Goal: Task Accomplishment & Management: Complete application form

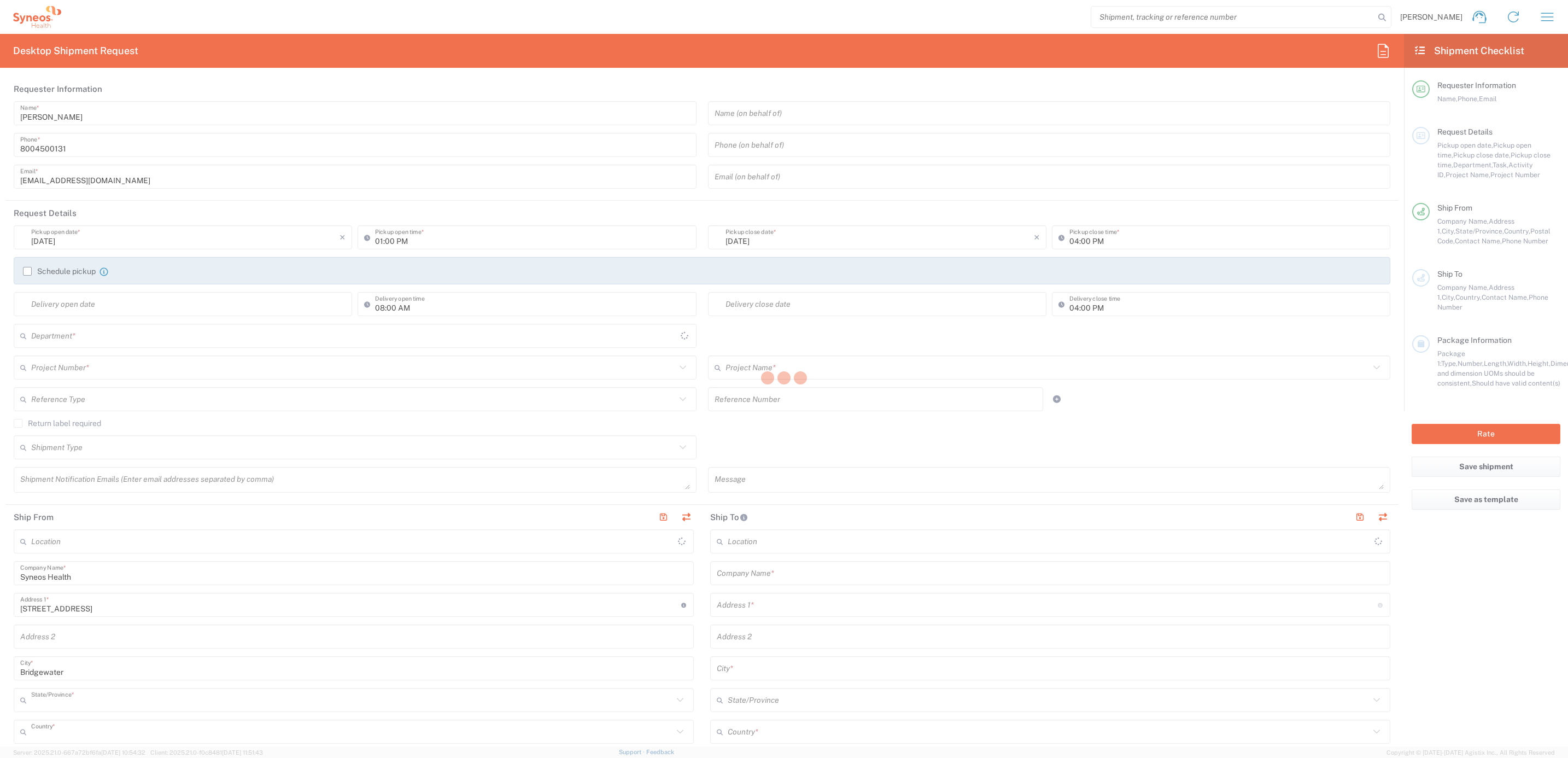
type input "[US_STATE]"
type input "[GEOGRAPHIC_DATA]"
type input "4205"
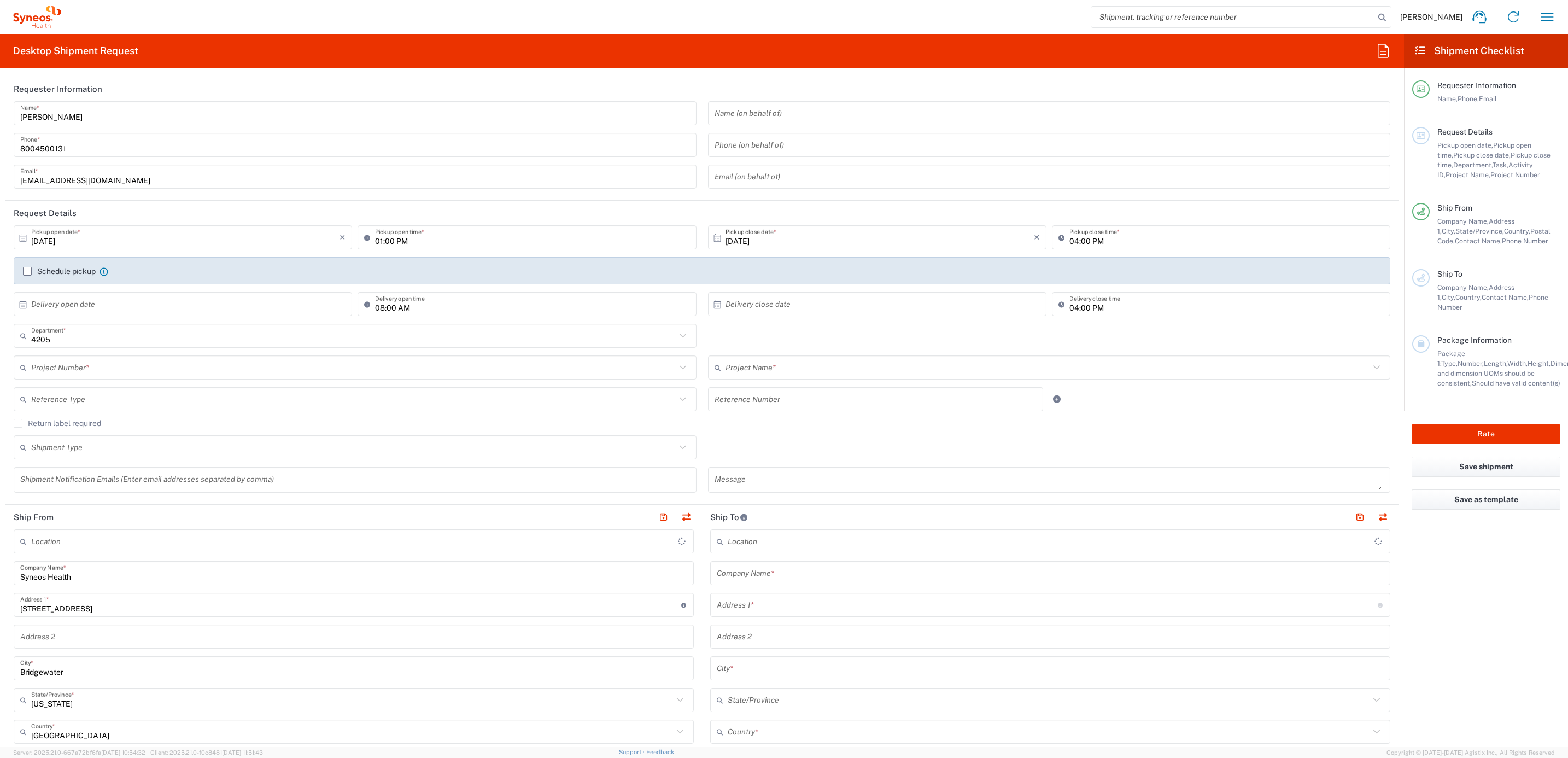
click at [131, 126] on div "[PERSON_NAME] Name * [PHONE_NUMBER] Phone * [EMAIL_ADDRESS][DOMAIN_NAME] Email *" at bounding box center [355, 149] width 695 height 95
click at [125, 118] on input "[PERSON_NAME]" at bounding box center [355, 113] width 670 height 19
type input "Syneos Health Commercial Servi- [GEOGRAPHIC_DATA] [GEOGRAPHIC_DATA]"
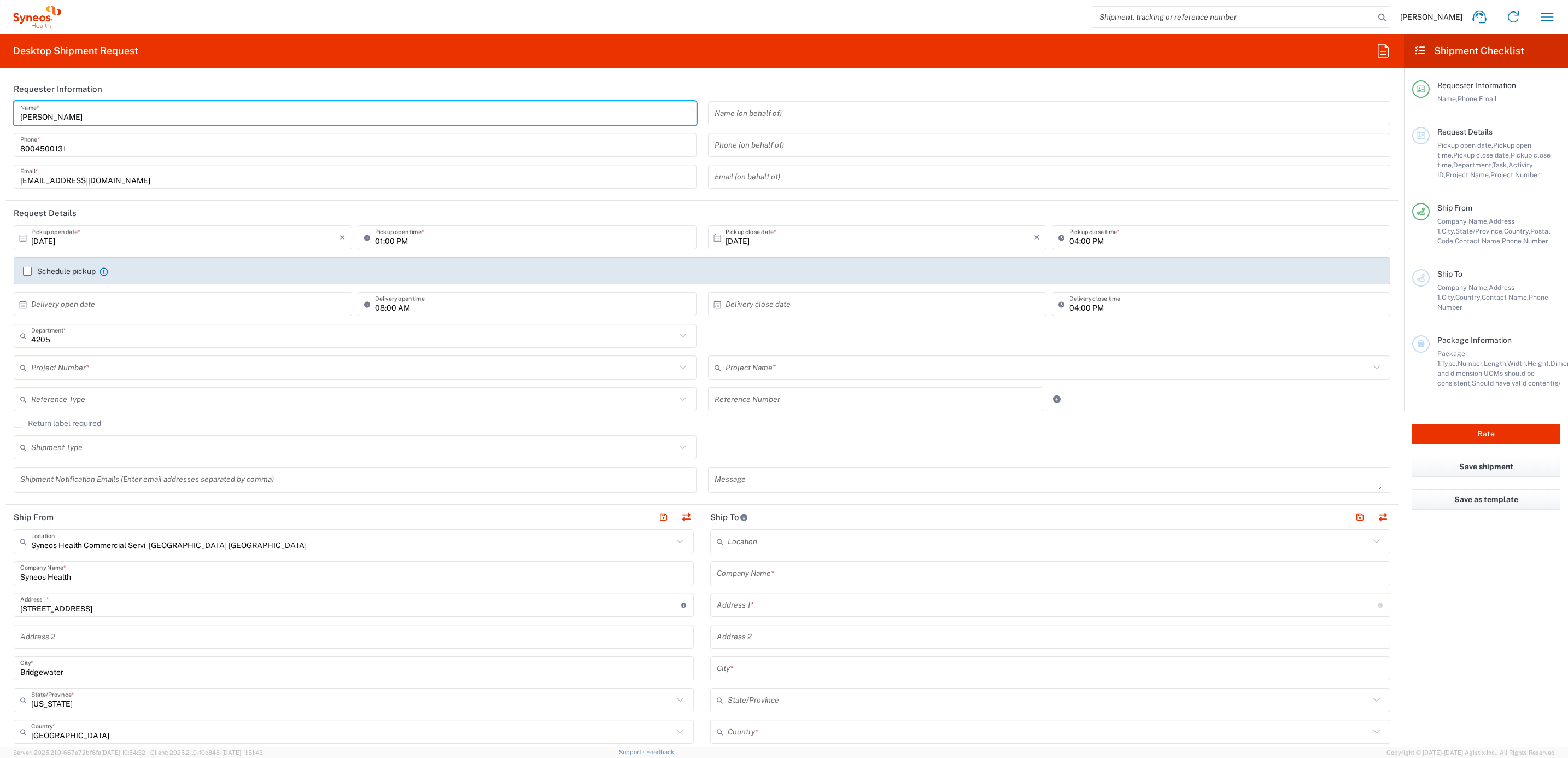
click at [125, 118] on input "[PERSON_NAME]" at bounding box center [355, 113] width 670 height 19
click at [125, 118] on input "Syneos Deployments" at bounding box center [355, 113] width 670 height 19
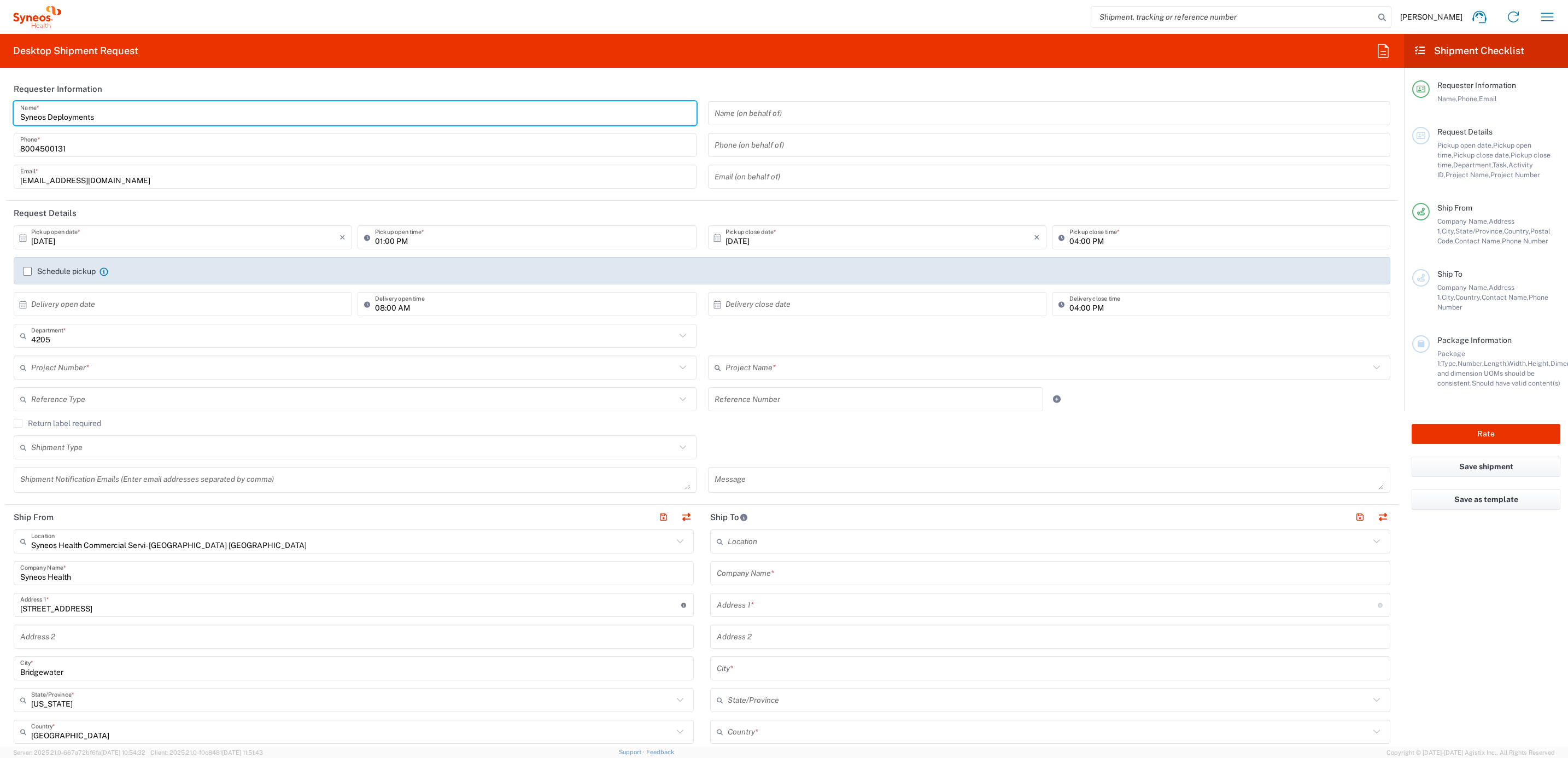
scroll to position [246, 0]
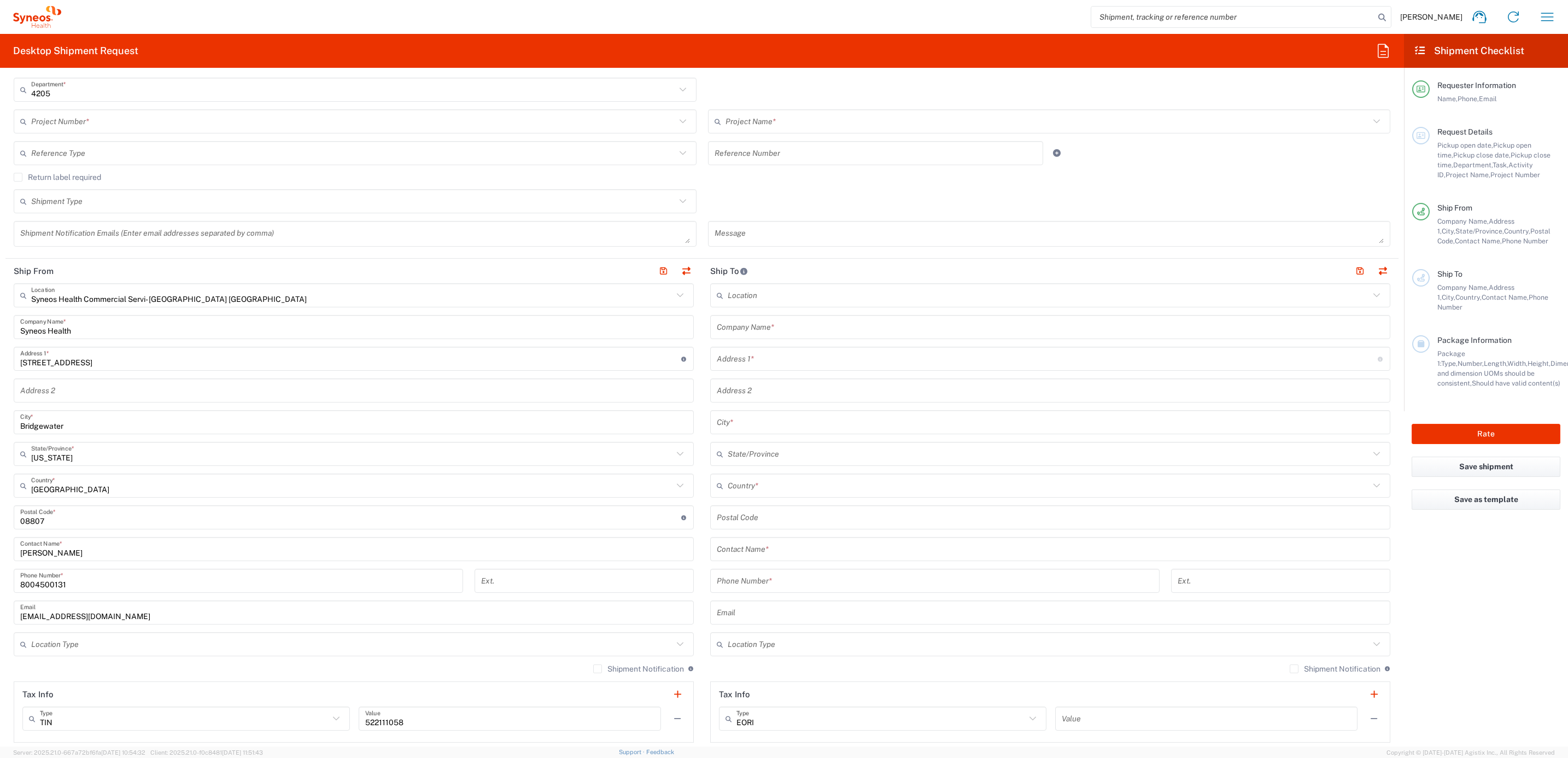
type input "Syneos Deployments"
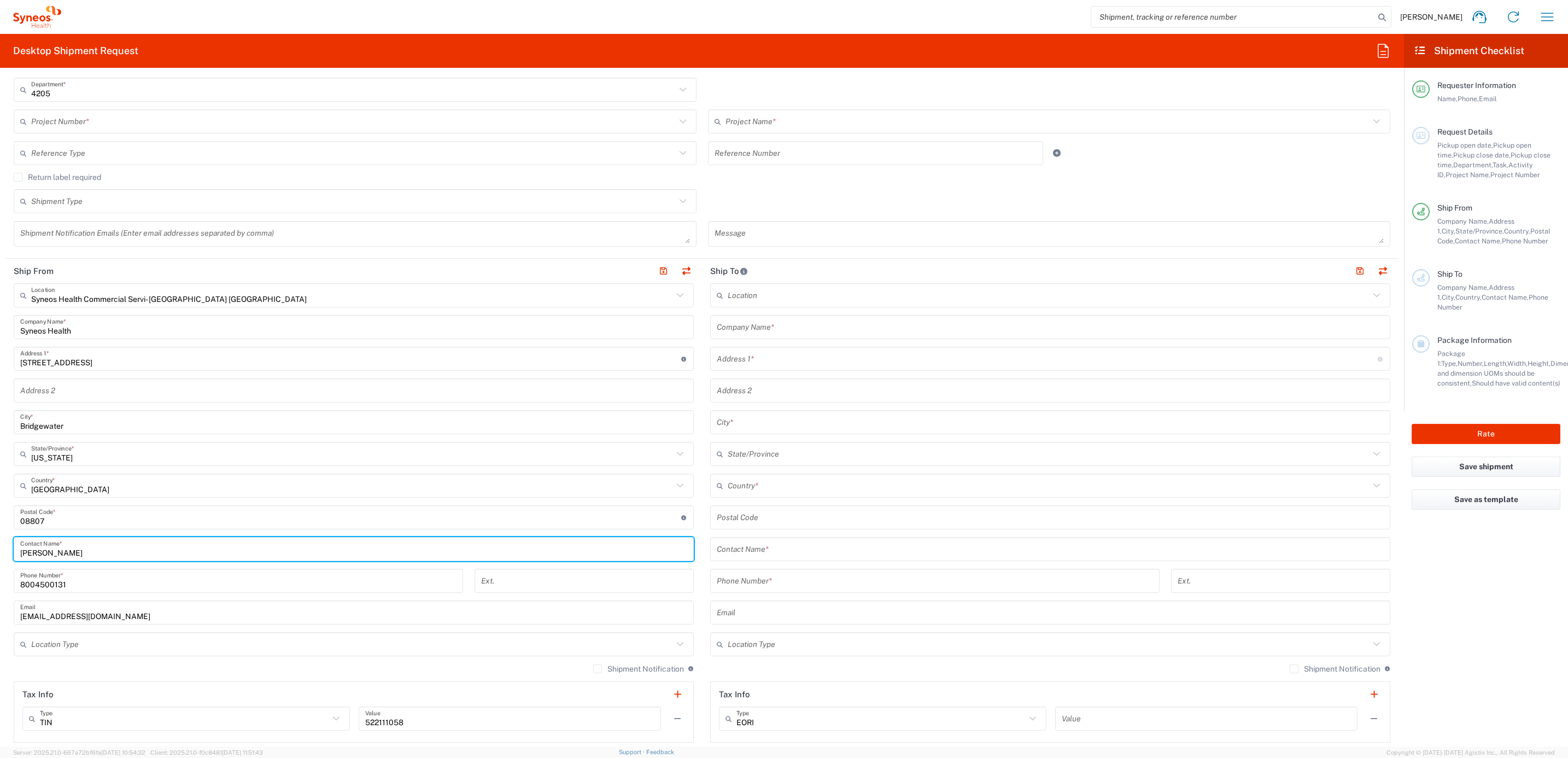
drag, startPoint x: 94, startPoint y: 556, endPoint x: -18, endPoint y: 529, distance: 115.2
click at [0, 529] on html "[PERSON_NAME] Home Shipment estimator Shipment tracking Desktop shipment reques…" at bounding box center [784, 379] width 1568 height 758
paste input "Syneos Deployments"
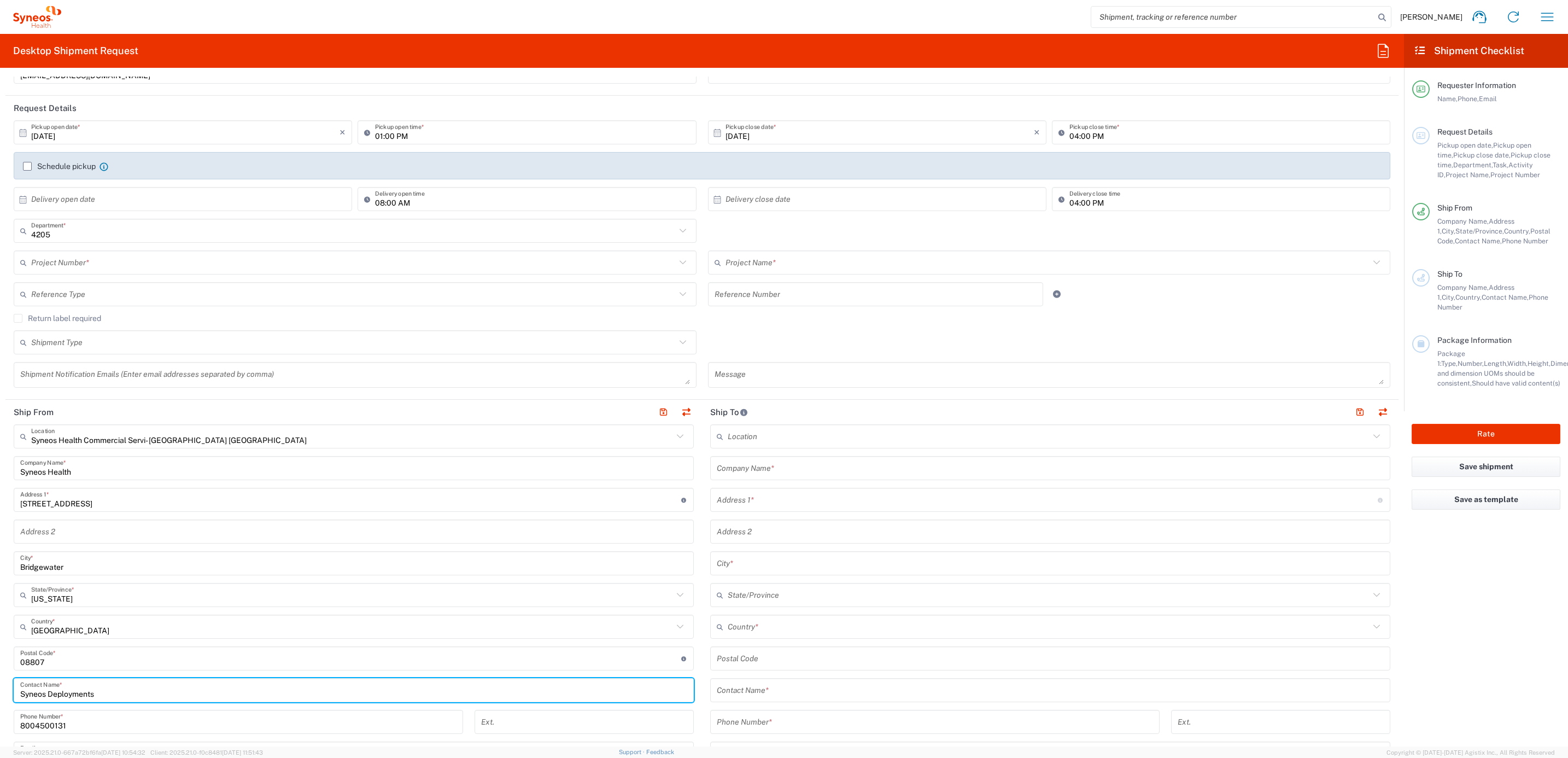
scroll to position [0, 0]
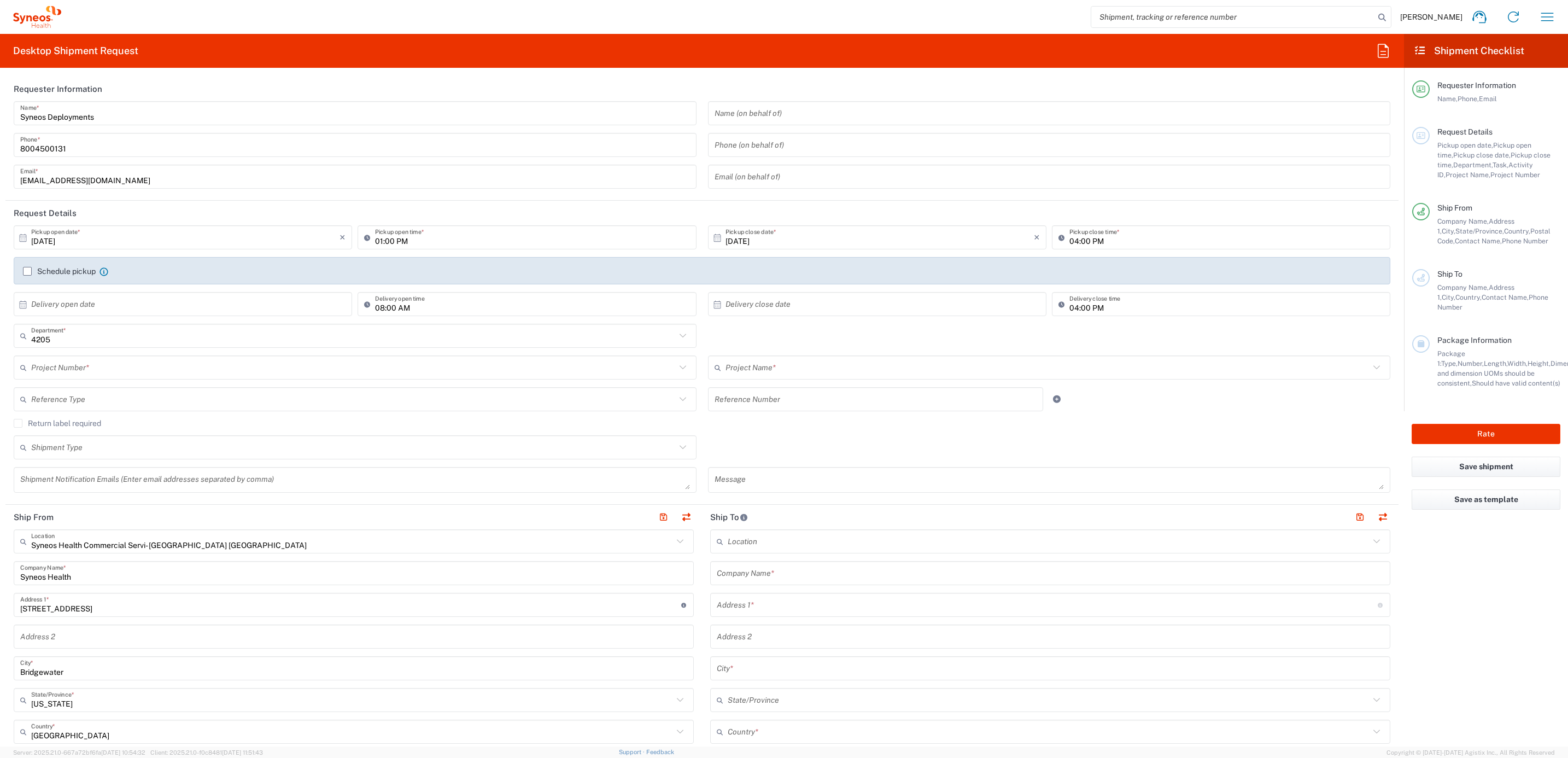
type input "Syneos Deployments"
click at [110, 368] on input "text" at bounding box center [353, 367] width 645 height 19
click at [54, 358] on input "text" at bounding box center [353, 367] width 645 height 19
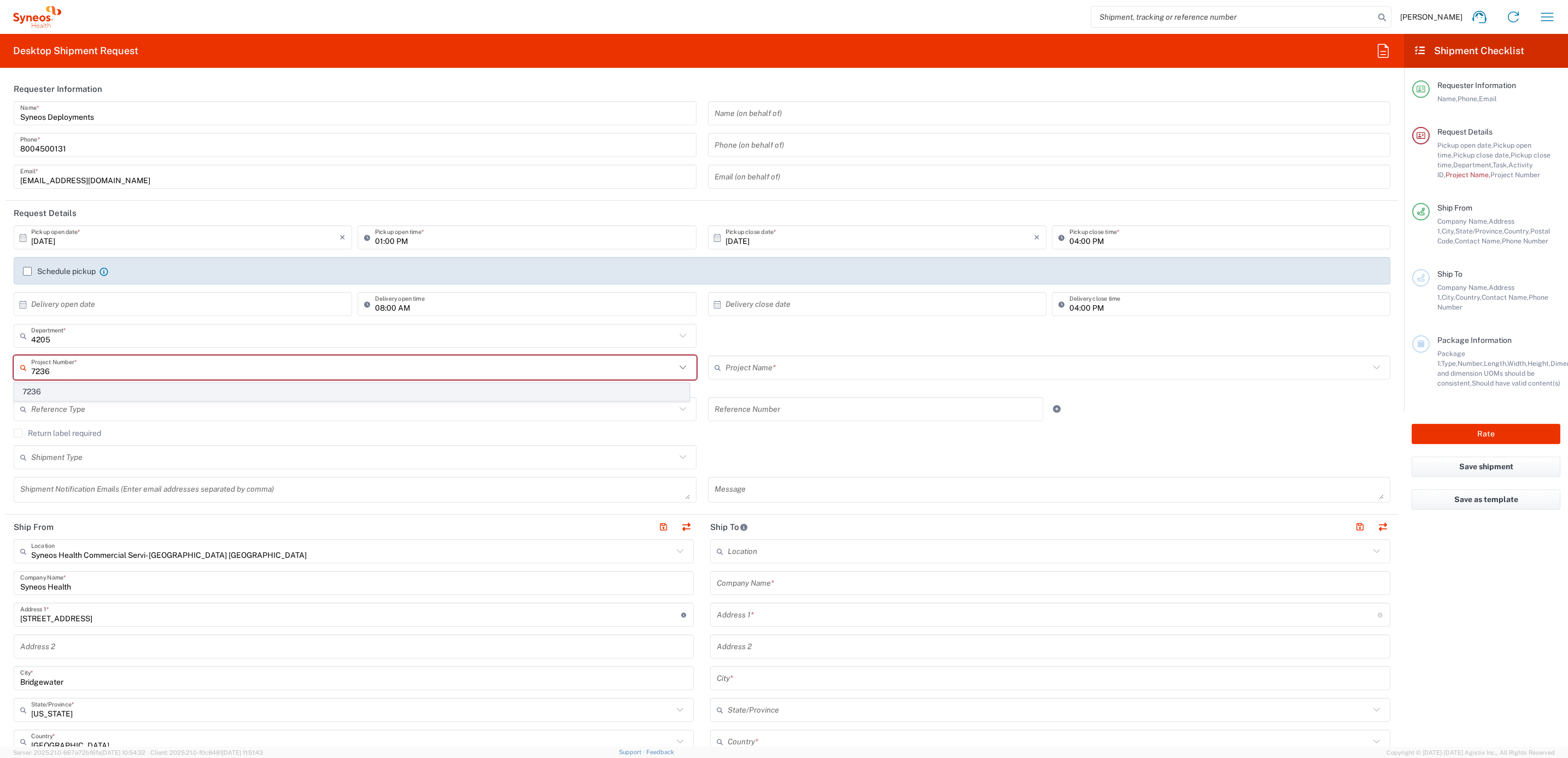
type input "7236"
click at [96, 390] on span "7236" at bounding box center [351, 392] width 674 height 17
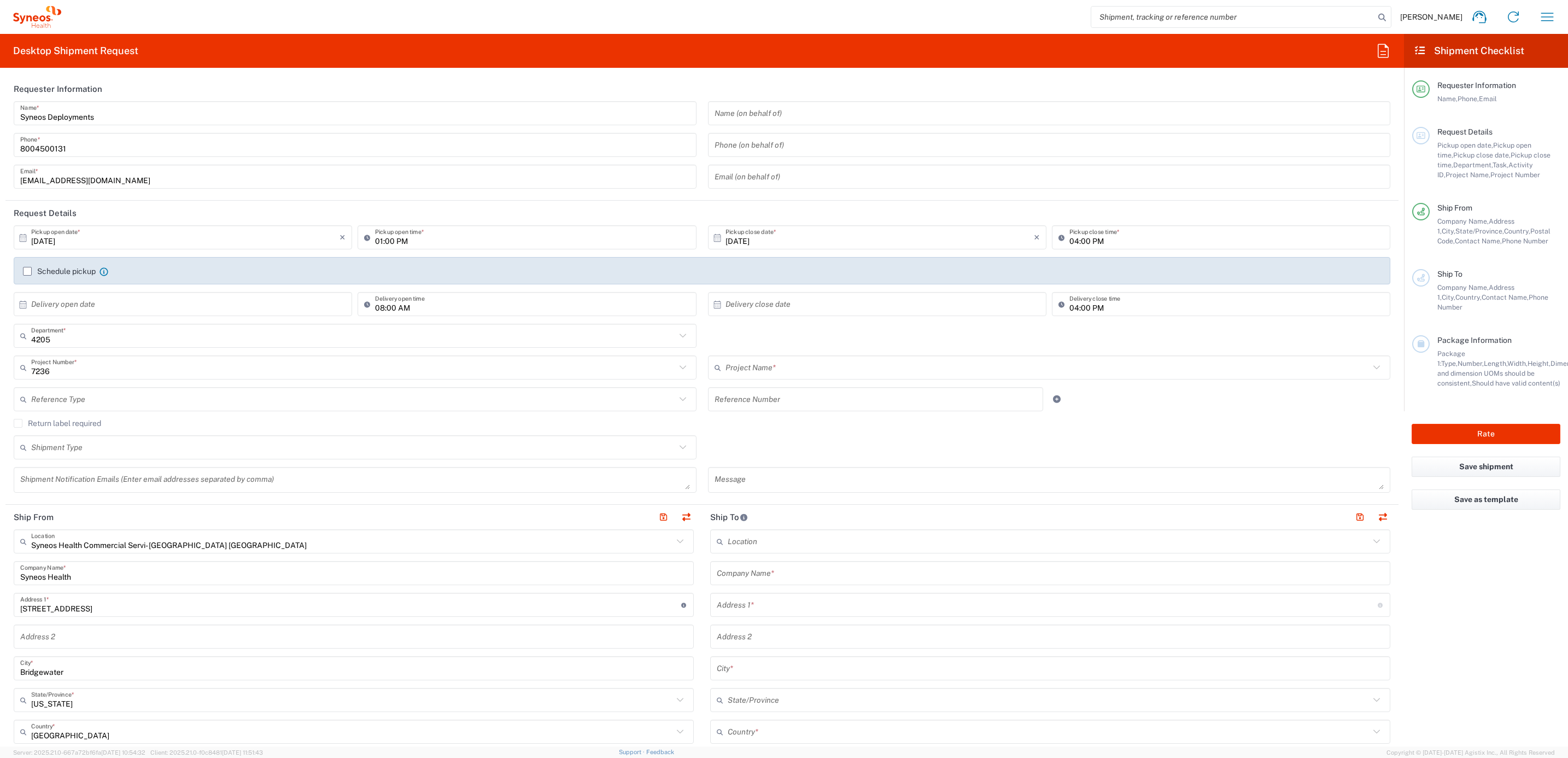
type input "ST-US-Scilex-Sales"
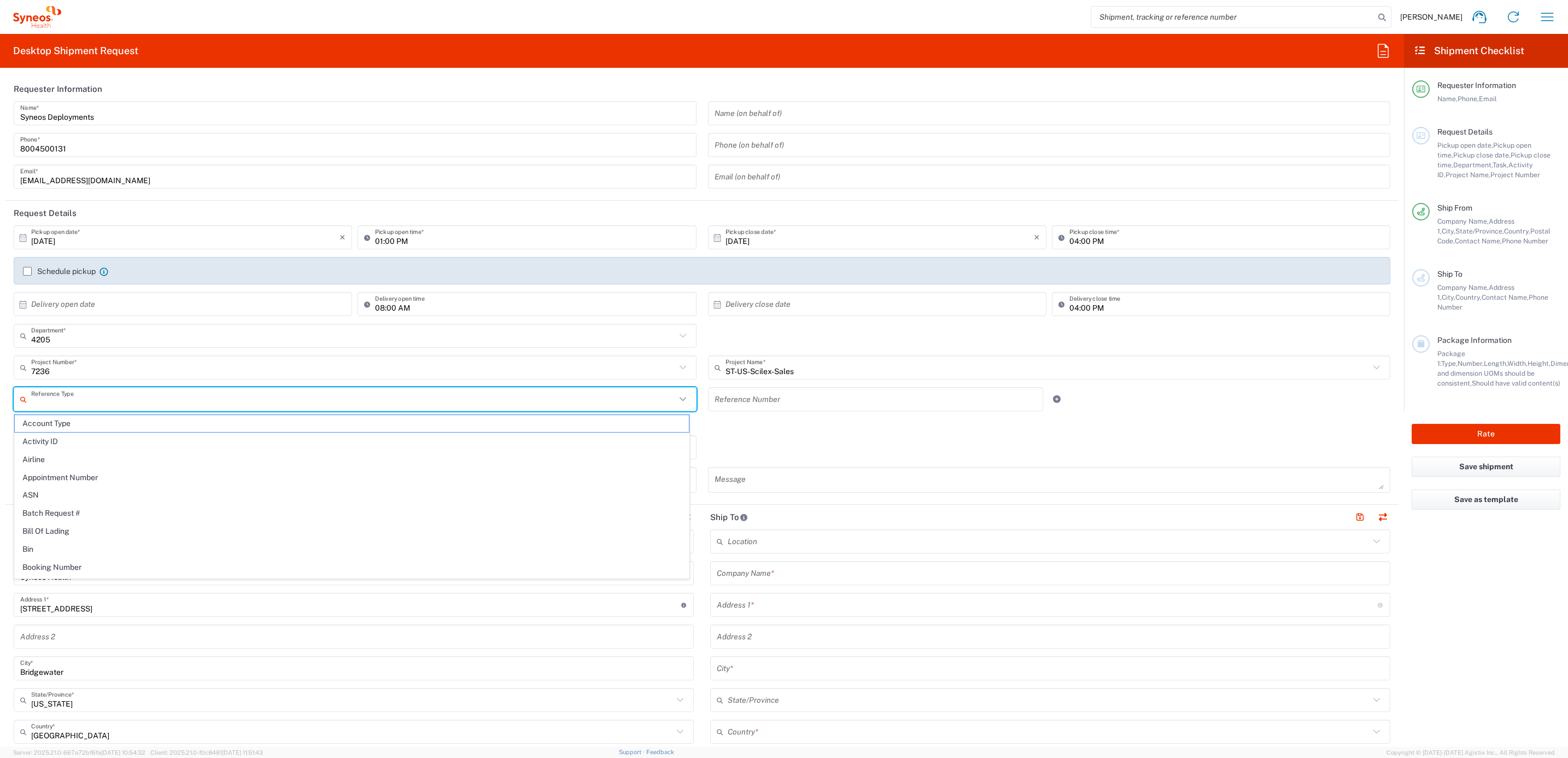
click at [107, 401] on input "text" at bounding box center [353, 399] width 645 height 19
click at [137, 421] on span "Invoice Number" at bounding box center [351, 424] width 674 height 17
type input "Invoice Number"
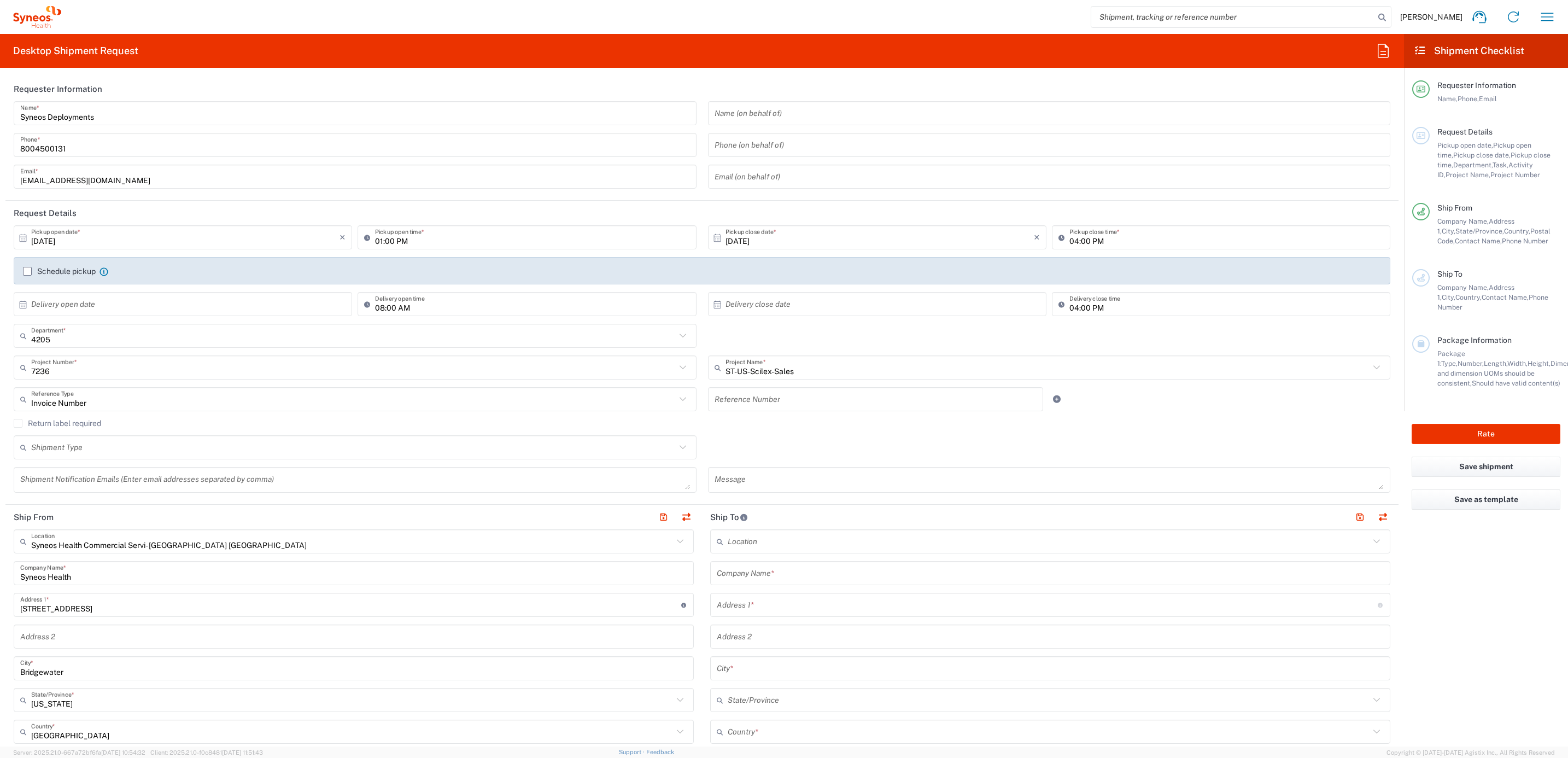
click at [743, 411] on div "Reference Number" at bounding box center [875, 399] width 335 height 24
click at [749, 399] on input "text" at bounding box center [876, 399] width 323 height 19
paste input "INC2670460"
type input "INC2670460"
click at [693, 415] on div "Invoice Number Reference Type Invoice Number" at bounding box center [355, 403] width 695 height 32
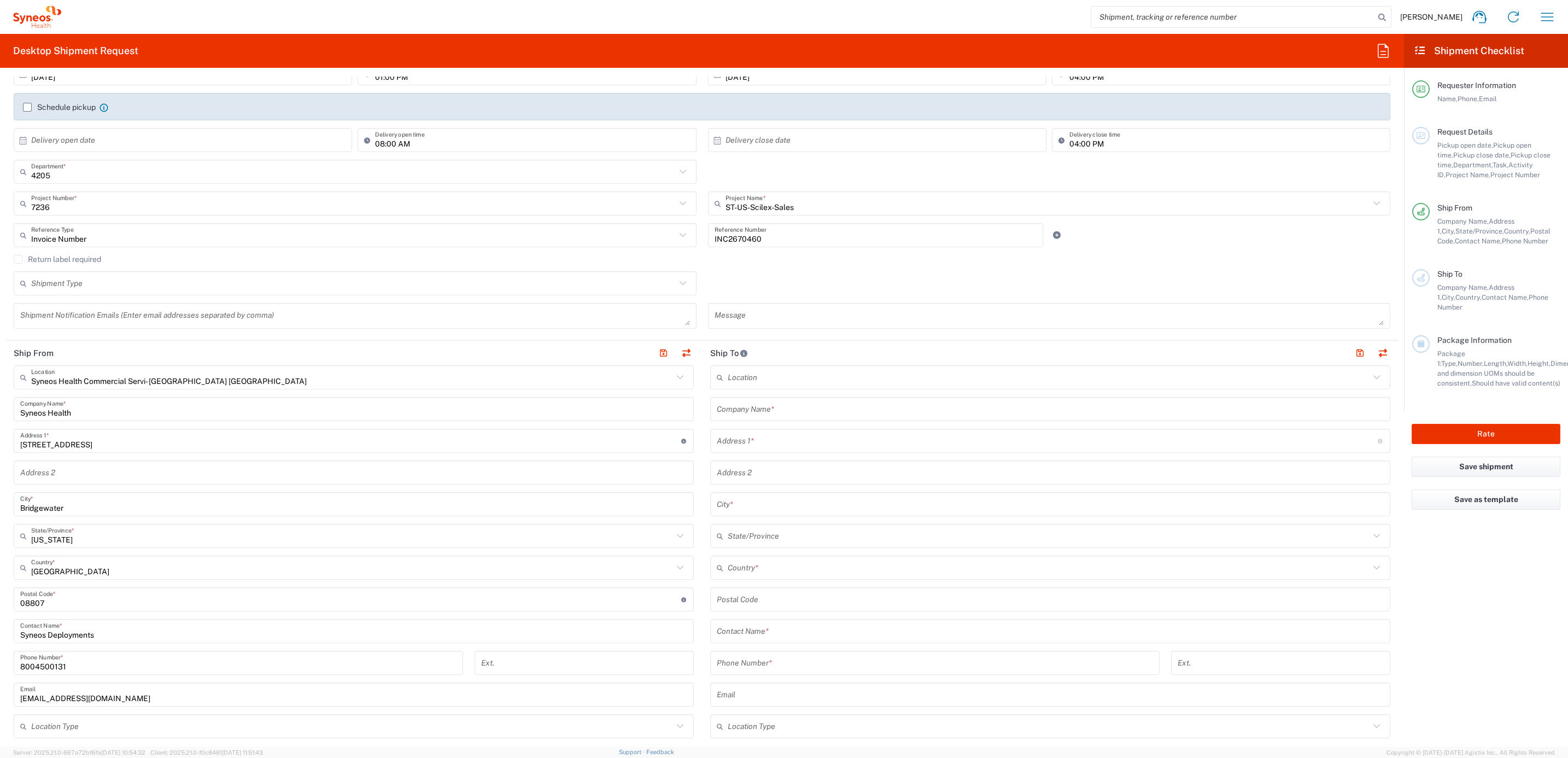
scroll to position [246, 0]
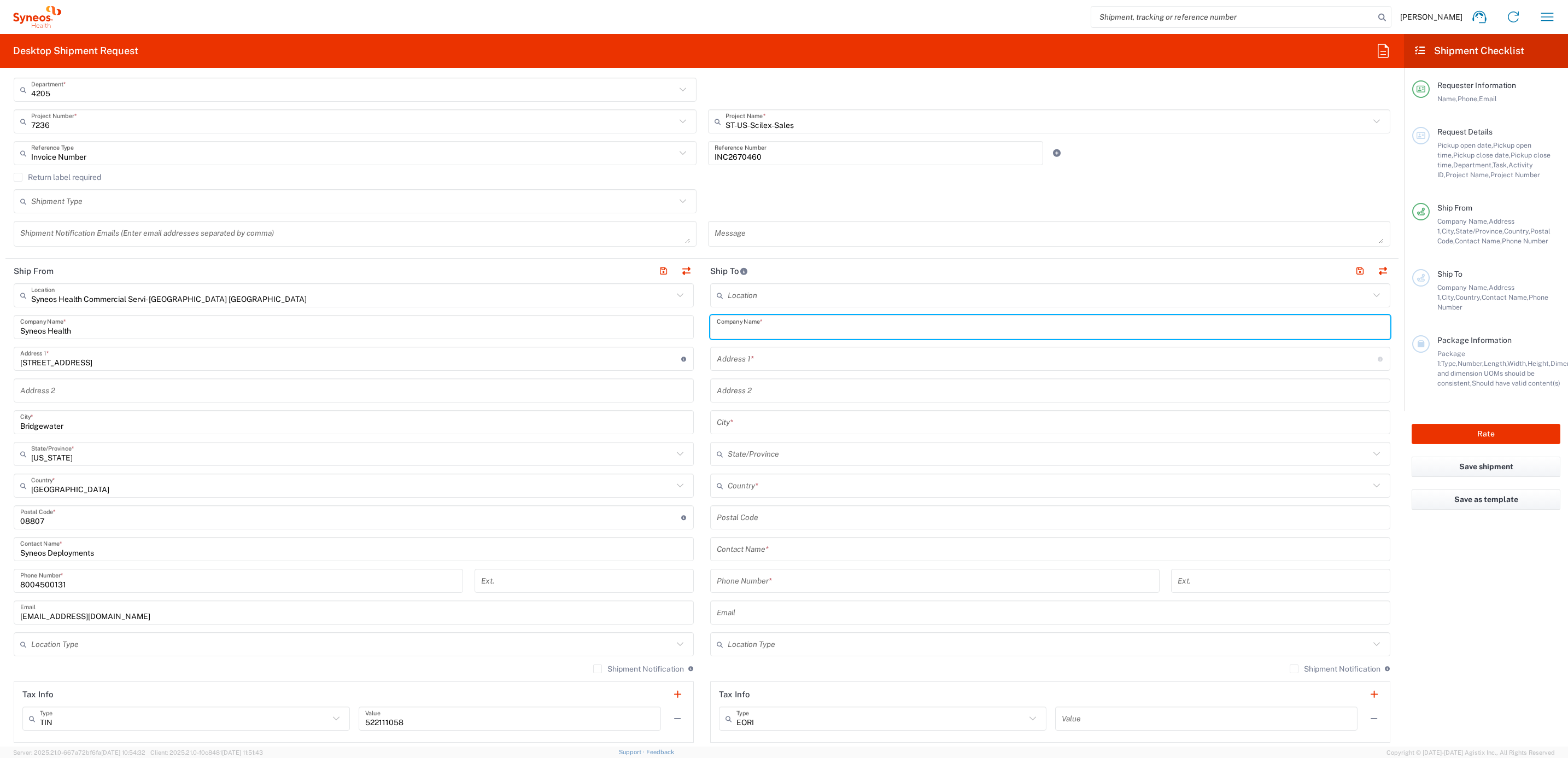
click at [786, 333] on input "text" at bounding box center [1051, 327] width 667 height 19
paste input "[PERSON_NAME]"
type input "[PERSON_NAME]"
click at [782, 552] on input "text" at bounding box center [1051, 549] width 667 height 19
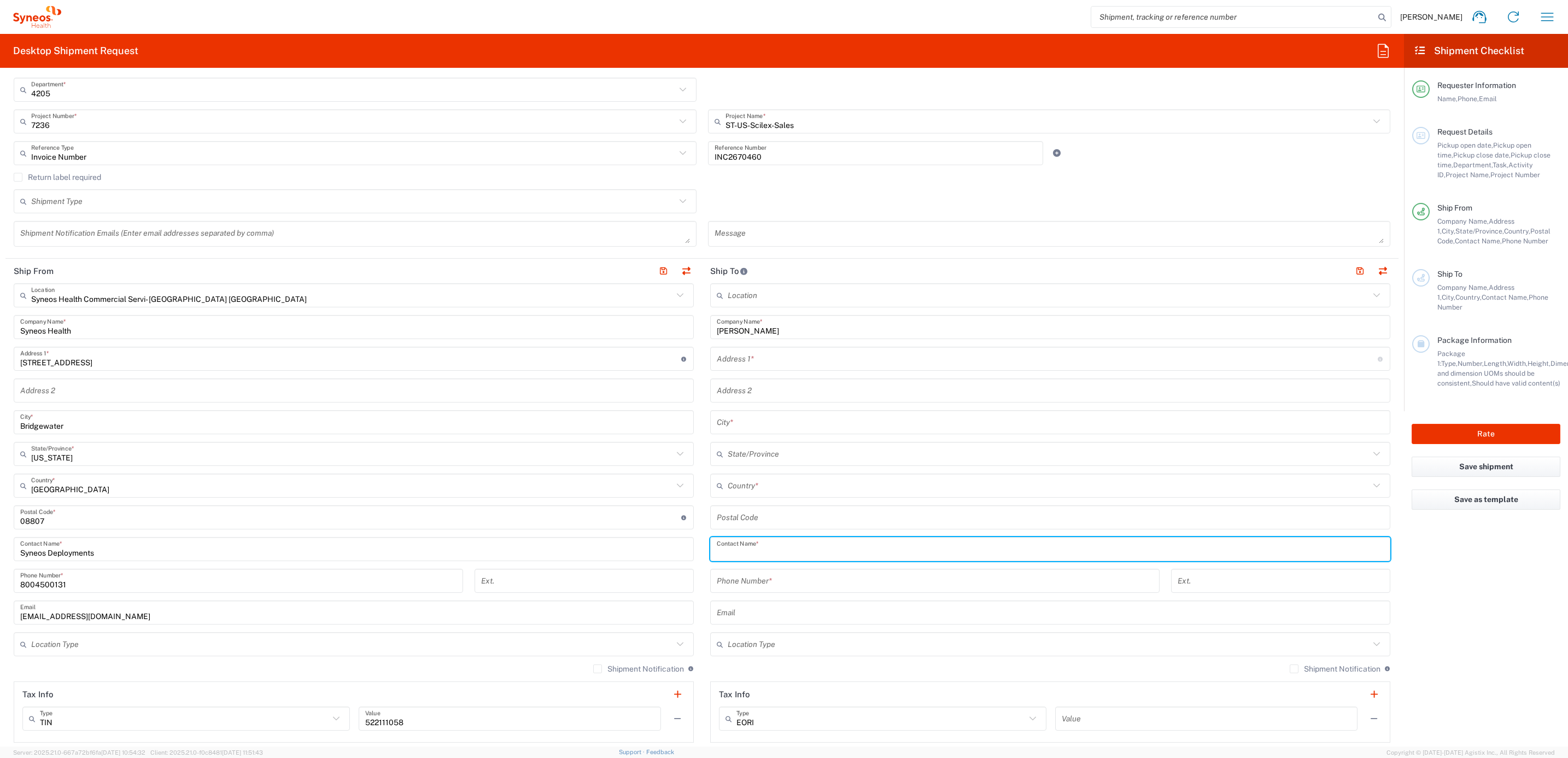
paste input "[PERSON_NAME]"
type input "[PERSON_NAME]"
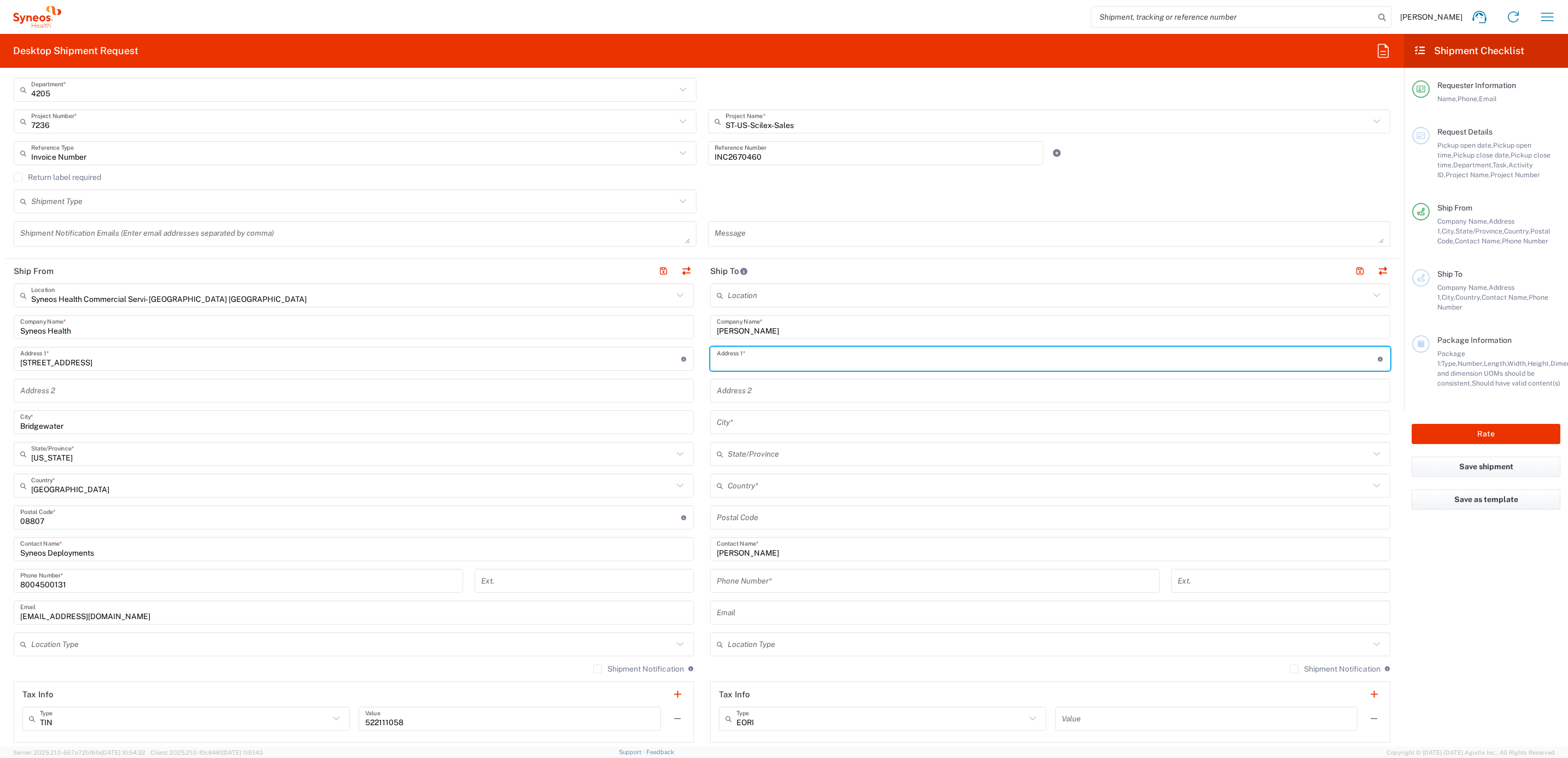
click at [758, 355] on input "text" at bounding box center [1048, 359] width 661 height 19
paste input "[STREET_ADDRESS]"
type input "[STREET_ADDRESS]"
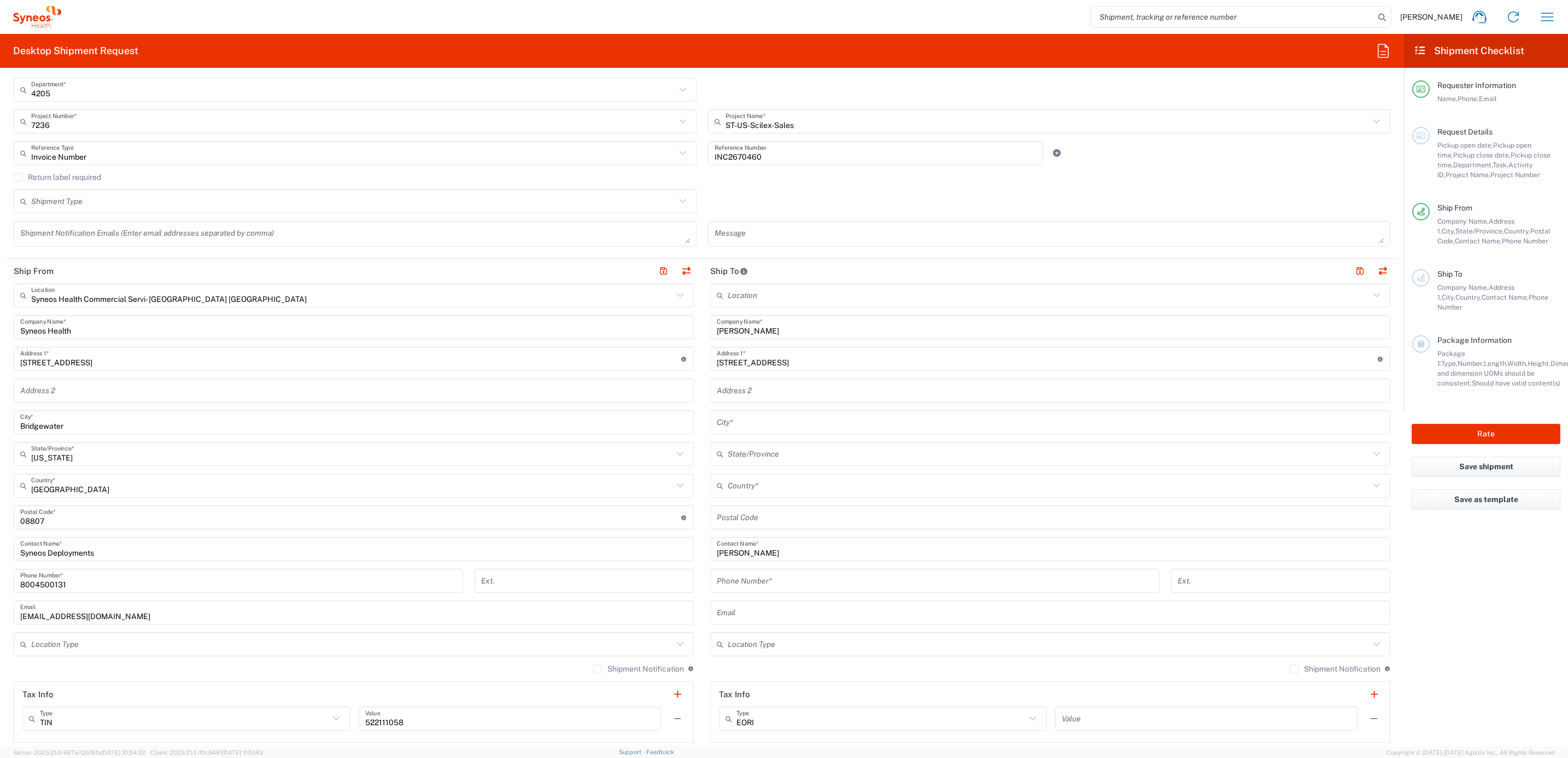
click at [756, 518] on input "undefined" at bounding box center [1051, 517] width 667 height 19
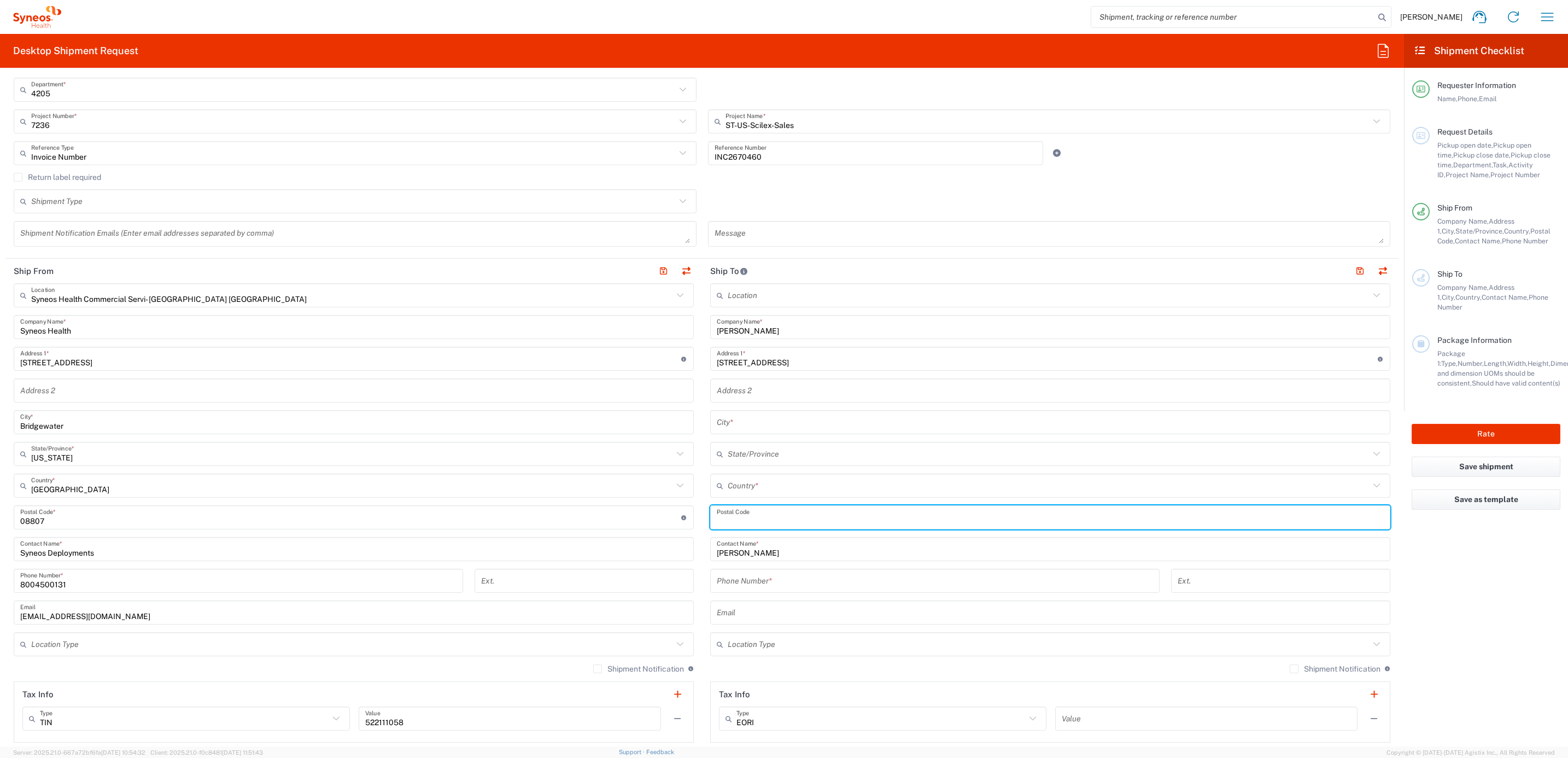
paste input "07677"
type input "07677"
click at [727, 484] on input "text" at bounding box center [1048, 485] width 642 height 19
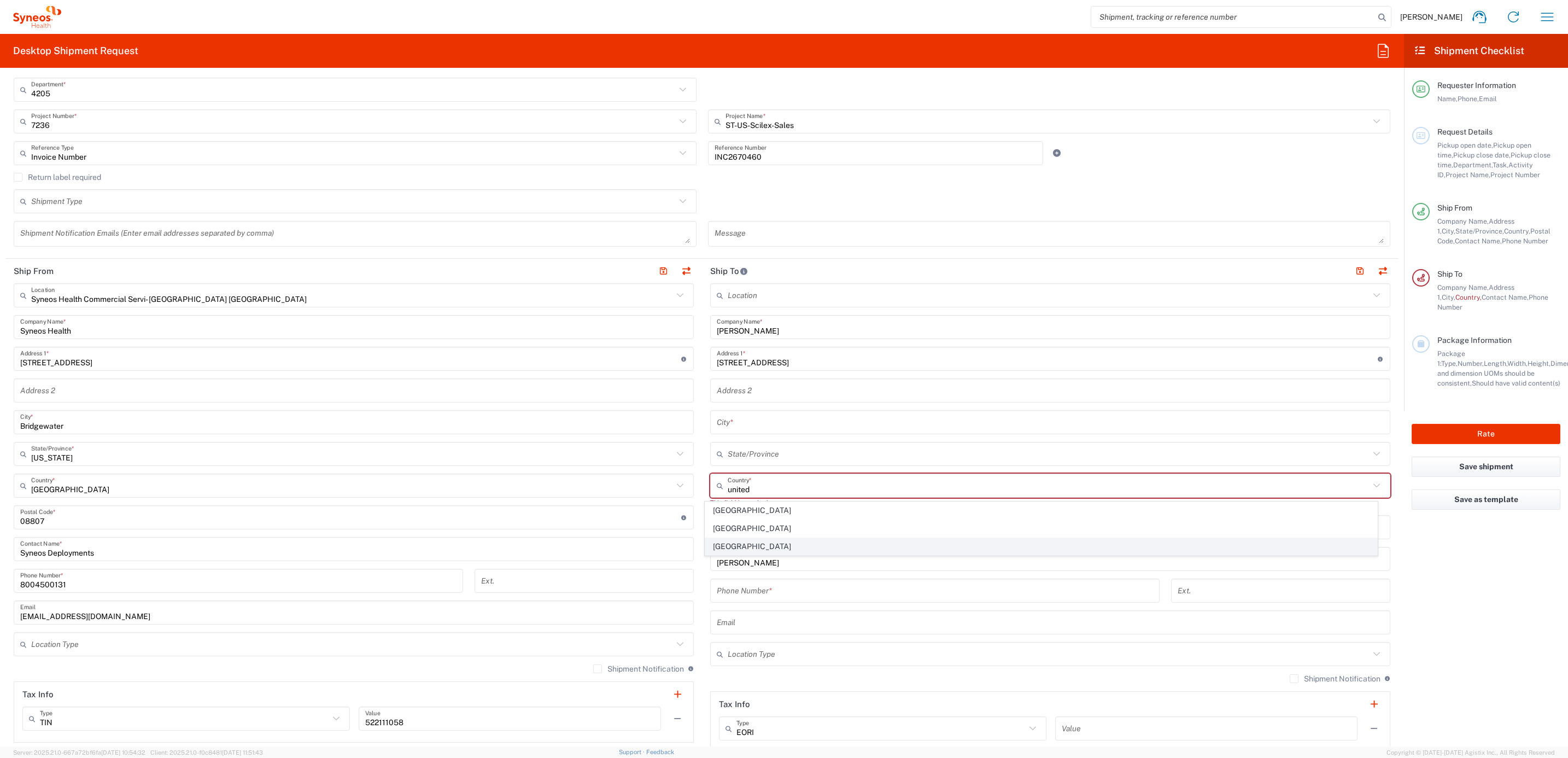
click at [729, 541] on span "[GEOGRAPHIC_DATA]" at bounding box center [1041, 547] width 672 height 17
type input "[GEOGRAPHIC_DATA]"
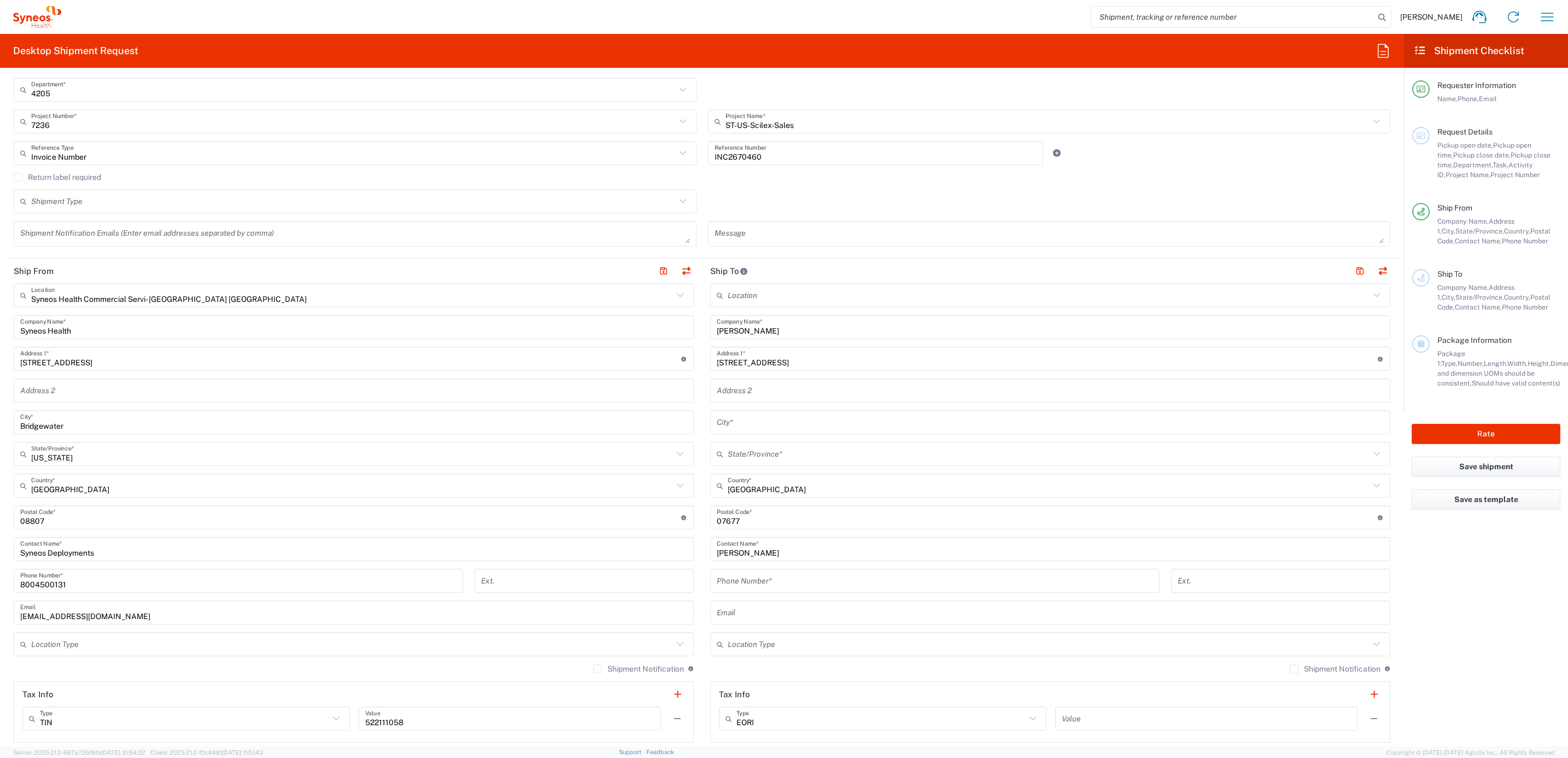
drag, startPoint x: 753, startPoint y: 563, endPoint x: 756, endPoint y: 570, distance: 7.6
click at [753, 563] on div "Location [PERSON_NAME] LLC-[GEOGRAPHIC_DATA] [GEOGRAPHIC_DATA] [GEOGRAPHIC_DATA…" at bounding box center [1050, 513] width 680 height 459
click at [758, 580] on input "tel" at bounding box center [935, 581] width 436 height 19
paste input "[PHONE_NUMBER]"
type input "[PHONE_NUMBER]"
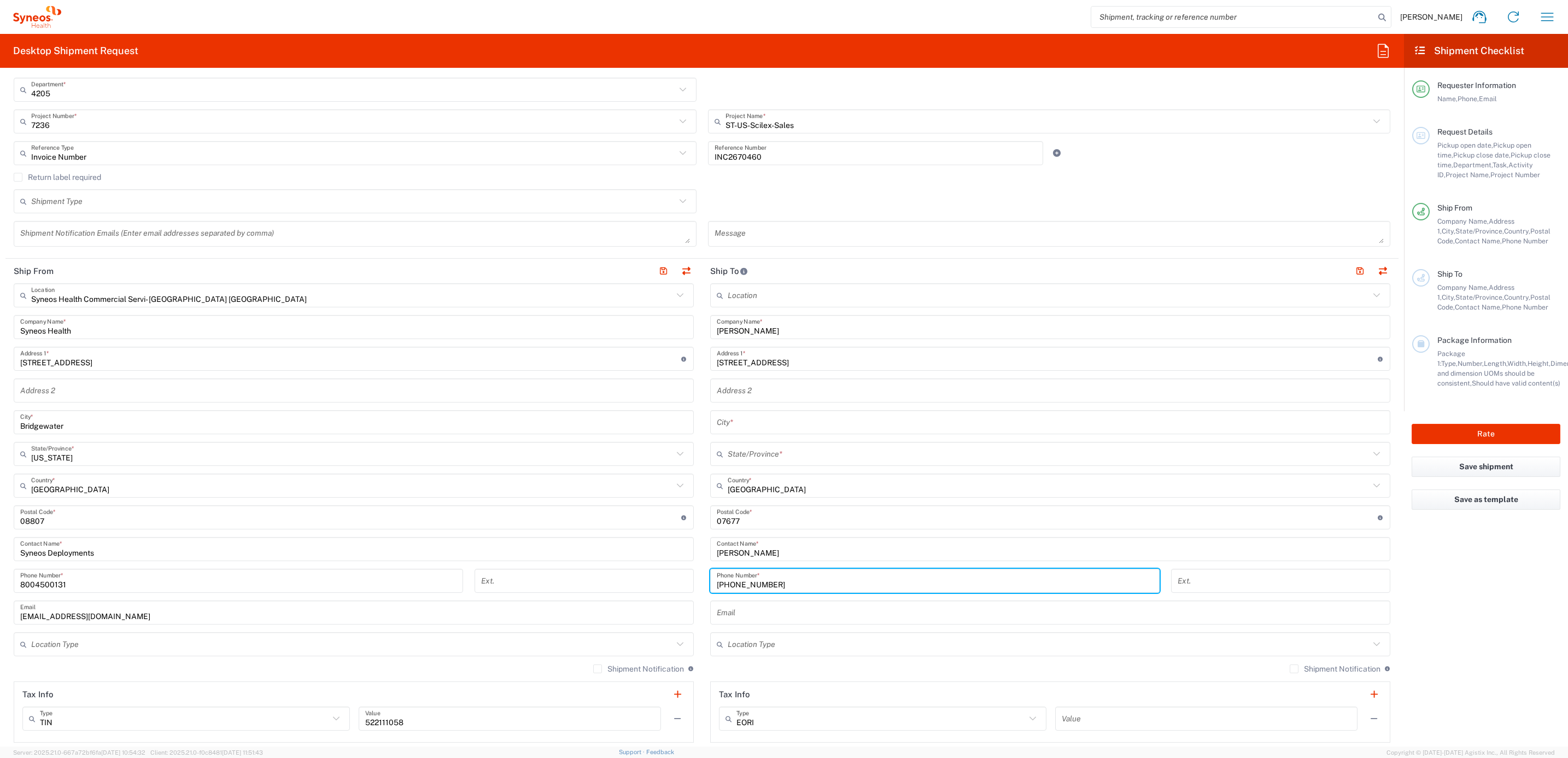
click at [730, 452] on input "text" at bounding box center [1048, 454] width 642 height 19
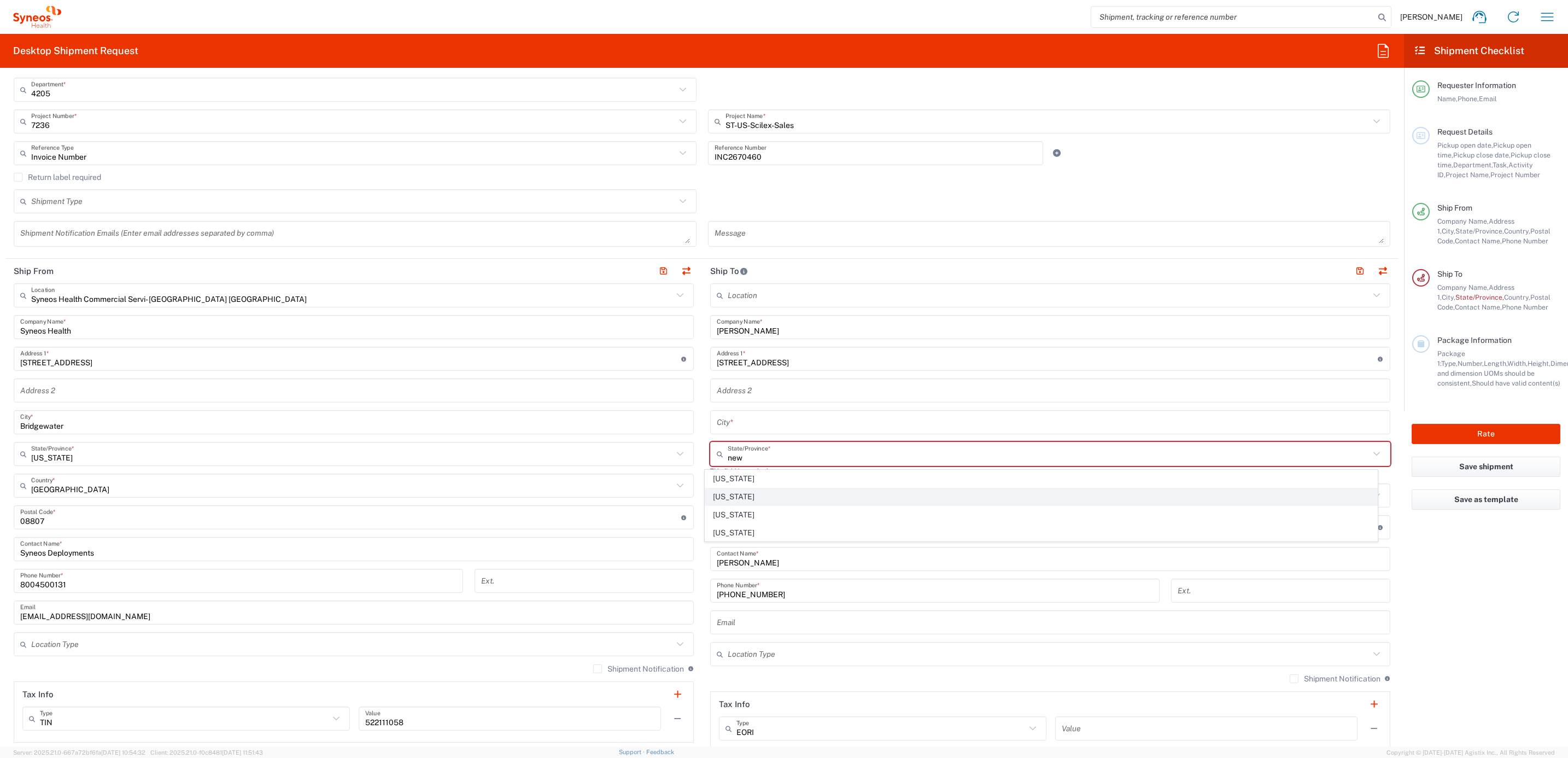
click at [740, 493] on span "[US_STATE]" at bounding box center [1041, 497] width 672 height 17
type input "[US_STATE]"
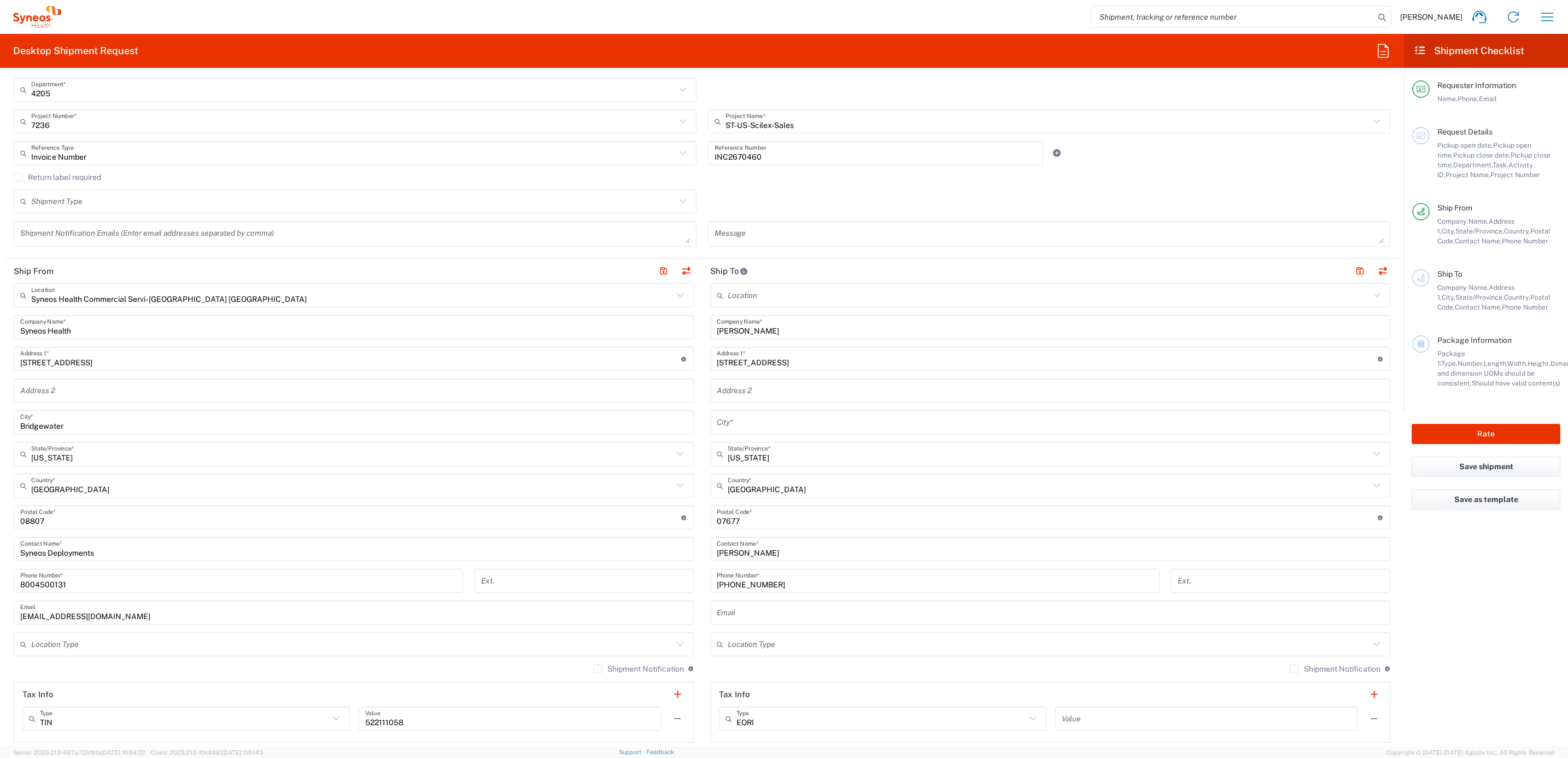
click at [740, 420] on input "text" at bounding box center [1051, 422] width 667 height 19
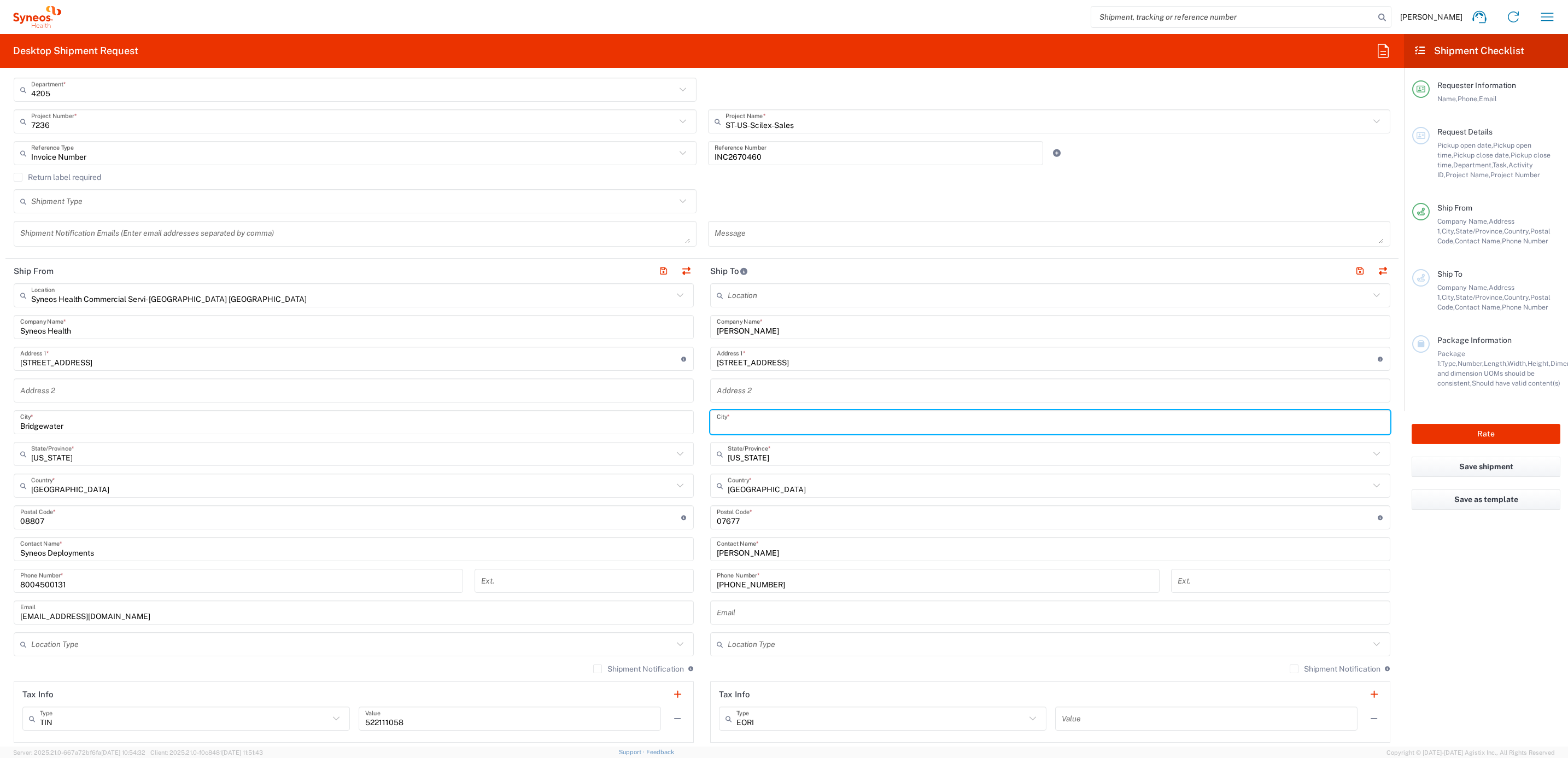
paste input "[GEOGRAPHIC_DATA]"
type input "[GEOGRAPHIC_DATA]"
click at [692, 409] on main "Syneos Health Commercial Servi- [GEOGRAPHIC_DATA] [GEOGRAPHIC_DATA] Location Sy…" at bounding box center [354, 513] width 696 height 459
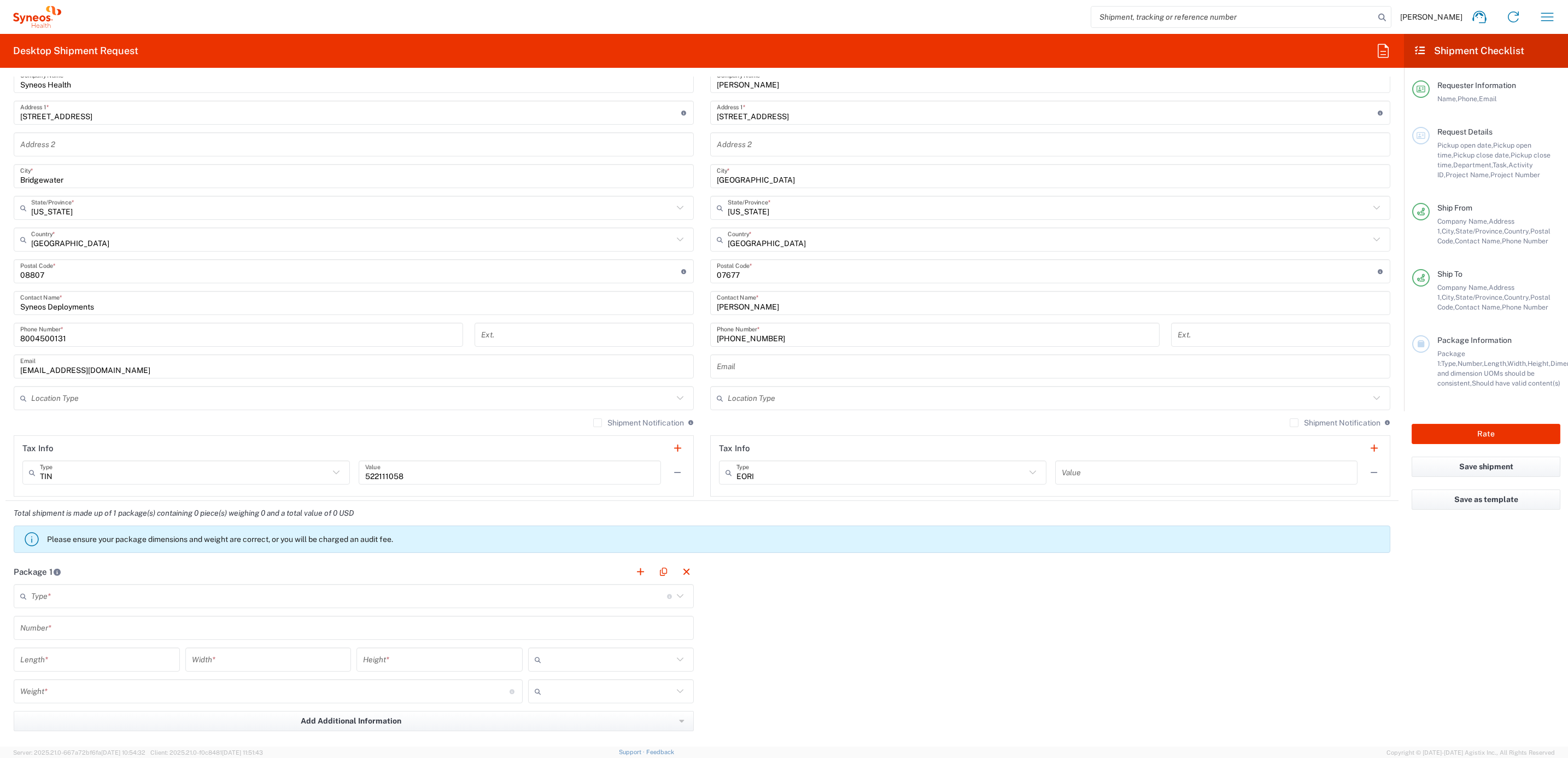
scroll to position [574, 0]
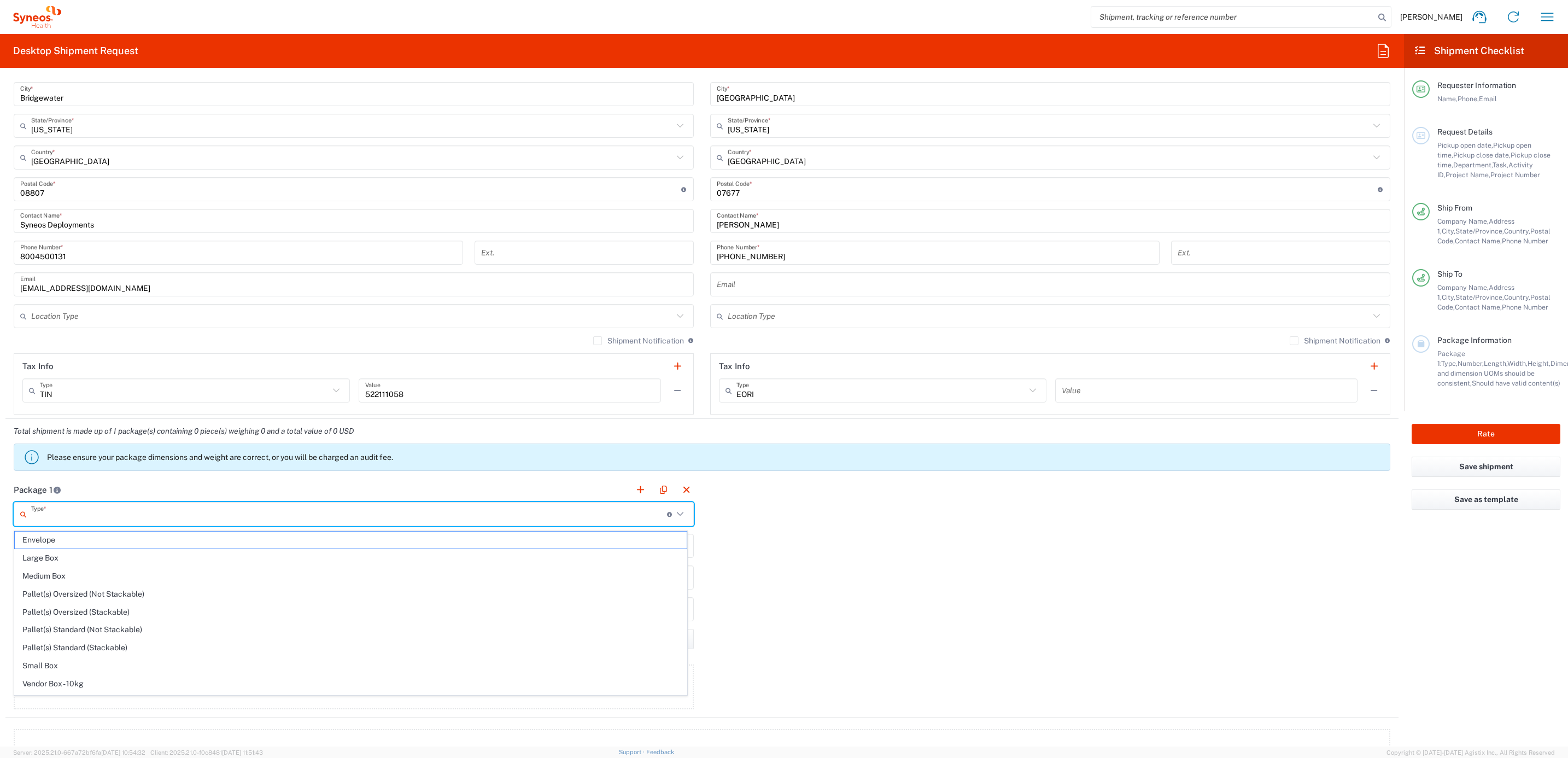
click at [80, 518] on input "text" at bounding box center [349, 514] width 636 height 19
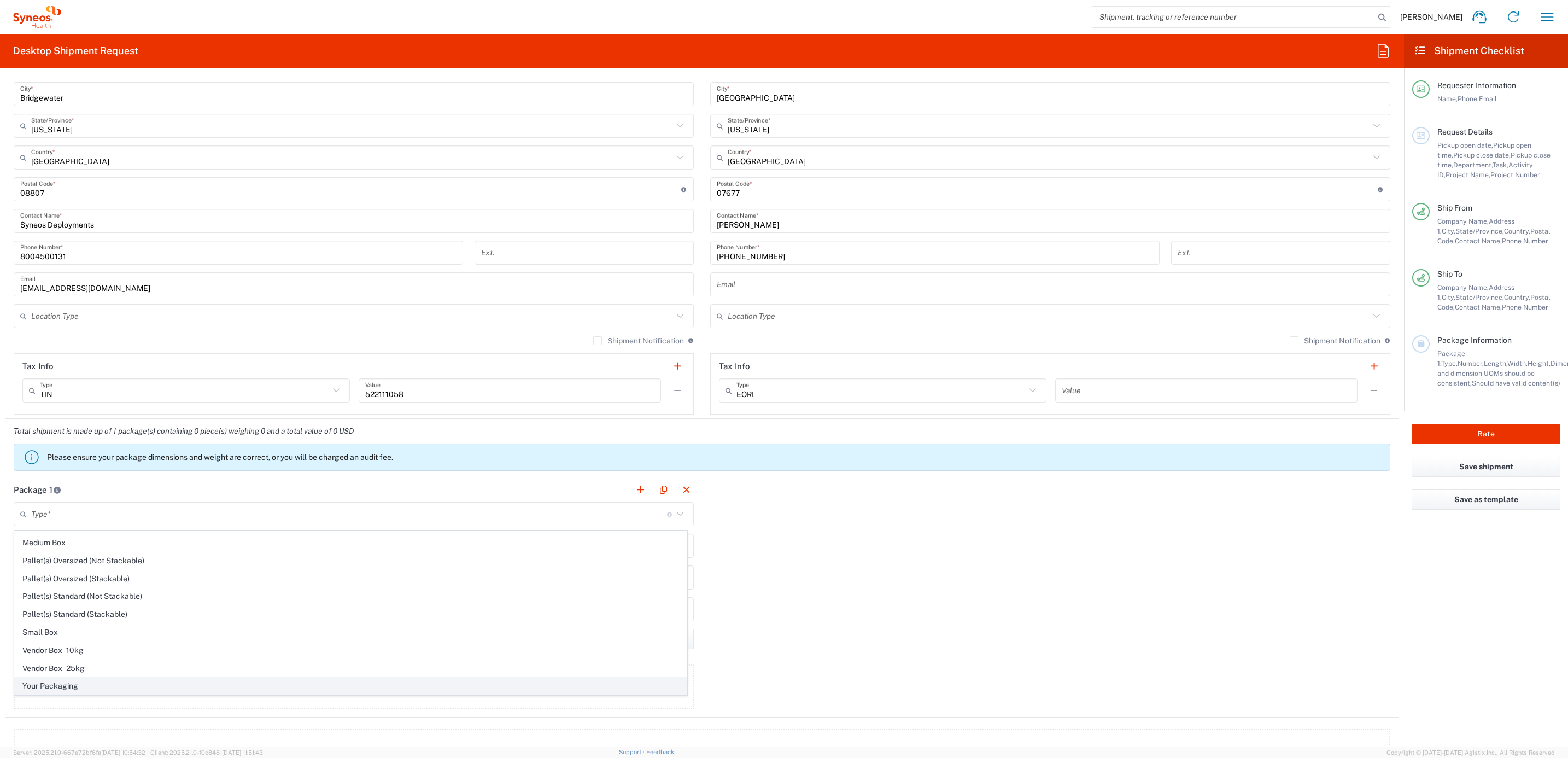
click at [99, 689] on span "Your Packaging" at bounding box center [351, 686] width 672 height 17
type input "Your Packaging"
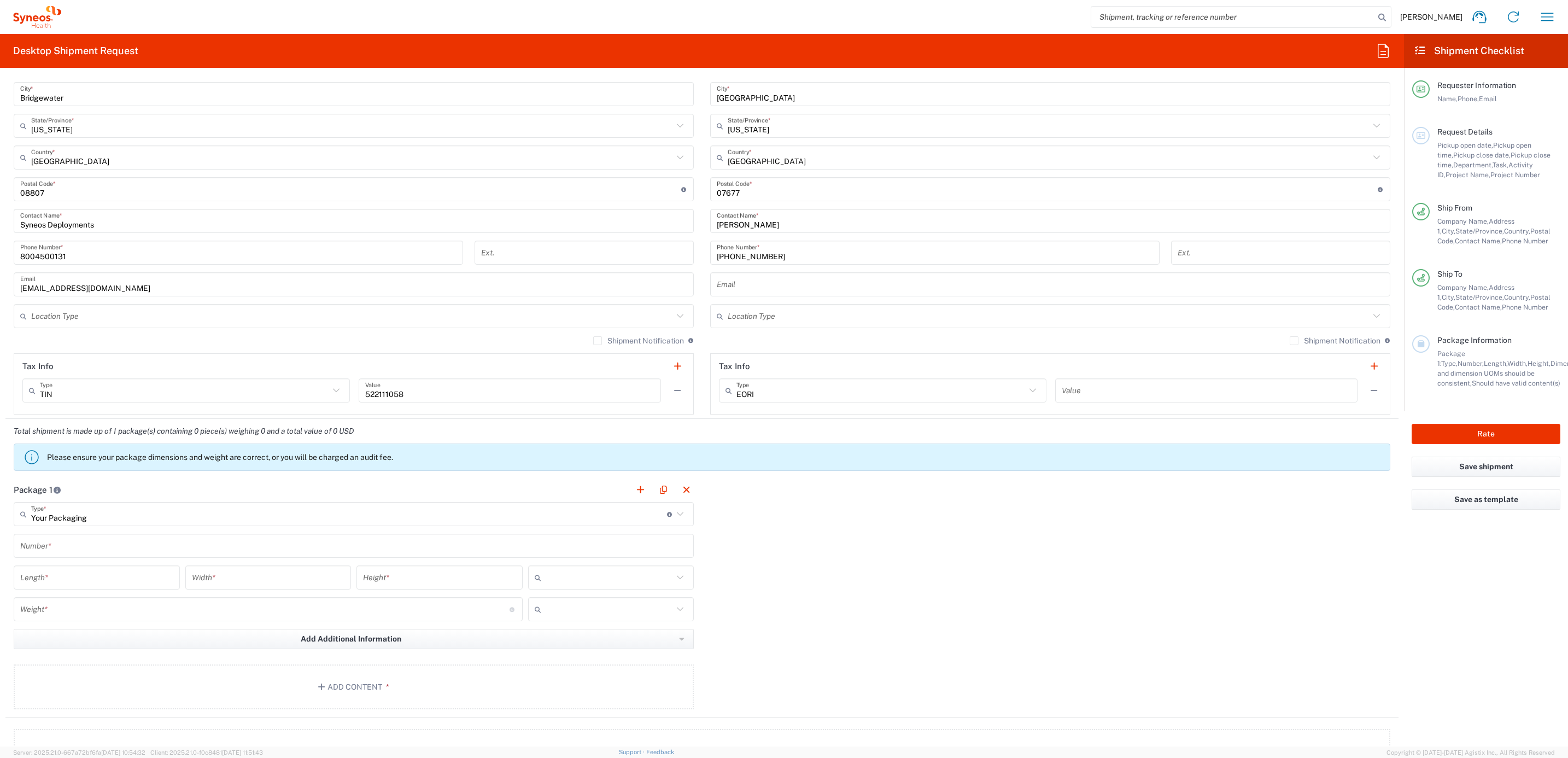
click at [72, 553] on input "text" at bounding box center [354, 546] width 667 height 19
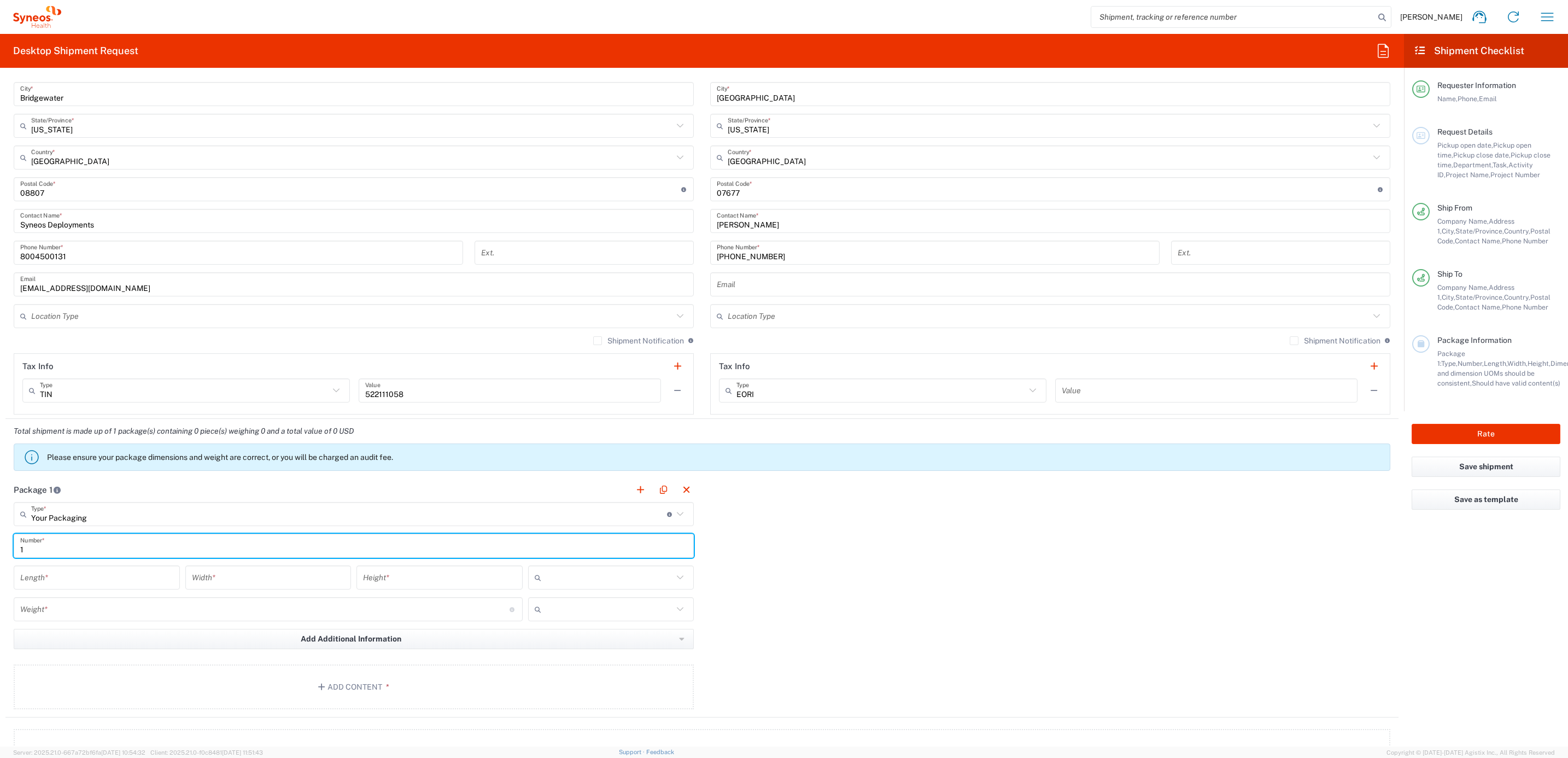
type input "1"
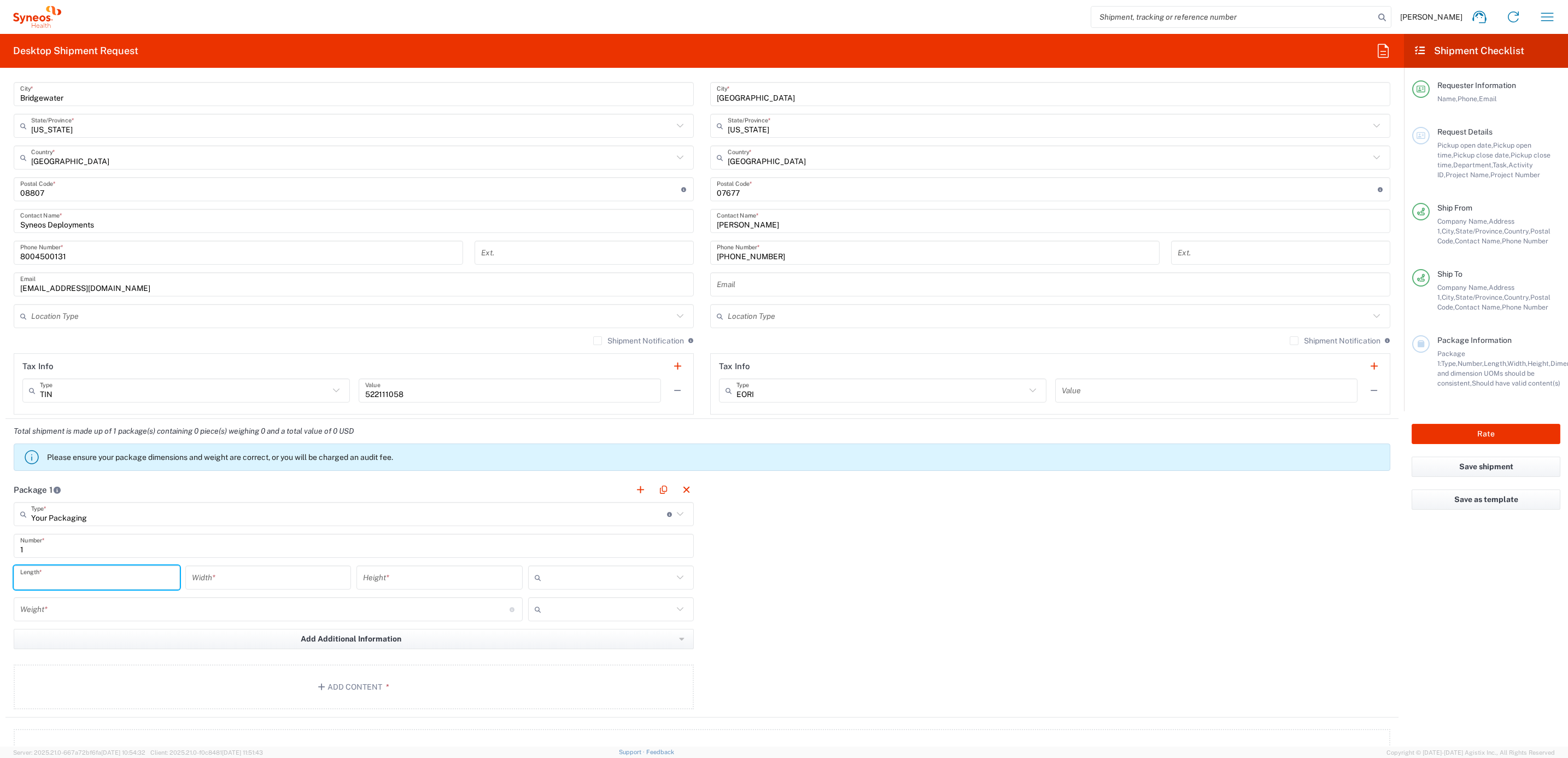
click at [72, 577] on input "number" at bounding box center [96, 577] width 153 height 19
type input "22"
type input "16"
type input "6"
click at [591, 575] on input "text" at bounding box center [609, 577] width 128 height 18
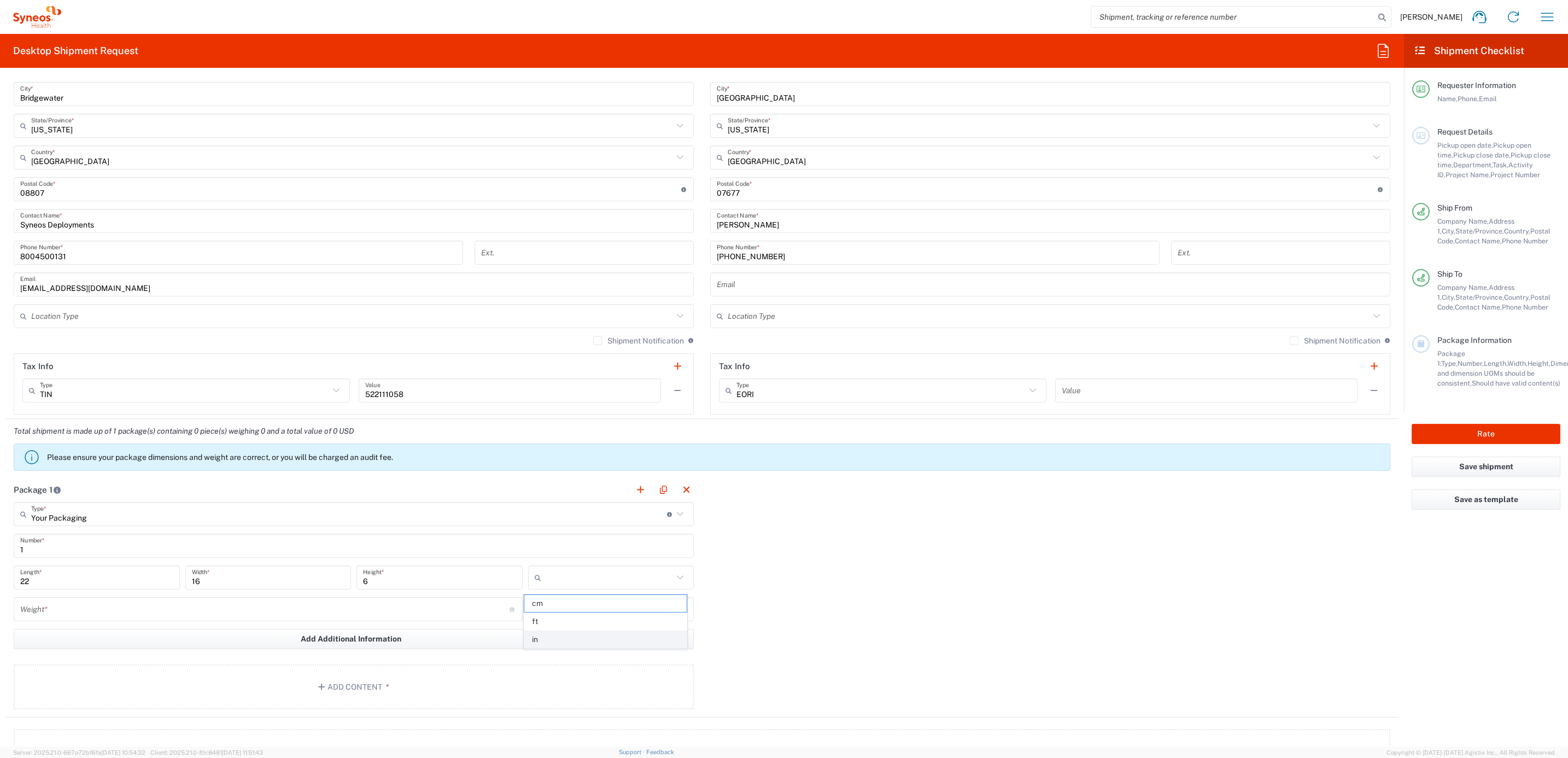
click at [564, 637] on span "in" at bounding box center [605, 640] width 163 height 17
type input "in"
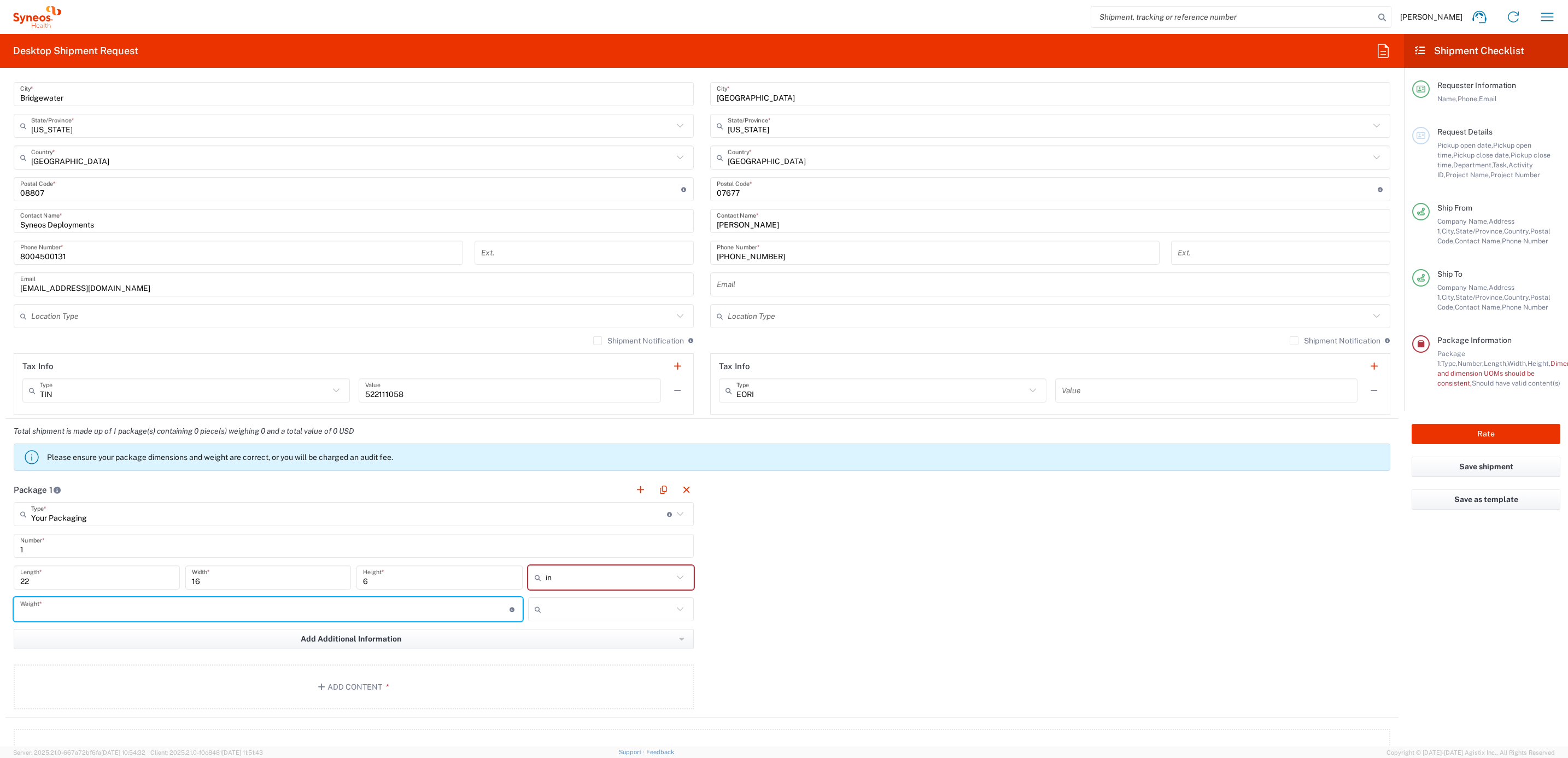
click at [289, 607] on input "number" at bounding box center [265, 609] width 489 height 19
type input "10"
click at [584, 615] on input "text" at bounding box center [609, 609] width 128 height 18
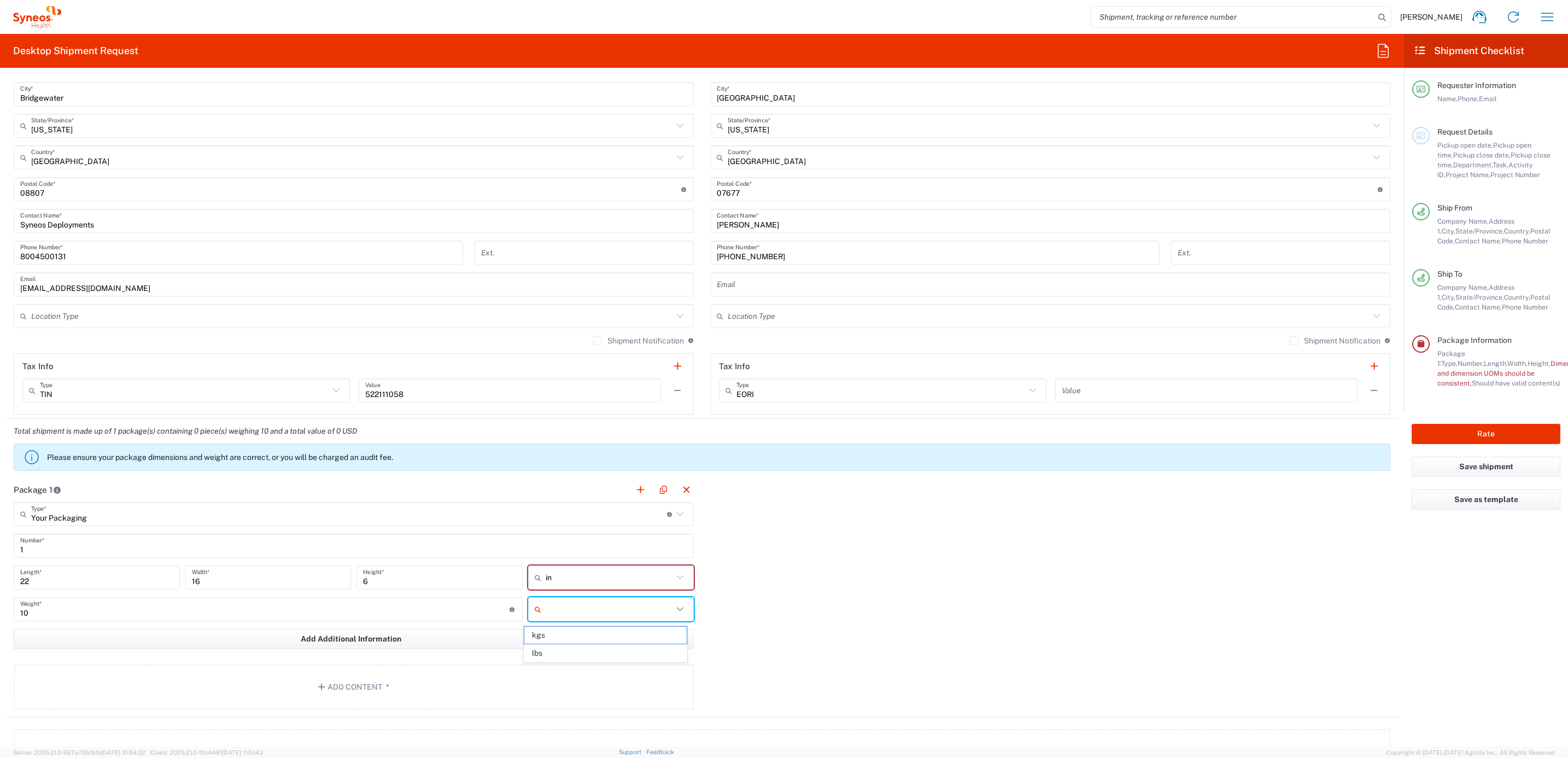
drag, startPoint x: 564, startPoint y: 651, endPoint x: 530, endPoint y: 659, distance: 34.9
click at [563, 651] on span "lbs" at bounding box center [605, 653] width 163 height 17
type input "lbs"
click at [482, 681] on button "Add Content *" at bounding box center [353, 687] width 680 height 45
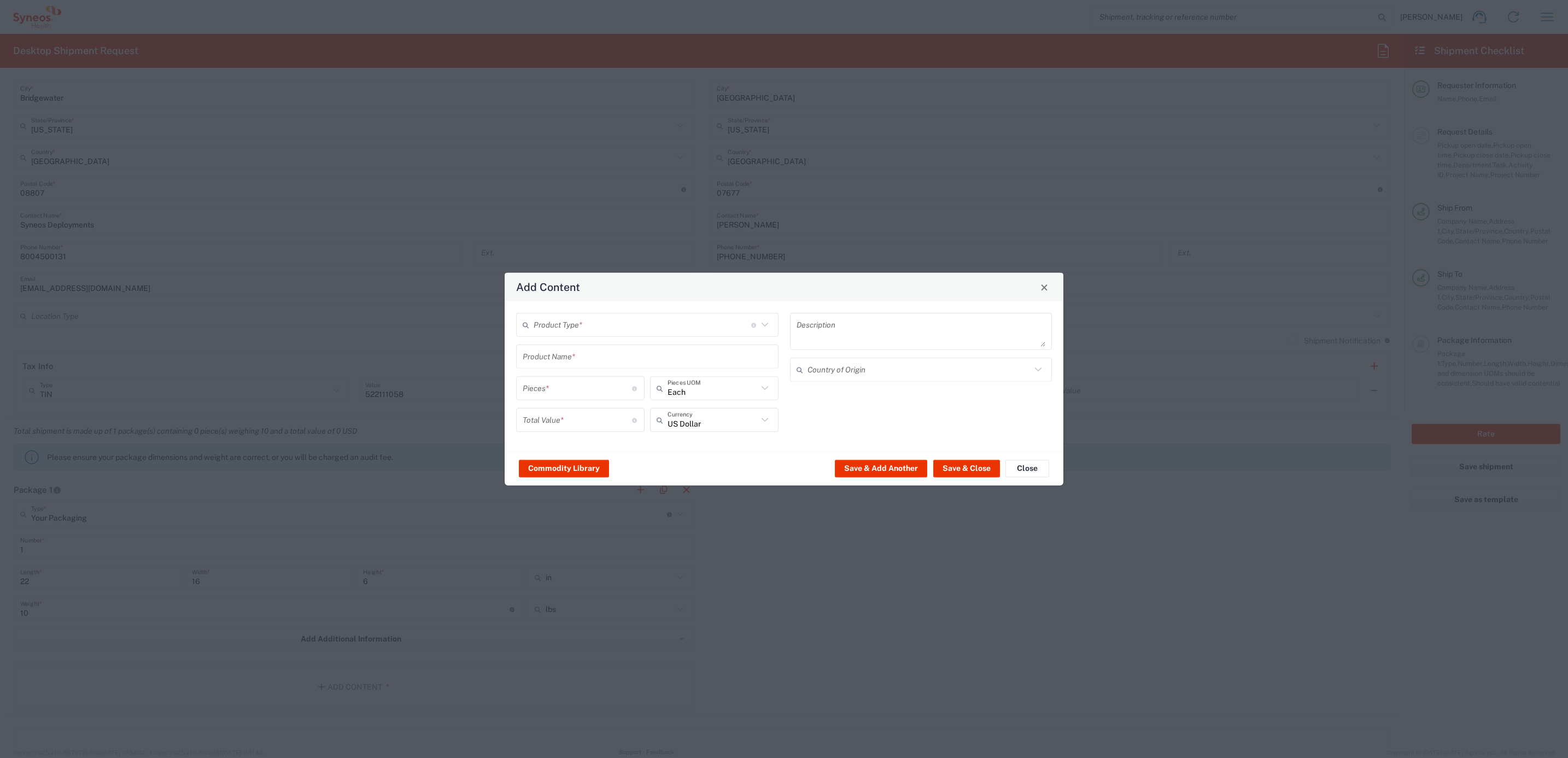
click at [551, 328] on input "text" at bounding box center [642, 324] width 217 height 19
click at [548, 362] on span "General Commodity" at bounding box center [648, 366] width 260 height 17
type input "General Commodity"
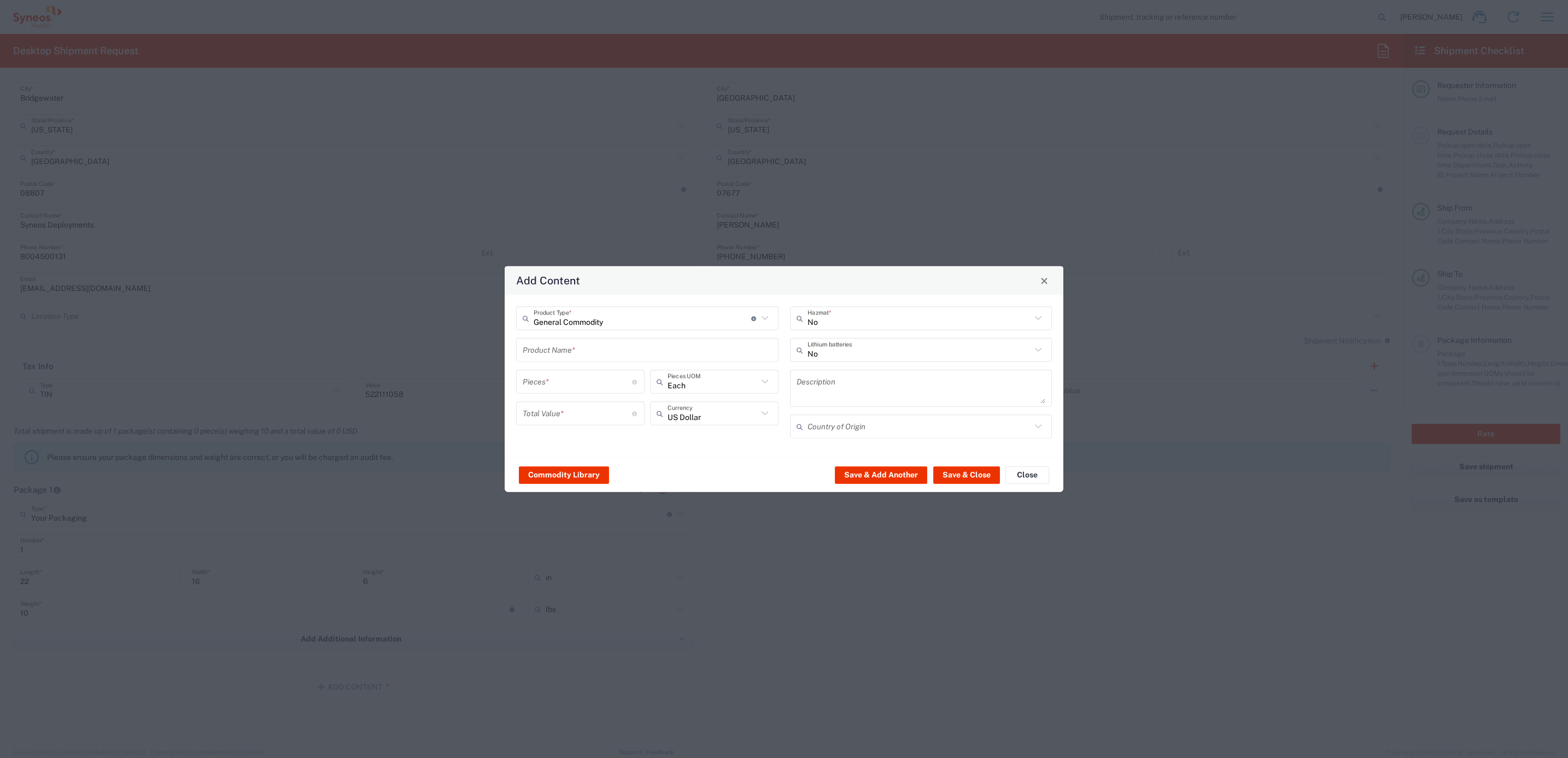
click at [555, 352] on input "text" at bounding box center [648, 349] width 250 height 19
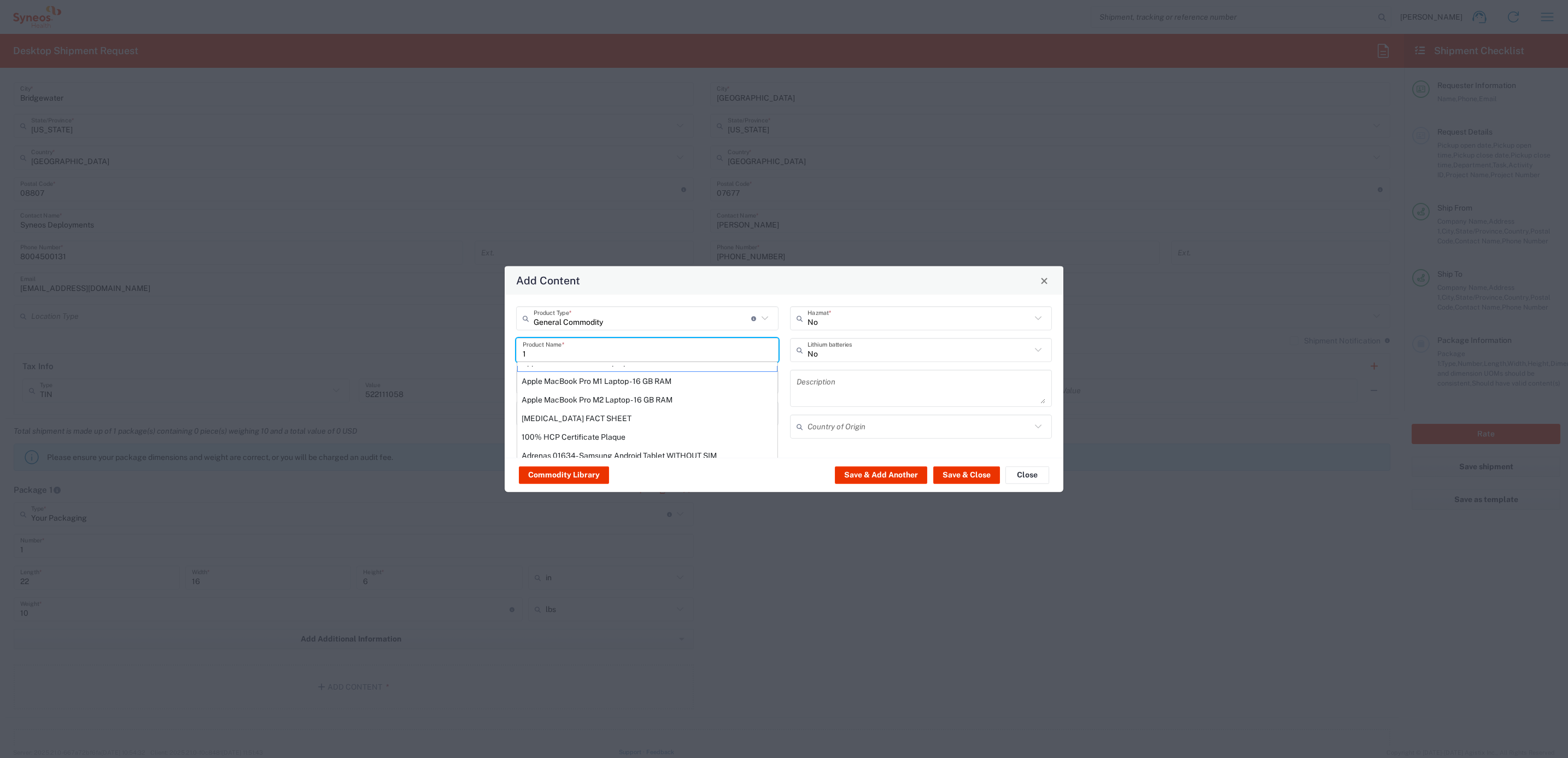
scroll to position [0, 0]
click at [547, 345] on input "1" at bounding box center [648, 349] width 250 height 19
click at [540, 351] on input "1" at bounding box center [648, 349] width 250 height 19
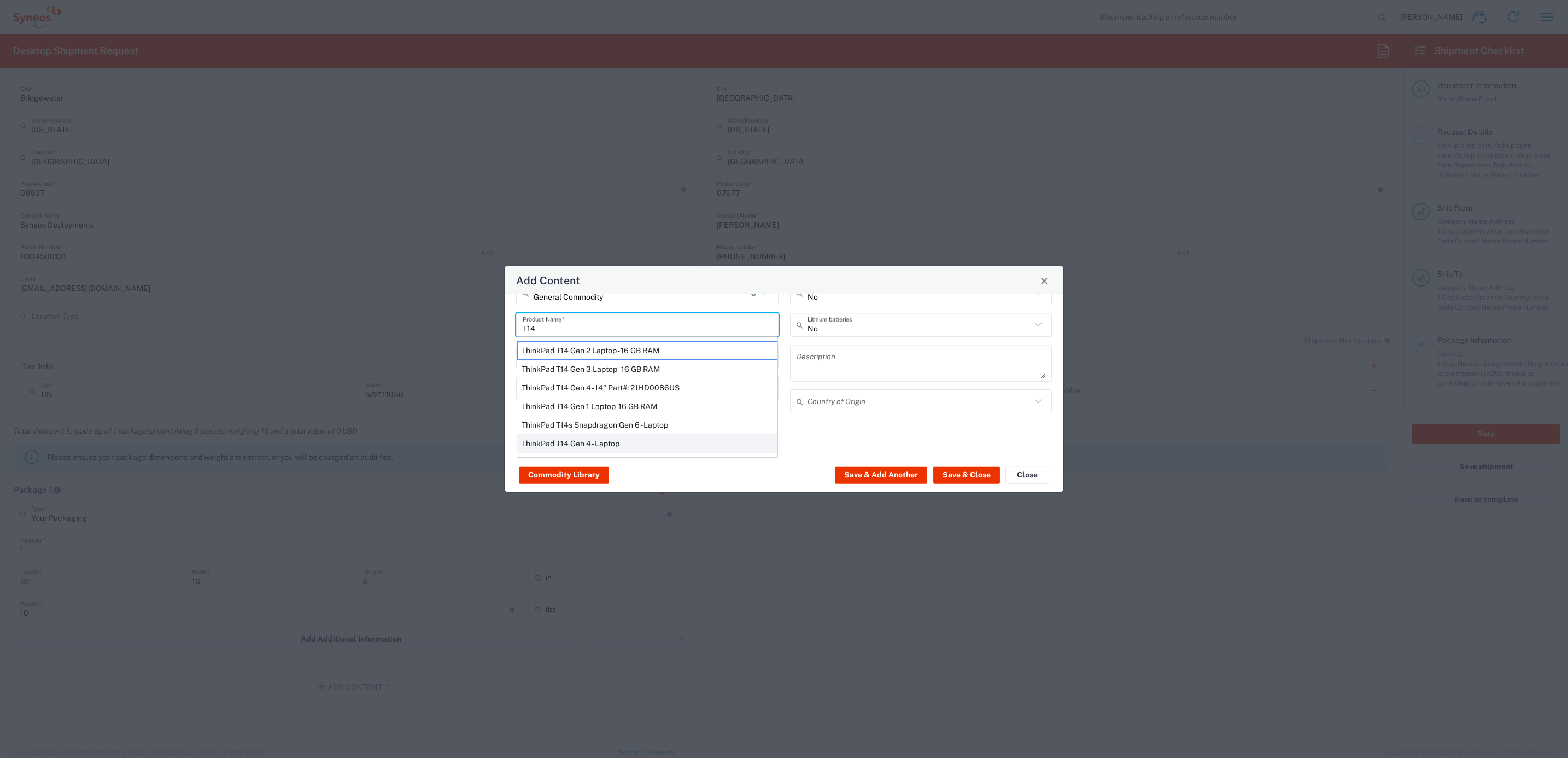
click at [593, 438] on div "ThinkPad T14 Gen 4 - Laptop" at bounding box center [648, 443] width 261 height 19
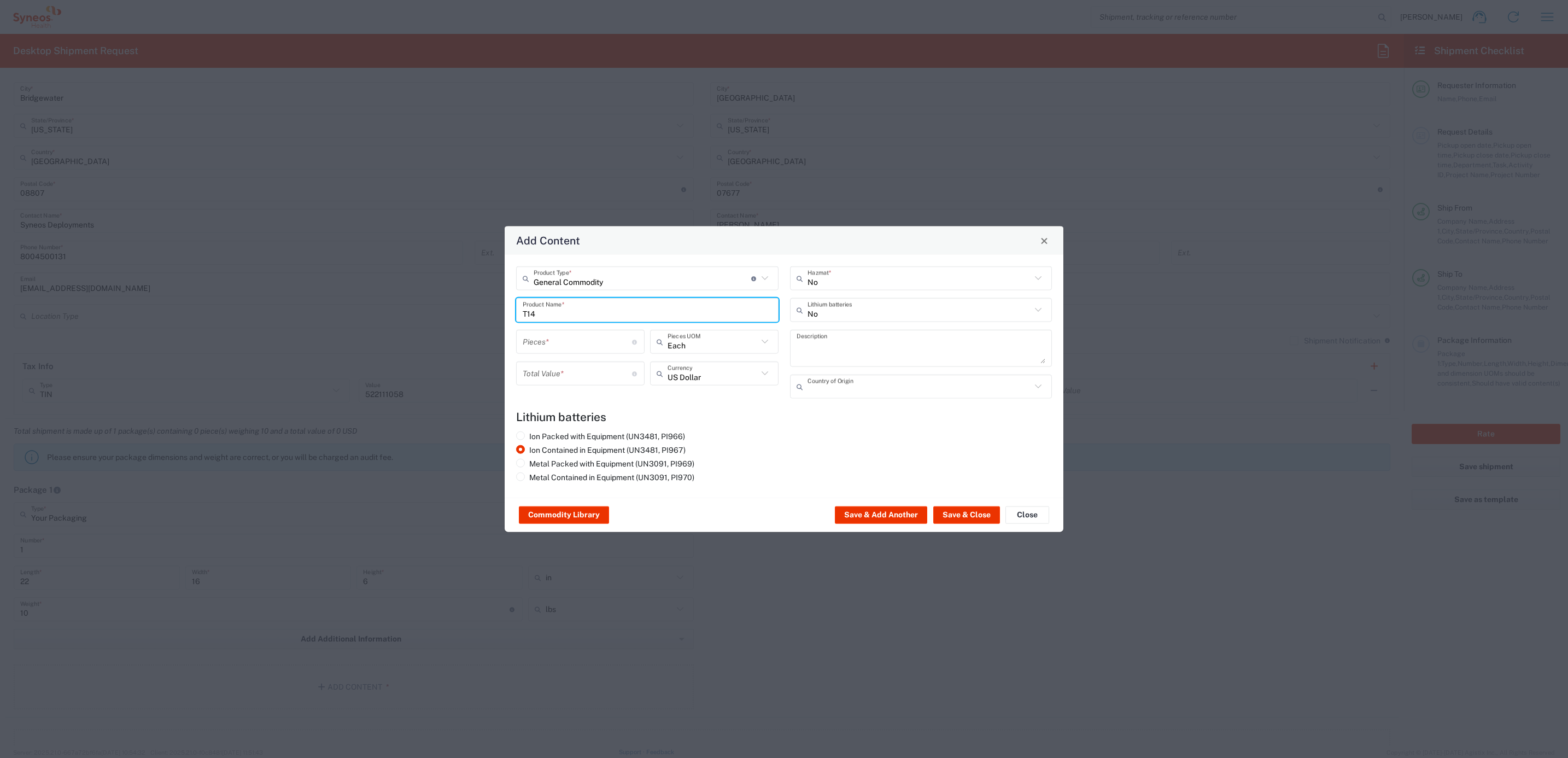
type input "ThinkPad T14 Gen 4 - Laptop"
type textarea "Laptop"
type input "[GEOGRAPHIC_DATA]"
type input "Yes"
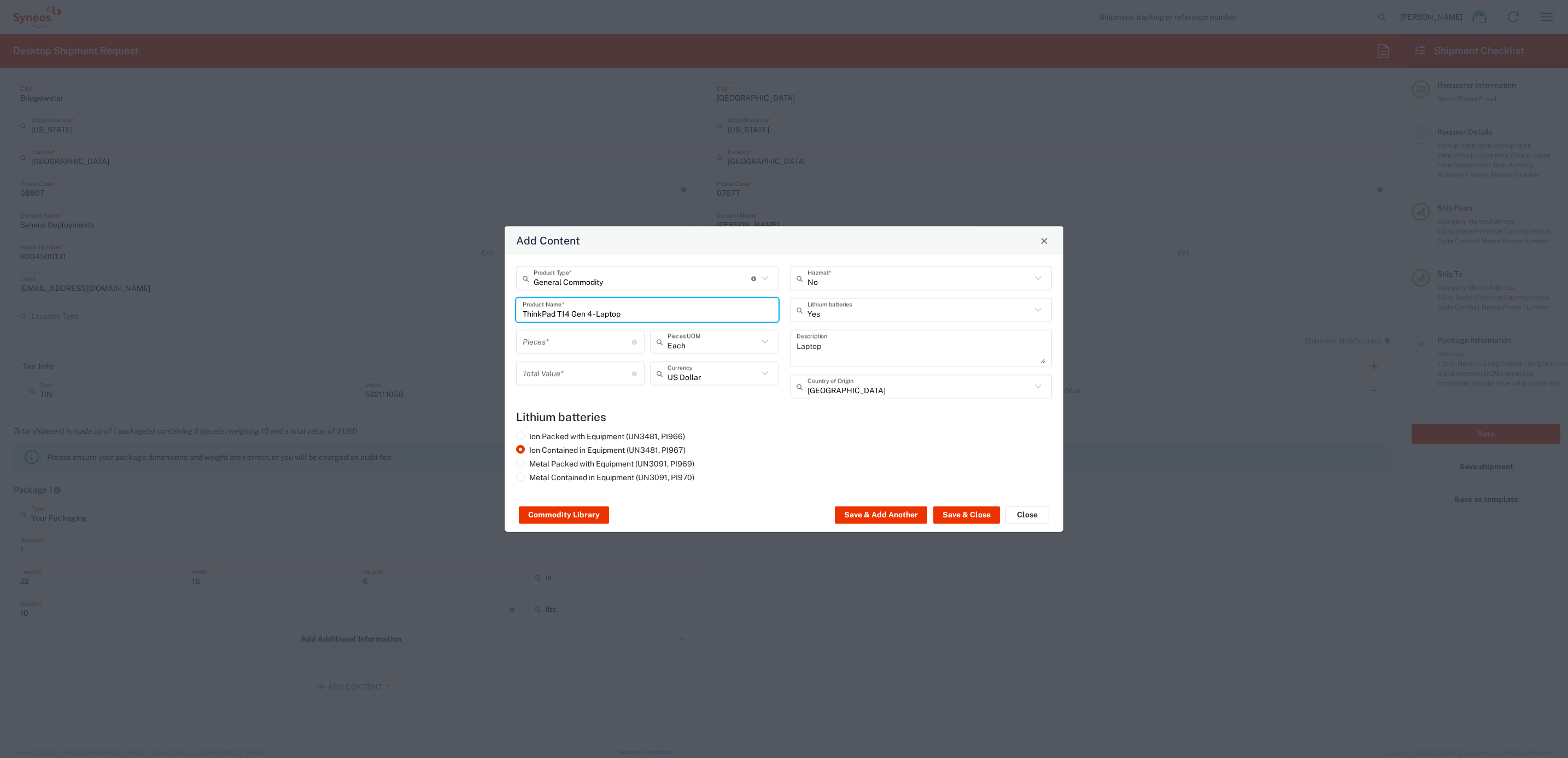
drag, startPoint x: 634, startPoint y: 312, endPoint x: 511, endPoint y: 294, distance: 124.3
click at [511, 294] on div "General Commodity Product Type * Document: Paper document generated internally …" at bounding box center [648, 336] width 274 height 140
click at [558, 315] on input "T14" at bounding box center [643, 309] width 240 height 19
click at [555, 312] on input "T14" at bounding box center [643, 309] width 240 height 19
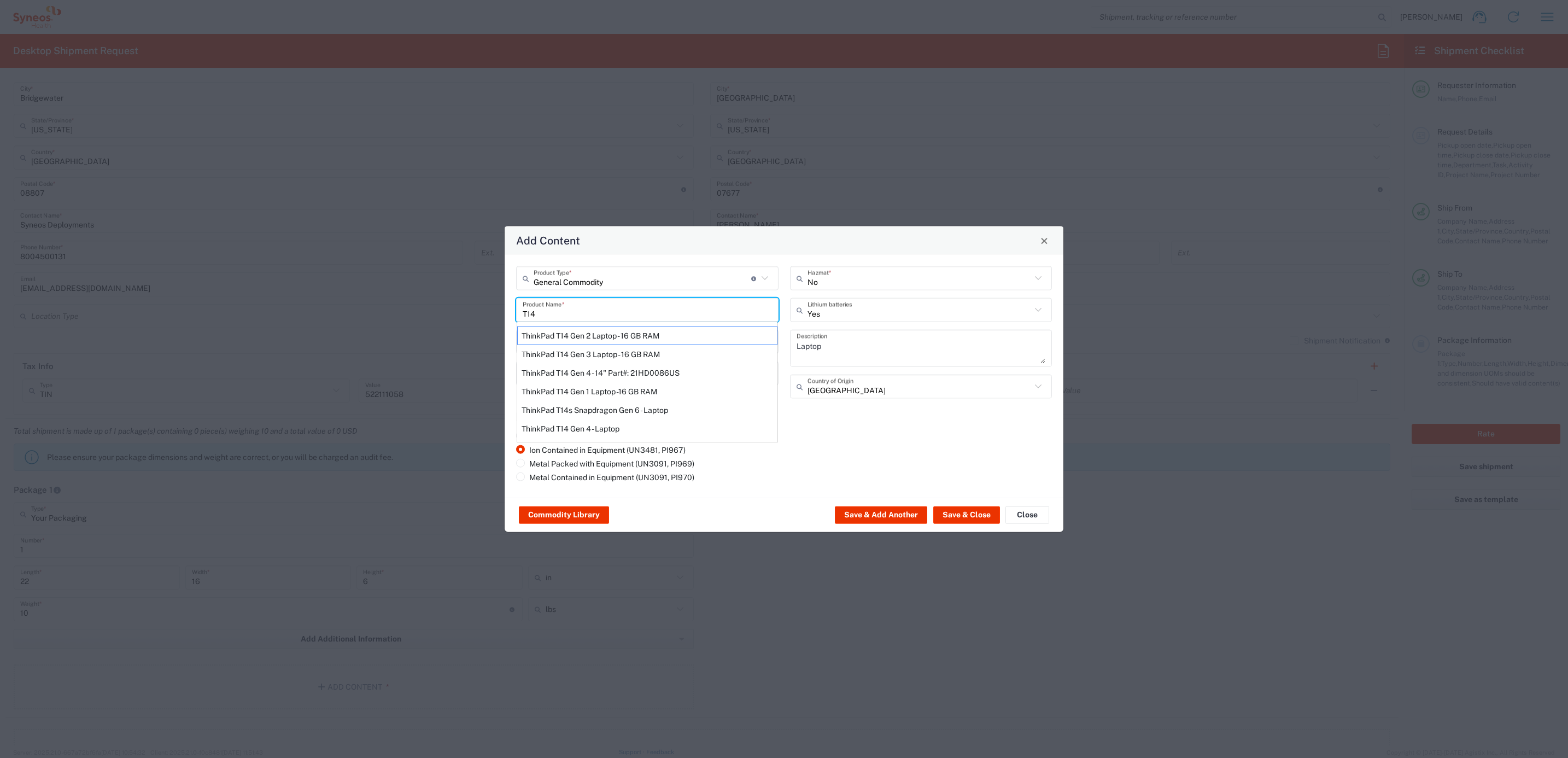
click at [621, 392] on div "ThinkPad T14 Gen 1 Laptop -16 GB RAM" at bounding box center [648, 391] width 261 height 19
type input "ThinkPad T14 Gen 1 Laptop -16 GB RAM"
type textarea "Intel Core i5-10210U- 14"- 512 GB SSD"
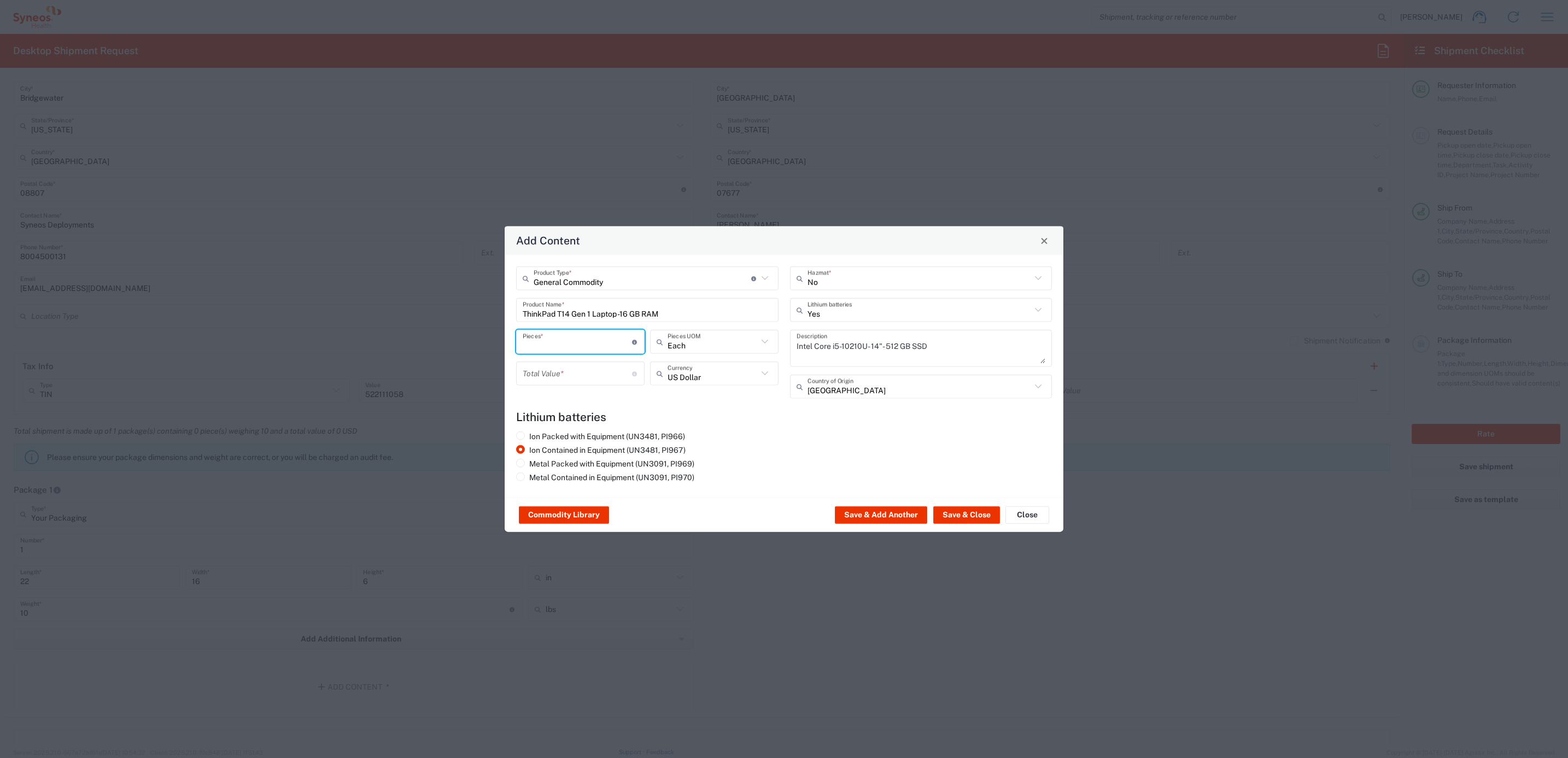
click at [581, 333] on input "number" at bounding box center [578, 341] width 110 height 19
type input "1"
click at [561, 366] on input "number" at bounding box center [578, 373] width 110 height 19
type input "1000"
click at [973, 527] on div "Commodity Library Save & Add Another Save & Close Close" at bounding box center [784, 514] width 559 height 35
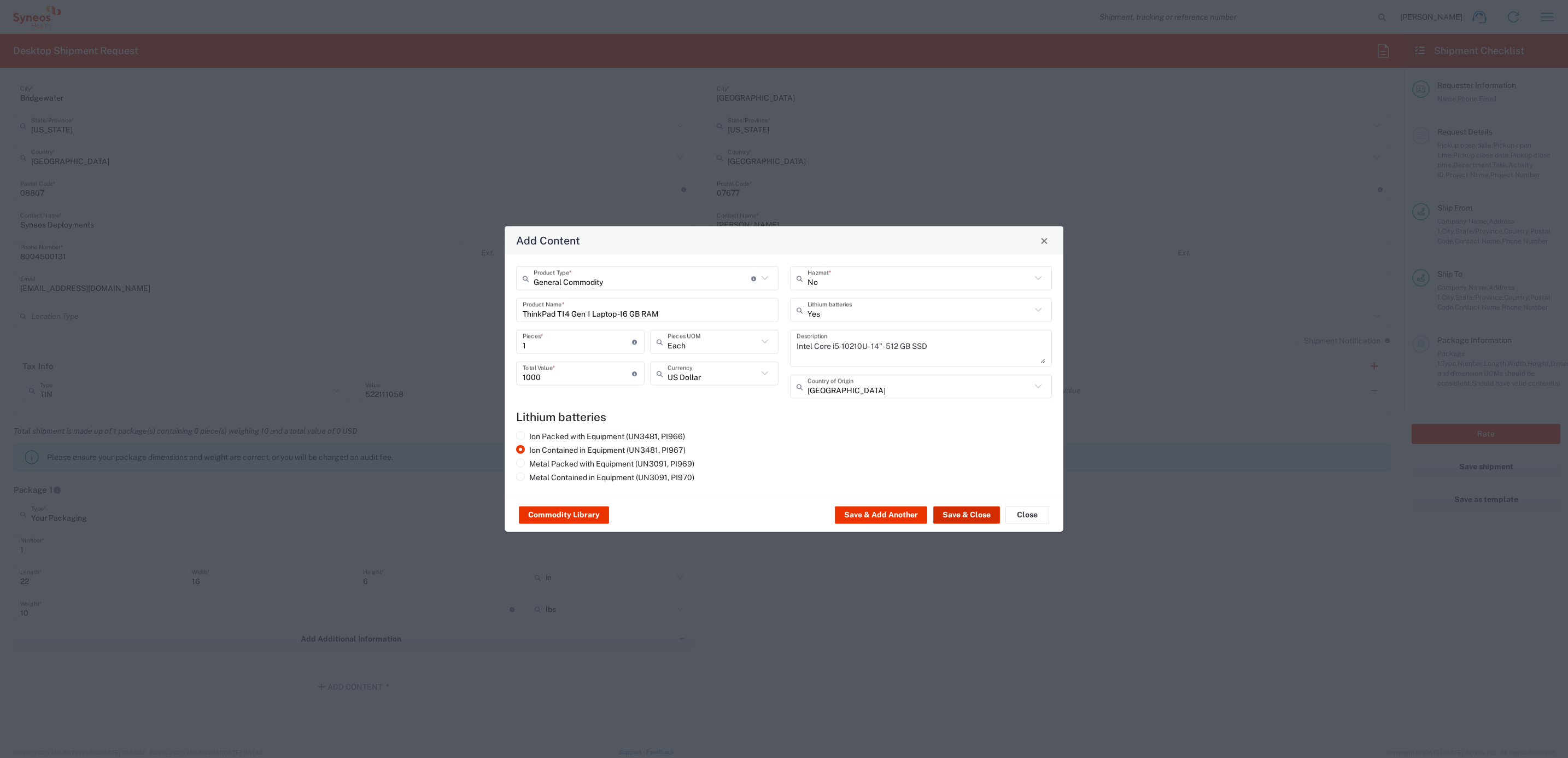
click at [975, 518] on button "Save & Close" at bounding box center [967, 515] width 67 height 18
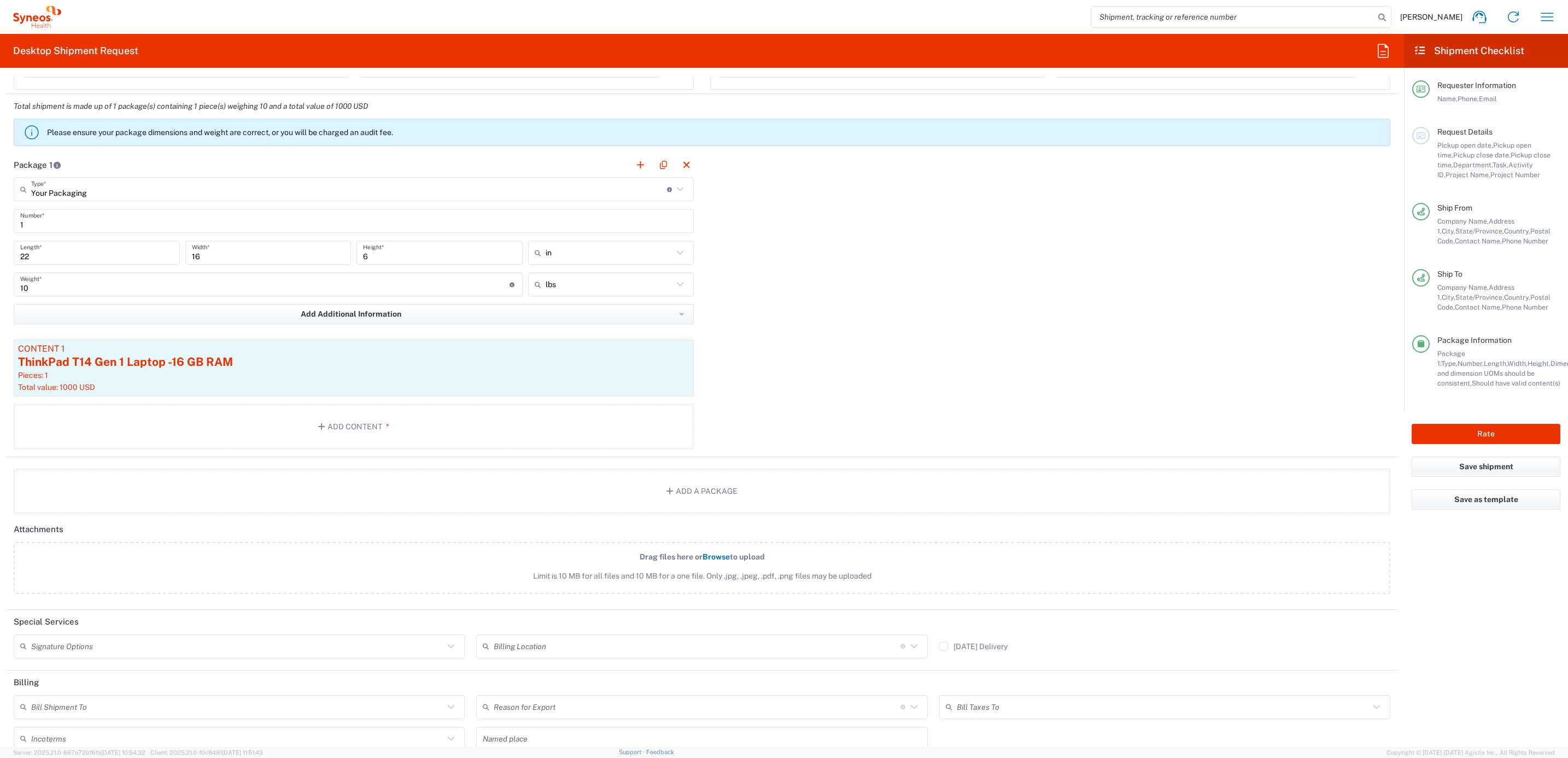
scroll to position [988, 0]
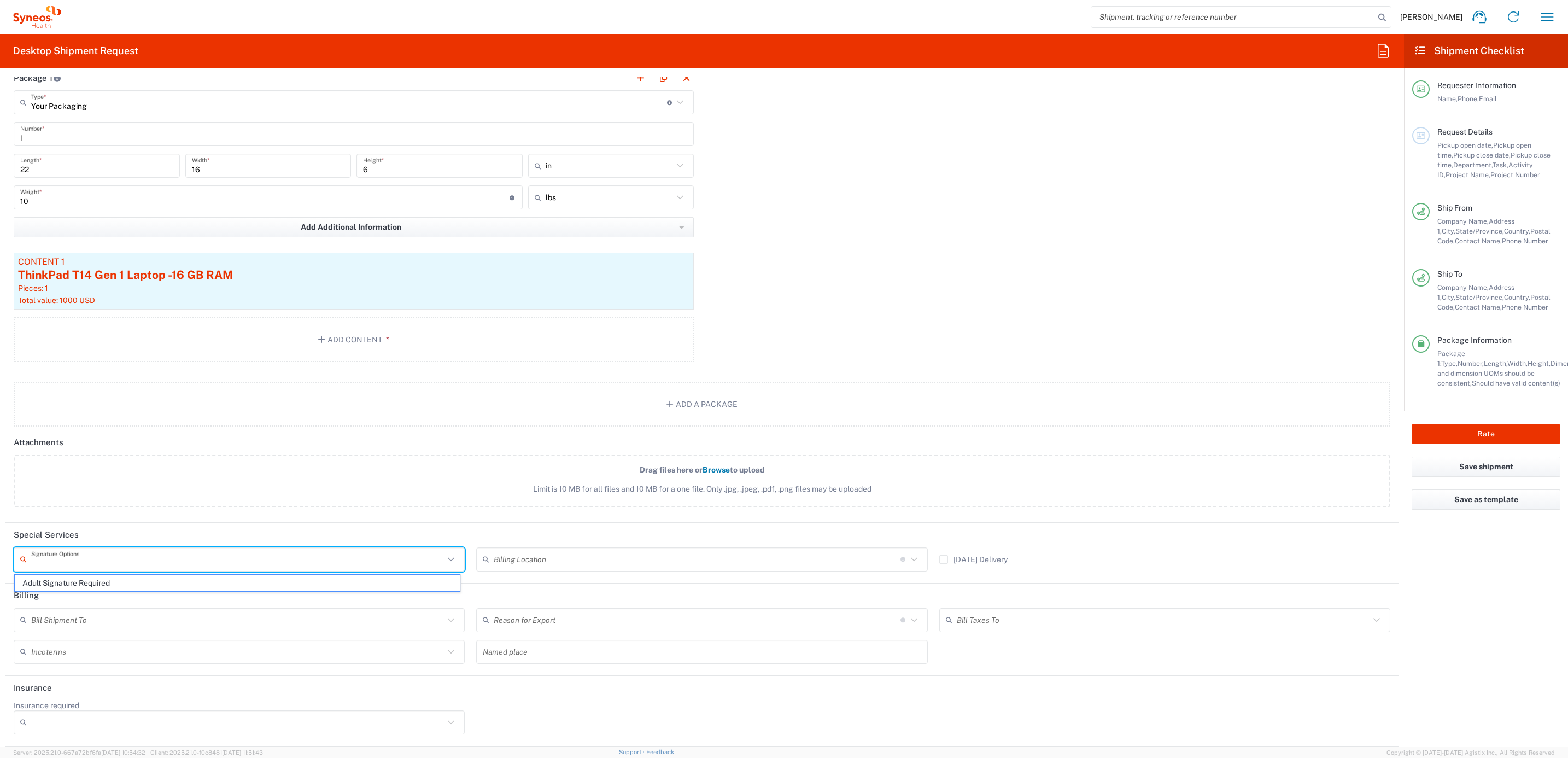
click at [63, 560] on input "text" at bounding box center [237, 559] width 413 height 19
click at [71, 584] on span "Adult Signature Required" at bounding box center [237, 583] width 445 height 17
type input "Adult Signature Required"
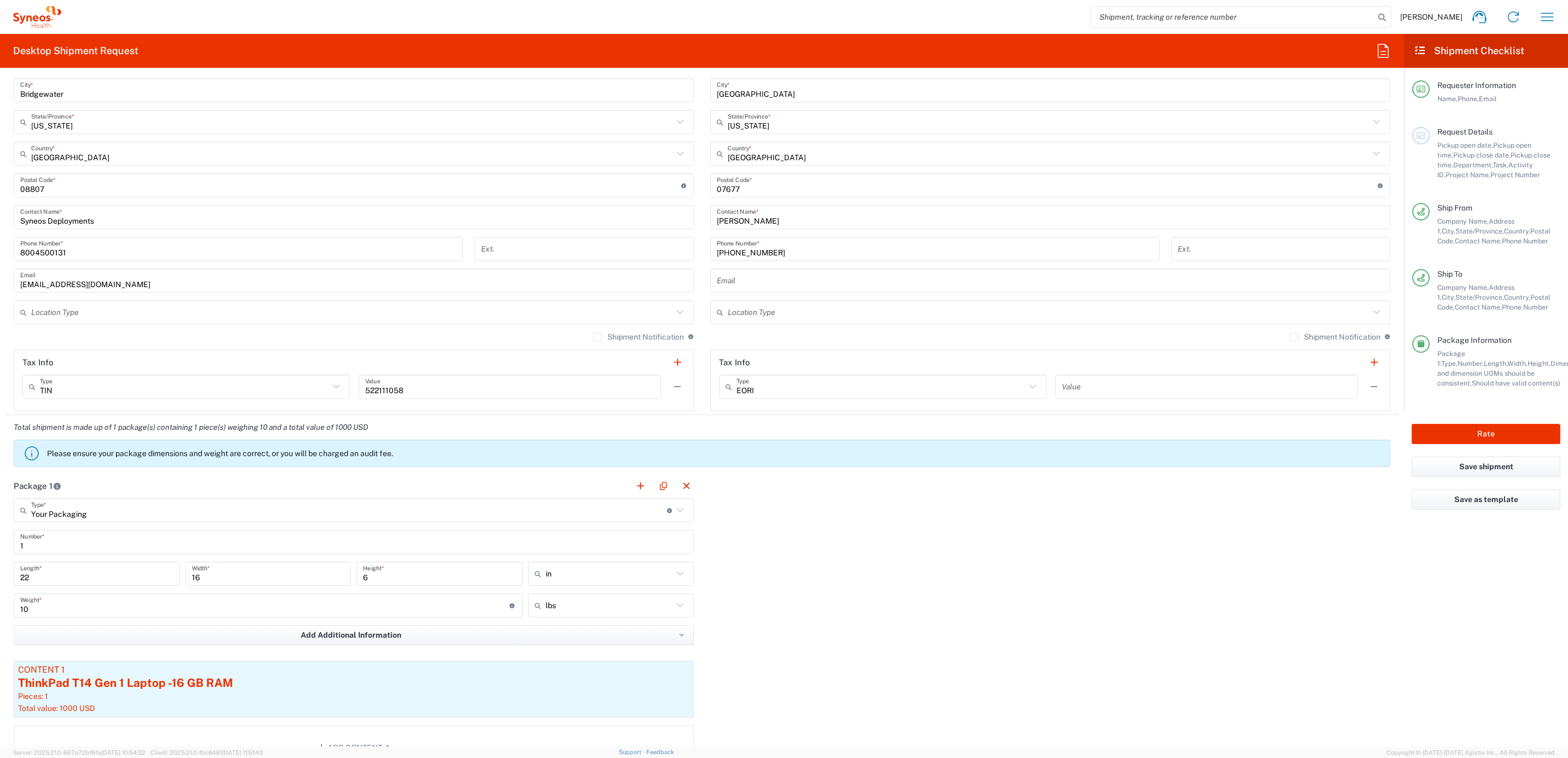
scroll to position [86, 0]
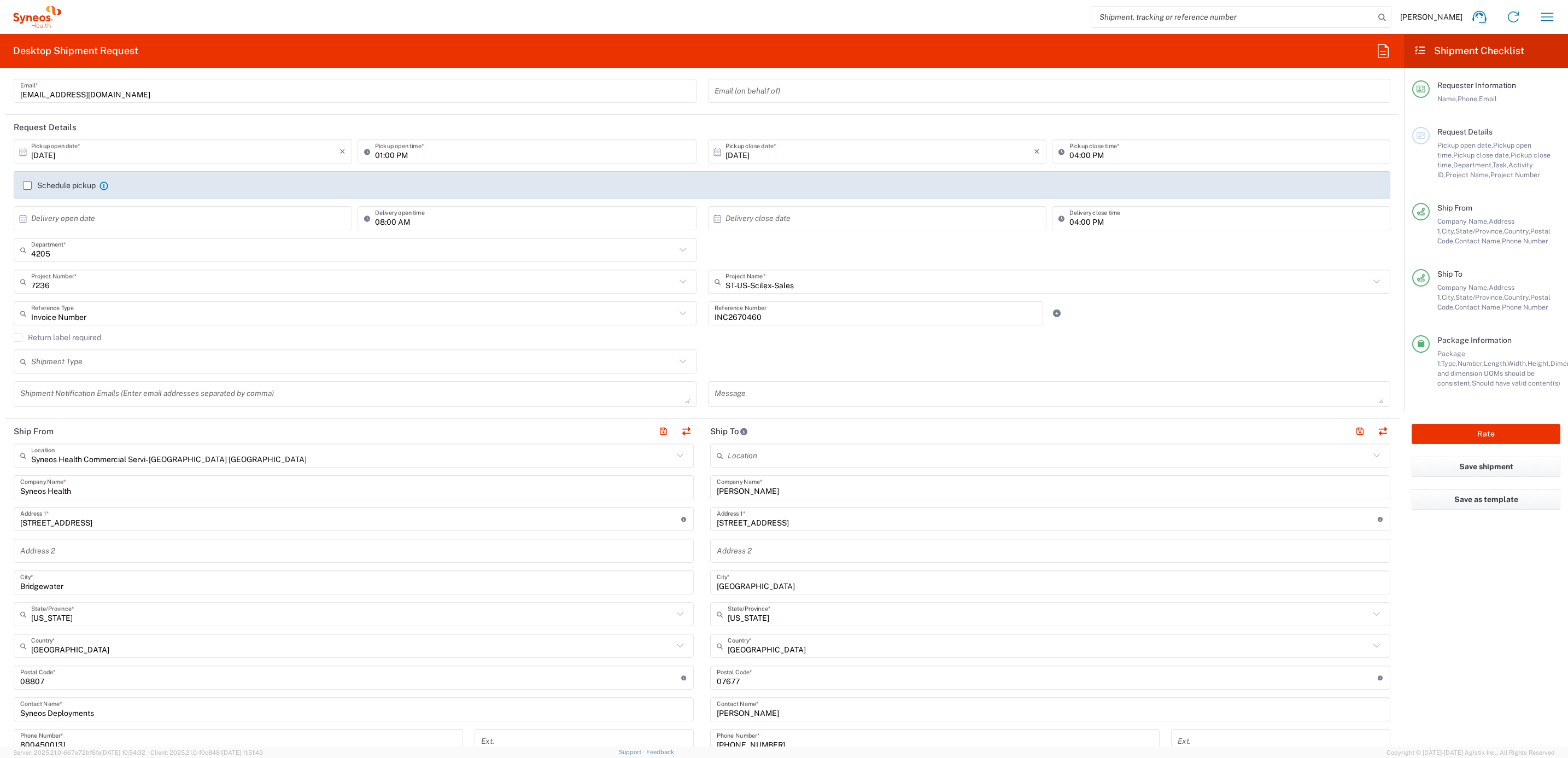
click at [44, 330] on div "Invoice Number Reference Type Invoice Number" at bounding box center [355, 317] width 695 height 32
click at [48, 336] on label "Return label required" at bounding box center [57, 337] width 88 height 9
click at [18, 337] on input "Return label required" at bounding box center [18, 337] width 0 height 0
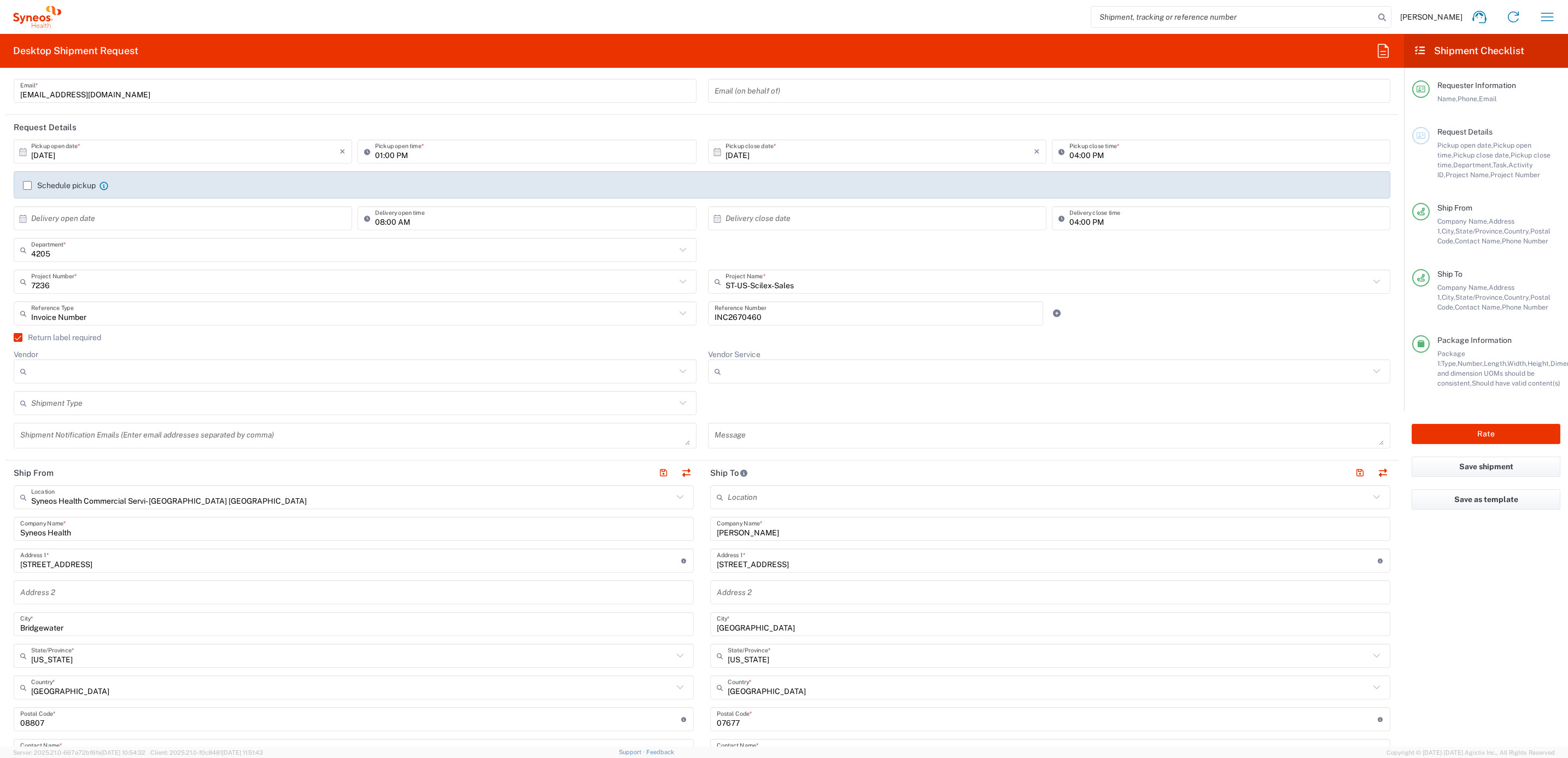
click at [66, 382] on div at bounding box center [355, 371] width 683 height 24
click at [75, 426] on span "UPS" at bounding box center [351, 431] width 674 height 17
type input "UPS"
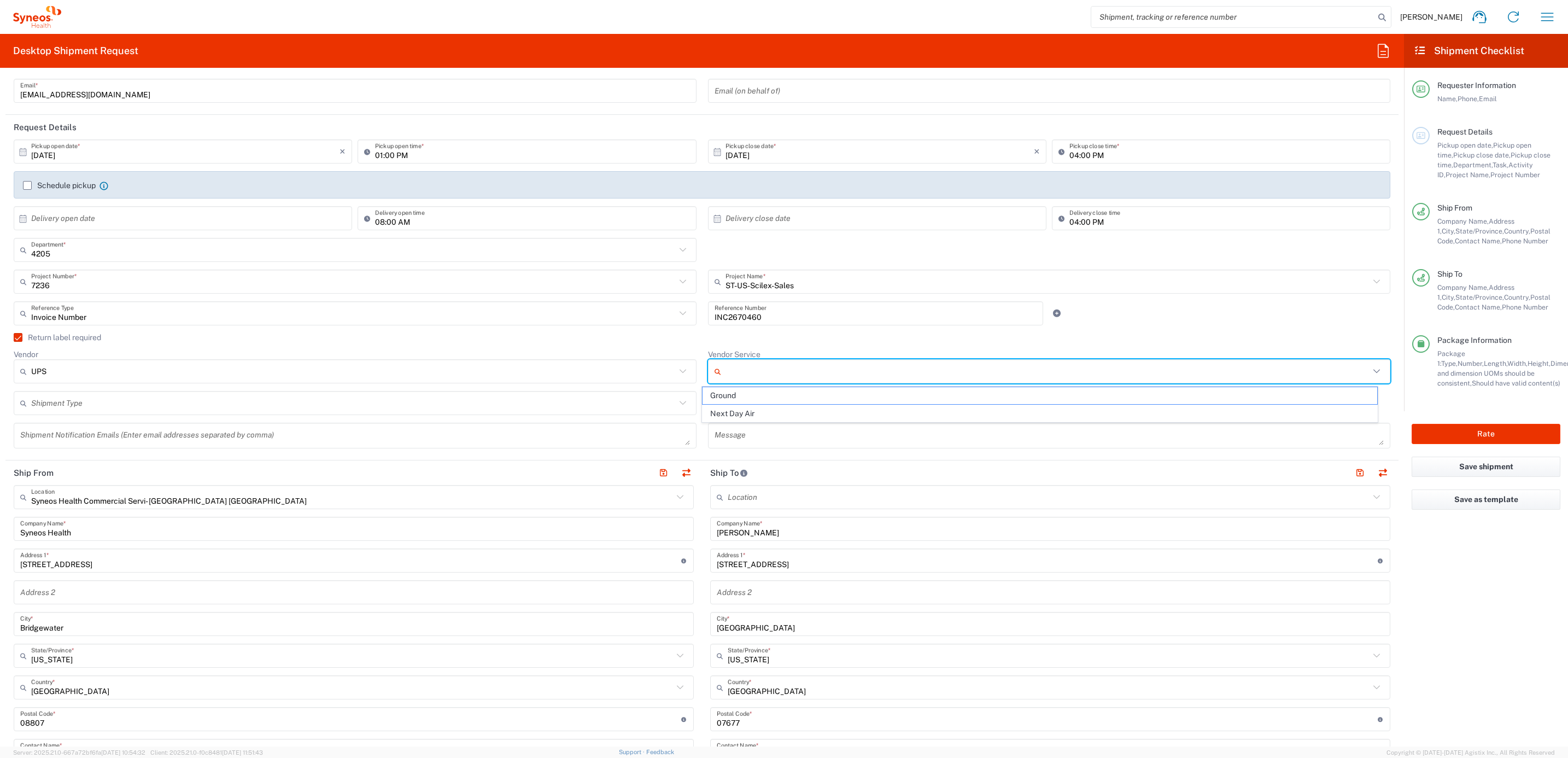
click at [753, 376] on input "Vendor Service" at bounding box center [1048, 371] width 645 height 18
click at [746, 391] on span "Ground" at bounding box center [1039, 396] width 674 height 17
type input "Ground"
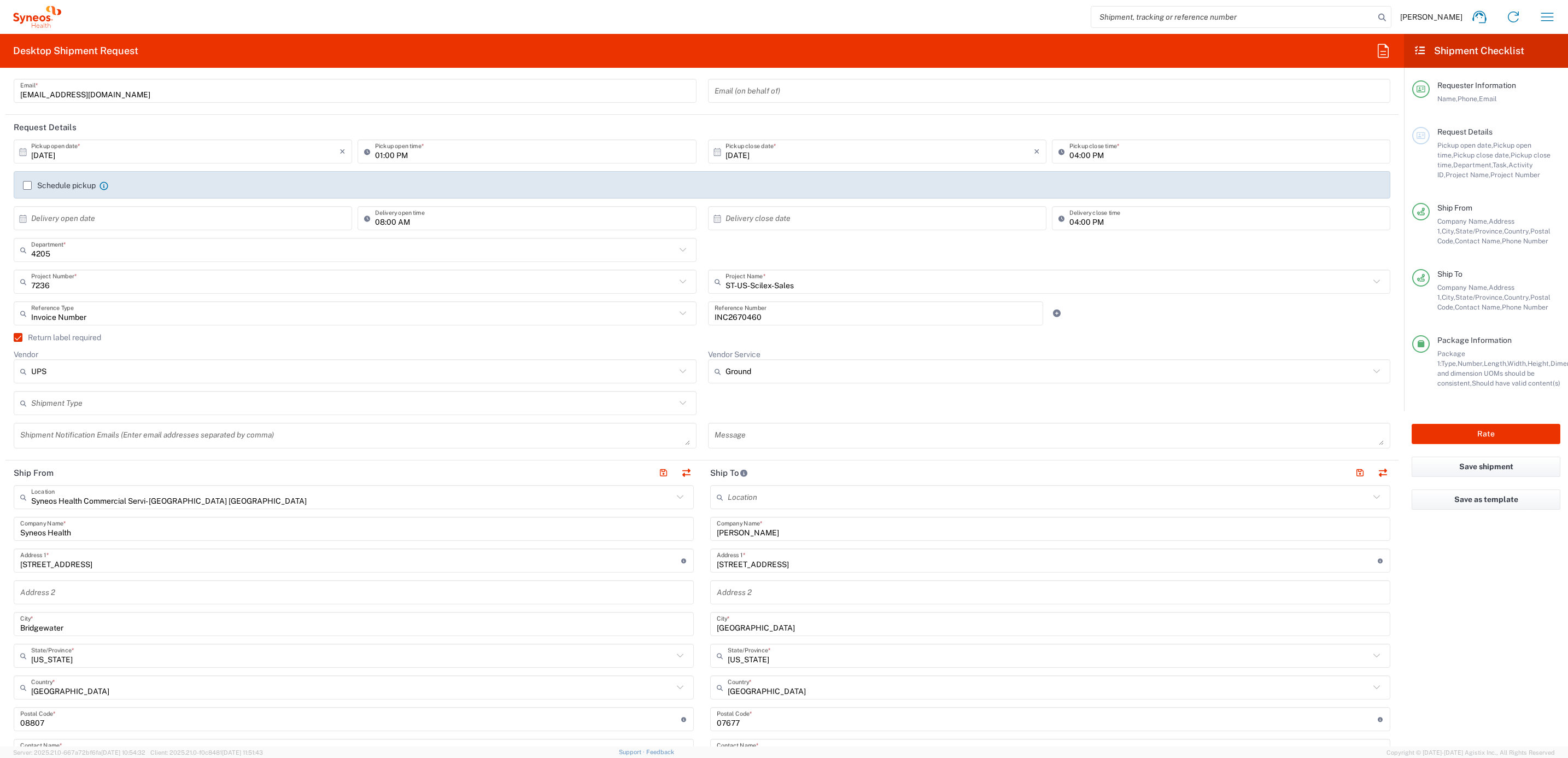
click at [693, 334] on agx-checkbox-control "Return label required" at bounding box center [702, 337] width 1377 height 9
click at [1434, 427] on button "Rate" at bounding box center [1486, 433] width 149 height 20
type input "4205"
type input "7236"
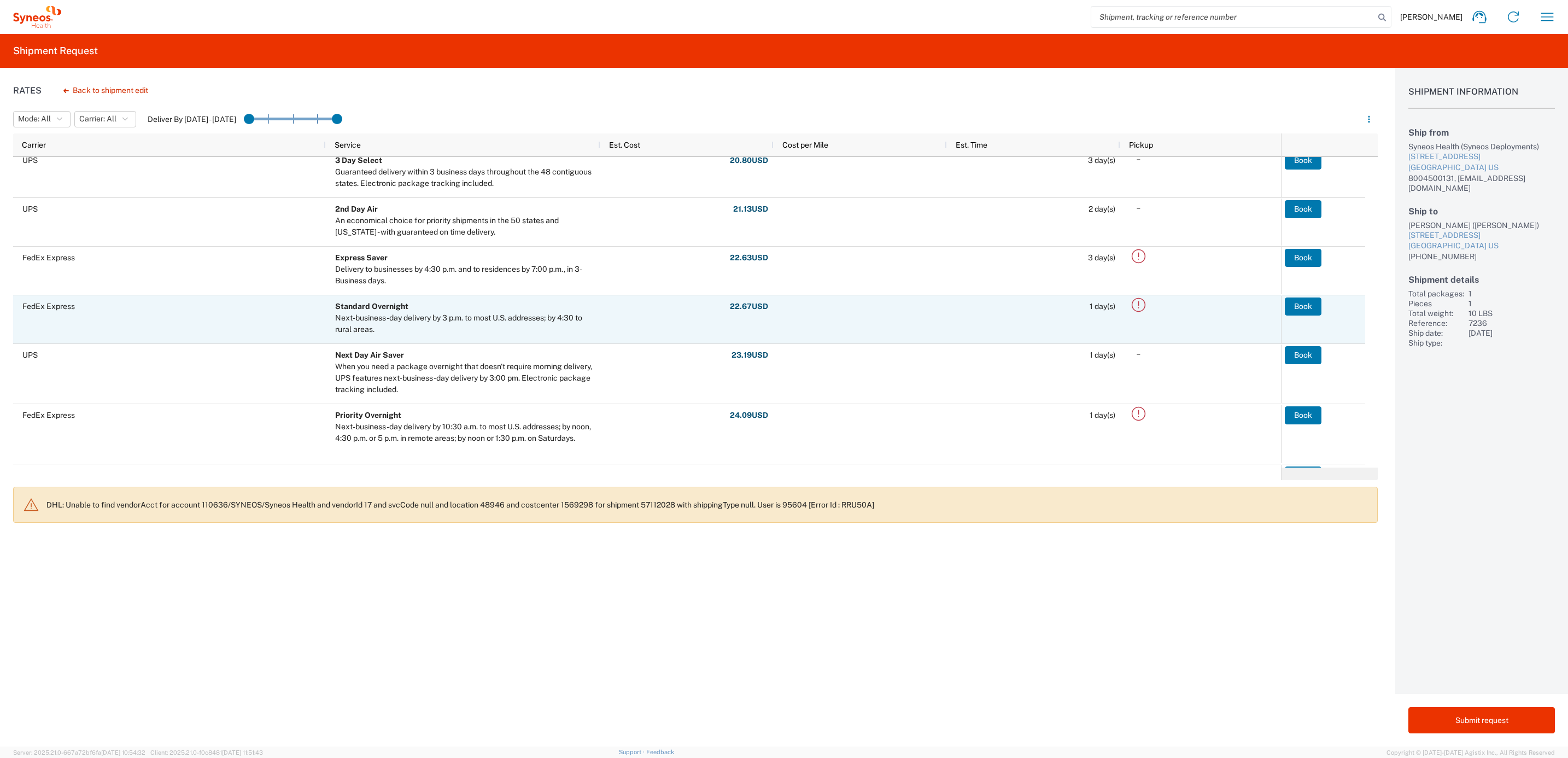
scroll to position [164, 0]
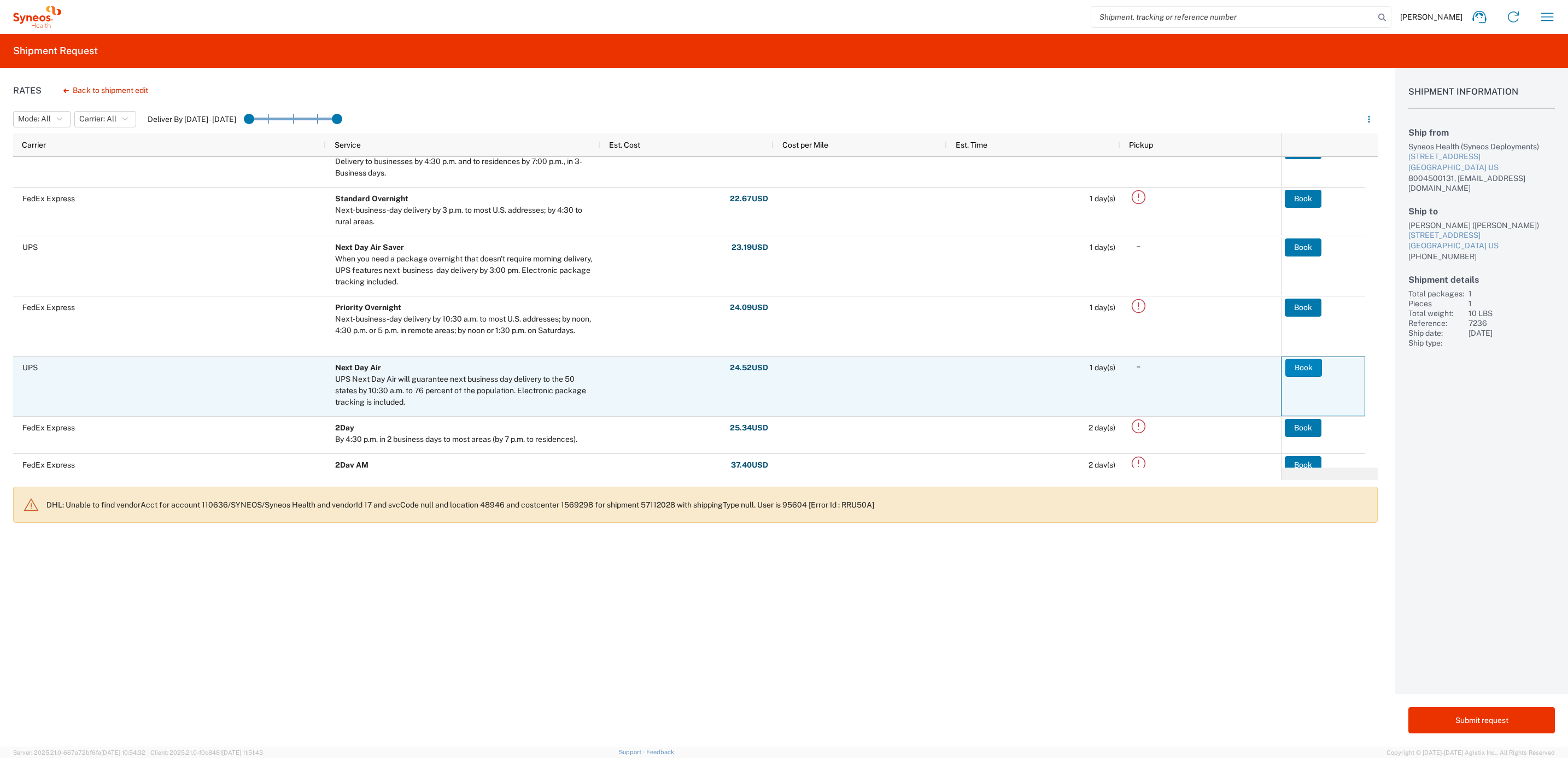
click at [1304, 361] on button "Book" at bounding box center [1304, 367] width 37 height 18
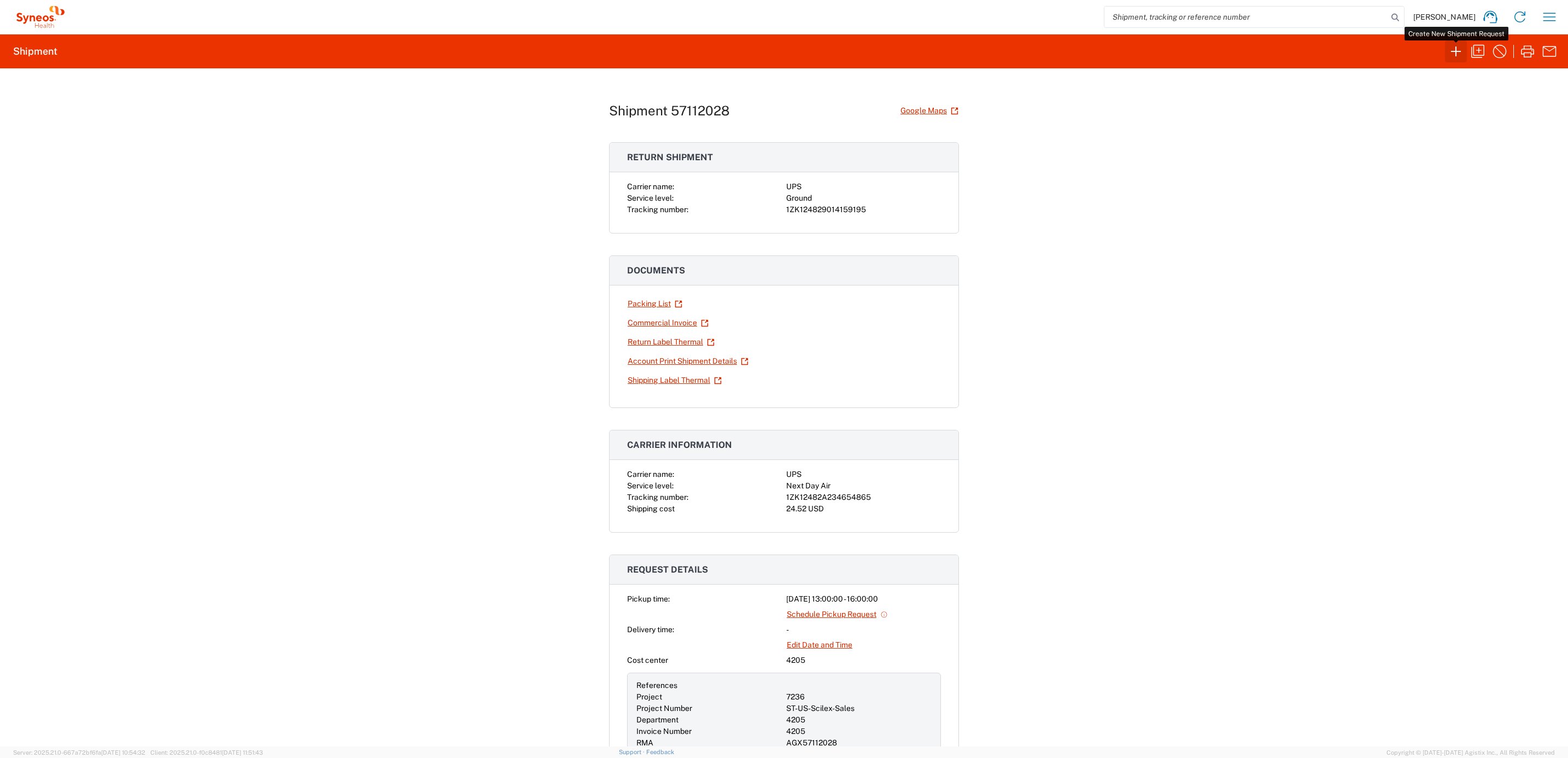
click at [1450, 57] on icon "button" at bounding box center [1456, 51] width 18 height 18
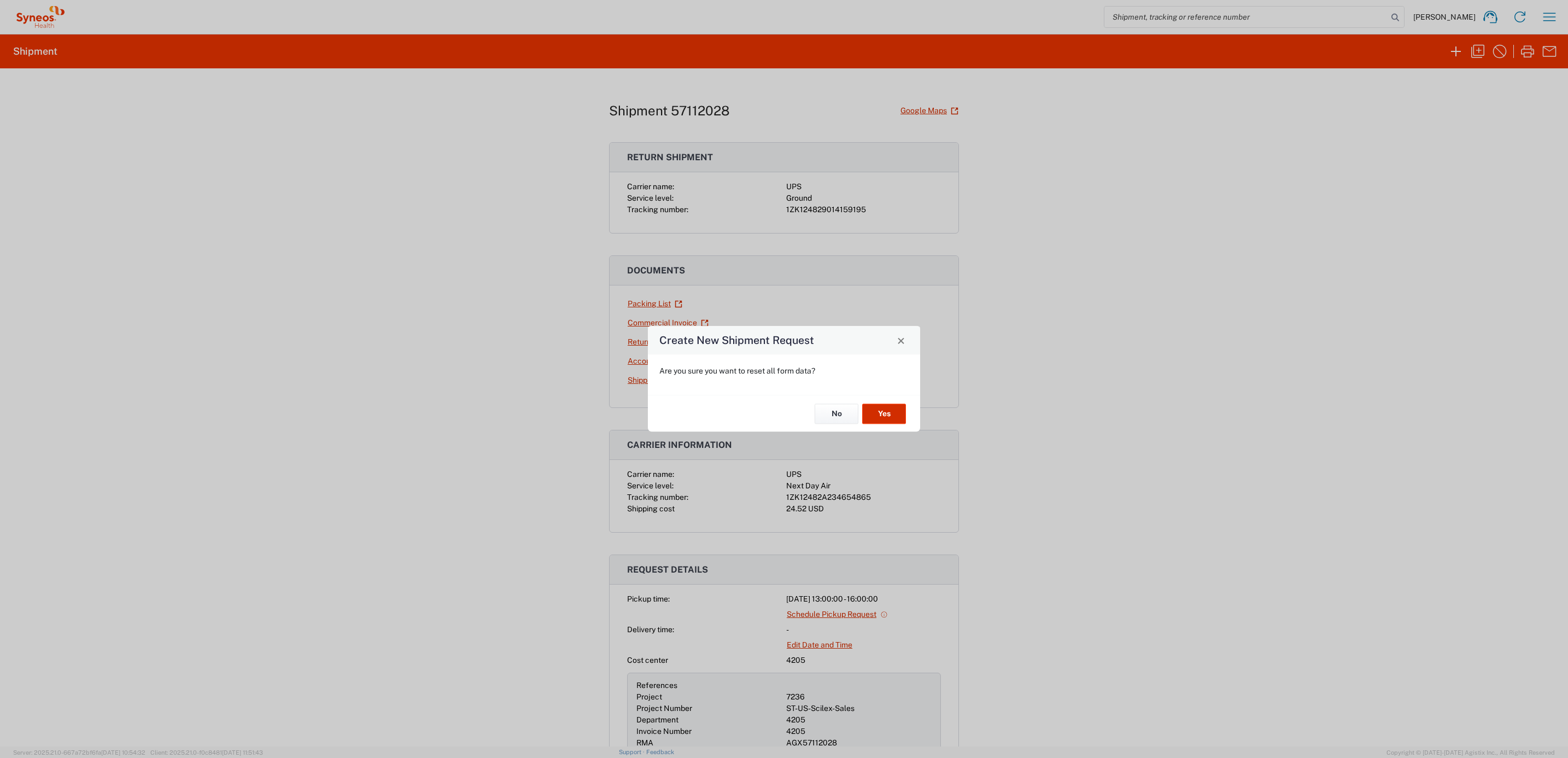
click at [892, 409] on button "Yes" at bounding box center [884, 413] width 44 height 20
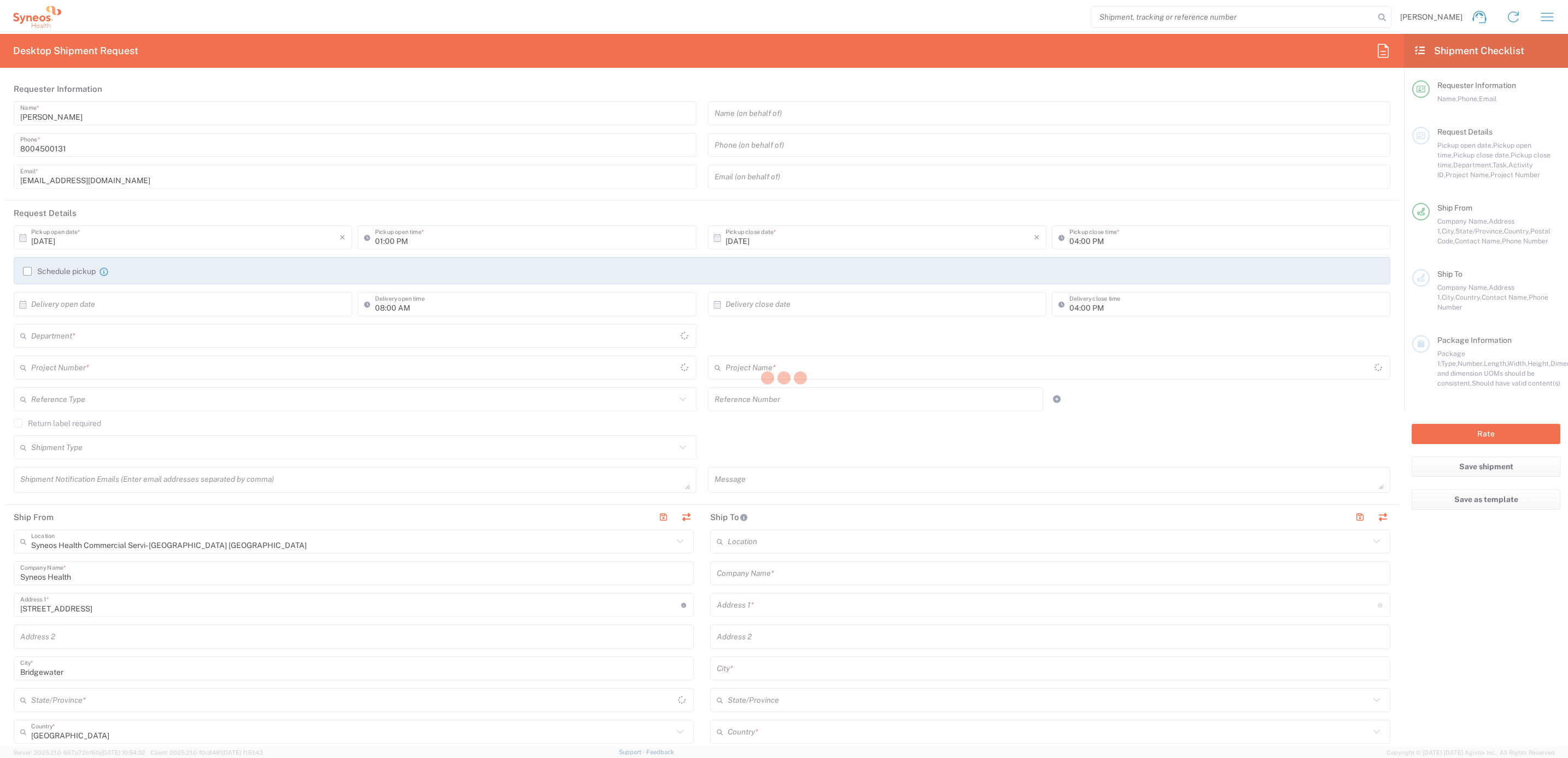
type input "[US_STATE]"
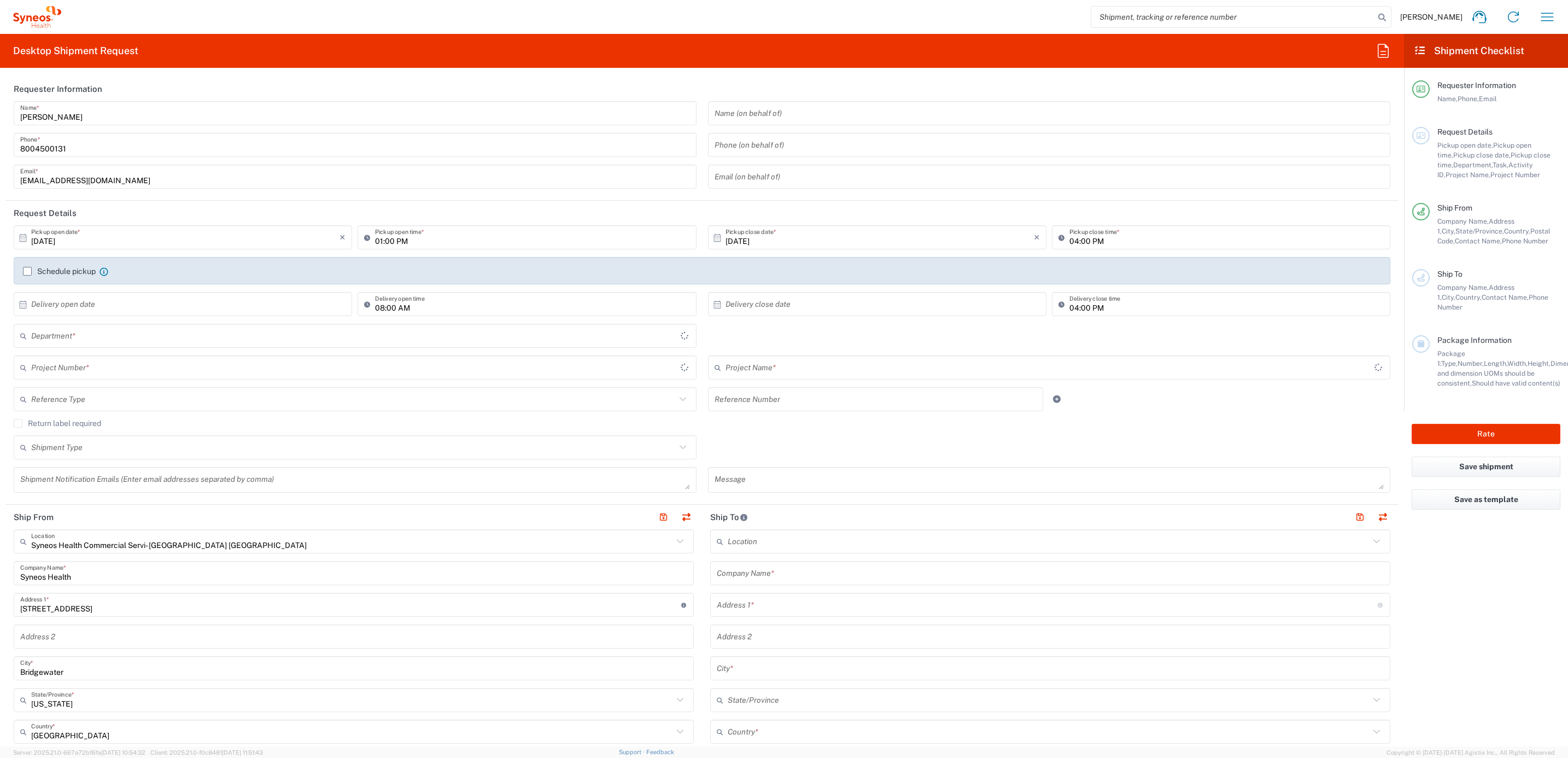
type input "4205"
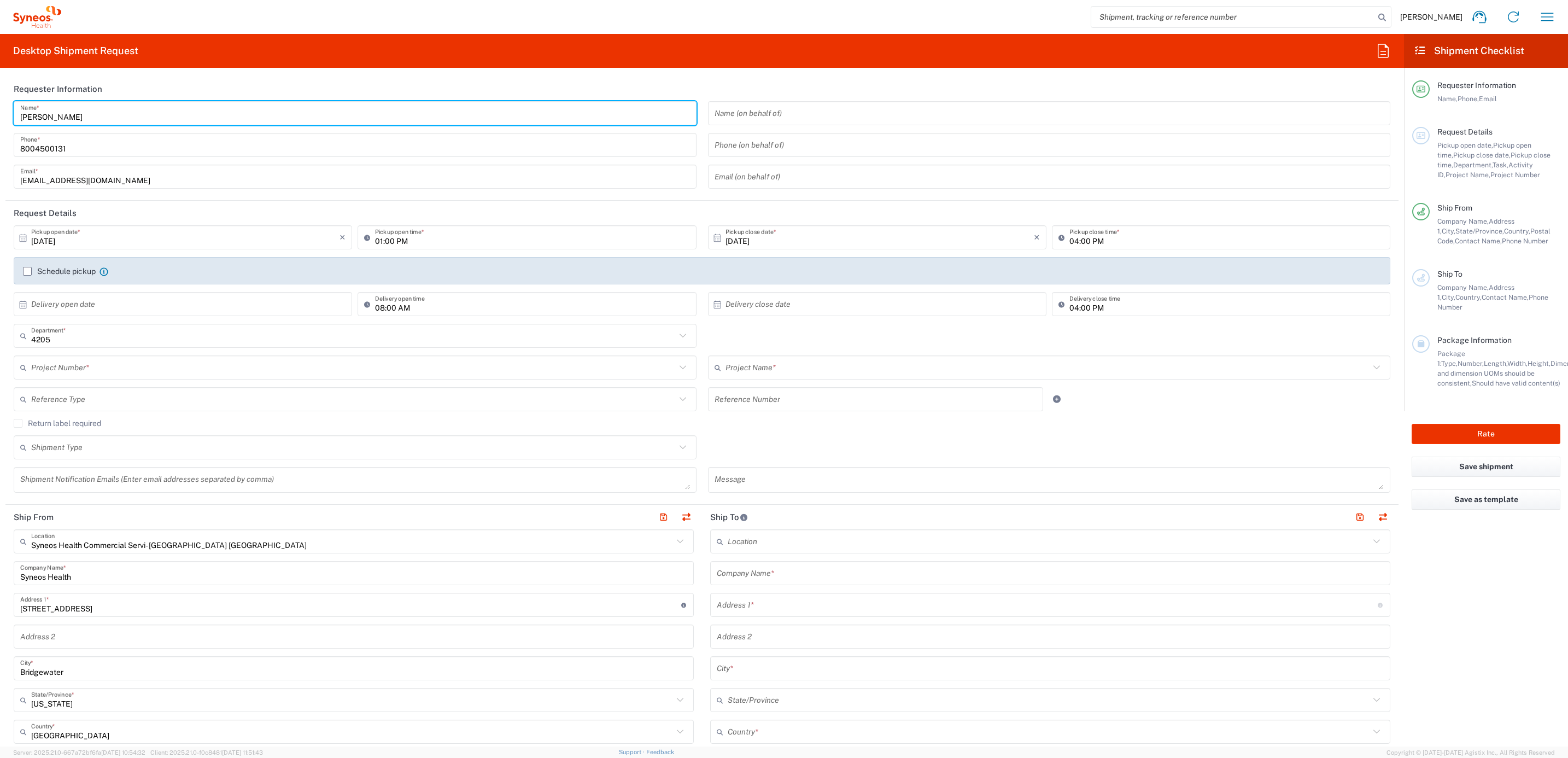
click at [69, 107] on input "[PERSON_NAME]" at bounding box center [355, 113] width 670 height 19
click at [71, 107] on input "[PERSON_NAME]" at bounding box center [355, 113] width 670 height 19
drag, startPoint x: 99, startPoint y: 122, endPoint x: 16, endPoint y: 121, distance: 83.0
click at [16, 121] on div "Syneos Deployments Name *" at bounding box center [355, 113] width 683 height 24
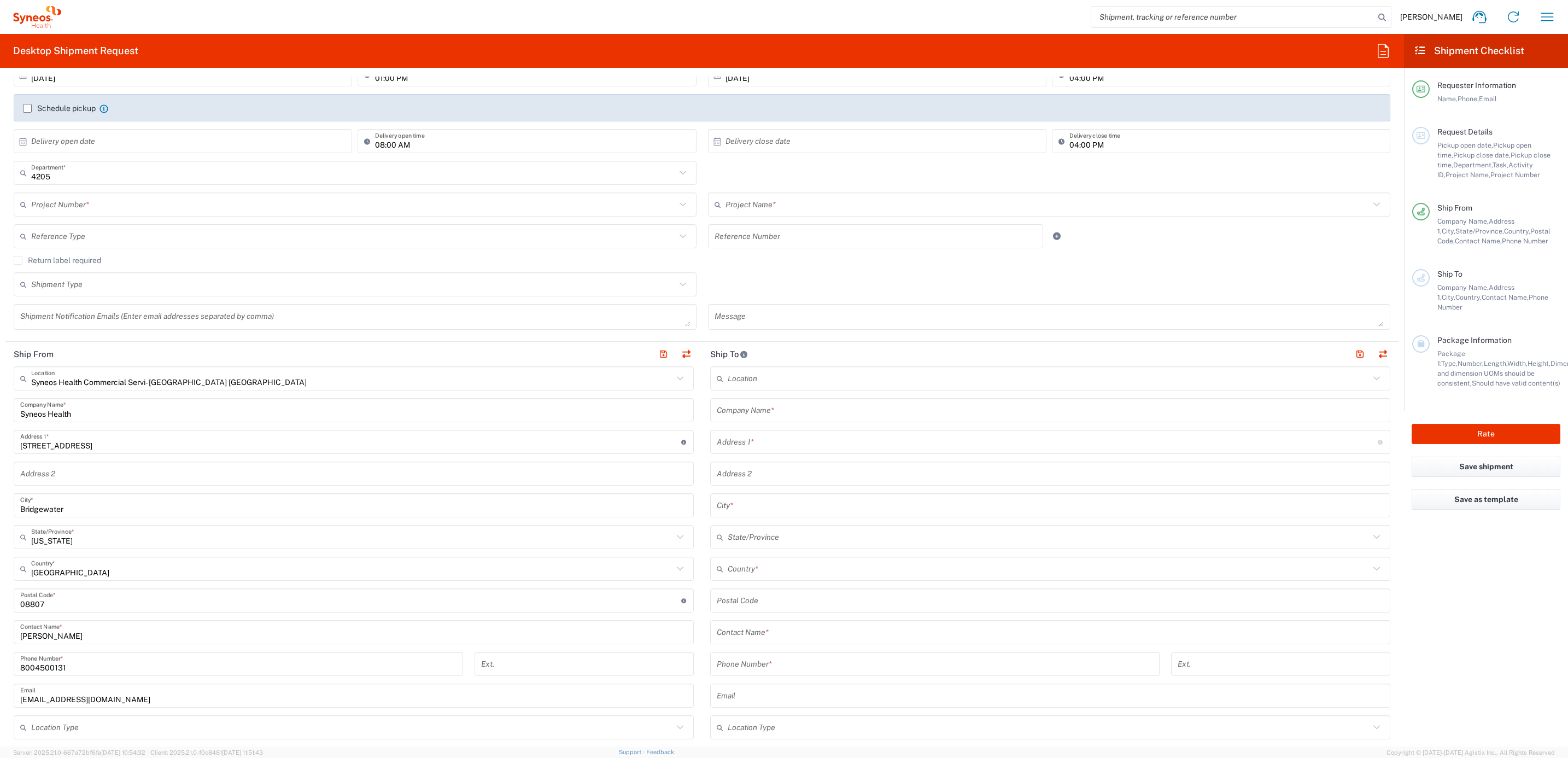
scroll to position [164, 0]
type input "Syneos Deployments"
click at [79, 635] on input "[PERSON_NAME]" at bounding box center [354, 631] width 667 height 19
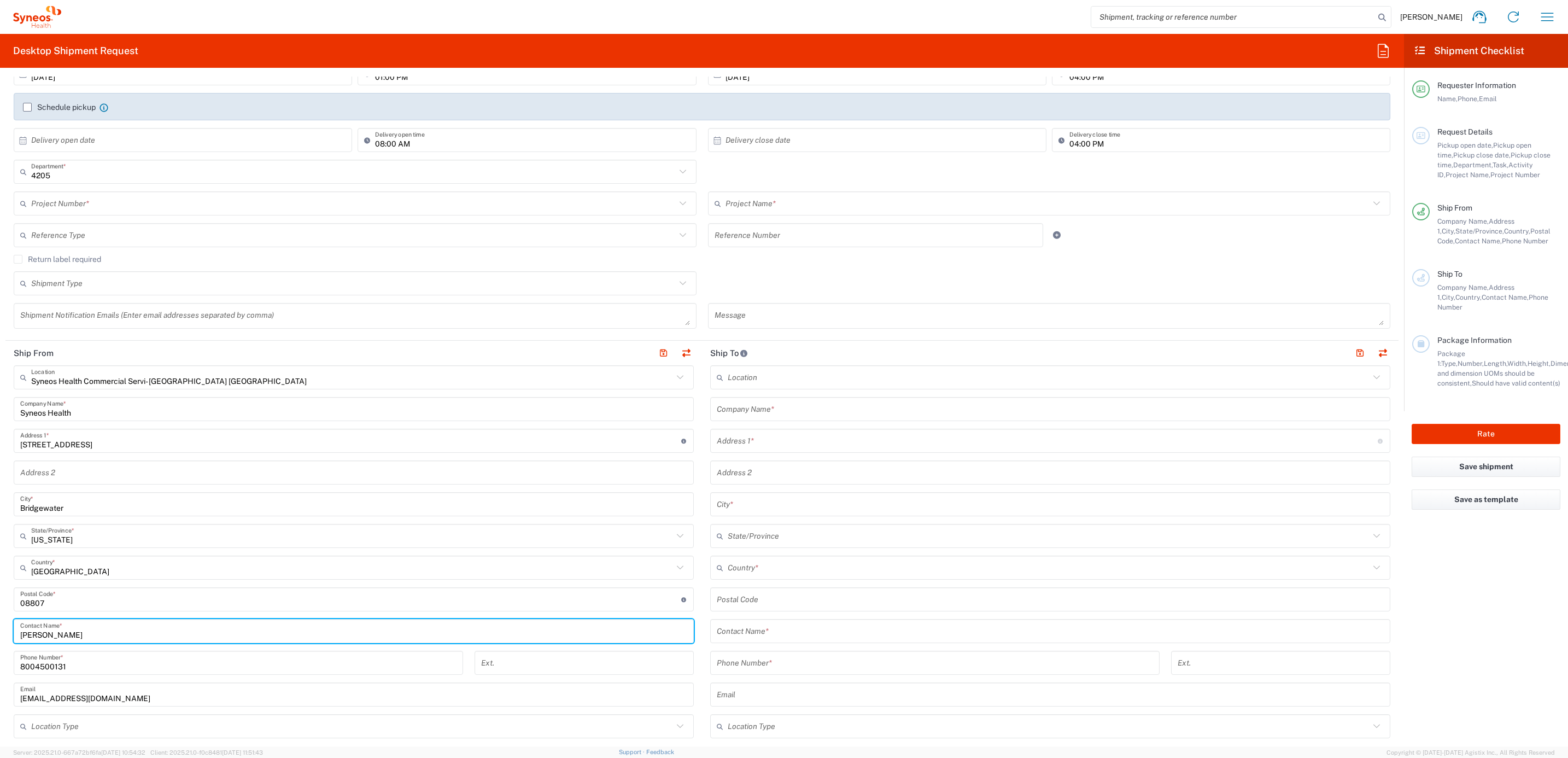
click at [79, 635] on input "[PERSON_NAME]" at bounding box center [354, 631] width 667 height 19
paste input "Syneos Deployments"
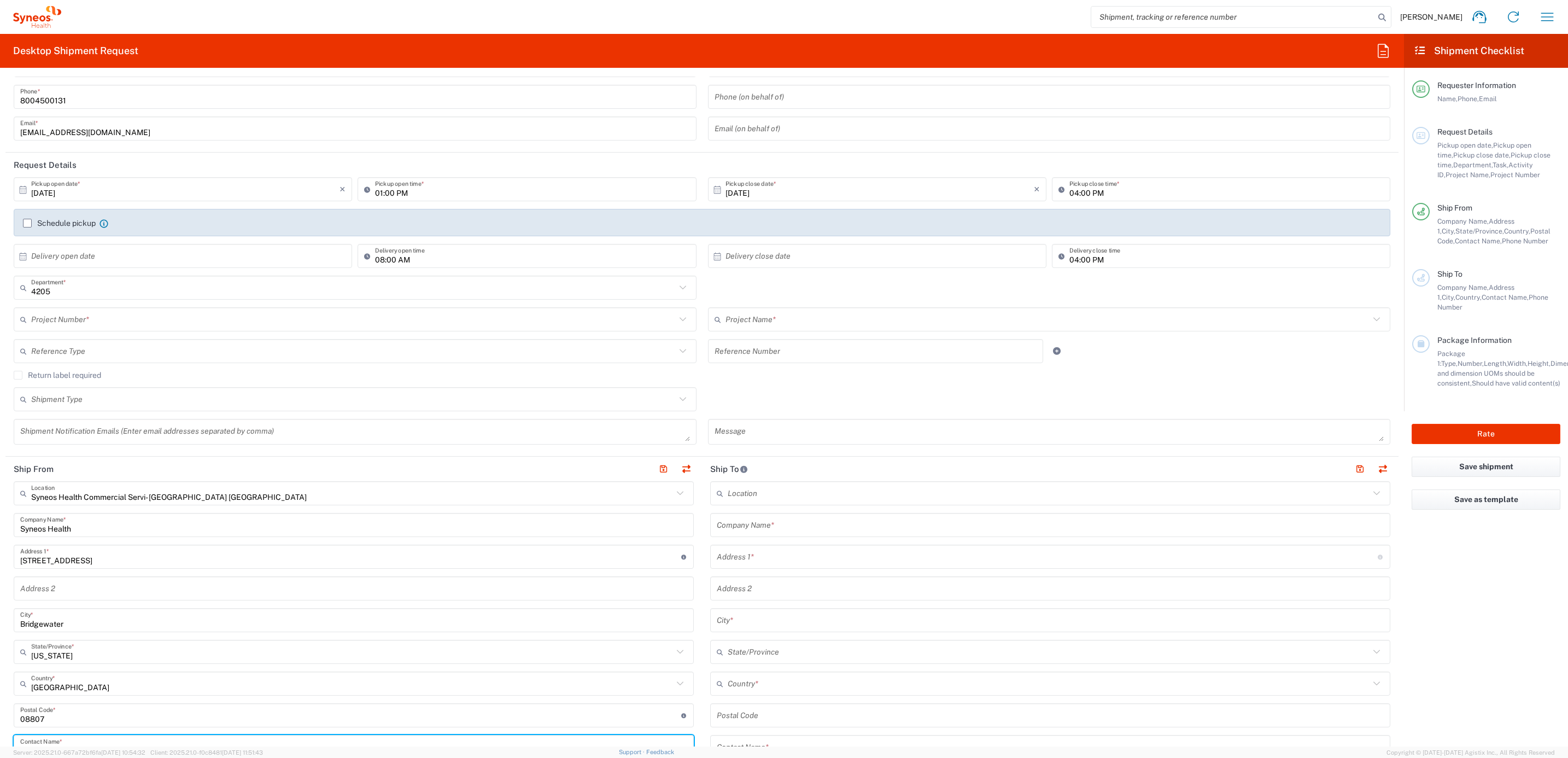
scroll to position [0, 0]
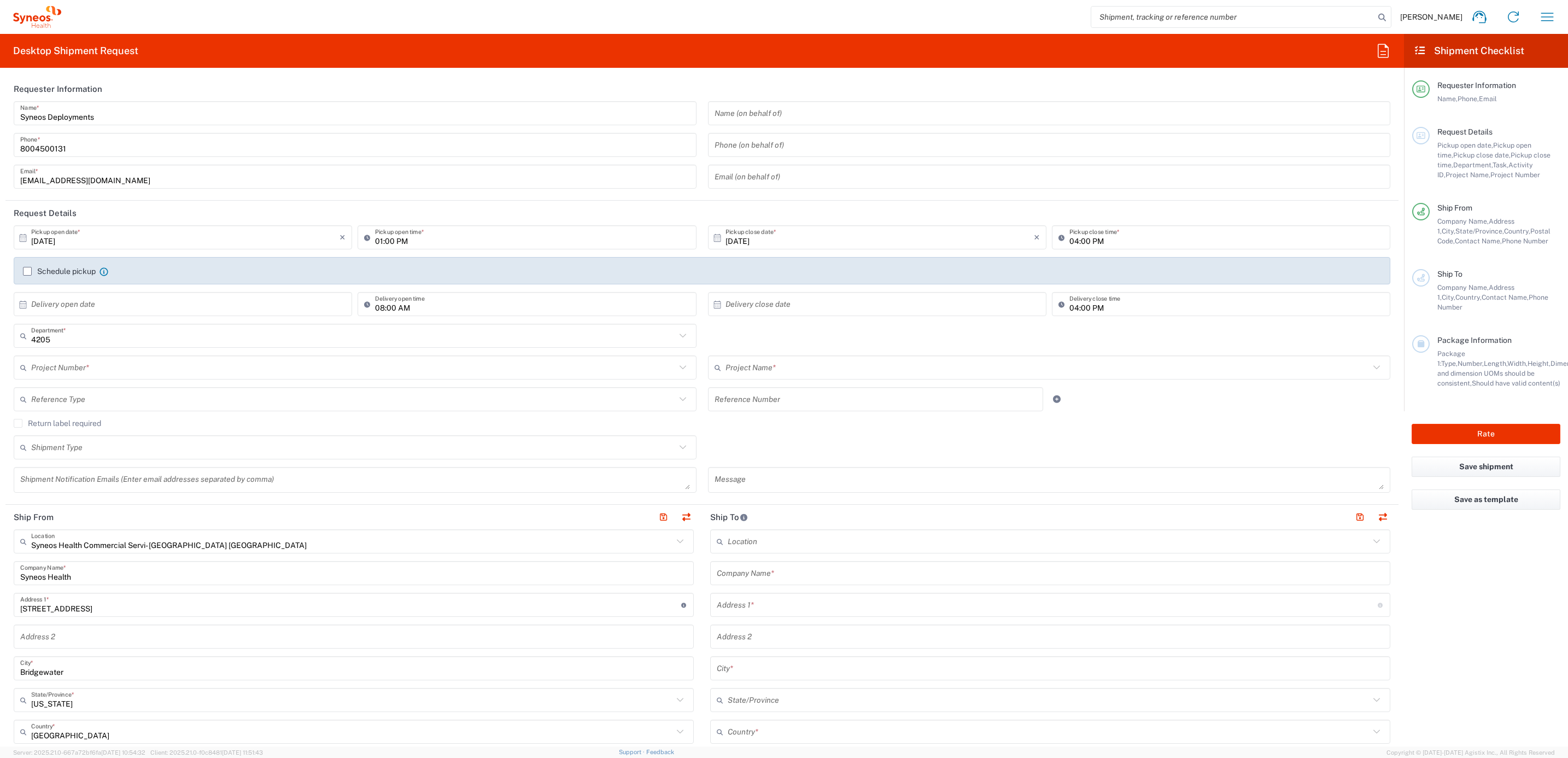
type input "Syneos Deployments"
click at [96, 368] on input "text" at bounding box center [353, 367] width 645 height 19
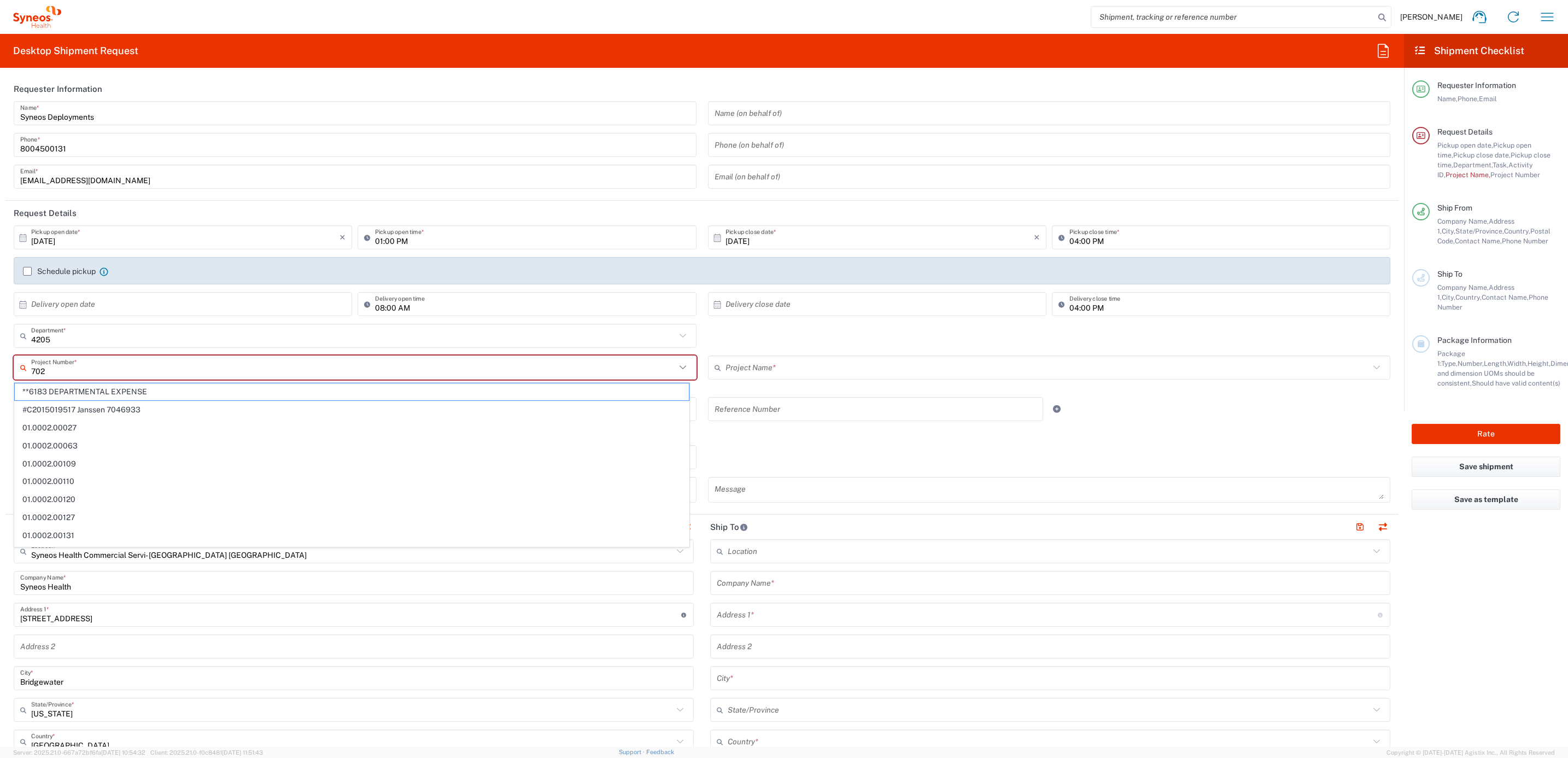
type input "7025"
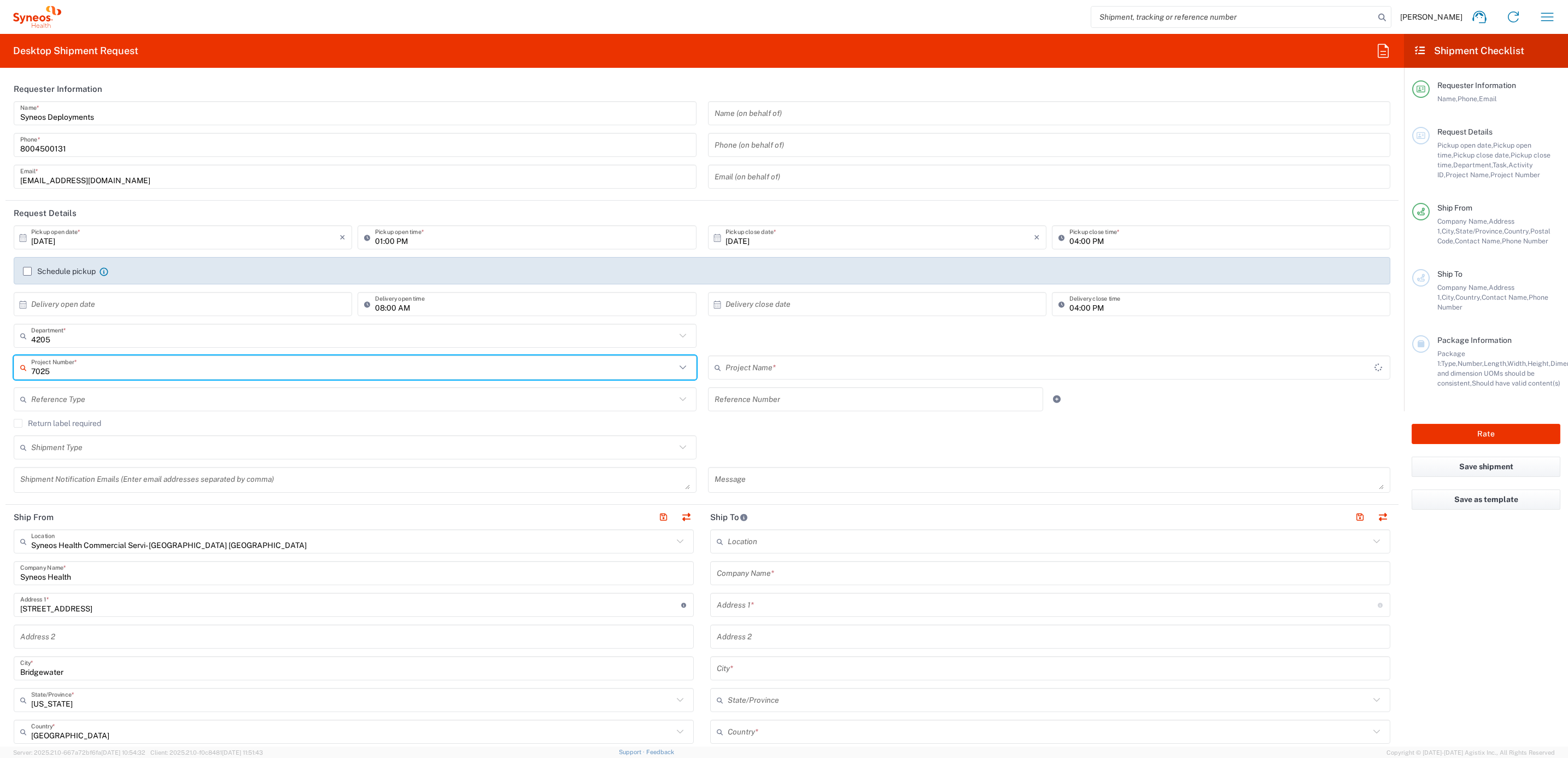
type input "ST-US - GSK VM (0325)"
type input "7025"
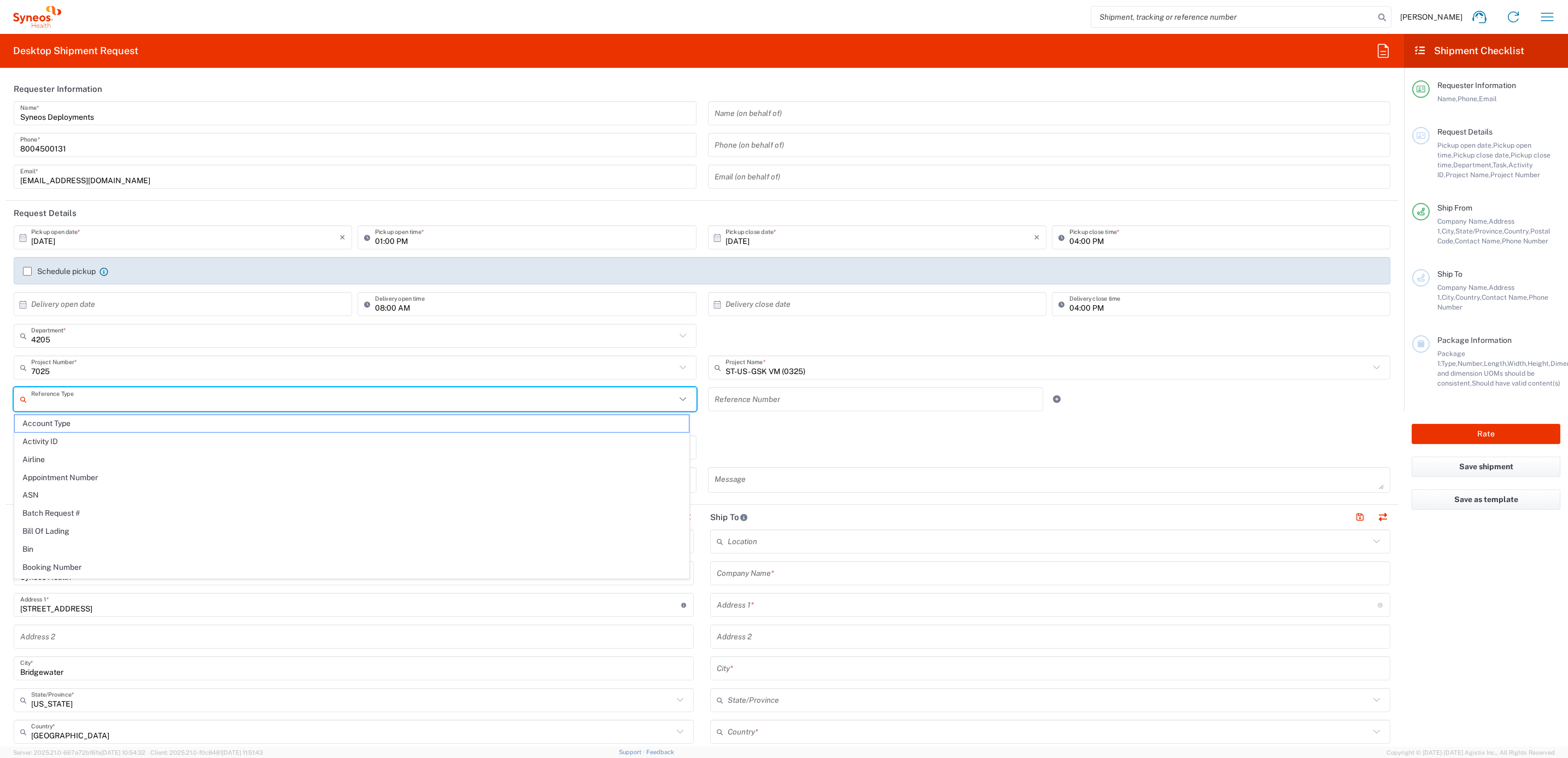
click at [102, 393] on input "text" at bounding box center [353, 399] width 645 height 19
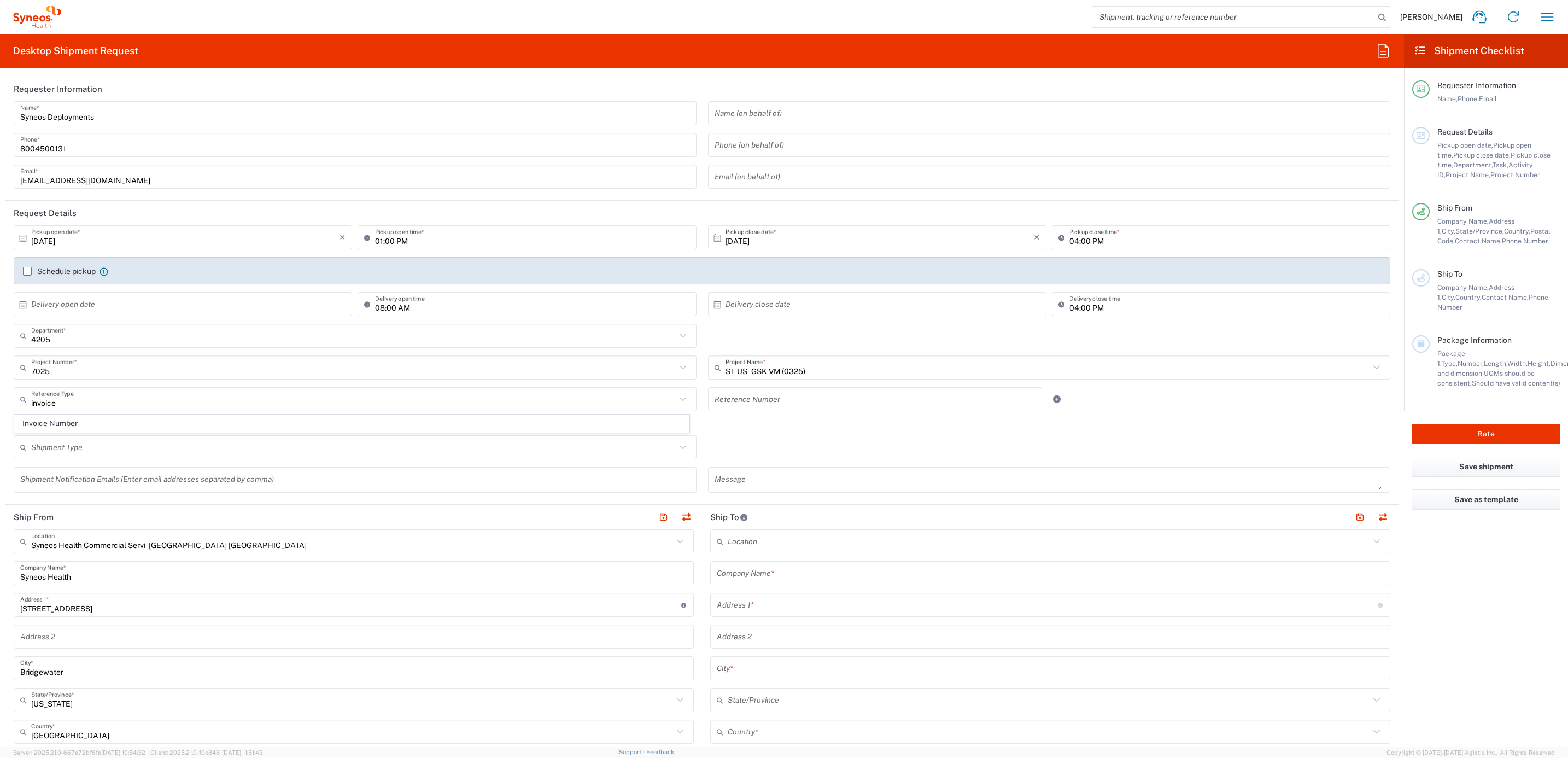
click at [123, 414] on agx-dropdown-content "Invoice Number" at bounding box center [351, 423] width 676 height 19
click at [118, 421] on span "Invoice Number" at bounding box center [351, 424] width 674 height 17
type input "Invoice Number"
click at [756, 396] on input "text" at bounding box center [876, 399] width 323 height 19
paste input "INC2671350"
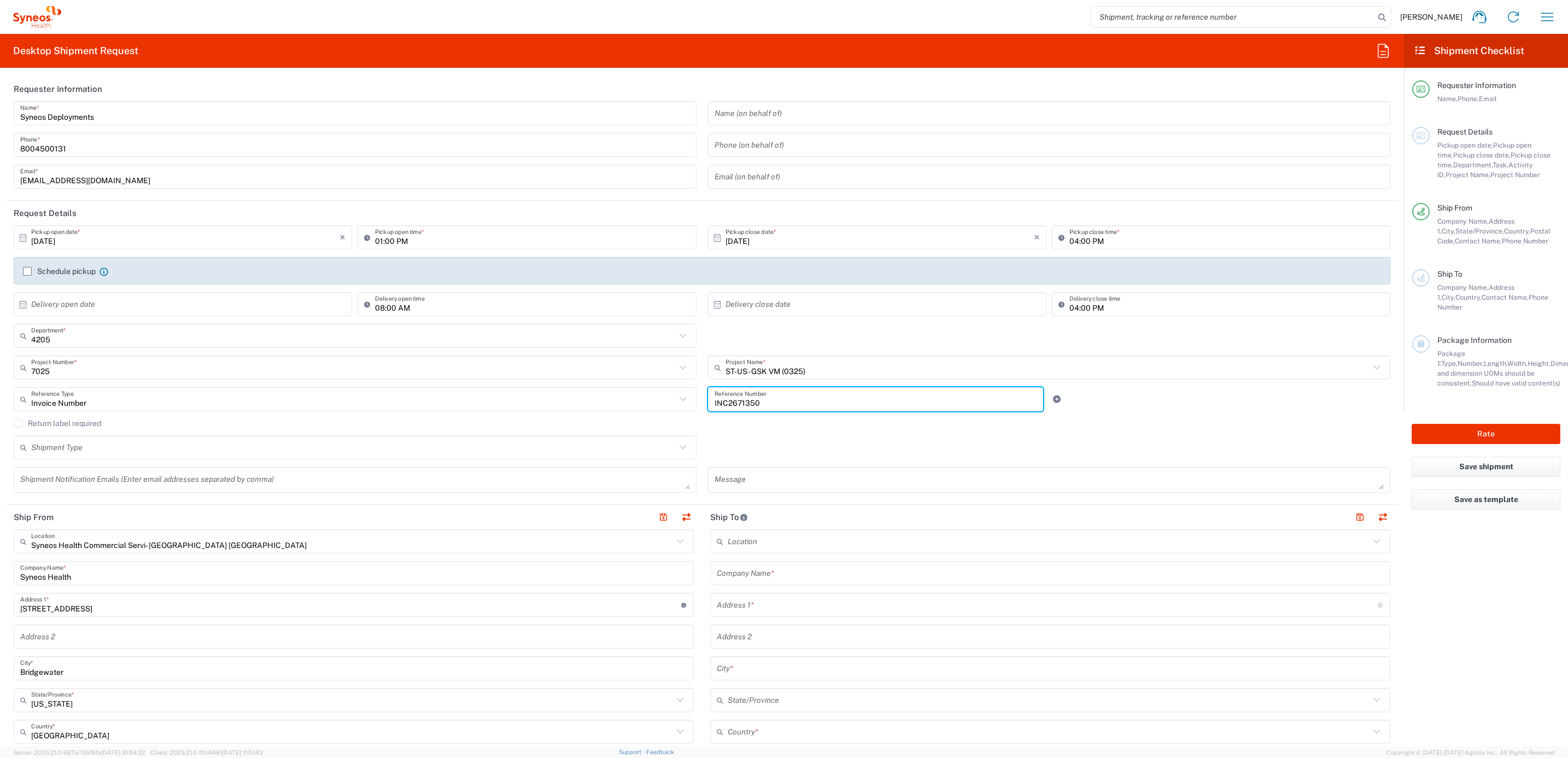
type input "INC2671350"
click at [709, 425] on agx-checkbox-control "Return label required" at bounding box center [702, 423] width 1377 height 9
click at [96, 422] on label "Return label required" at bounding box center [57, 423] width 88 height 9
click at [18, 423] on input "Return label required" at bounding box center [18, 423] width 0 height 0
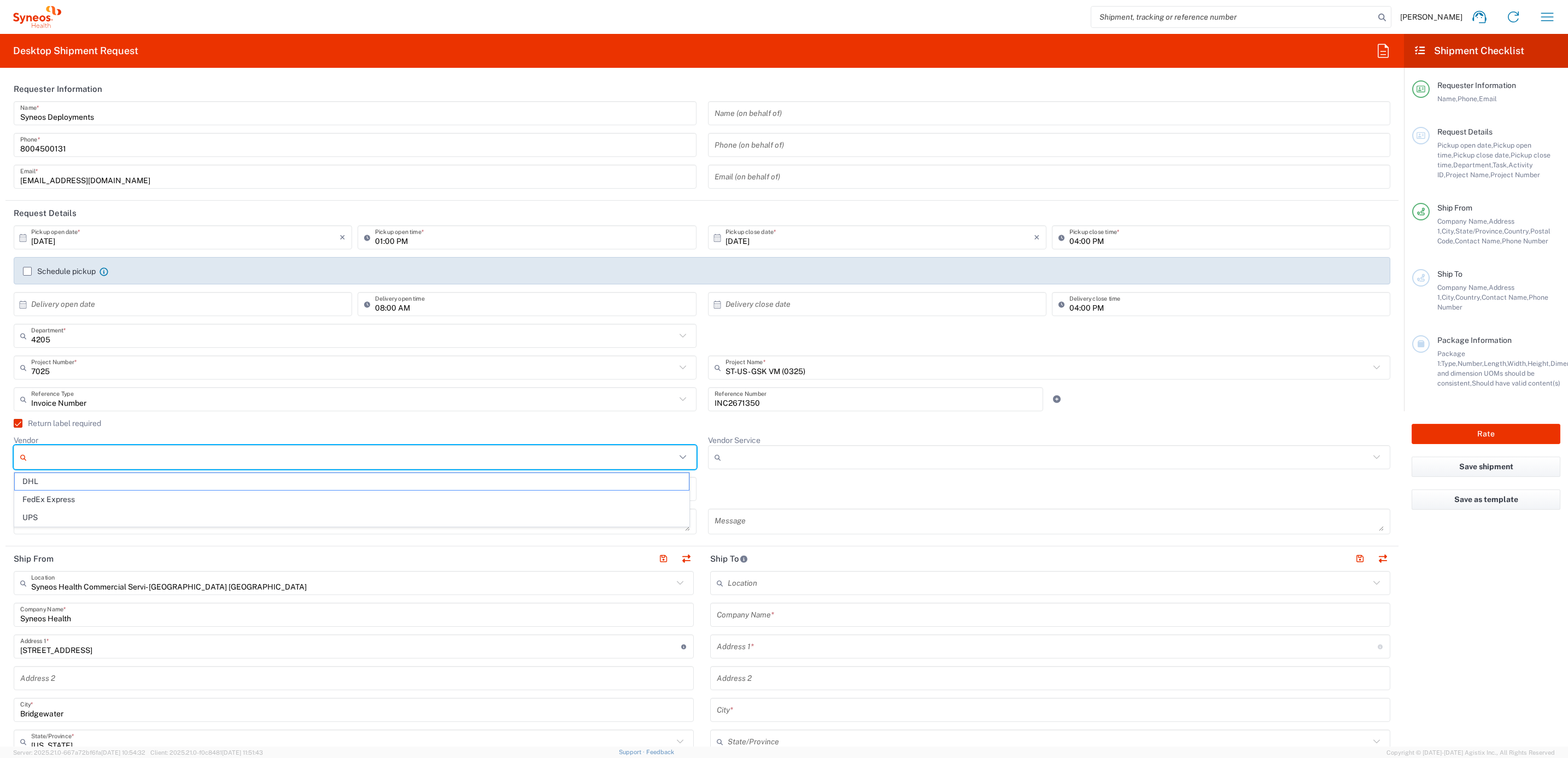
click at [124, 458] on input "Vendor" at bounding box center [353, 457] width 645 height 18
click at [124, 513] on span "UPS" at bounding box center [351, 518] width 674 height 17
type input "UPS"
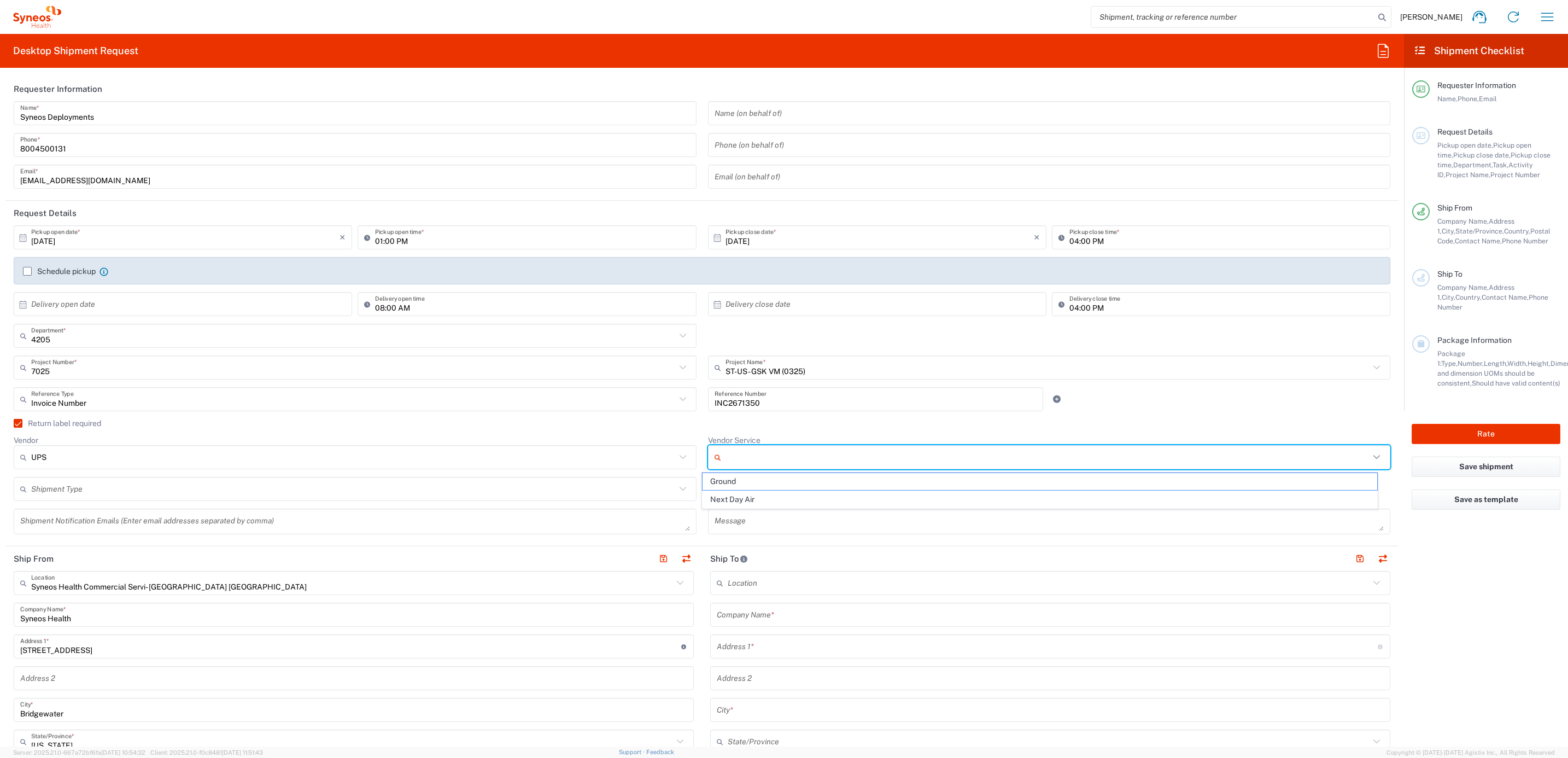
click at [744, 461] on input "Vendor Service" at bounding box center [1048, 457] width 645 height 18
click at [738, 481] on span "Ground" at bounding box center [1039, 482] width 674 height 17
type input "Ground"
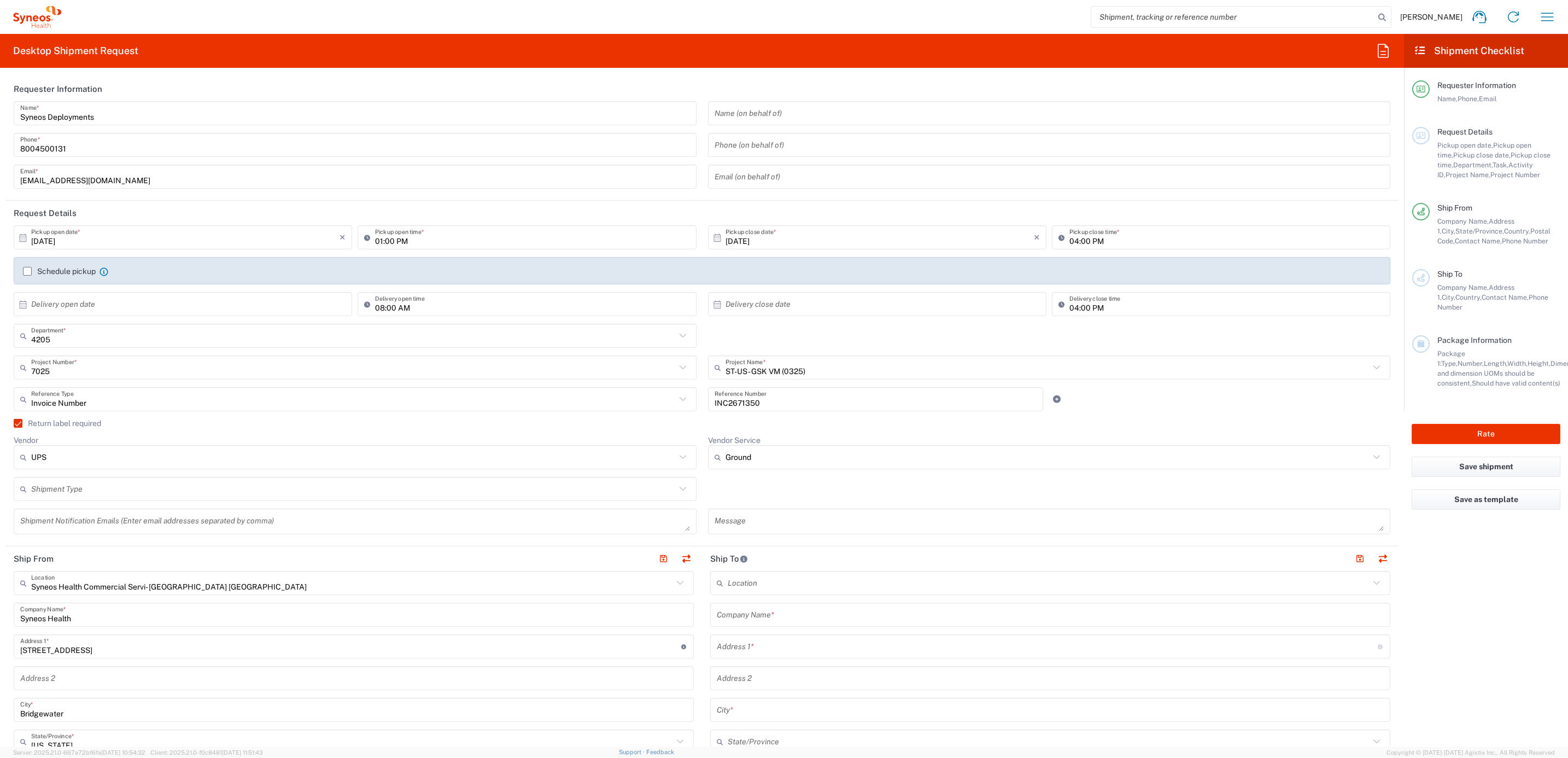
click at [701, 429] on div "Return label required" at bounding box center [702, 427] width 1377 height 16
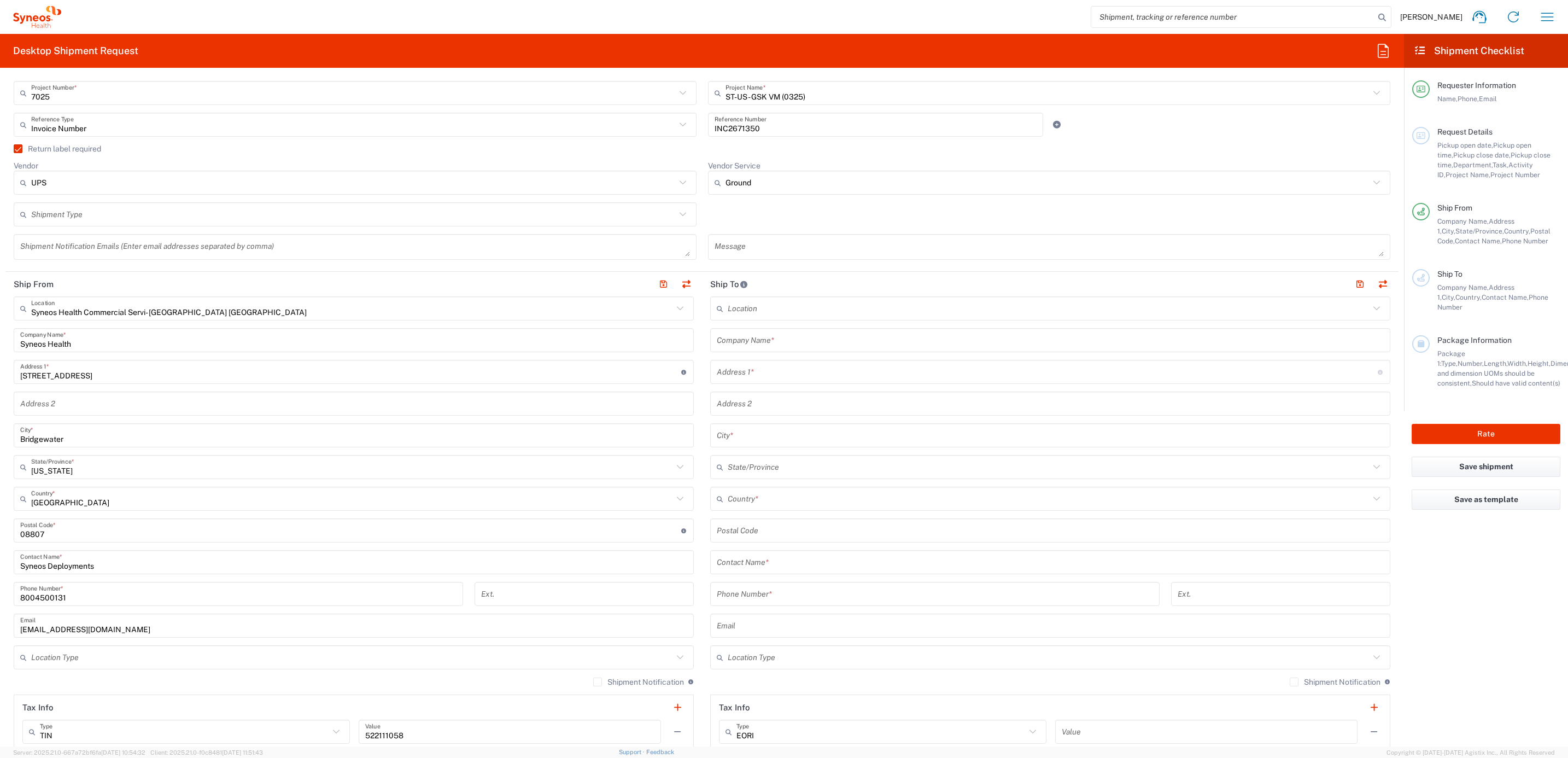
scroll to position [246, 0]
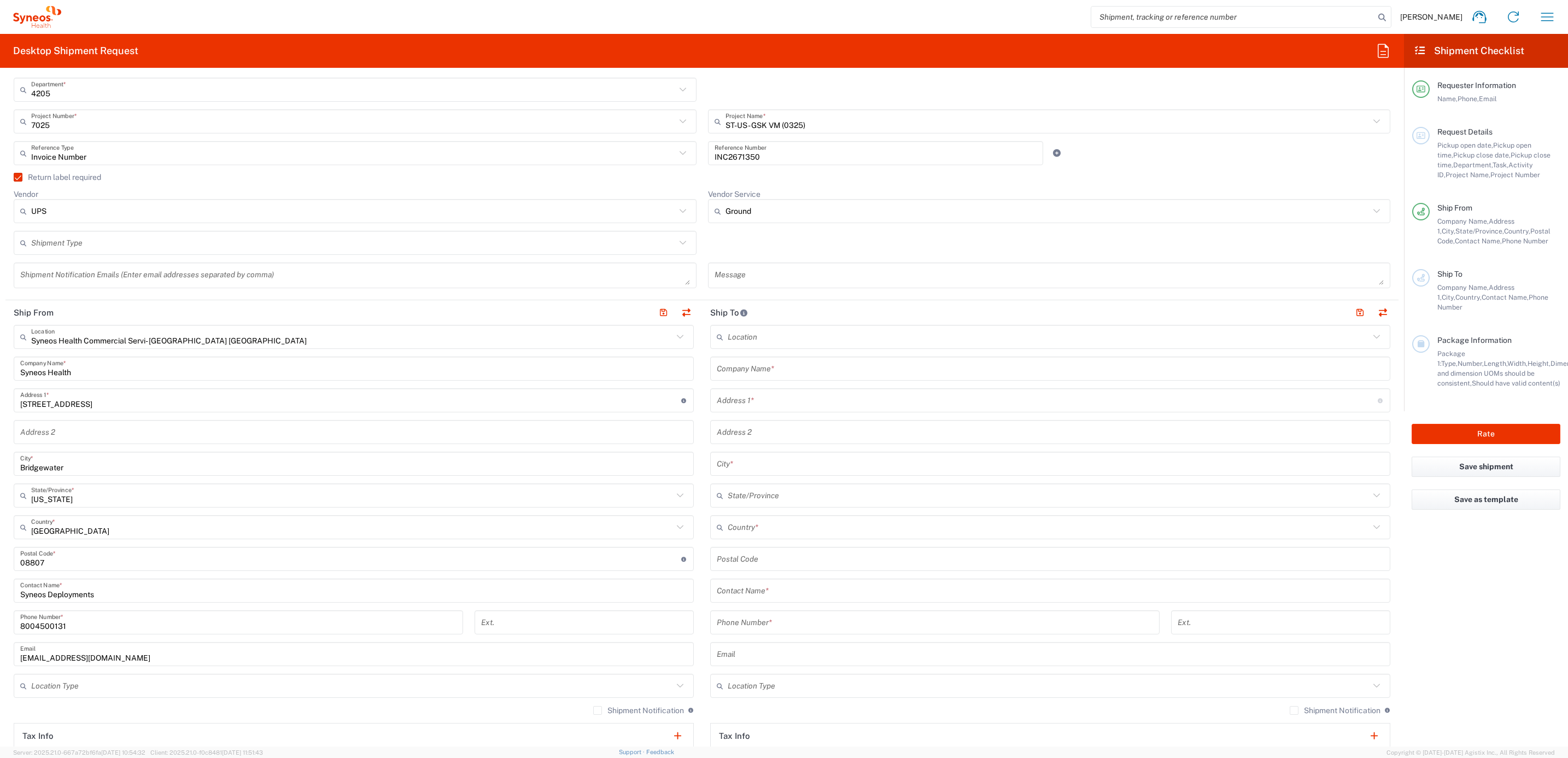
click at [815, 371] on input "text" at bounding box center [1051, 368] width 667 height 19
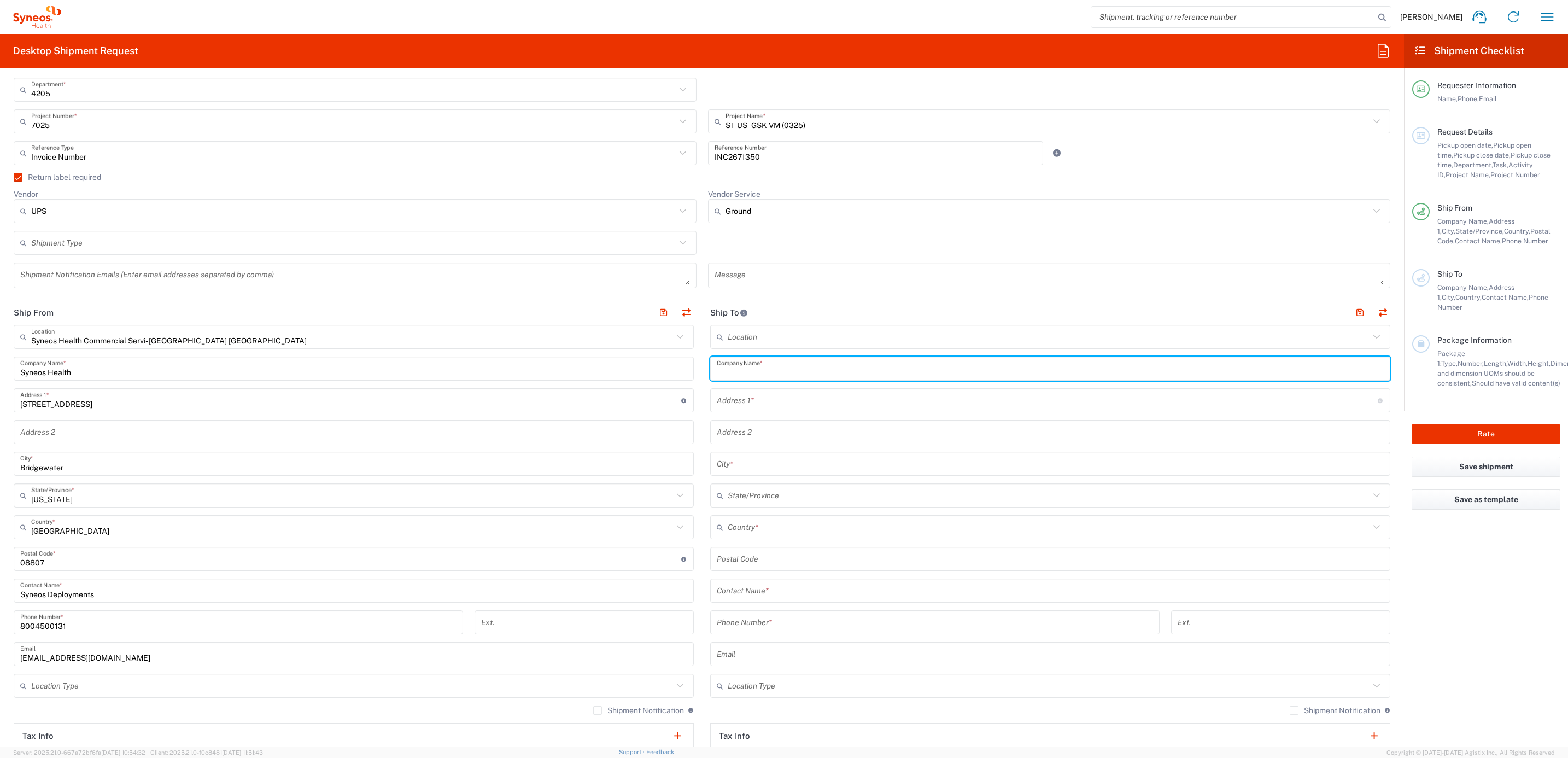
paste input "[PERSON_NAME]"
type input "[PERSON_NAME]"
click at [761, 586] on input "text" at bounding box center [1051, 591] width 667 height 19
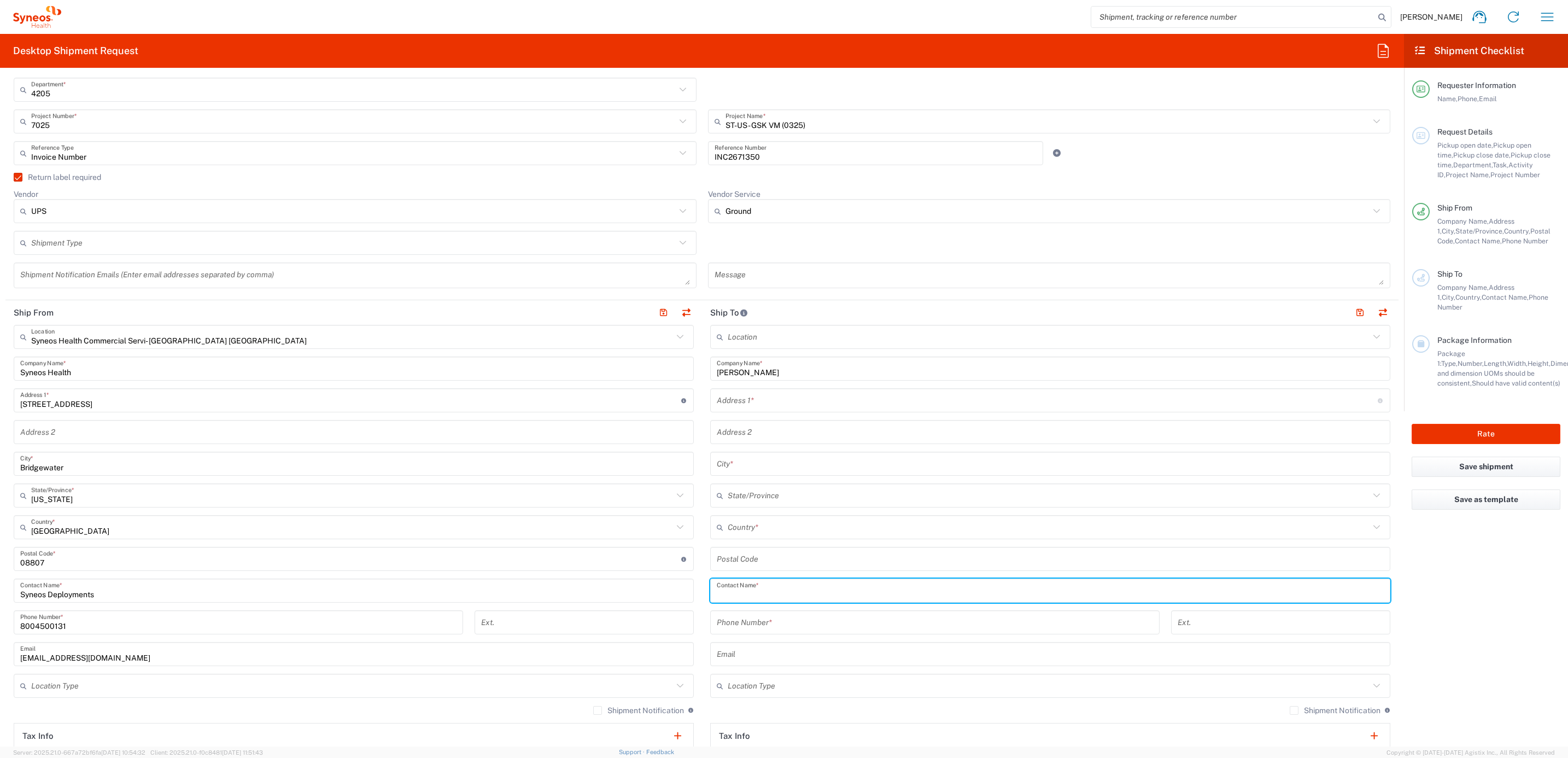
paste input "[PERSON_NAME]"
type input "[PERSON_NAME]"
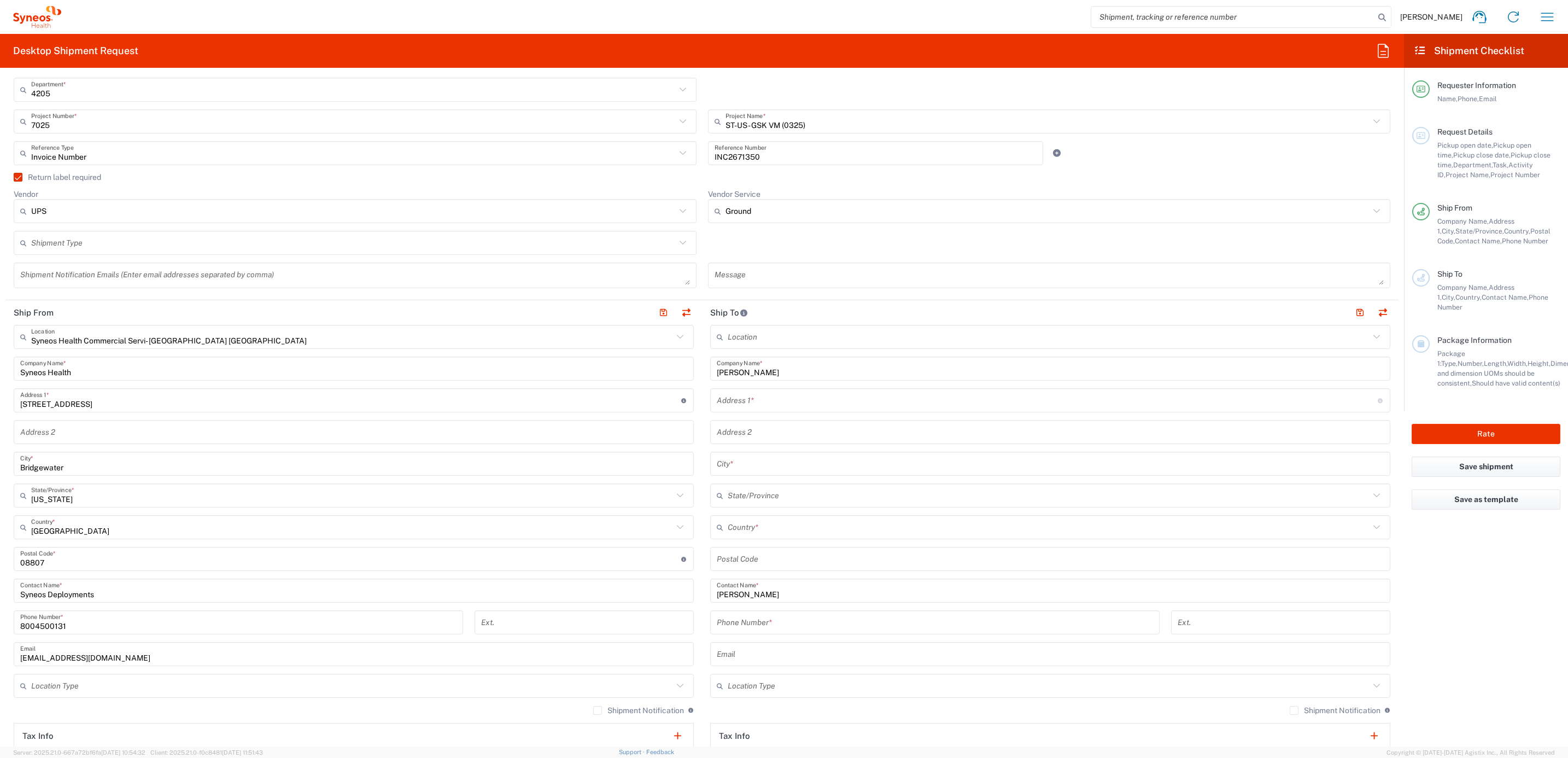
drag, startPoint x: 848, startPoint y: 402, endPoint x: 839, endPoint y: 404, distance: 9.2
click at [848, 402] on input "text" at bounding box center [1048, 400] width 661 height 19
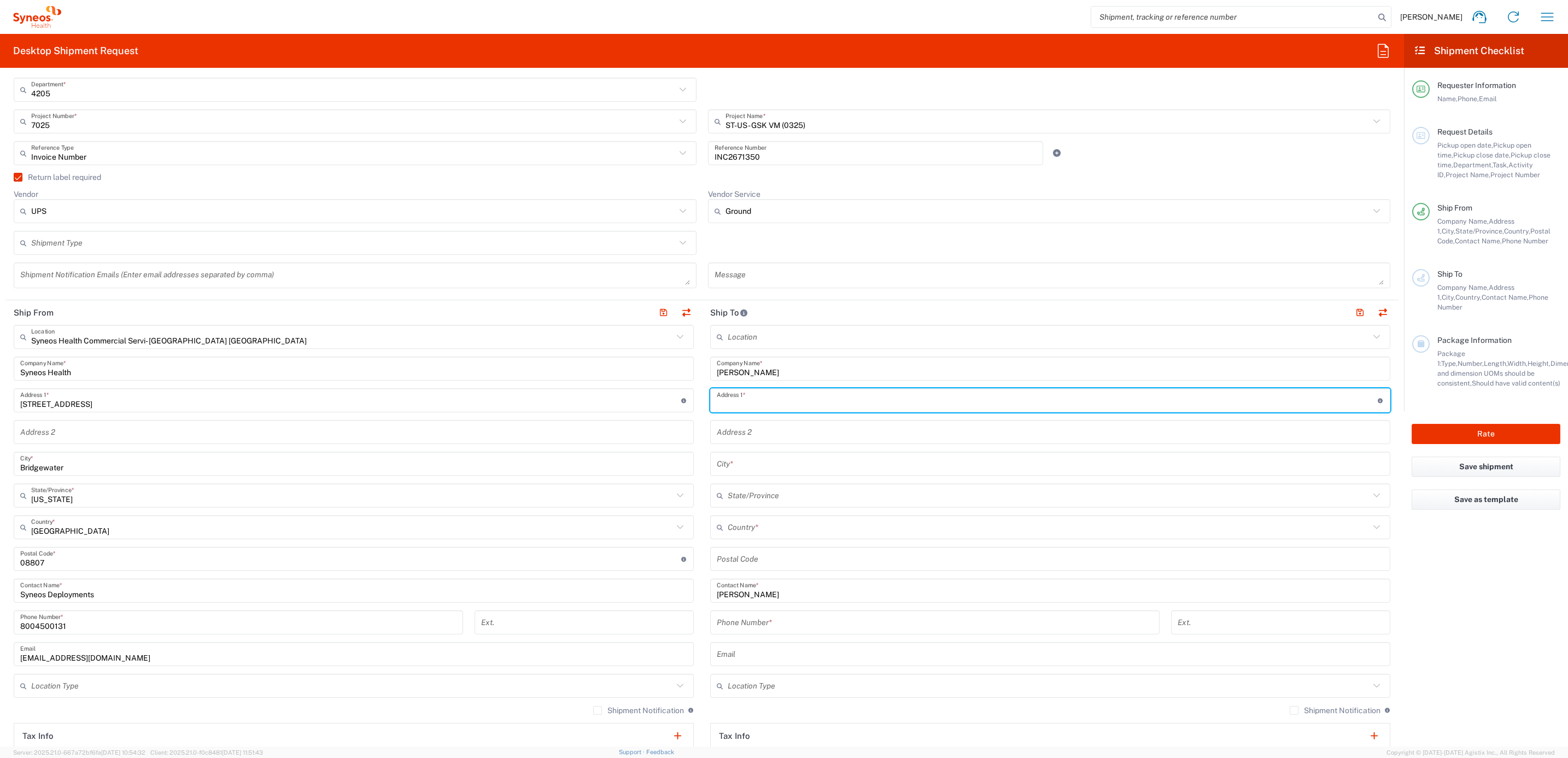
paste input "[STREET_ADDRESS][PERSON_NAME]"
type input "[STREET_ADDRESS][PERSON_NAME]"
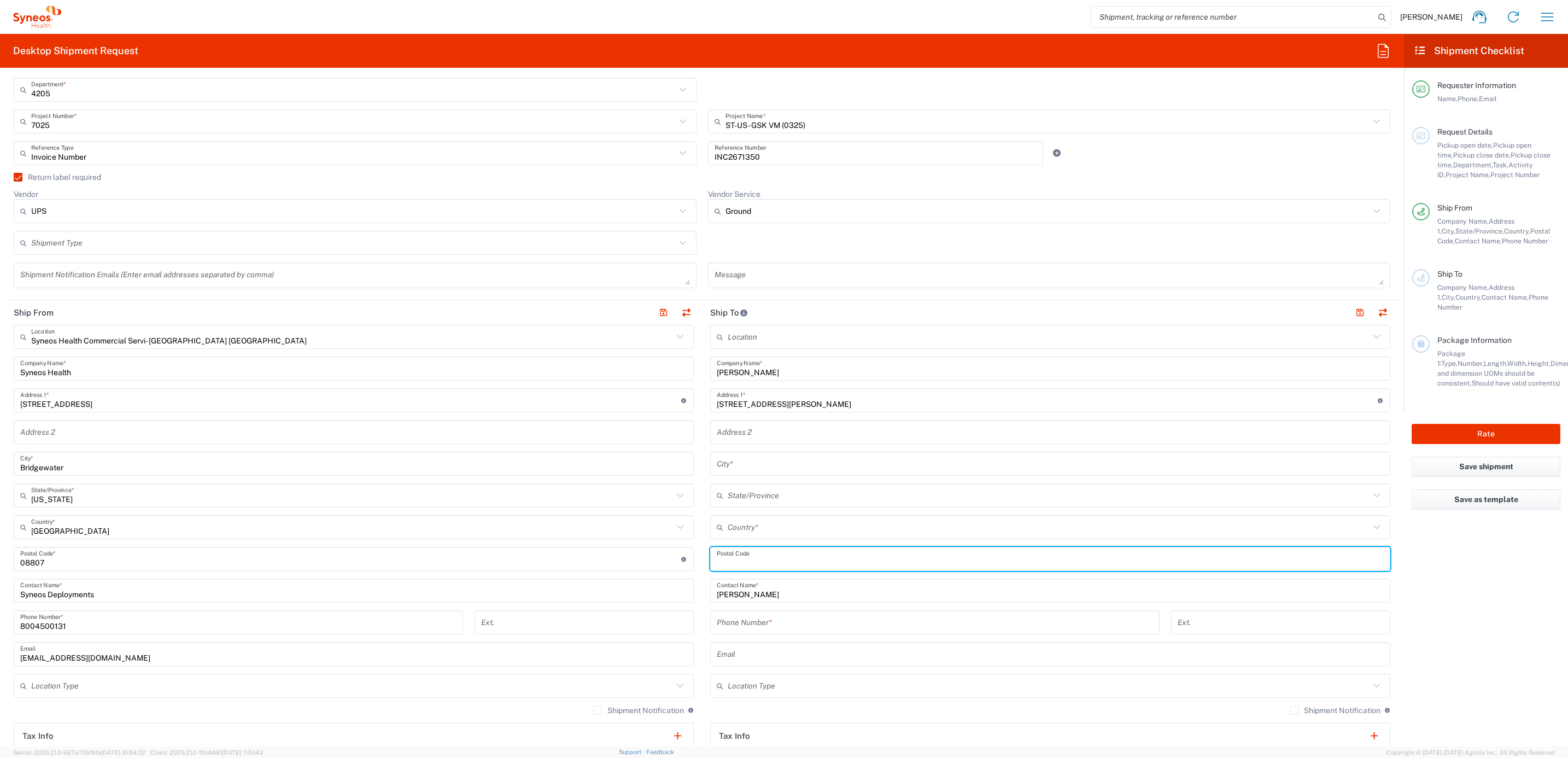
drag, startPoint x: 743, startPoint y: 556, endPoint x: 750, endPoint y: 560, distance: 8.1
click at [743, 558] on input "undefined" at bounding box center [1051, 559] width 667 height 19
paste input "76116"
type input "76116"
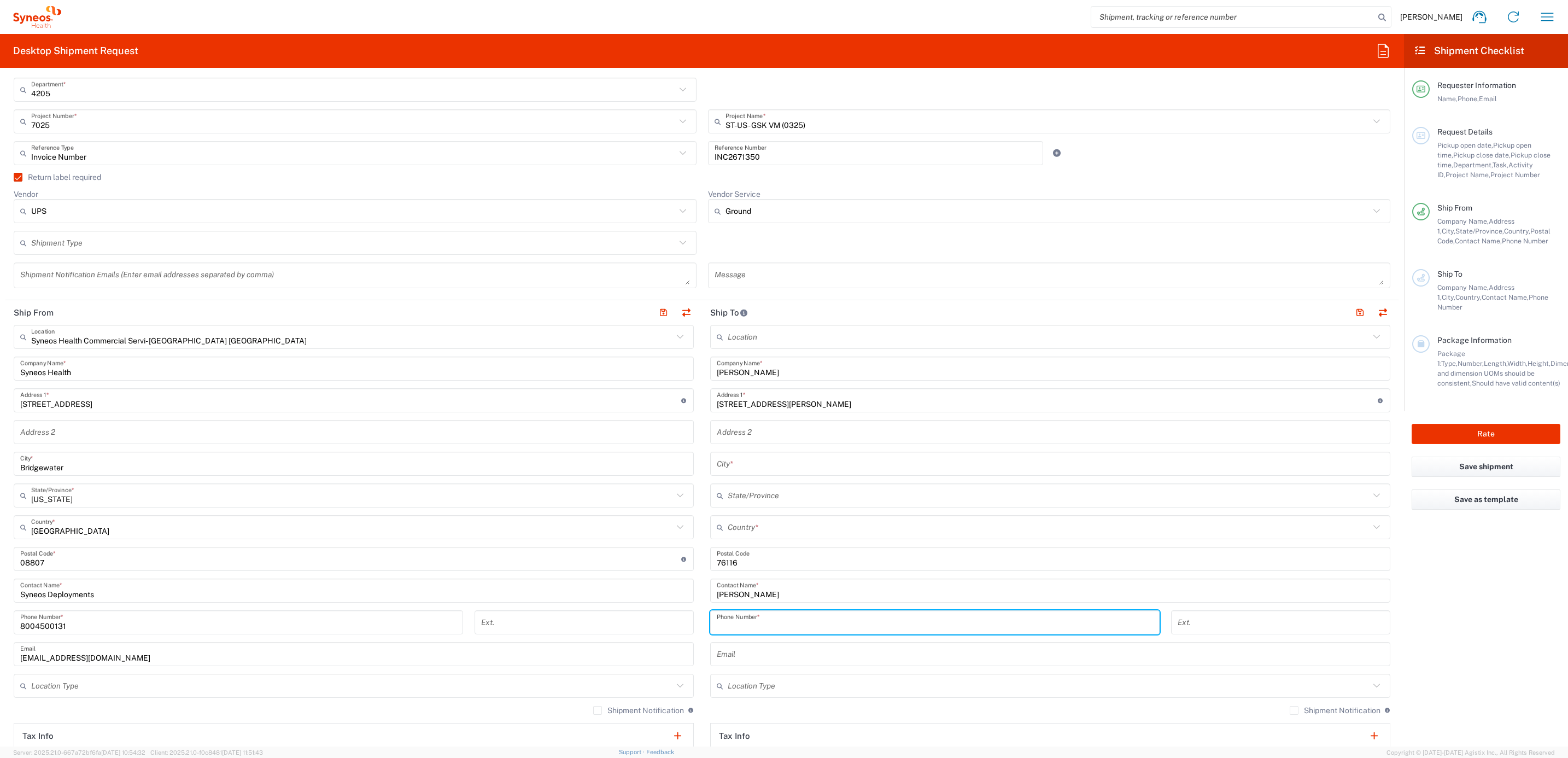
click at [721, 620] on input "tel" at bounding box center [935, 622] width 436 height 19
click at [735, 617] on input "tel" at bounding box center [935, 622] width 436 height 19
paste input "[PHONE_NUMBER]"
type input "[PHONE_NUMBER]"
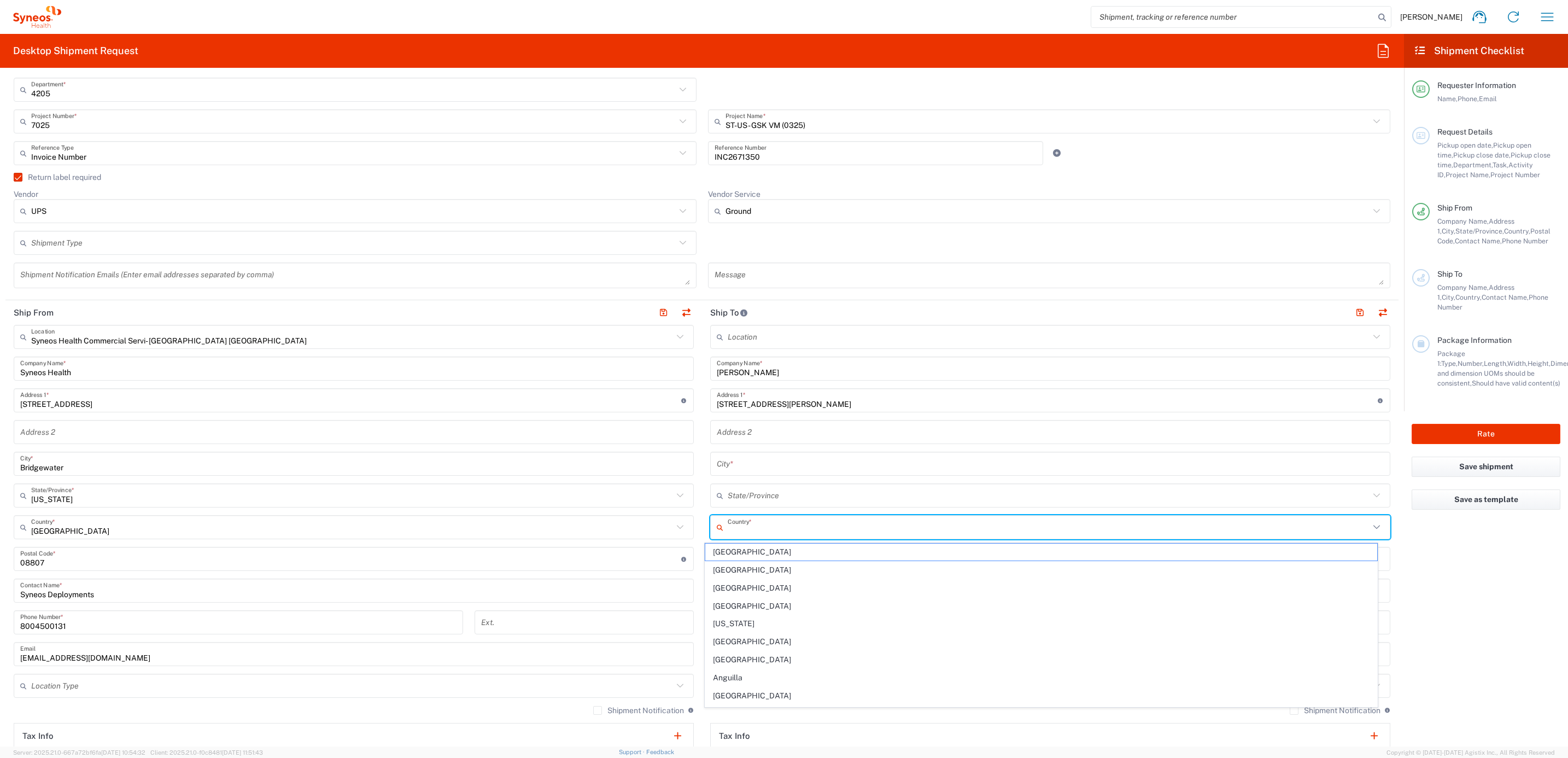
click at [737, 527] on input "text" at bounding box center [1048, 527] width 642 height 19
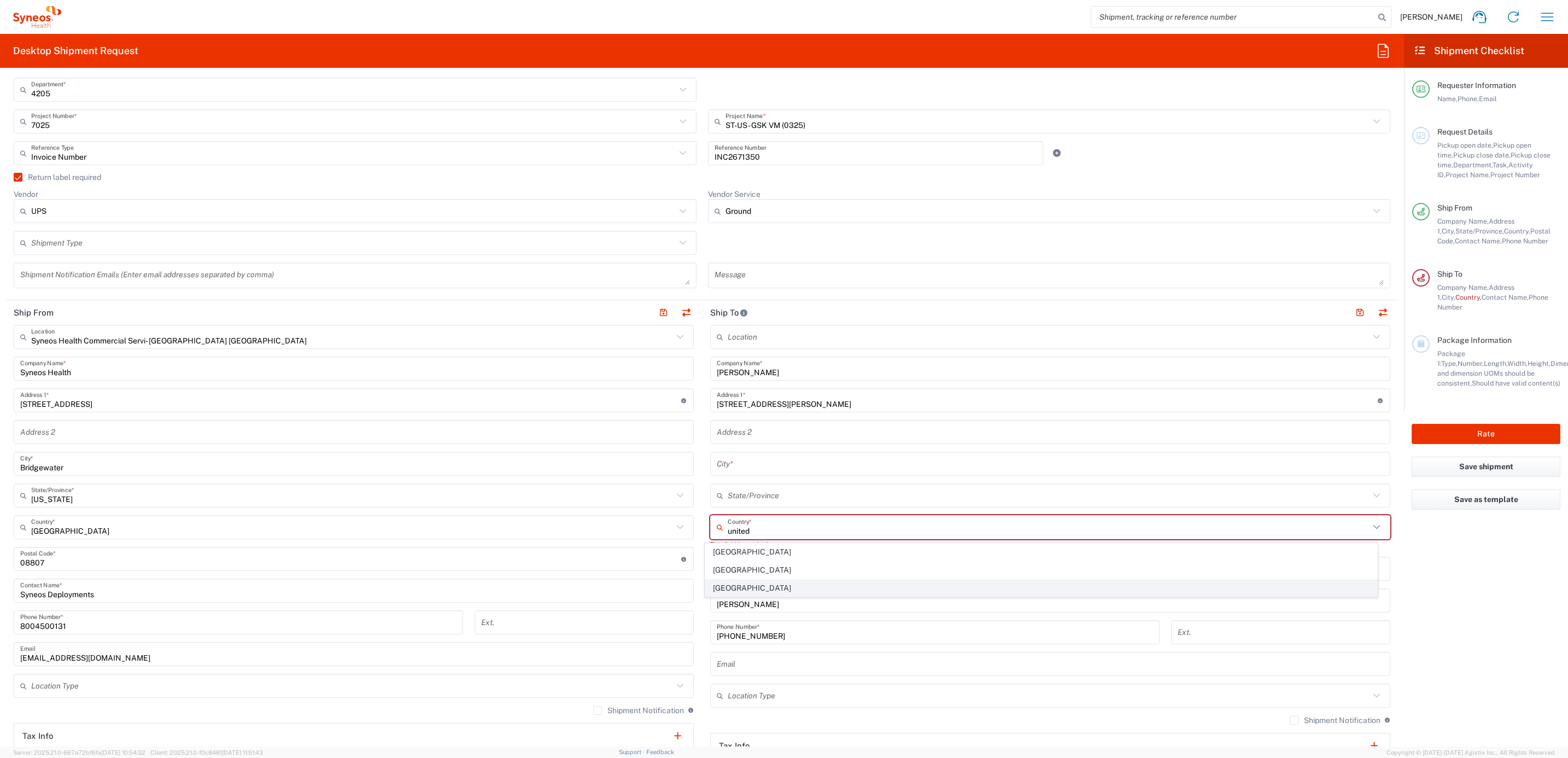
click at [749, 583] on span "[GEOGRAPHIC_DATA]" at bounding box center [1041, 588] width 672 height 17
type input "[GEOGRAPHIC_DATA]"
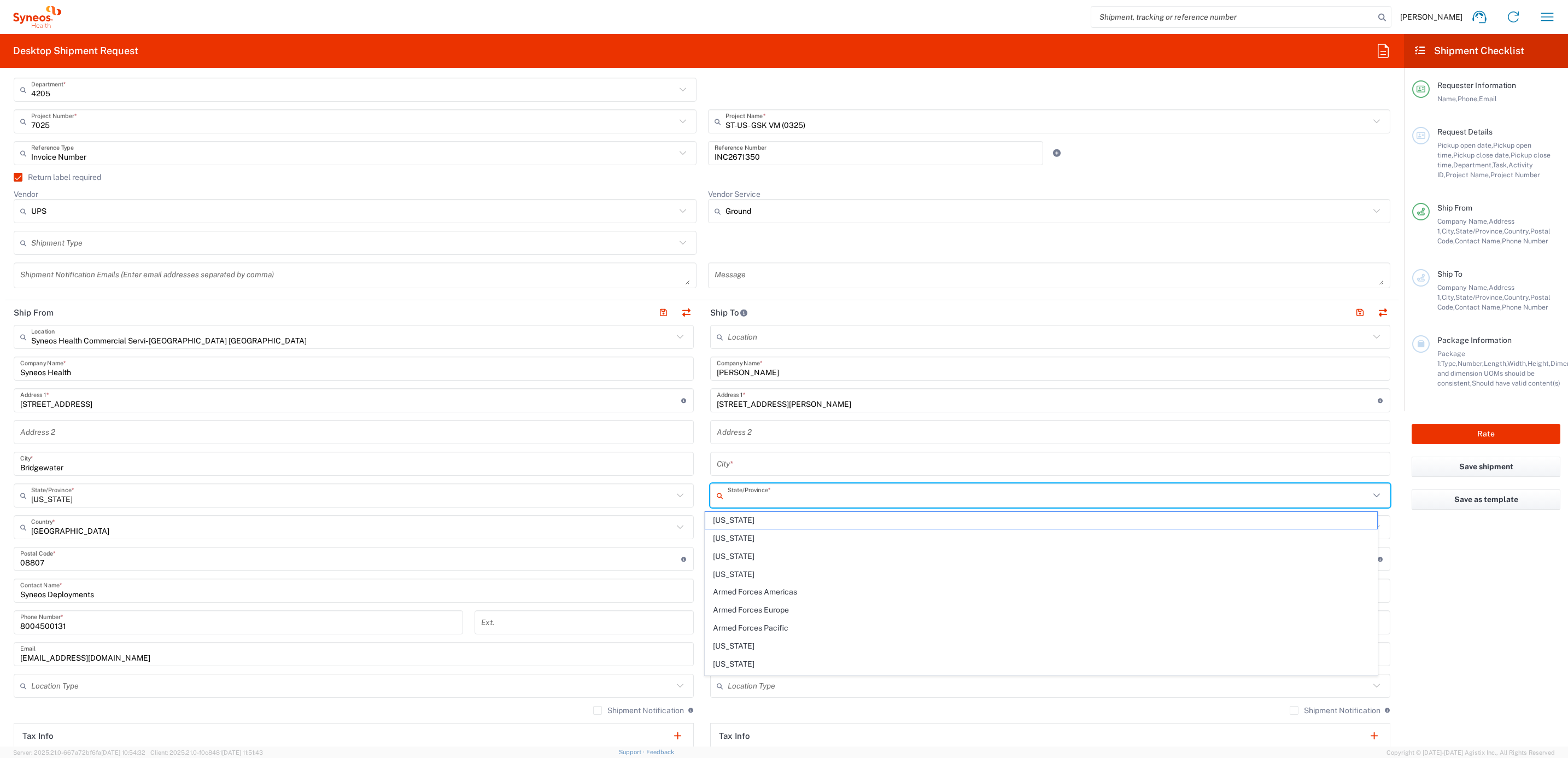
click at [752, 496] on input "text" at bounding box center [1048, 495] width 642 height 19
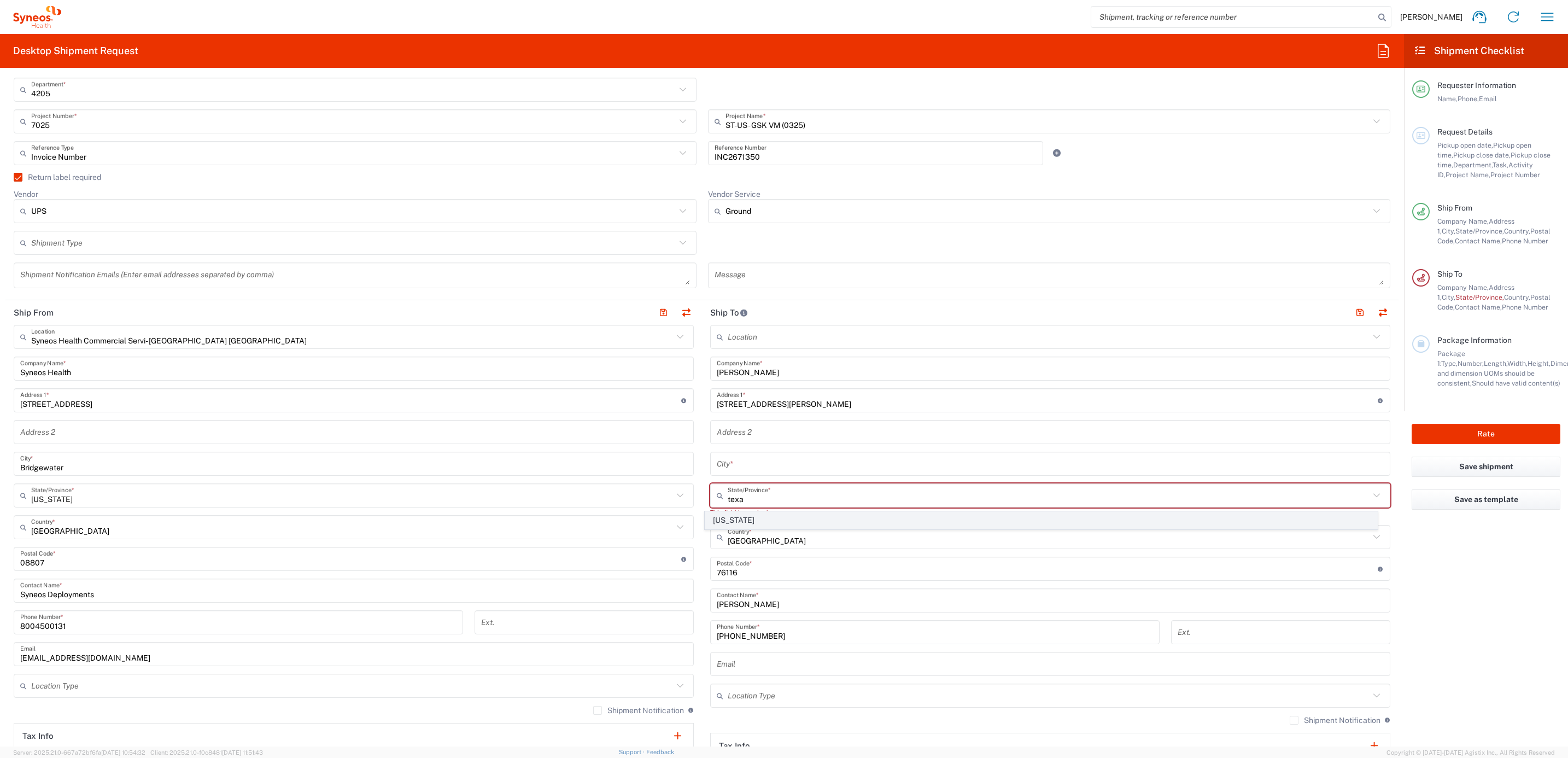
click at [737, 513] on span "[US_STATE]" at bounding box center [1041, 521] width 672 height 17
type input "[US_STATE]"
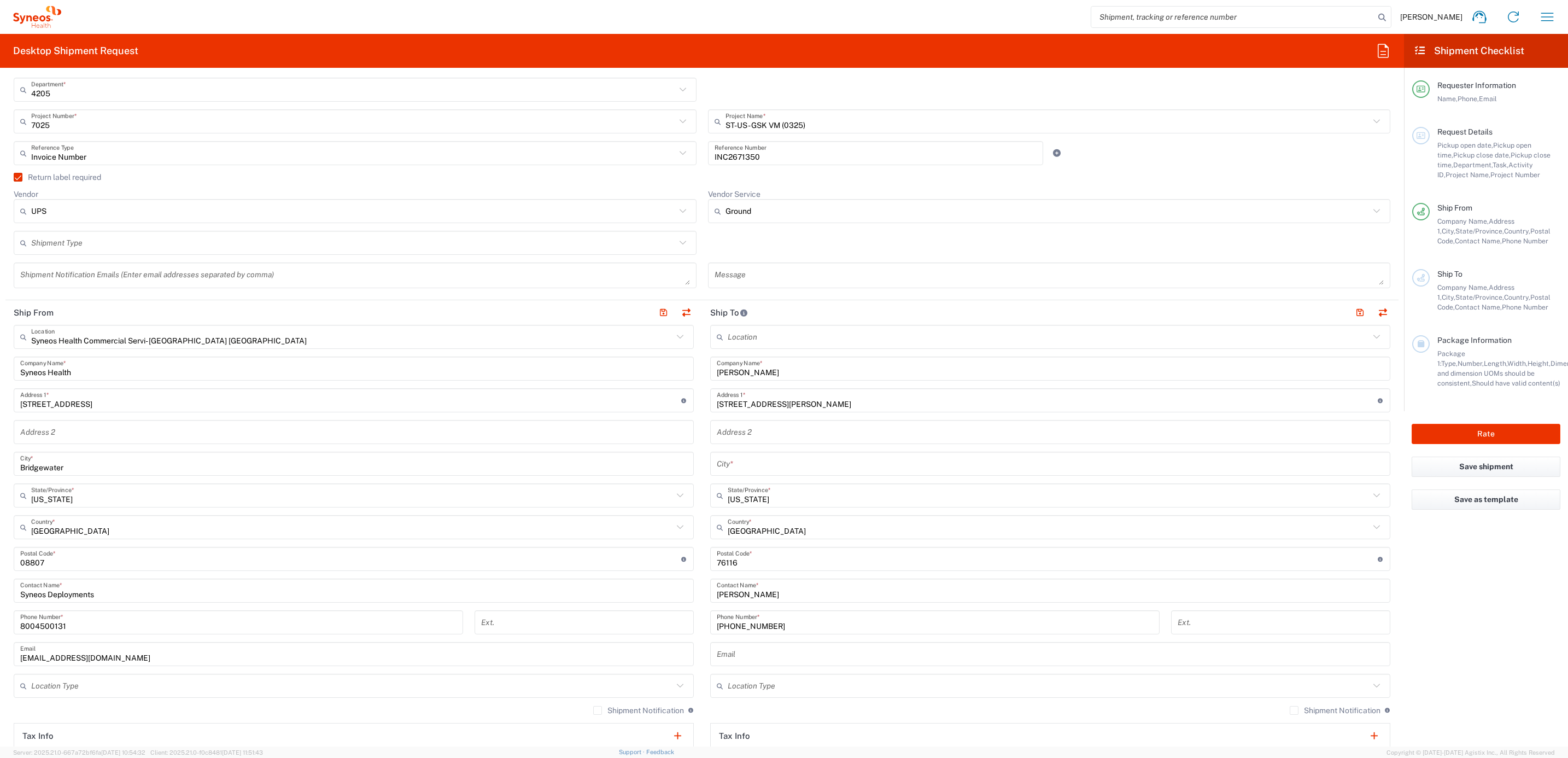
click at [754, 463] on input "text" at bounding box center [1051, 463] width 667 height 19
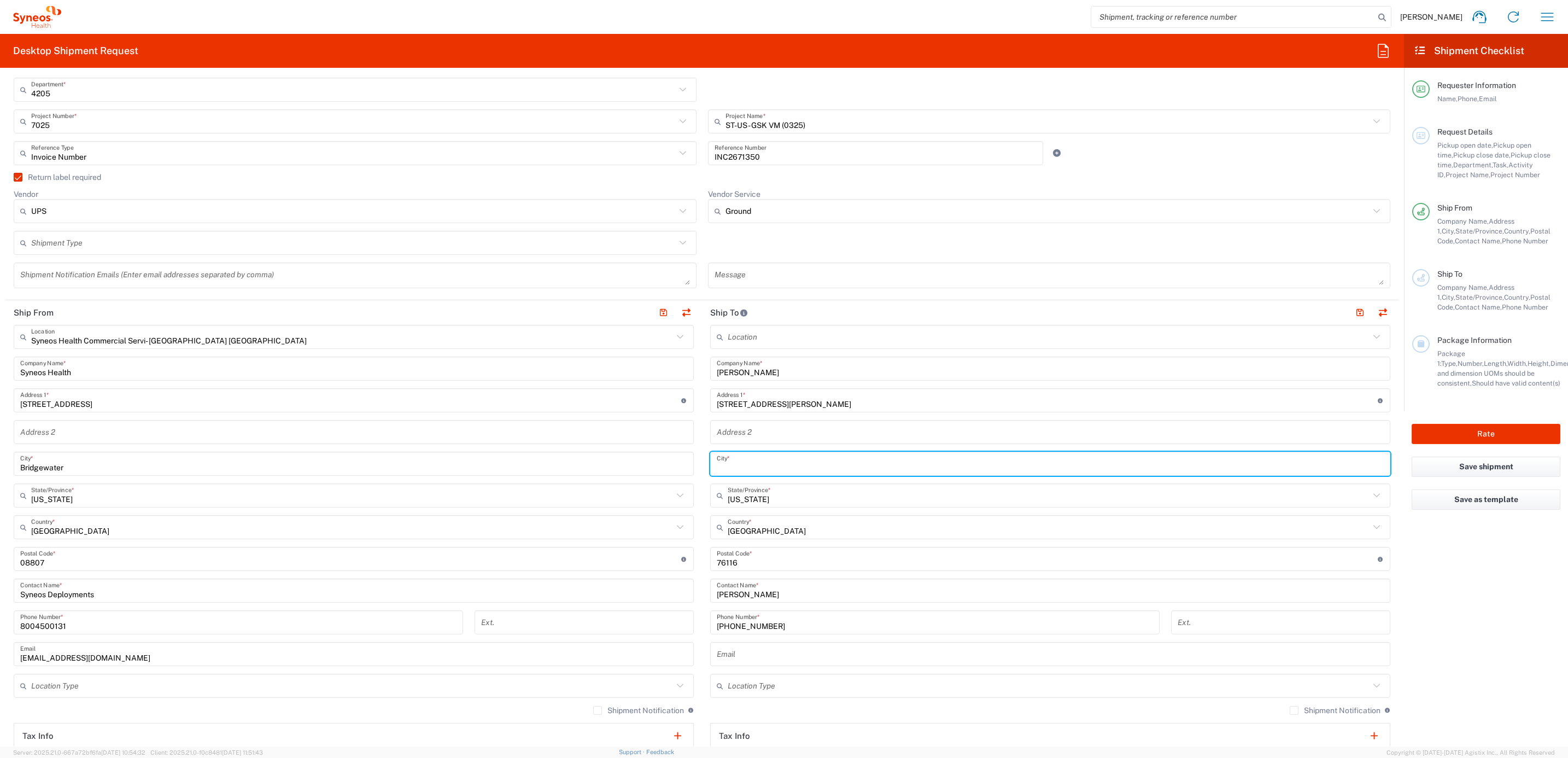
paste input "[GEOGRAPHIC_DATA]"
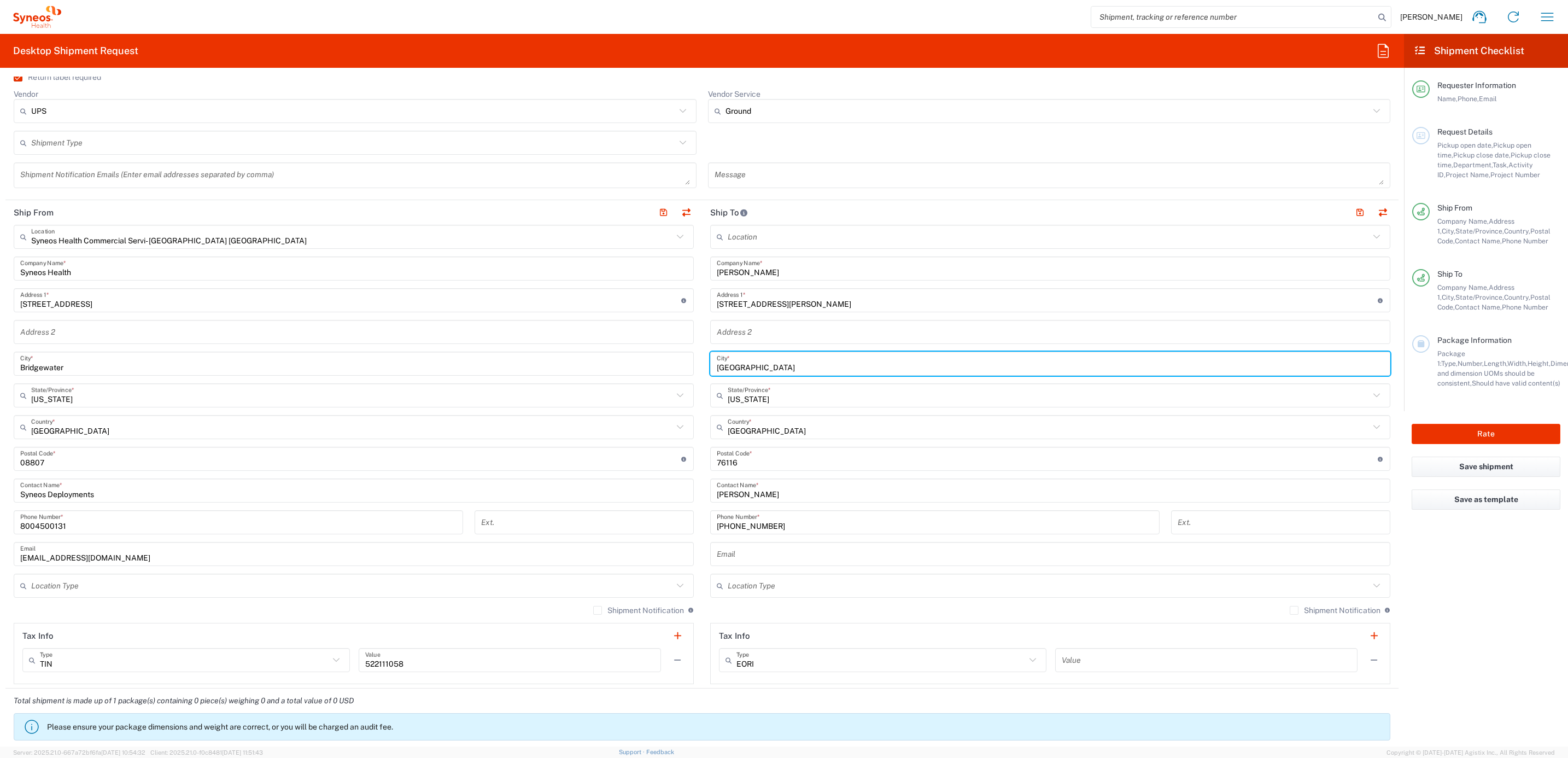
scroll to position [328, 0]
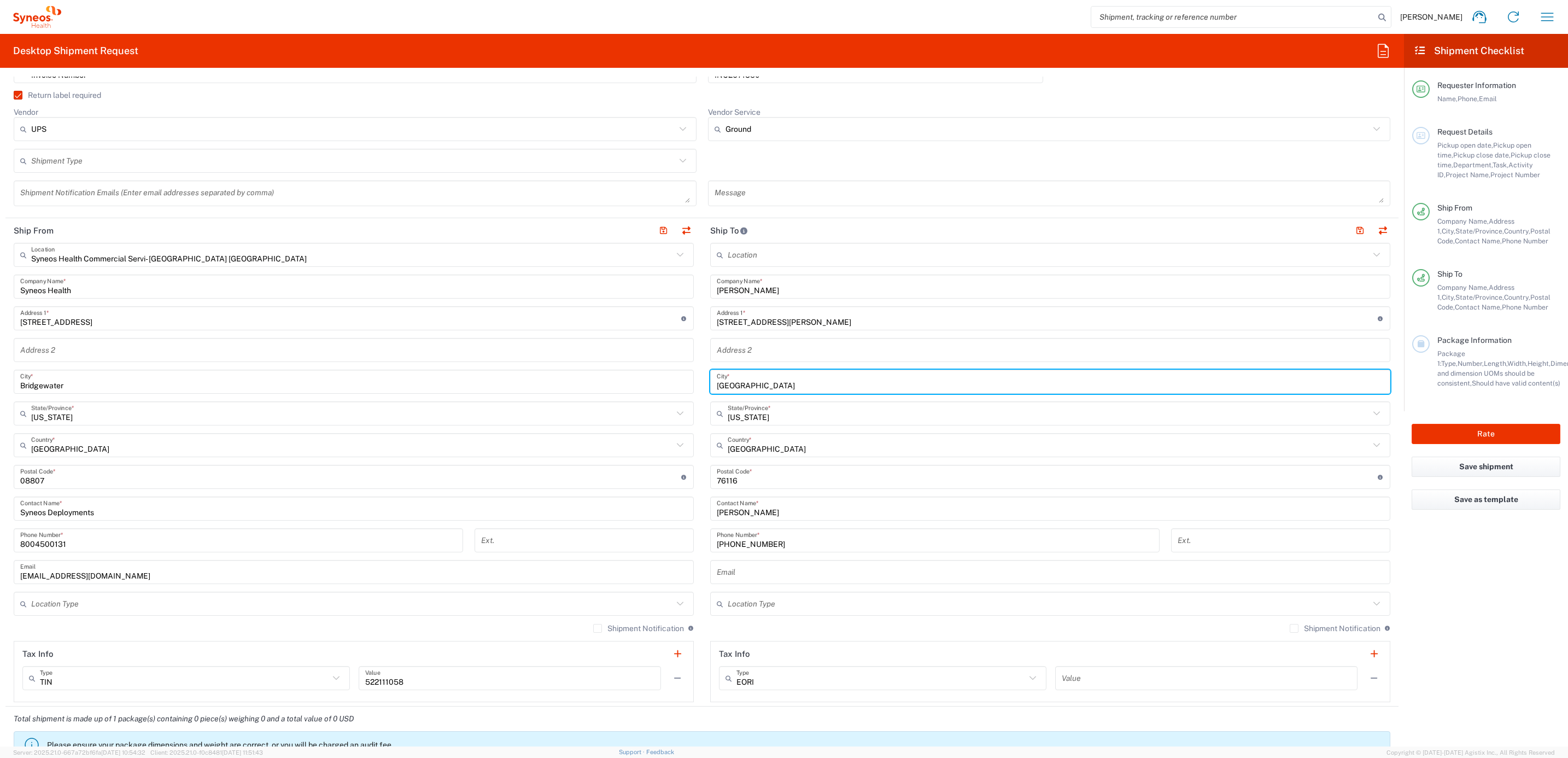
type input "[GEOGRAPHIC_DATA]"
click at [702, 405] on main "Location [PERSON_NAME] LLC-[GEOGRAPHIC_DATA] [GEOGRAPHIC_DATA] [GEOGRAPHIC_DATA…" at bounding box center [1050, 472] width 696 height 459
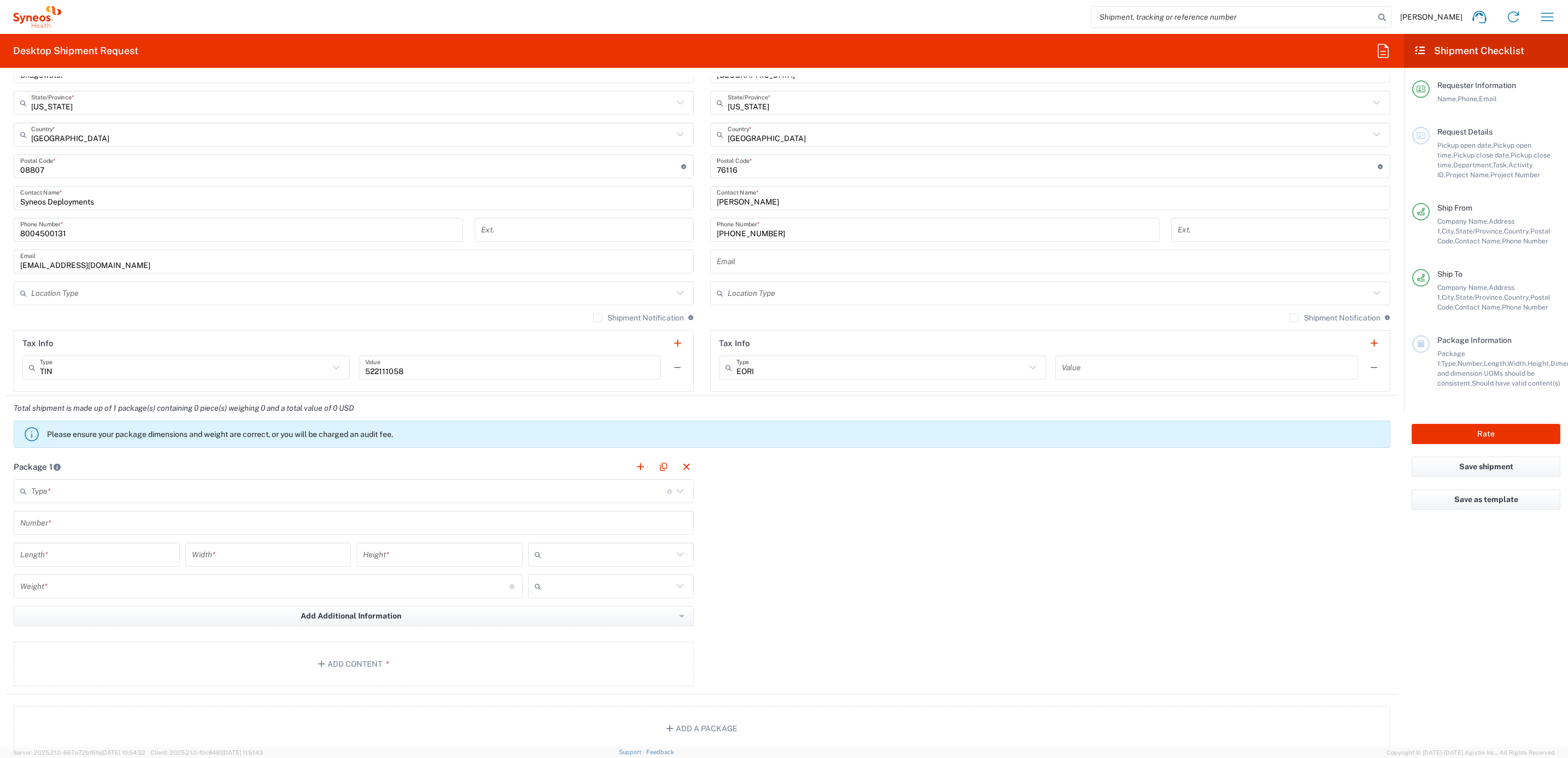
scroll to position [656, 0]
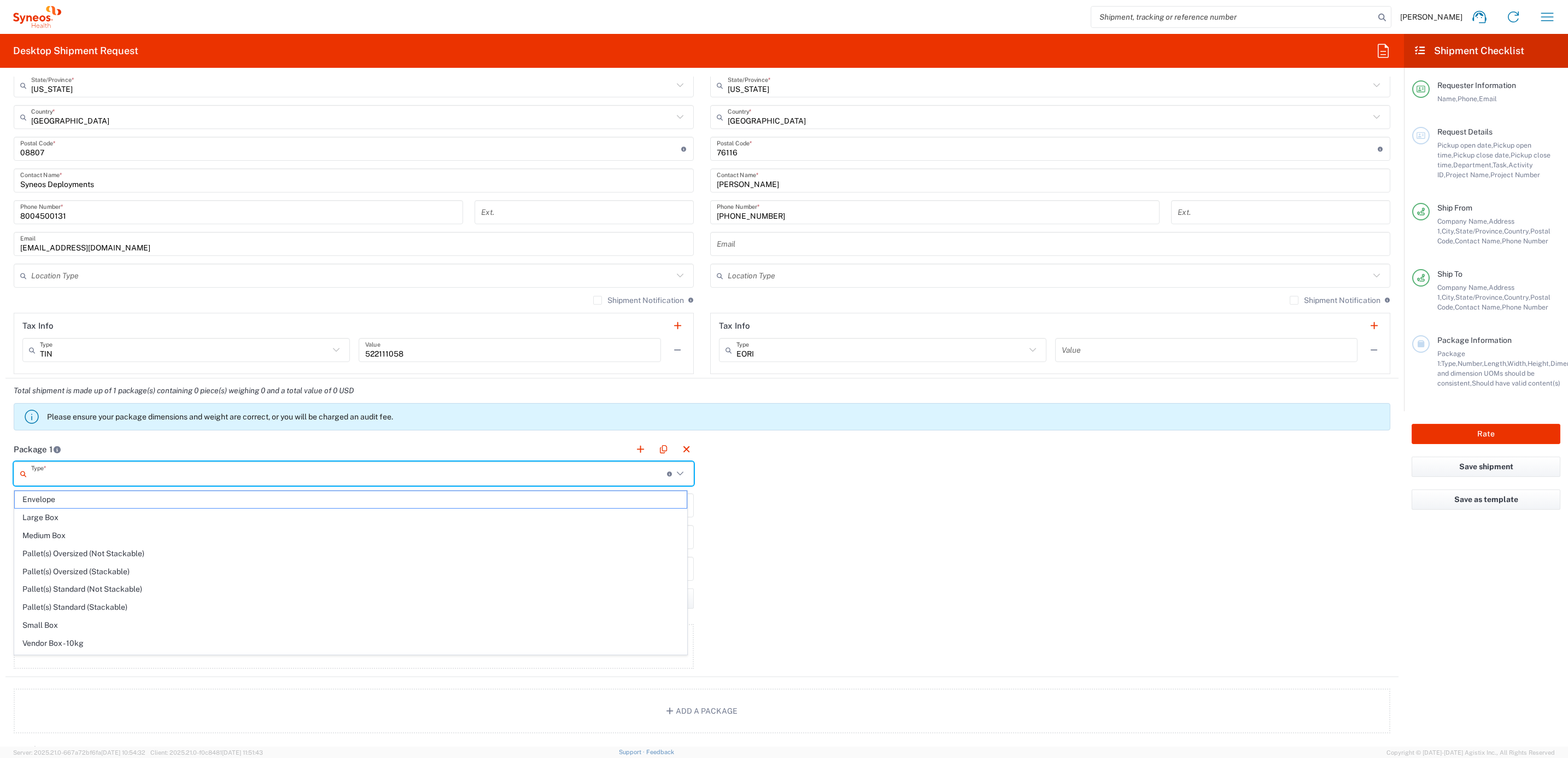
click at [107, 468] on input "text" at bounding box center [349, 474] width 636 height 19
click at [66, 647] on span "Your Packaging" at bounding box center [351, 645] width 672 height 17
type input "Your Packaging"
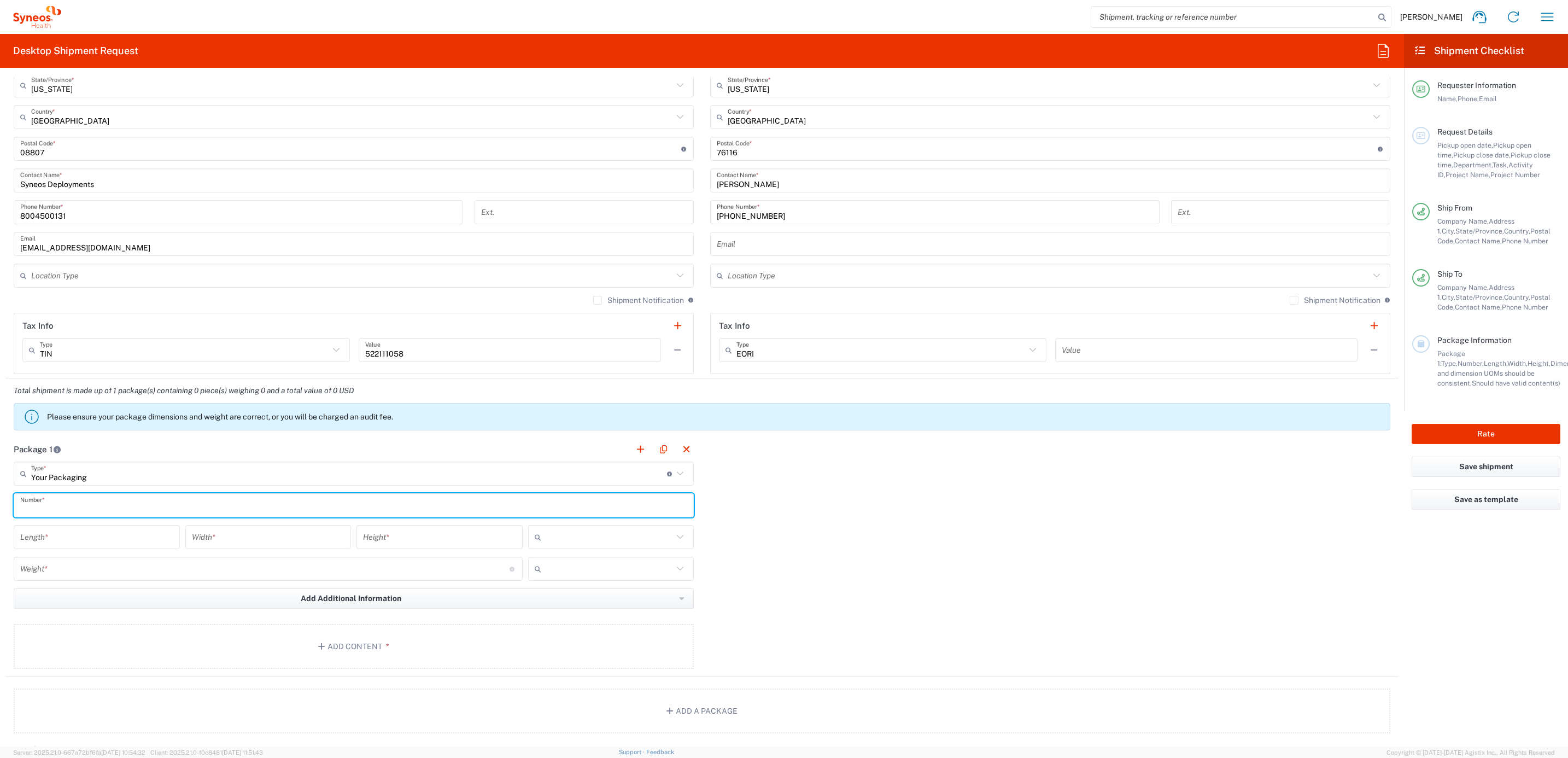
click at [74, 505] on input "text" at bounding box center [354, 505] width 667 height 19
type input "1"
click at [88, 536] on input "number" at bounding box center [96, 537] width 153 height 19
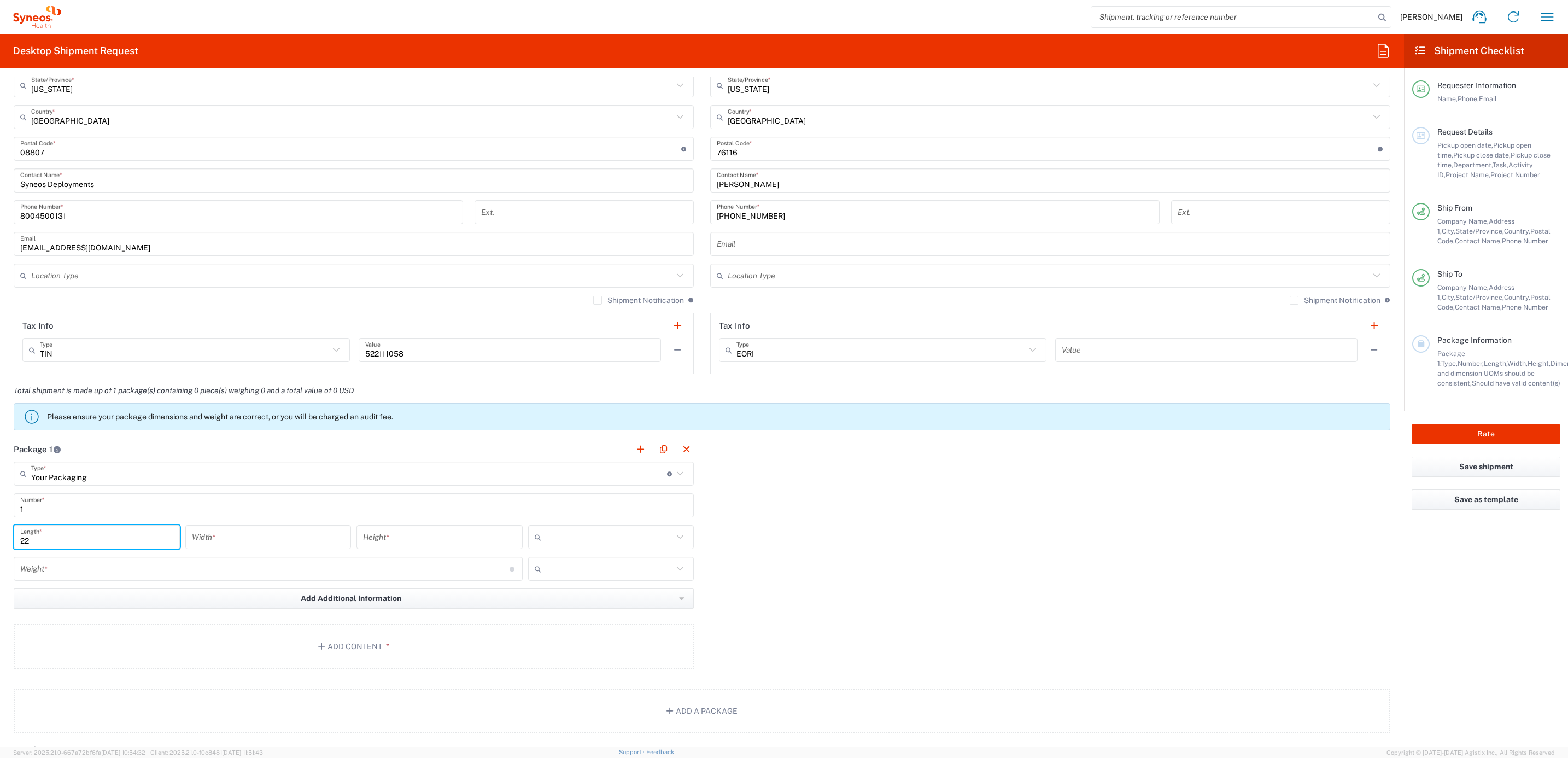
type input "22"
type input "16"
type input "5"
click at [587, 542] on input "text" at bounding box center [609, 537] width 128 height 18
drag, startPoint x: 571, startPoint y: 597, endPoint x: 527, endPoint y: 601, distance: 44.2
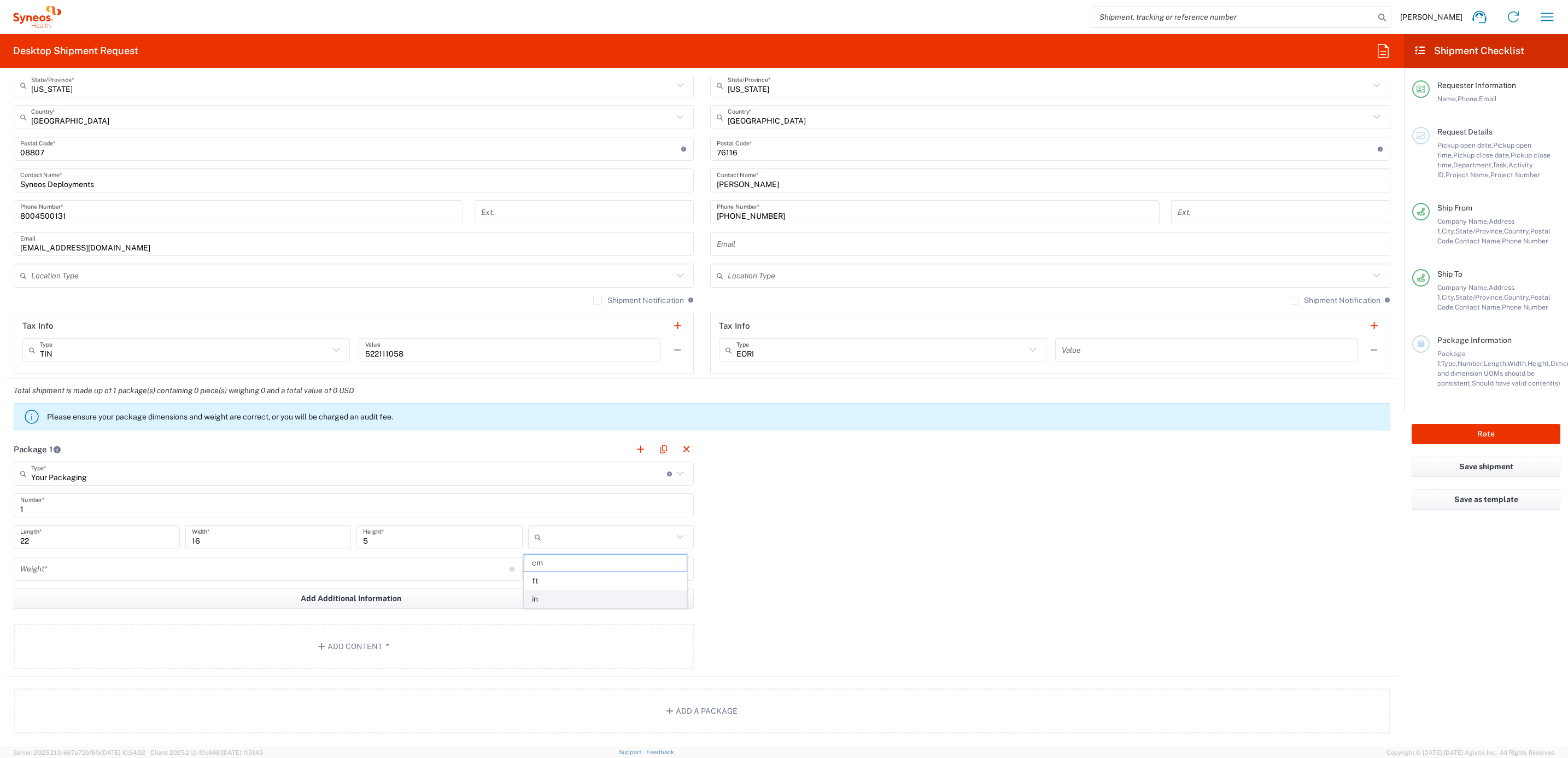
click at [570, 597] on span "in" at bounding box center [605, 599] width 163 height 17
type input "in"
click at [264, 571] on input "number" at bounding box center [265, 569] width 489 height 19
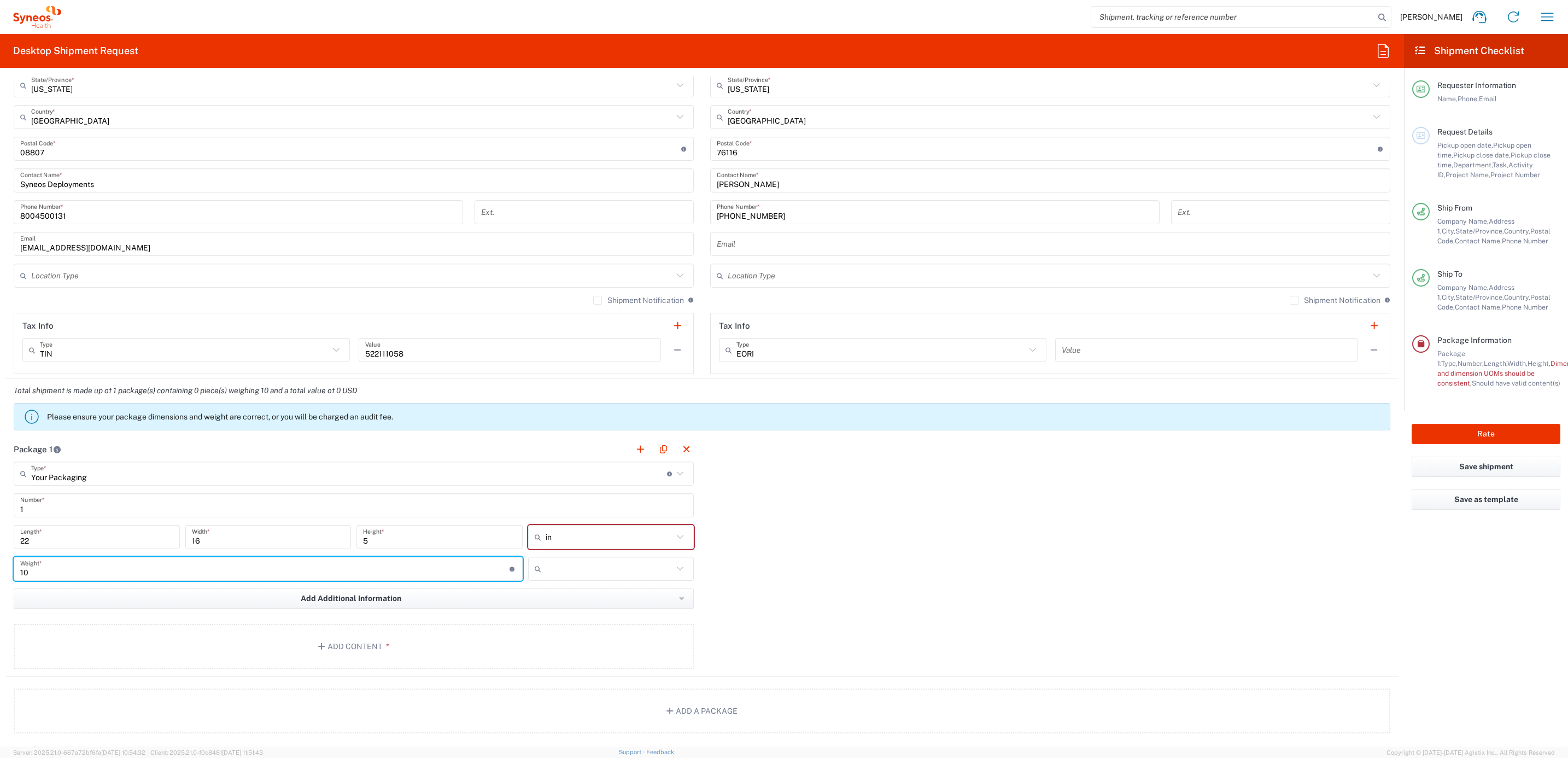
type input "10"
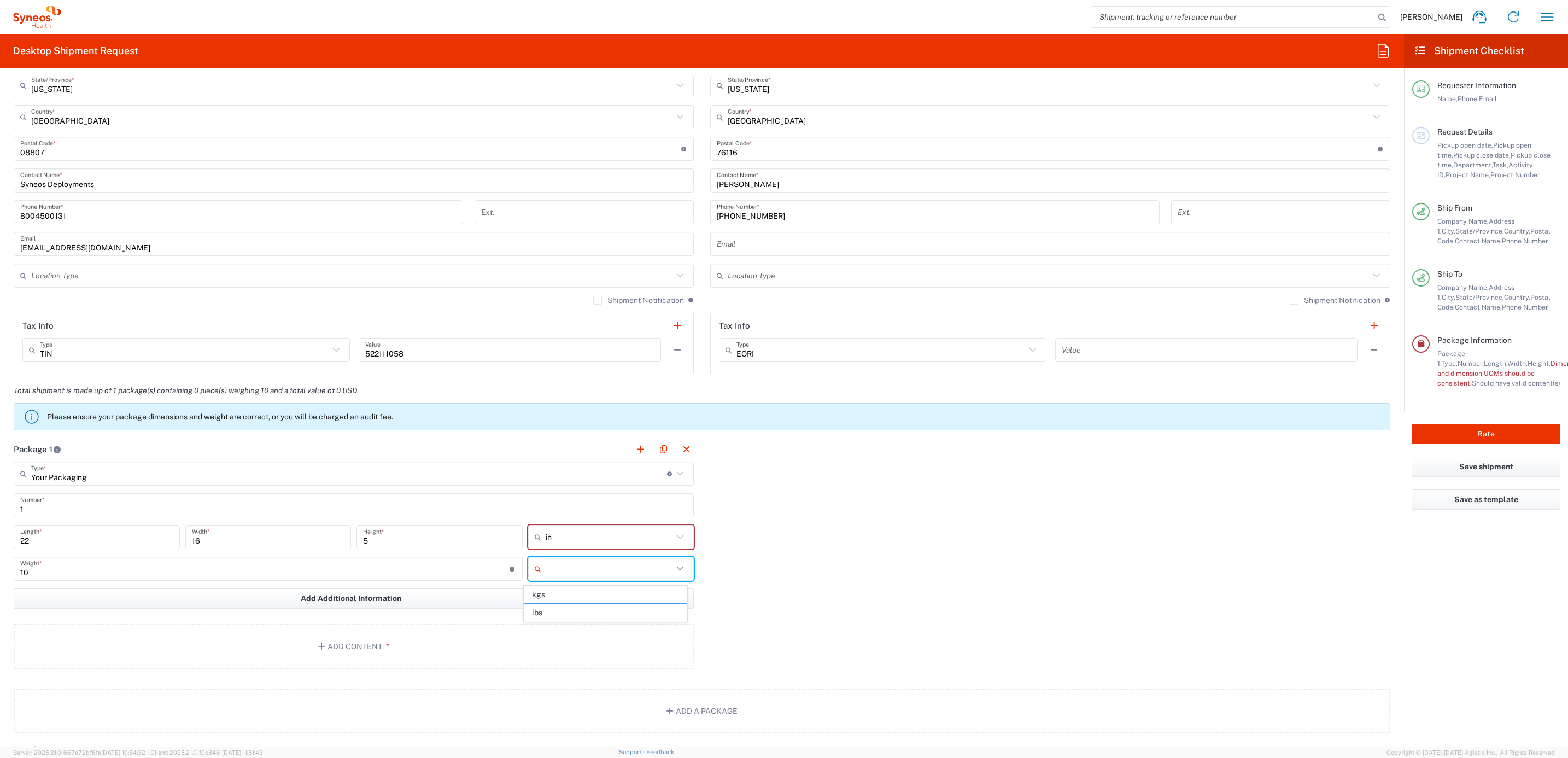
click at [576, 565] on input "text" at bounding box center [609, 569] width 128 height 18
click at [564, 614] on span "lbs" at bounding box center [605, 612] width 163 height 17
type input "lbs"
click at [432, 645] on button "Add Content *" at bounding box center [353, 647] width 680 height 45
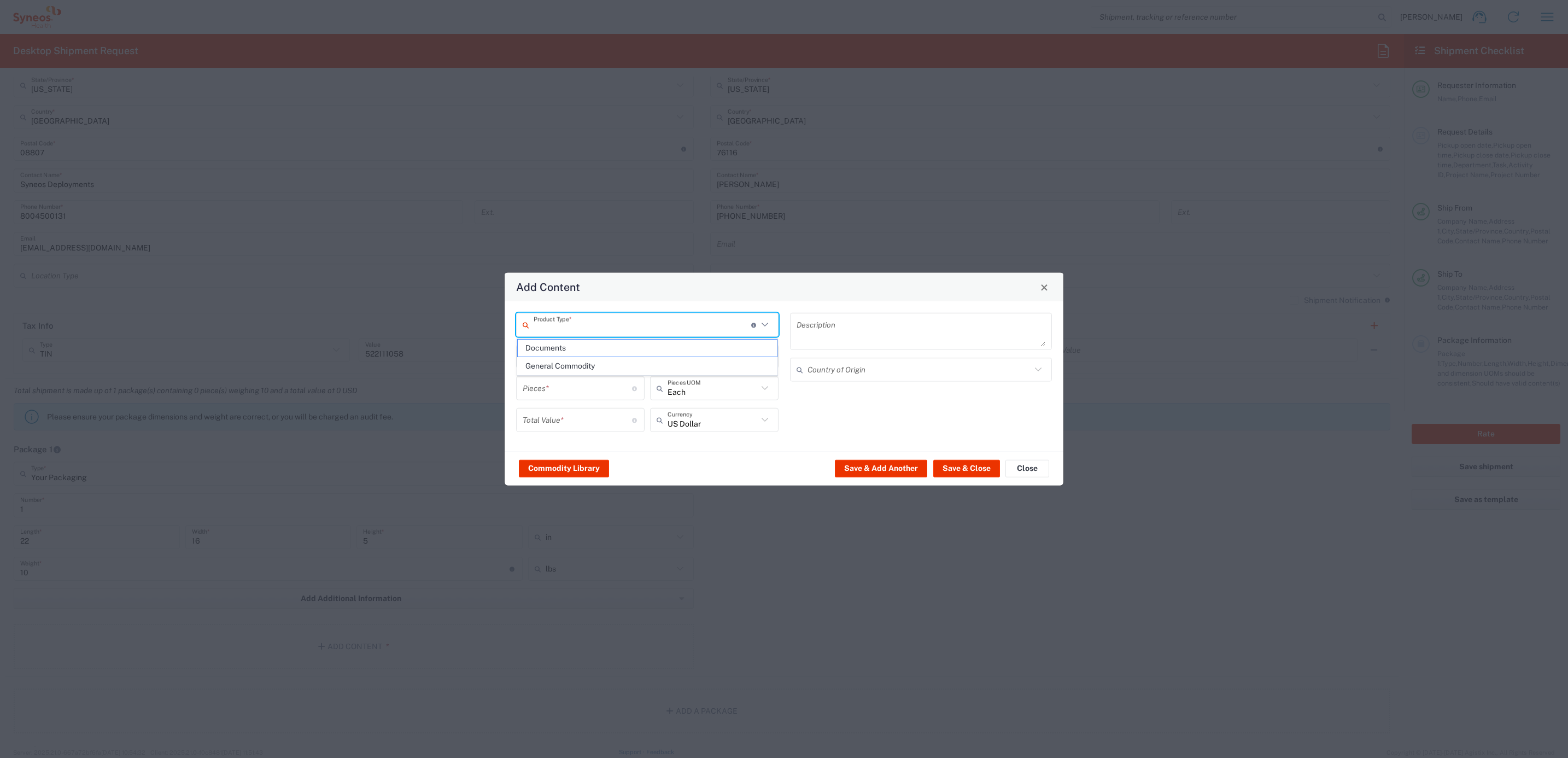
click at [589, 325] on input "text" at bounding box center [642, 324] width 217 height 19
click at [573, 357] on li "General Commodity" at bounding box center [648, 367] width 261 height 18
type input "General Commodity"
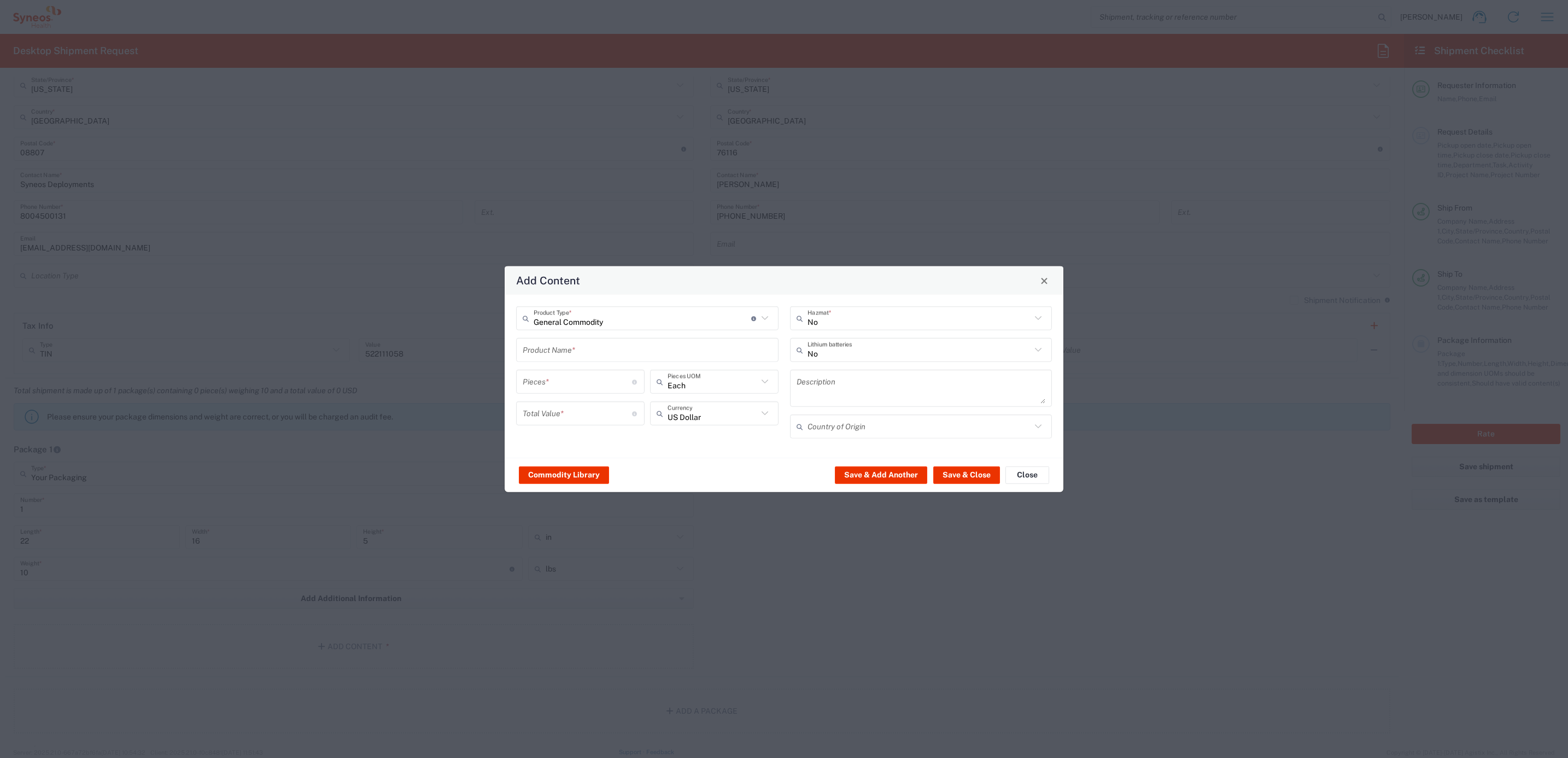
click at [572, 345] on input "text" at bounding box center [648, 349] width 250 height 19
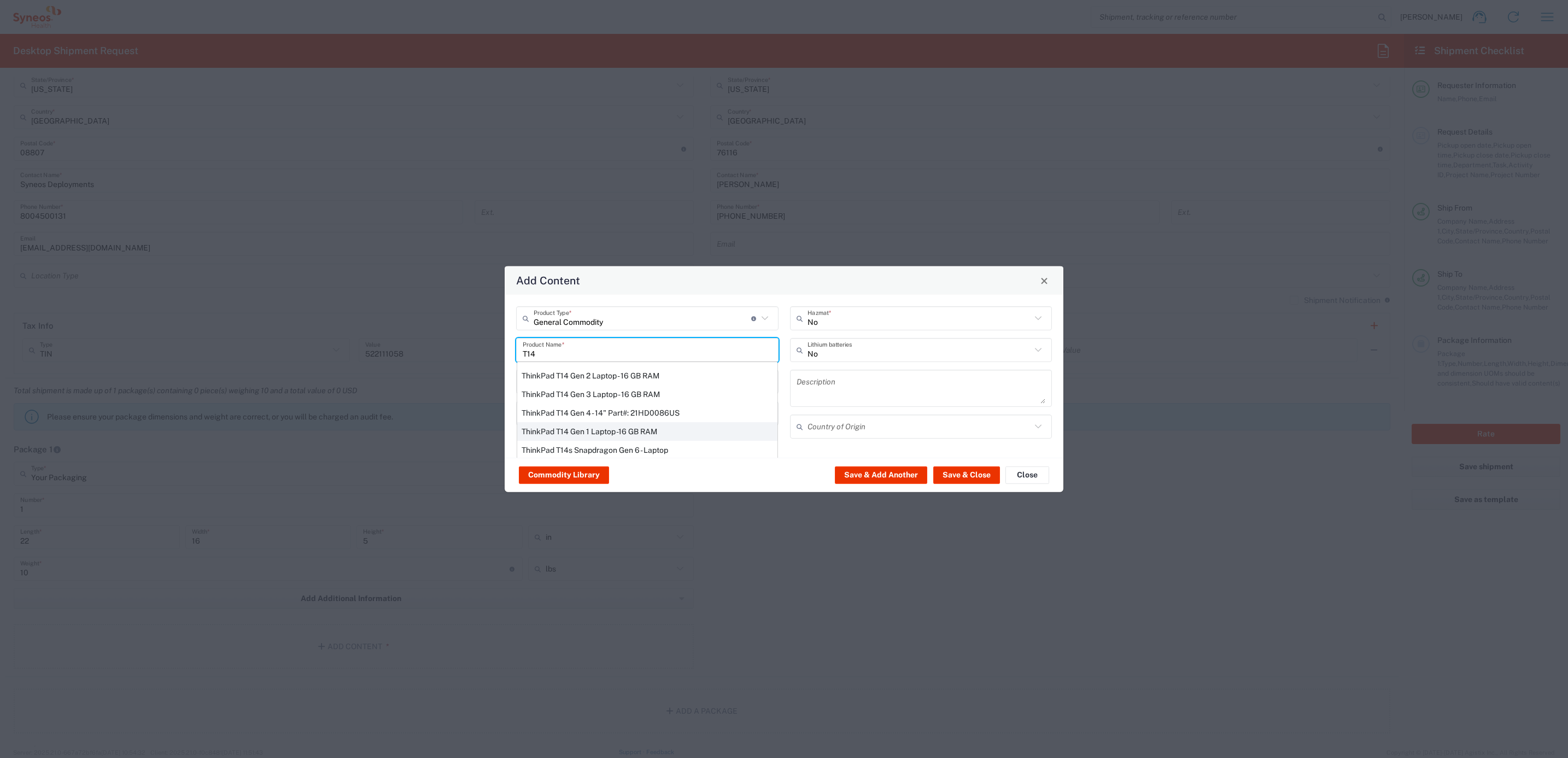
click at [677, 426] on div "ThinkPad T14 Gen 1 Laptop -16 GB RAM" at bounding box center [648, 431] width 261 height 19
type input "ThinkPad T14 Gen 1 Laptop -16 GB RAM"
type textarea "Intel Core i5-10210U- 14"- 512 GB SSD"
type input "[GEOGRAPHIC_DATA]"
type input "Yes"
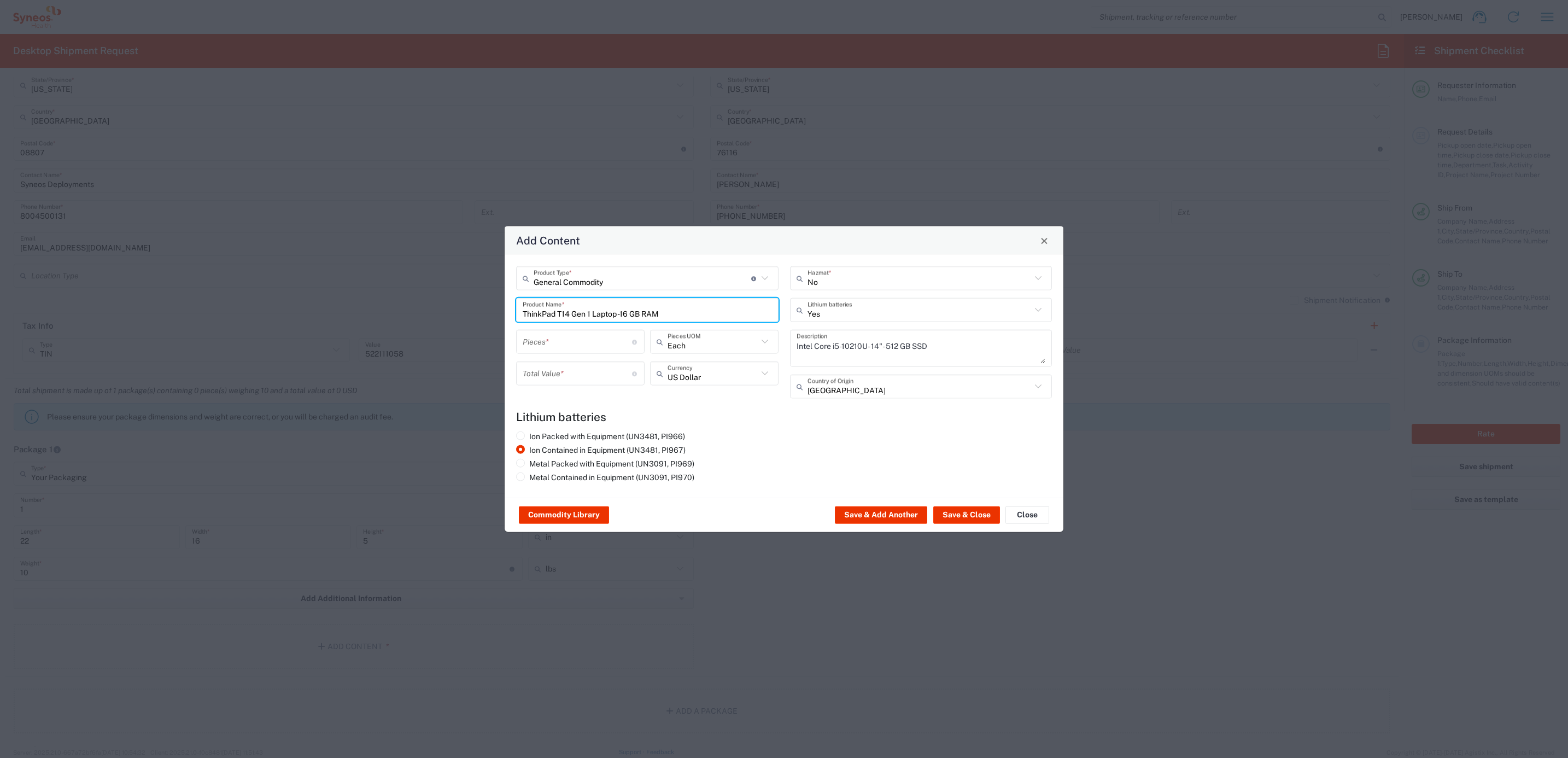
click at [589, 339] on input "number" at bounding box center [578, 341] width 110 height 19
type input "1"
click at [579, 369] on input "number" at bounding box center [578, 373] width 110 height 19
drag, startPoint x: 804, startPoint y: 458, endPoint x: 889, endPoint y: 465, distance: 85.3
click at [812, 456] on div "Ion Packed with Equipment (UN3481, PI966) Ion Contained in Equipment (UN3481, P…" at bounding box center [784, 459] width 547 height 55
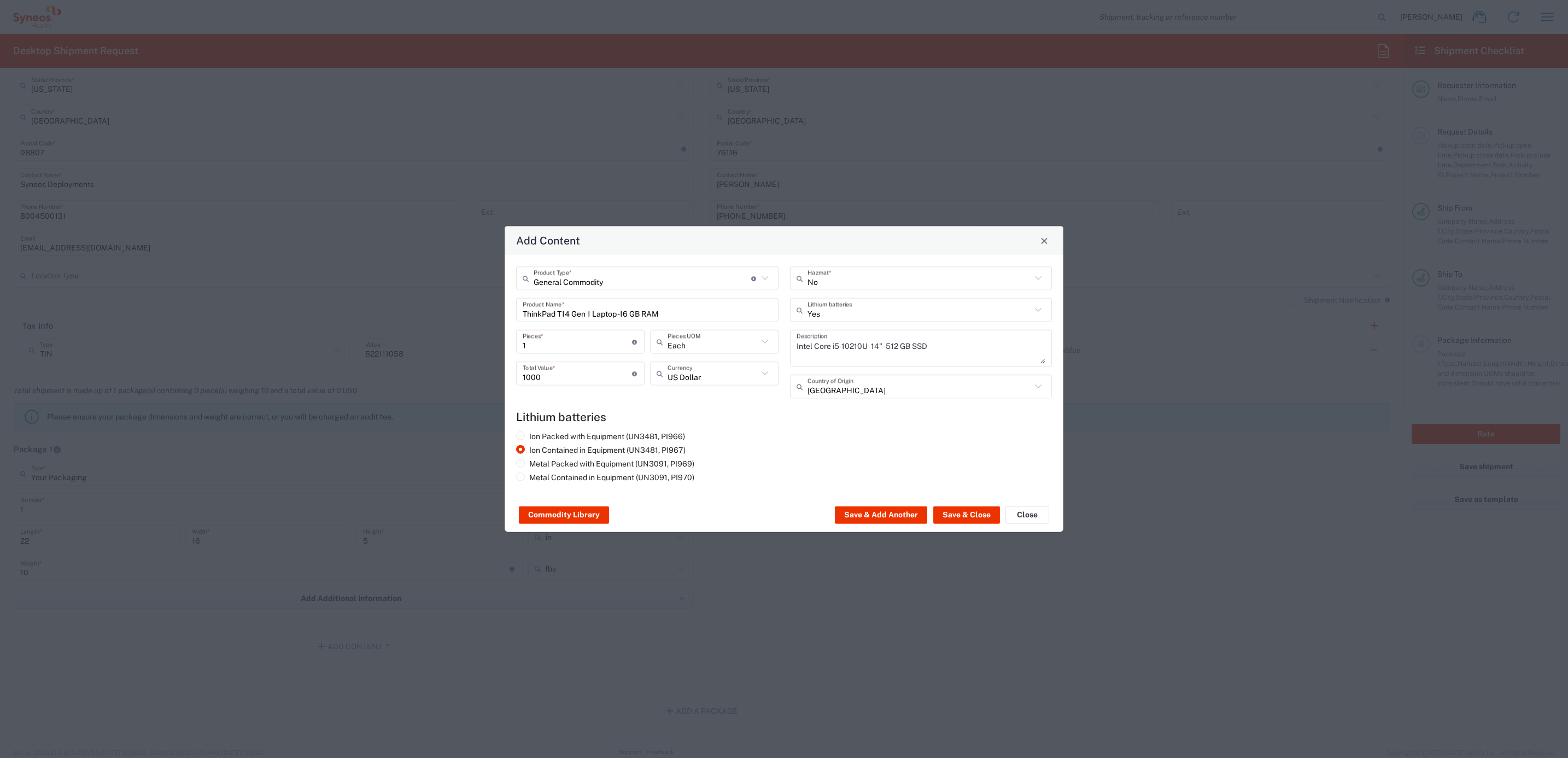
click at [587, 382] on div "1000 Total Value * Total value of all the pieces" at bounding box center [580, 374] width 128 height 24
click at [579, 369] on input "1000" at bounding box center [578, 373] width 110 height 19
click at [579, 371] on input "1000" at bounding box center [578, 373] width 110 height 19
type input "50"
drag, startPoint x: 676, startPoint y: 311, endPoint x: 508, endPoint y: 291, distance: 169.2
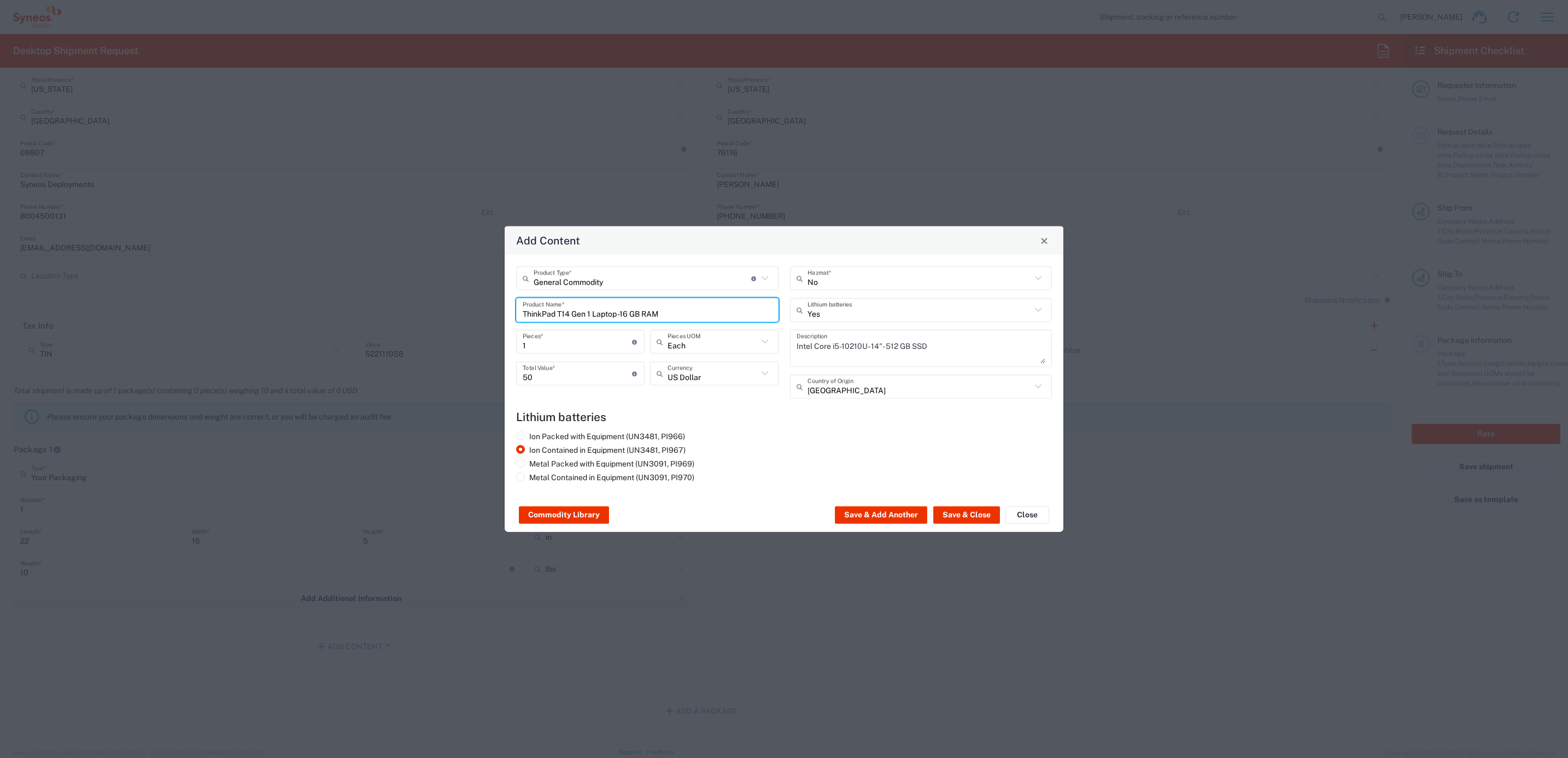
click at [508, 291] on div "General Commodity Product Type * Document: Paper document generated internally …" at bounding box center [784, 376] width 559 height 243
type input "USB-C Charging Cable"
click at [891, 459] on div "Ion Packed with Equipment (UN3481, PI966) Ion Contained in Equipment (UN3481, P…" at bounding box center [784, 459] width 547 height 55
click at [971, 511] on button "Save & Close" at bounding box center [967, 515] width 67 height 18
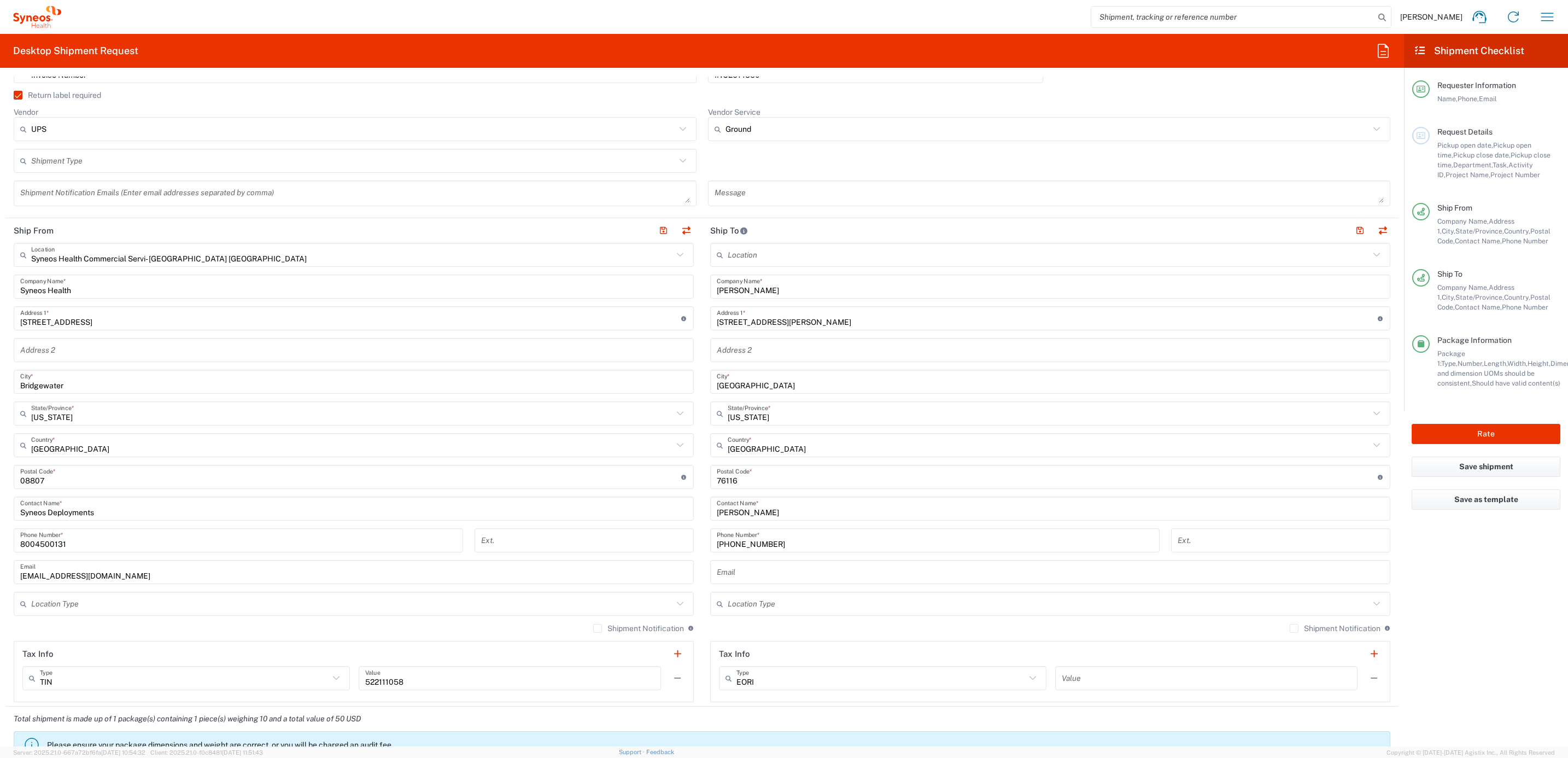
scroll to position [0, 0]
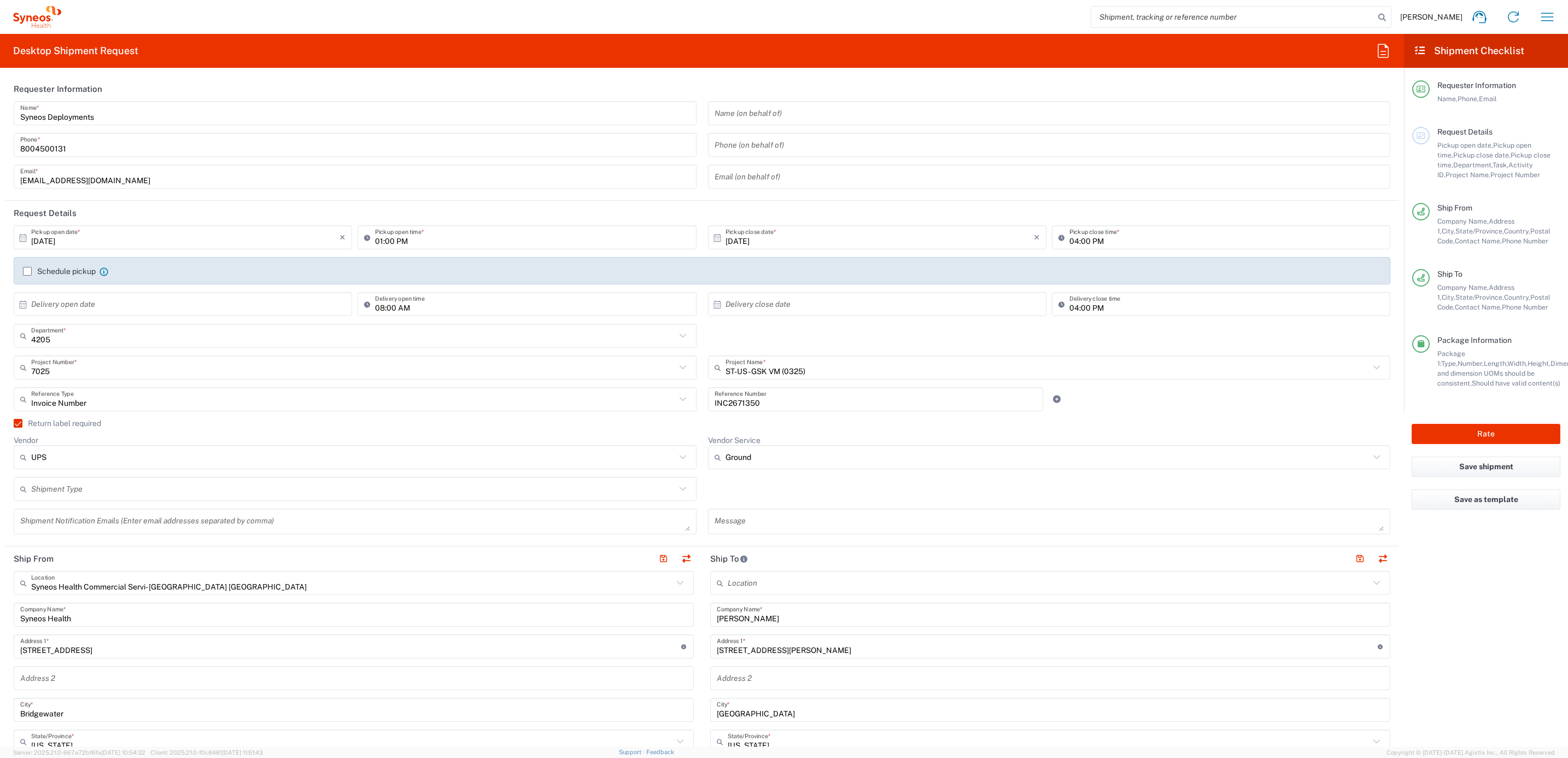
drag, startPoint x: 64, startPoint y: 423, endPoint x: 276, endPoint y: 440, distance: 212.7
click at [65, 423] on label "Return label required" at bounding box center [57, 423] width 88 height 9
click at [13, 423] on input "Return label required" at bounding box center [13, 423] width 0 height 0
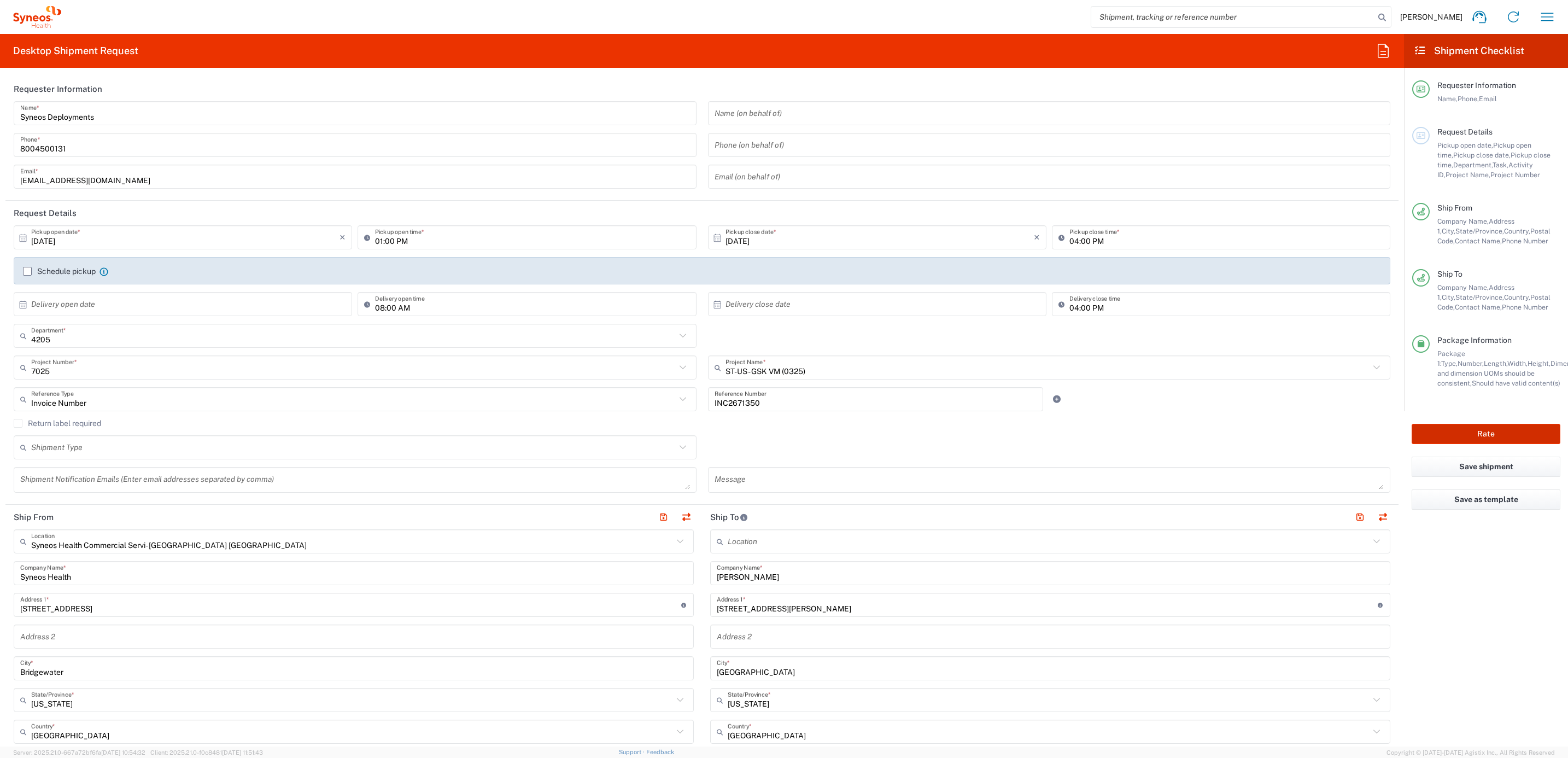
click at [1483, 438] on button "Rate" at bounding box center [1486, 433] width 149 height 20
type input "4205"
type input "7025"
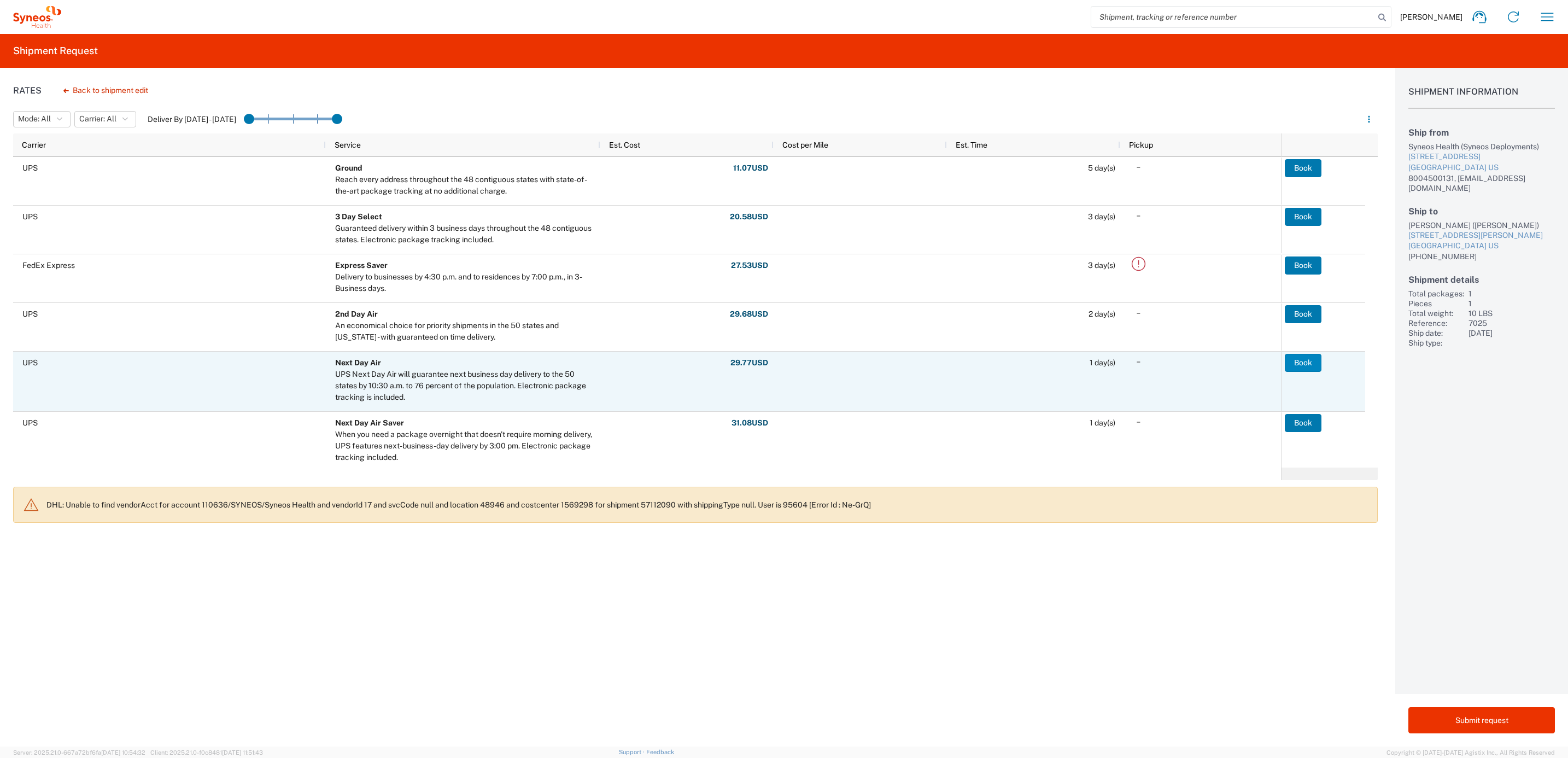
click at [1300, 362] on button "Book" at bounding box center [1303, 362] width 37 height 18
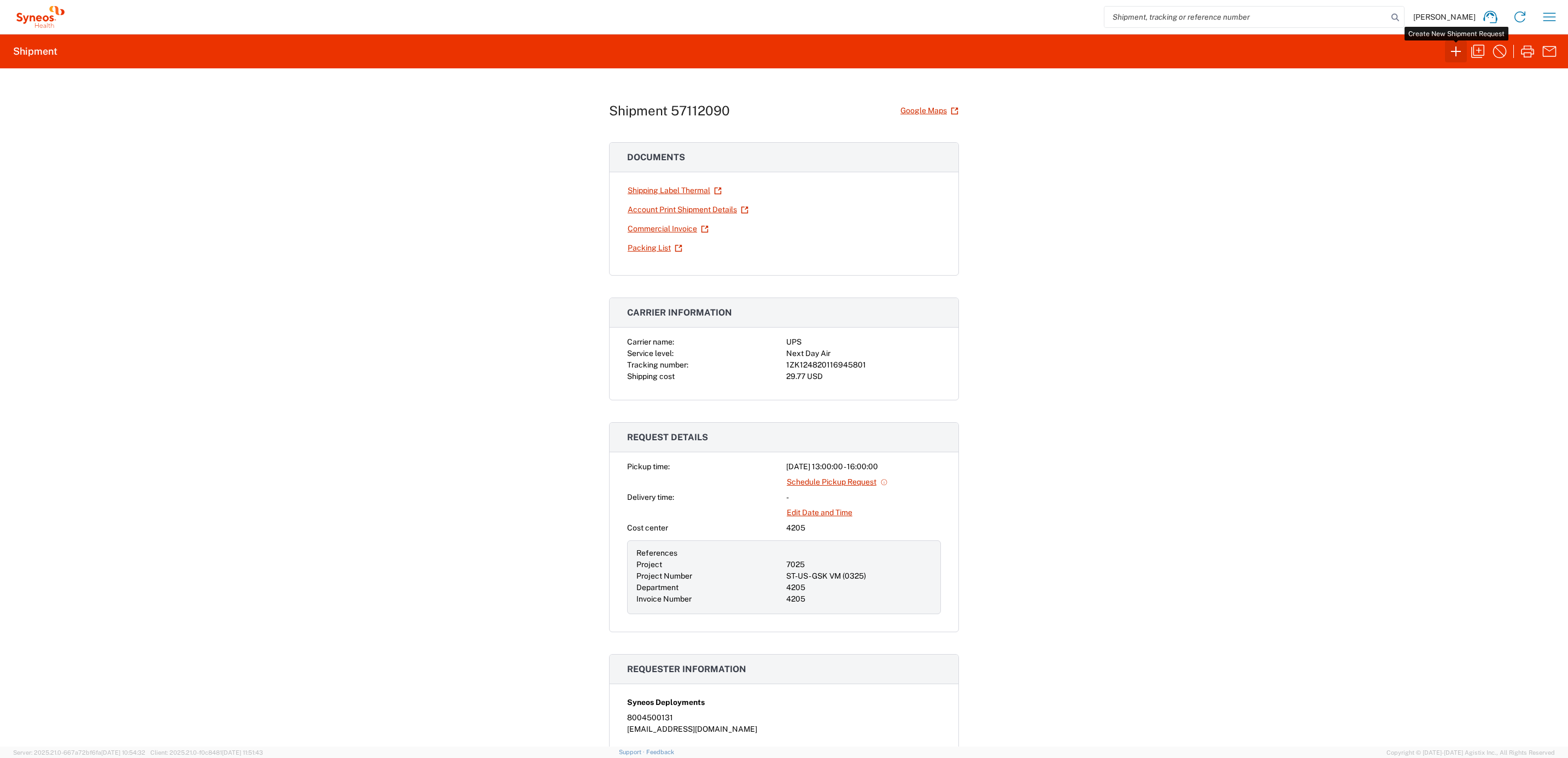
click at [1457, 51] on icon "button" at bounding box center [1456, 51] width 18 height 18
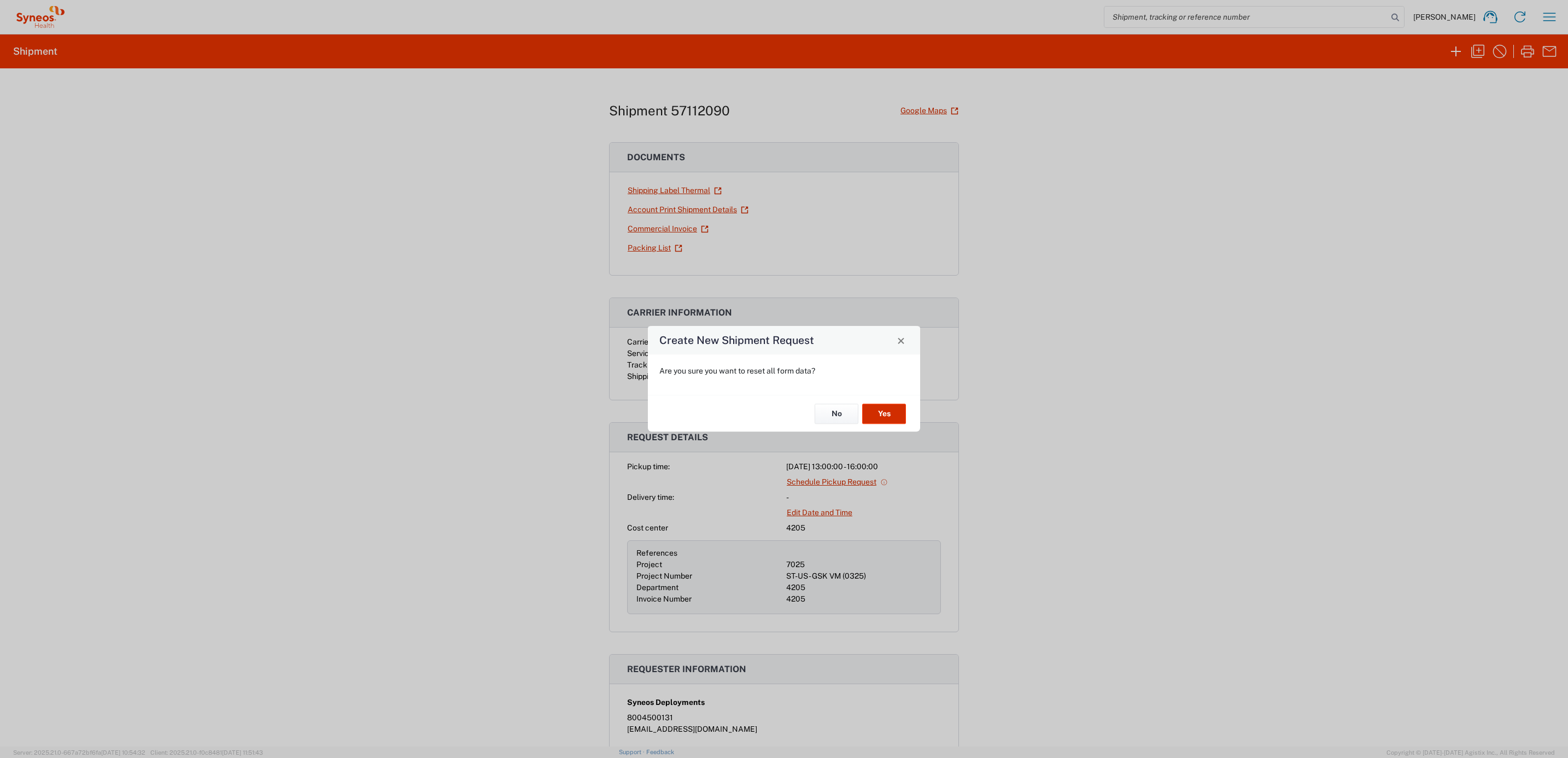
drag, startPoint x: 886, startPoint y: 398, endPoint x: 892, endPoint y: 409, distance: 12.5
click at [886, 399] on div "No Yes" at bounding box center [783, 413] width 272 height 37
click at [892, 411] on button "Yes" at bounding box center [884, 413] width 44 height 20
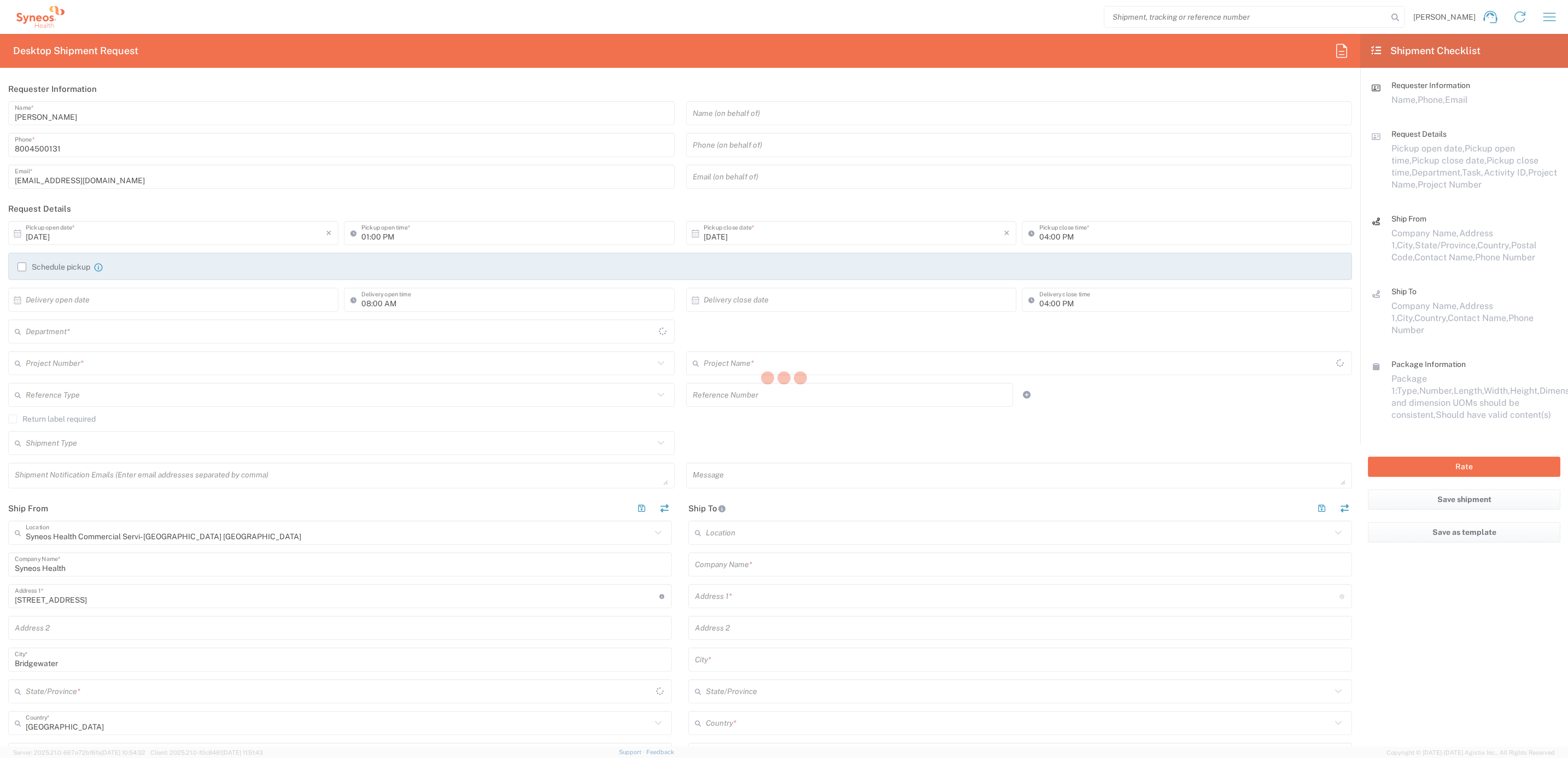
type input "[US_STATE]"
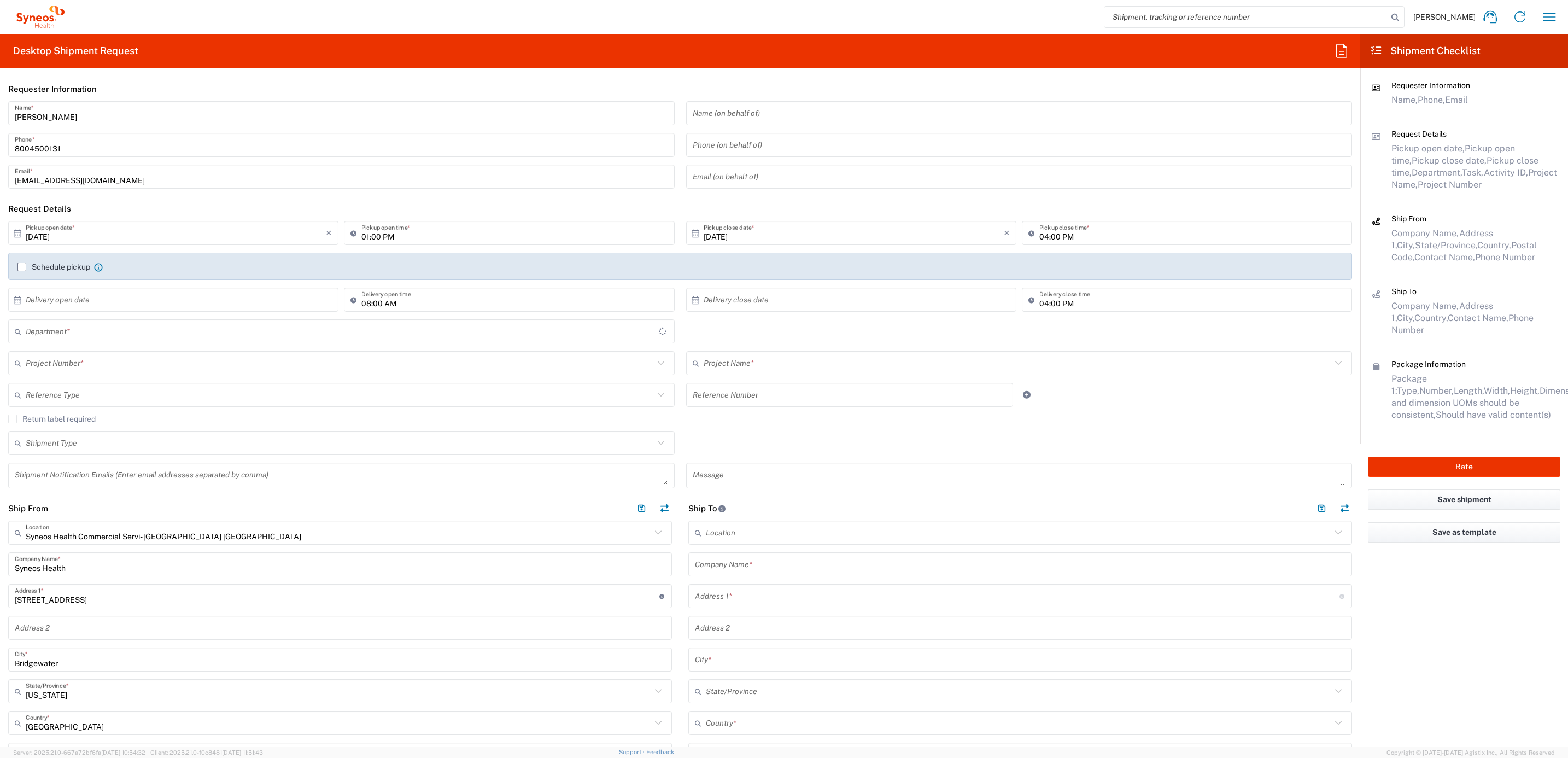
type input "4205"
click at [99, 110] on input "[PERSON_NAME]" at bounding box center [341, 113] width 653 height 19
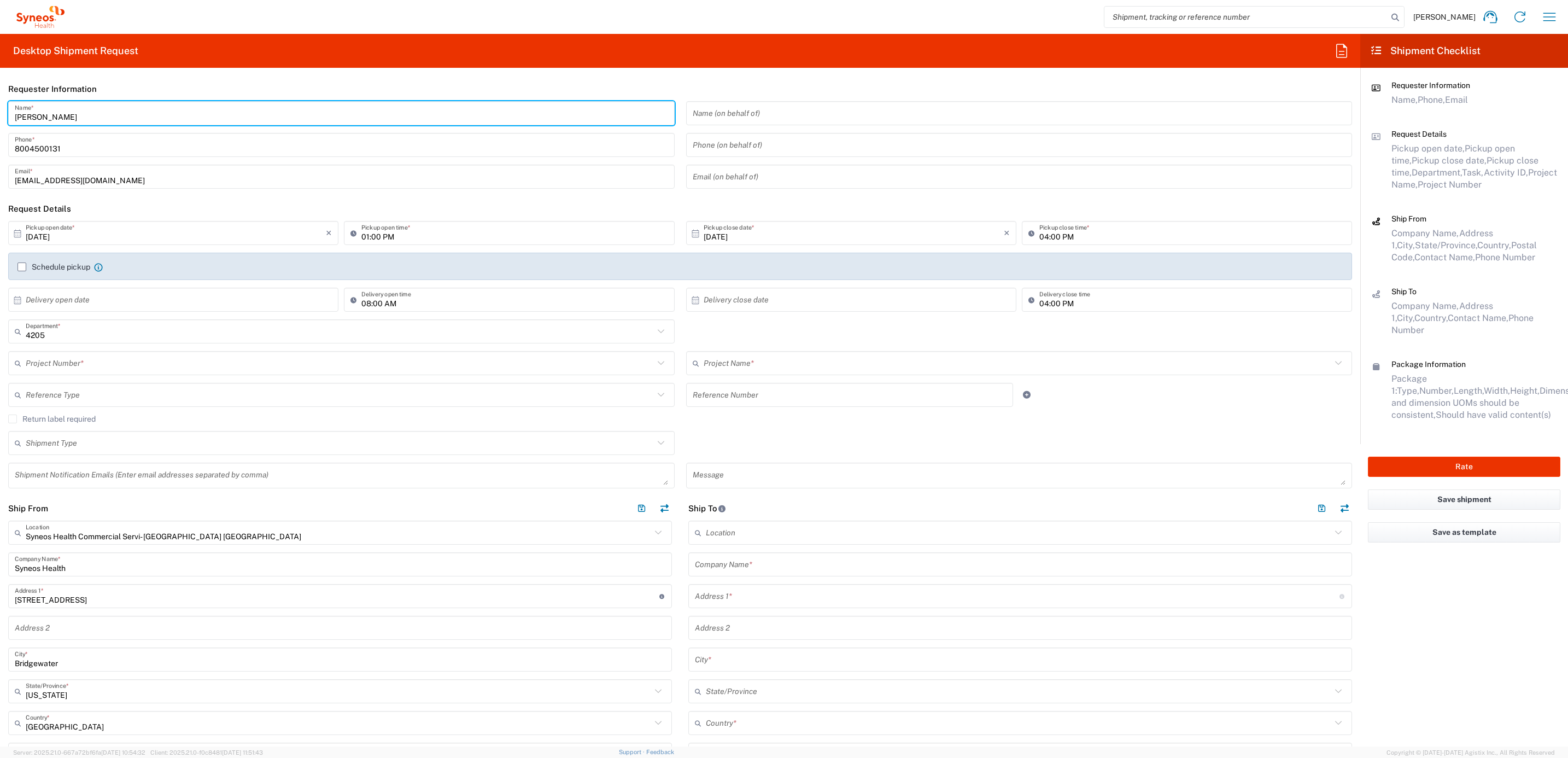
click at [95, 111] on input "[PERSON_NAME]" at bounding box center [341, 113] width 653 height 19
click at [93, 108] on input "Syneos Deployments" at bounding box center [341, 113] width 653 height 19
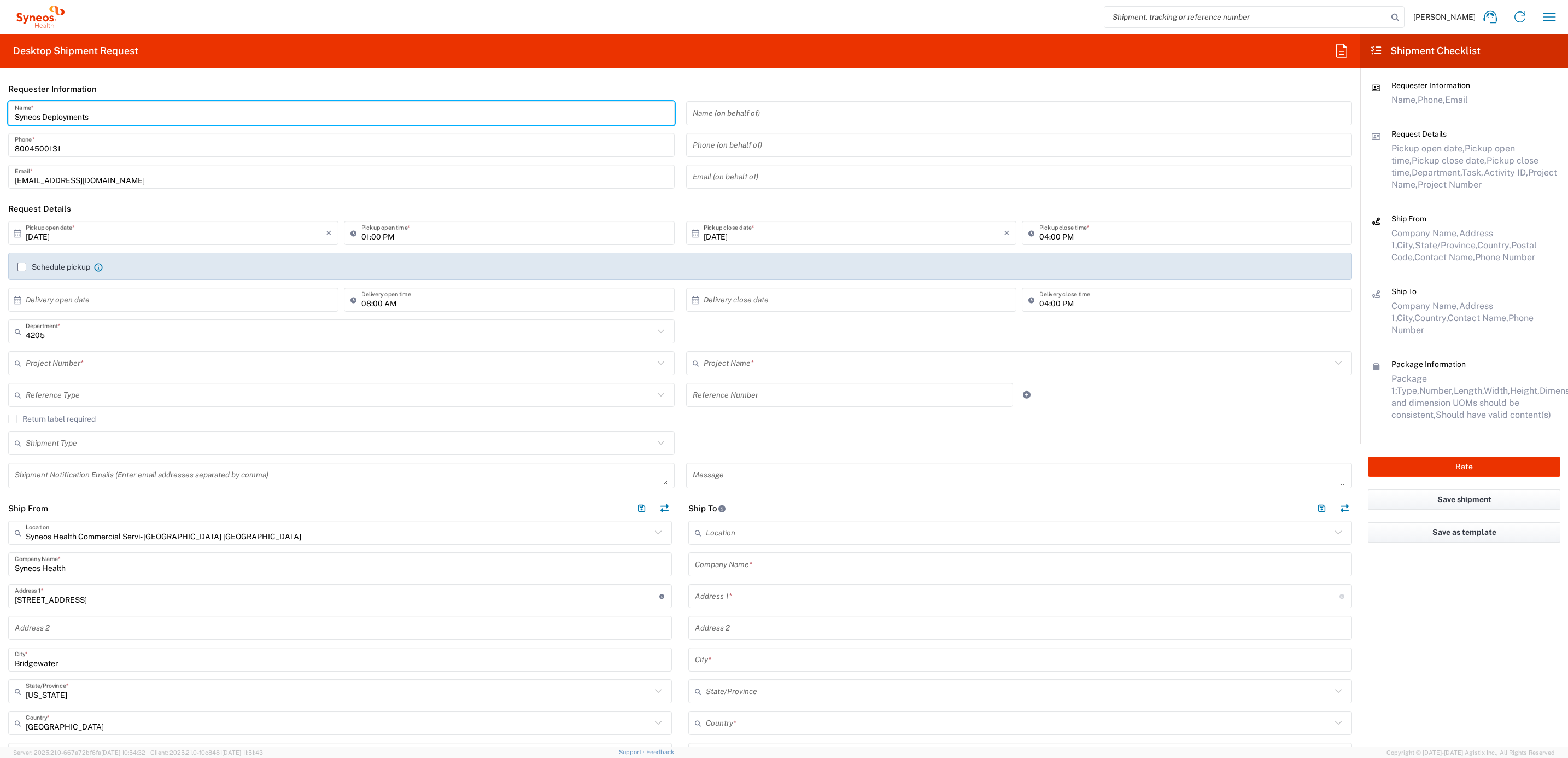
click at [92, 108] on input "Syneos Deployments" at bounding box center [341, 113] width 653 height 19
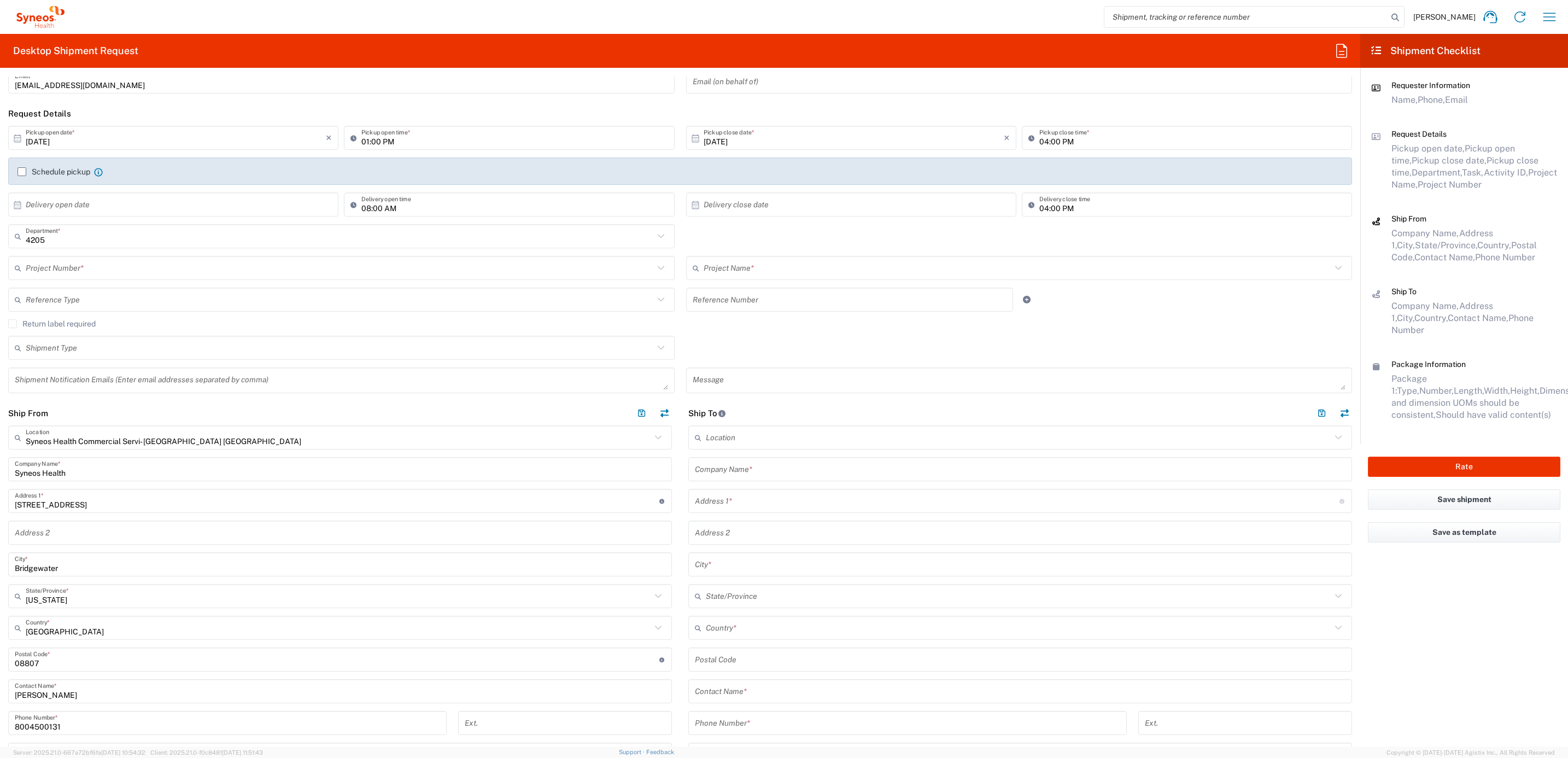
scroll to position [246, 0]
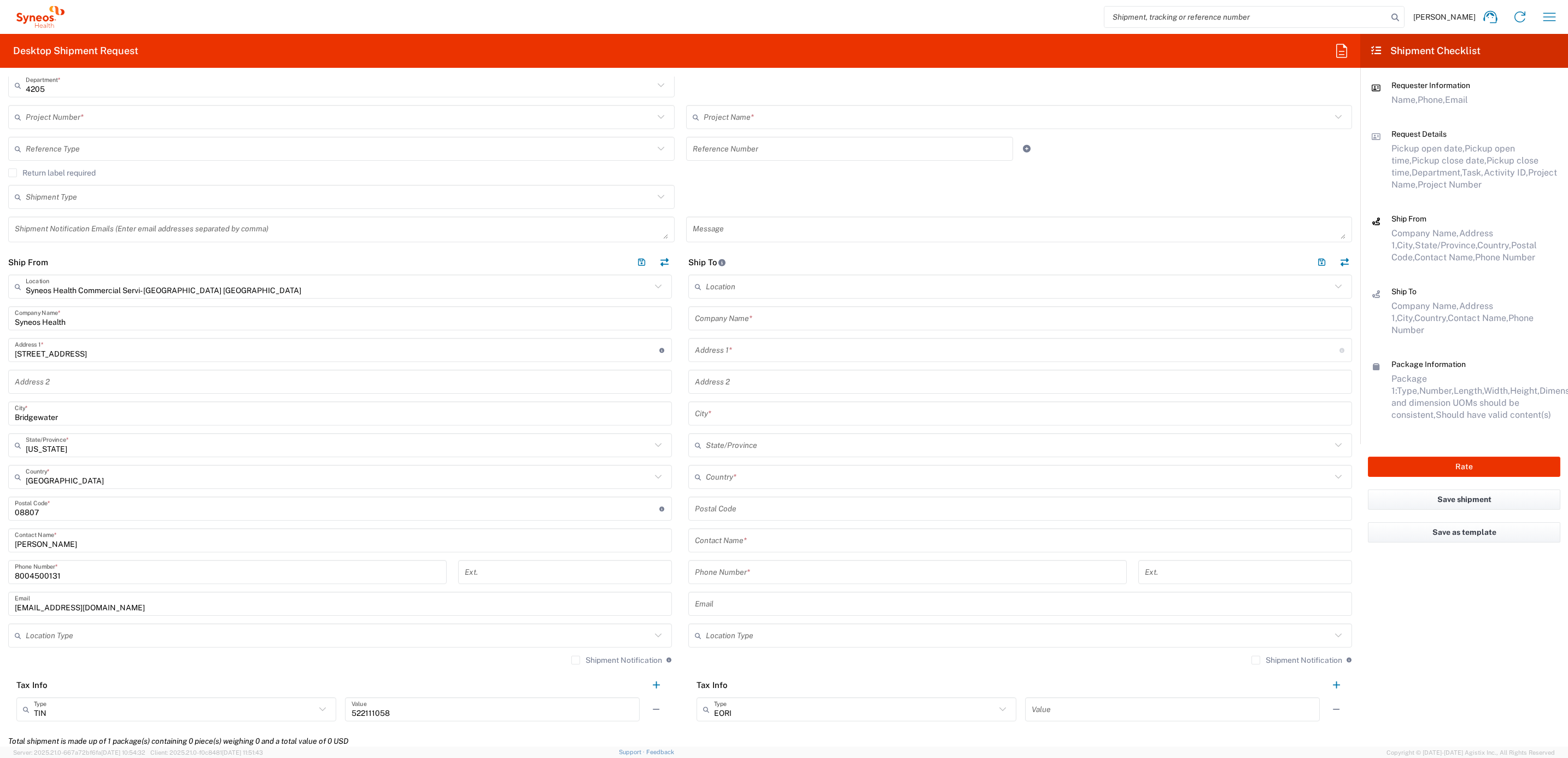
type input "Syneos Deployments"
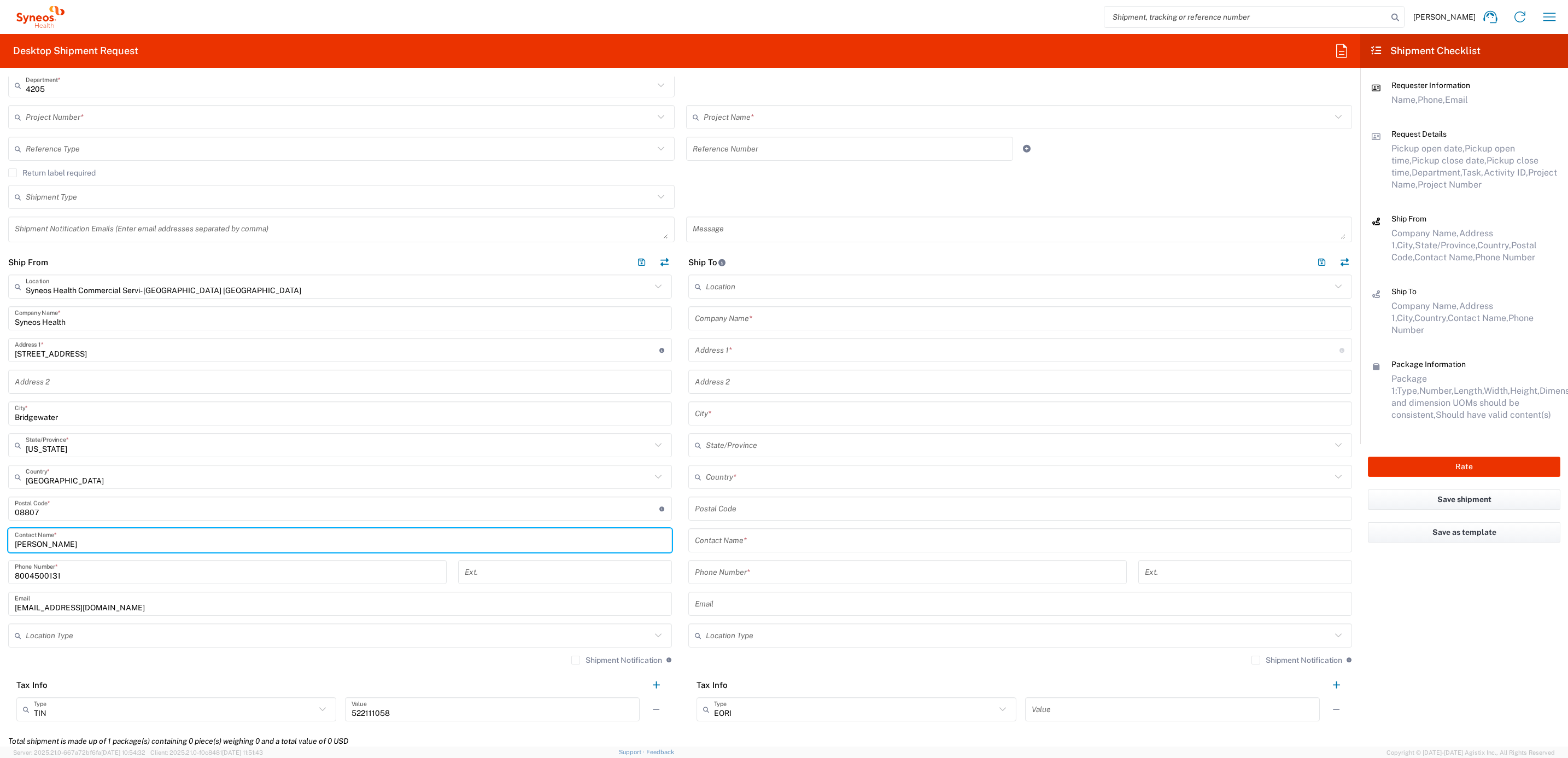
drag, startPoint x: 49, startPoint y: 542, endPoint x: 22, endPoint y: 532, distance: 28.8
click at [0, 533] on html "[PERSON_NAME] Home Shipment estimator Shipment tracking Desktop shipment reques…" at bounding box center [784, 379] width 1568 height 758
paste input "Syneos Deployments"
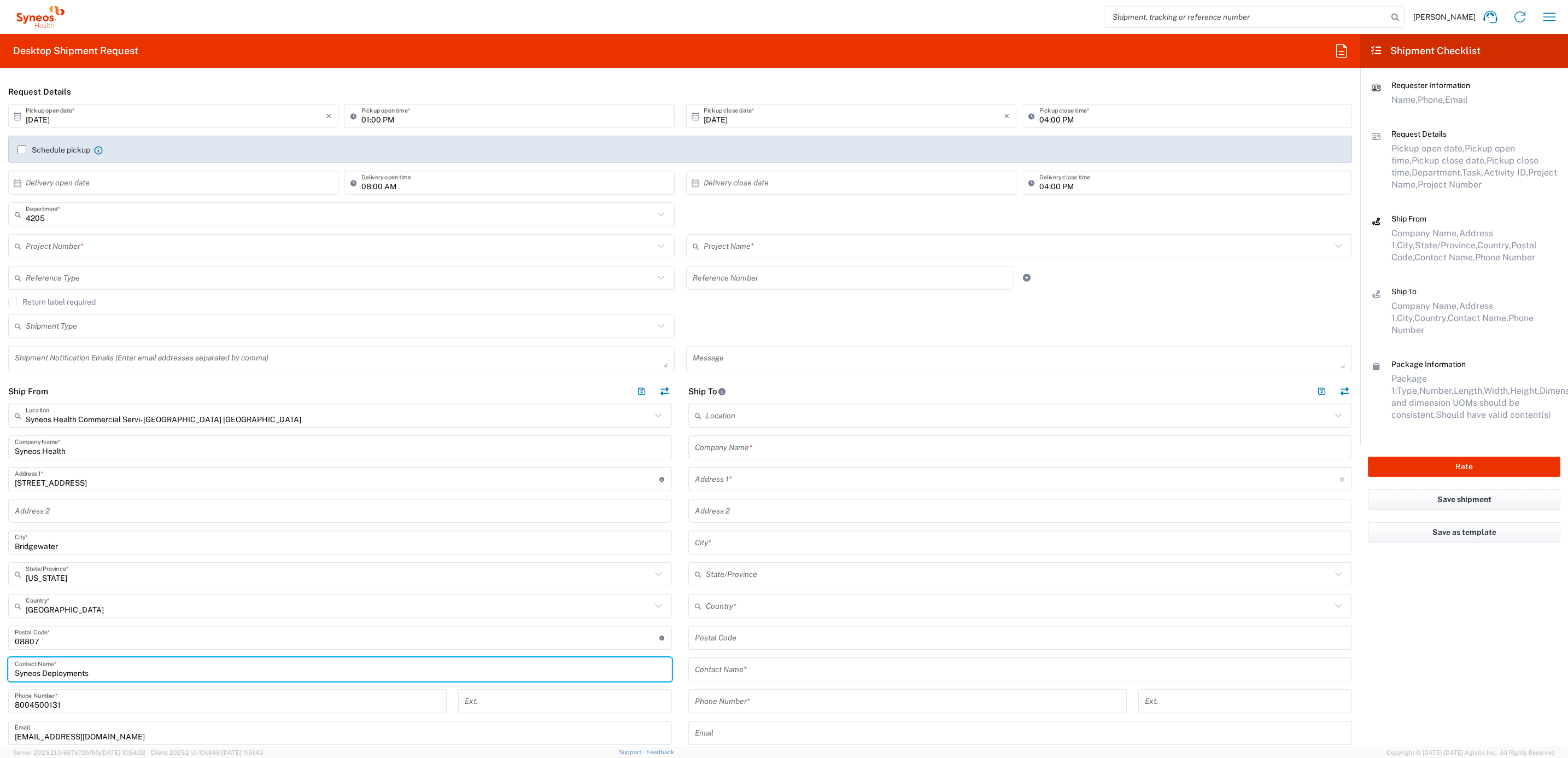
scroll to position [0, 0]
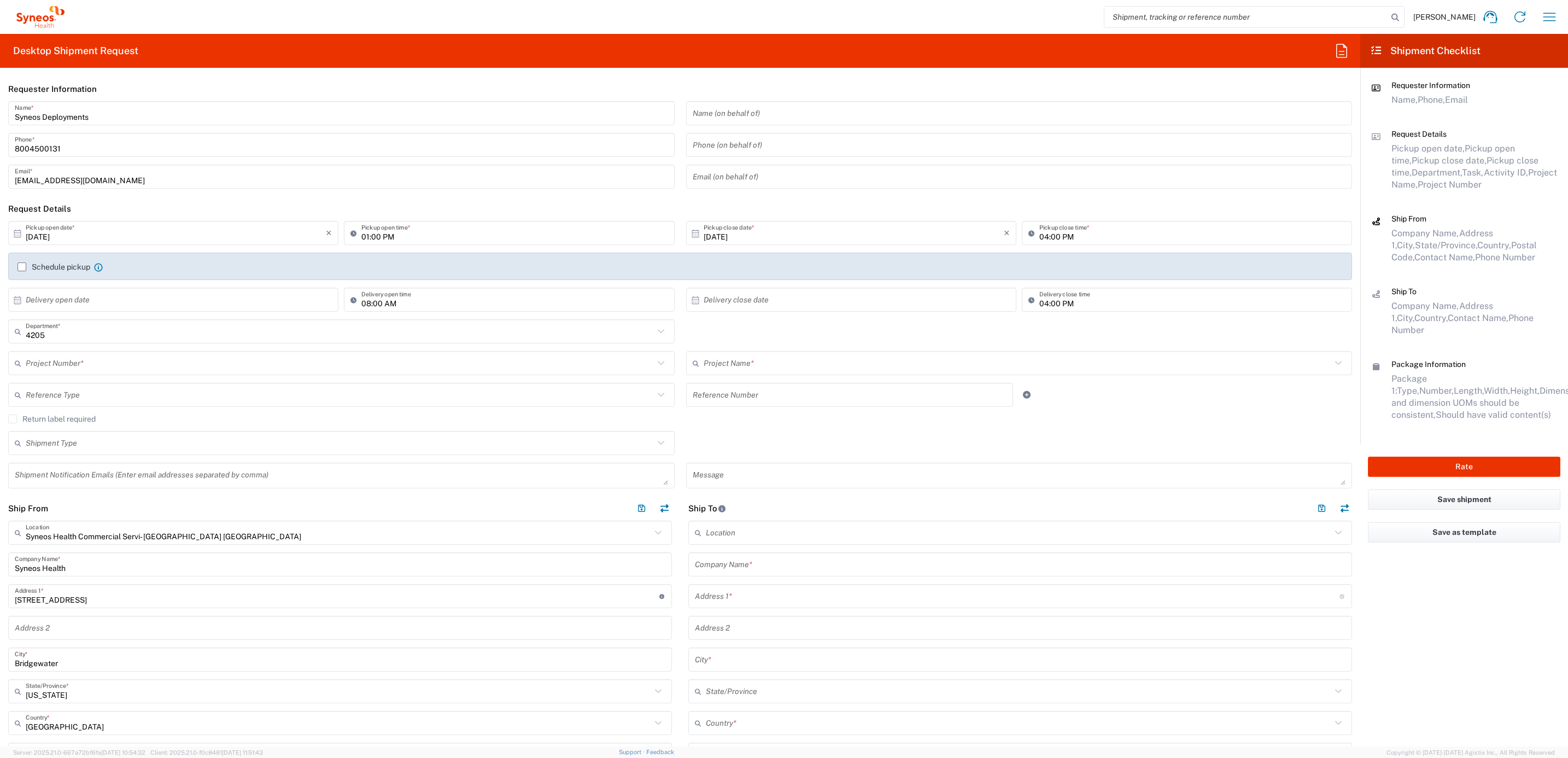
type input "Syneos Deployments"
click at [74, 358] on input "text" at bounding box center [340, 363] width 628 height 19
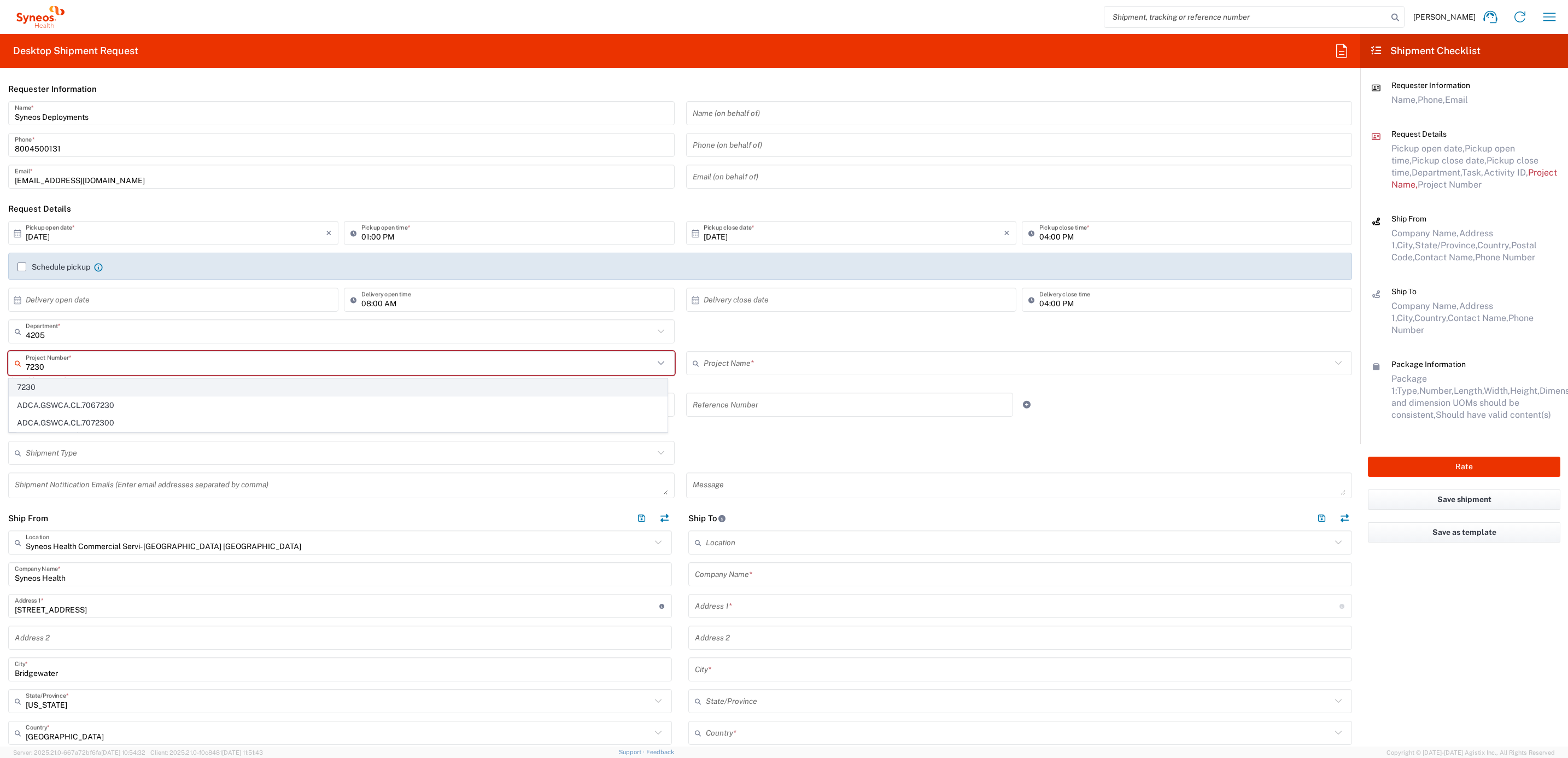
type input "7230"
click at [79, 389] on span "7230" at bounding box center [338, 387] width 658 height 17
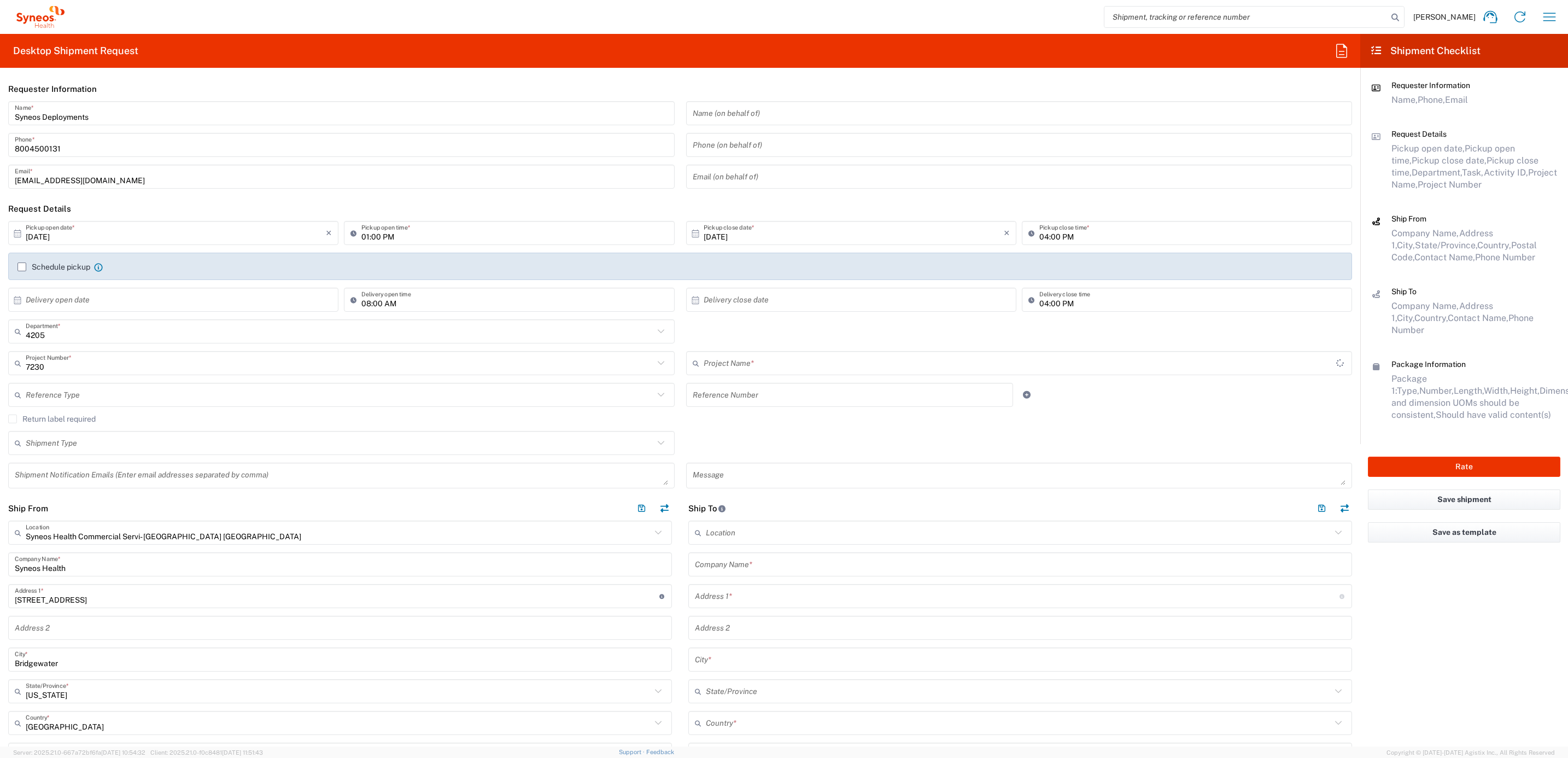
type input "ST-US_GlaxoSmithKline L_Sales"
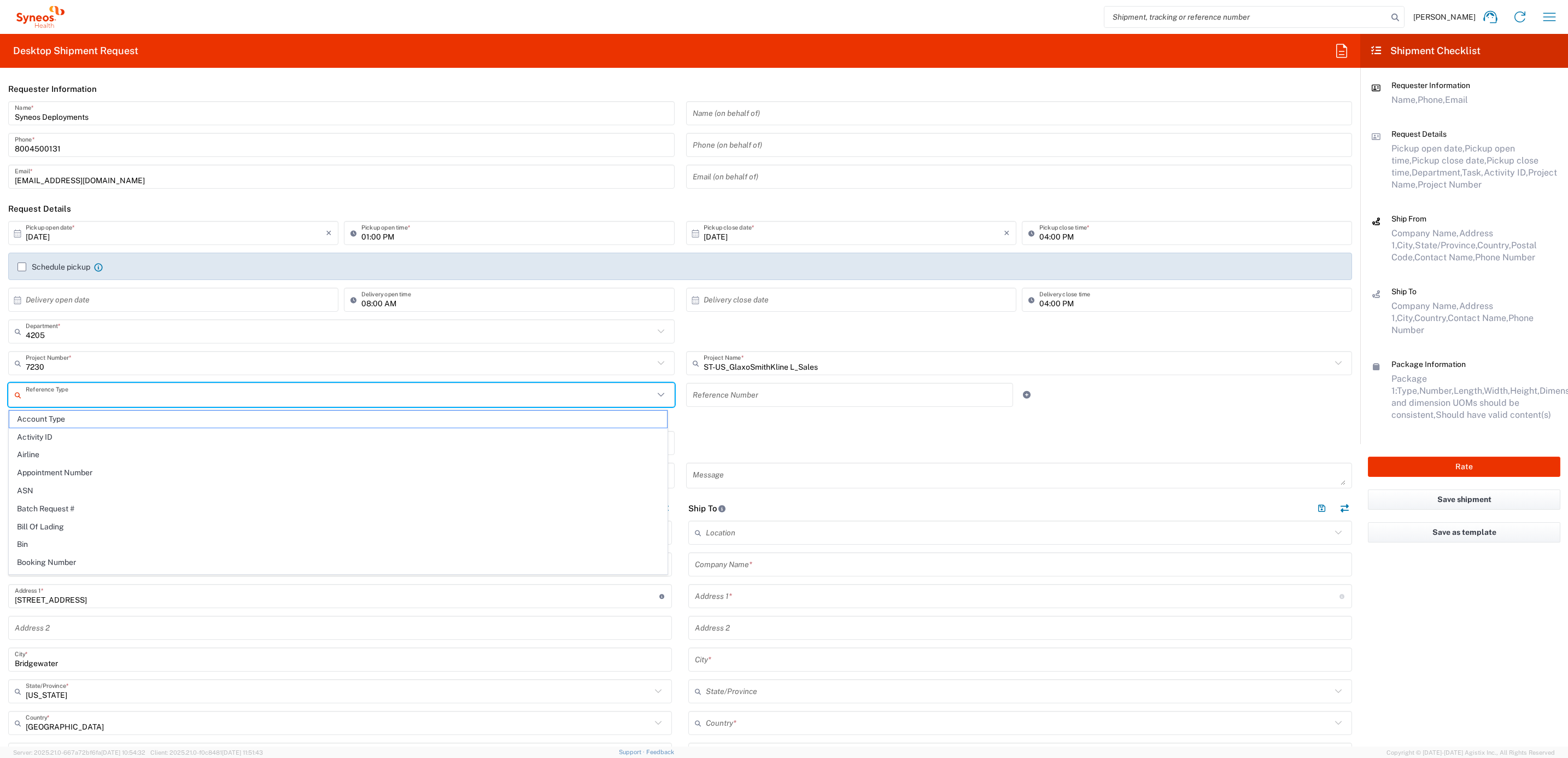
click at [169, 395] on input "text" at bounding box center [340, 395] width 628 height 19
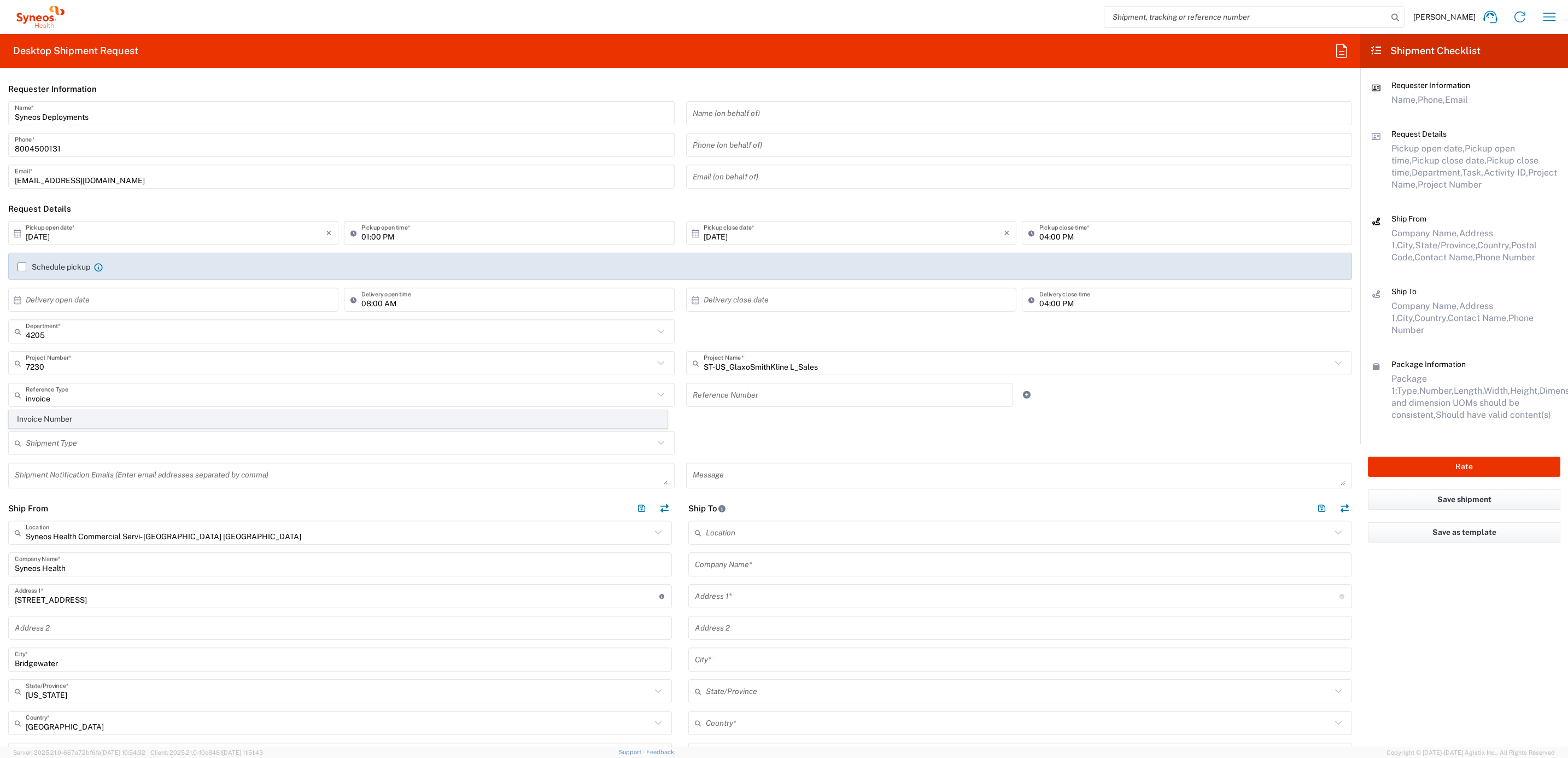
click at [215, 419] on span "Invoice Number" at bounding box center [338, 419] width 658 height 17
type input "Invoice Number"
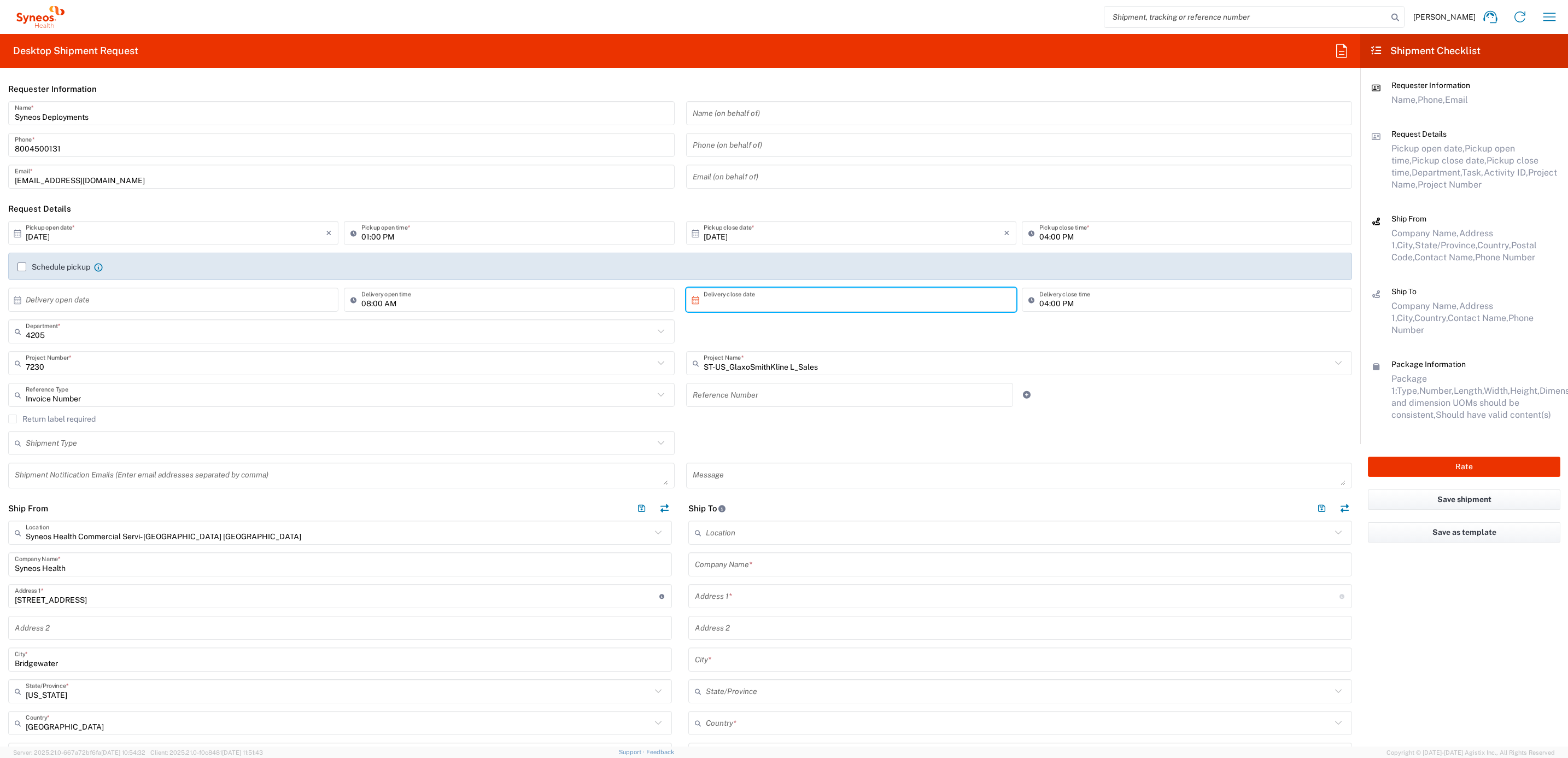
click at [735, 297] on input "text" at bounding box center [853, 300] width 300 height 19
click at [695, 390] on input "text" at bounding box center [850, 395] width 314 height 19
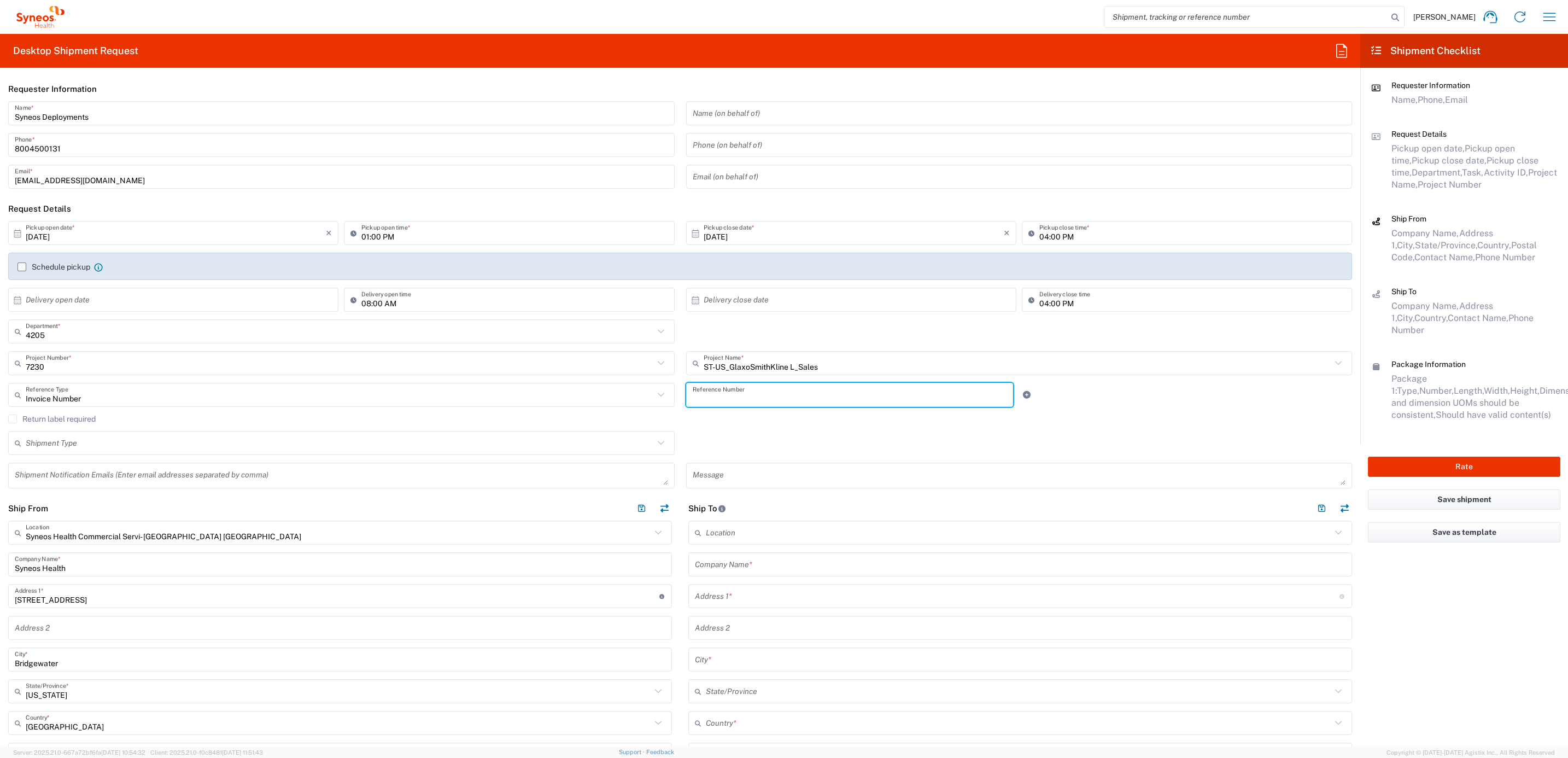
paste input "INC2671426"
type input "INC2671426"
click at [97, 424] on div "Return label required" at bounding box center [680, 423] width 1344 height 16
click at [94, 424] on div "Return label required" at bounding box center [680, 423] width 1344 height 16
click at [96, 422] on label "Return label required" at bounding box center [52, 419] width 88 height 9
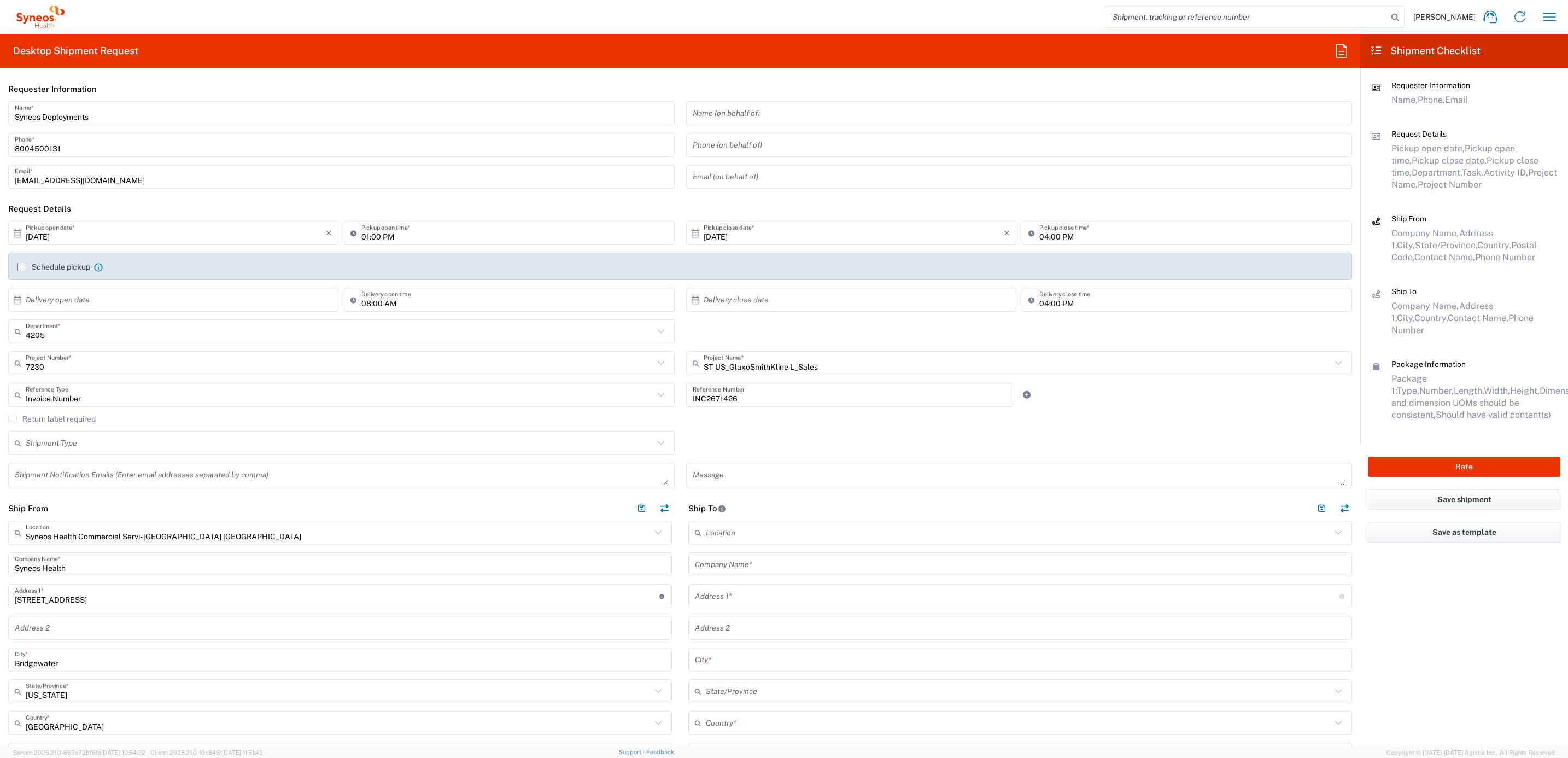
click at [13, 419] on input "Return label required" at bounding box center [13, 419] width 0 height 0
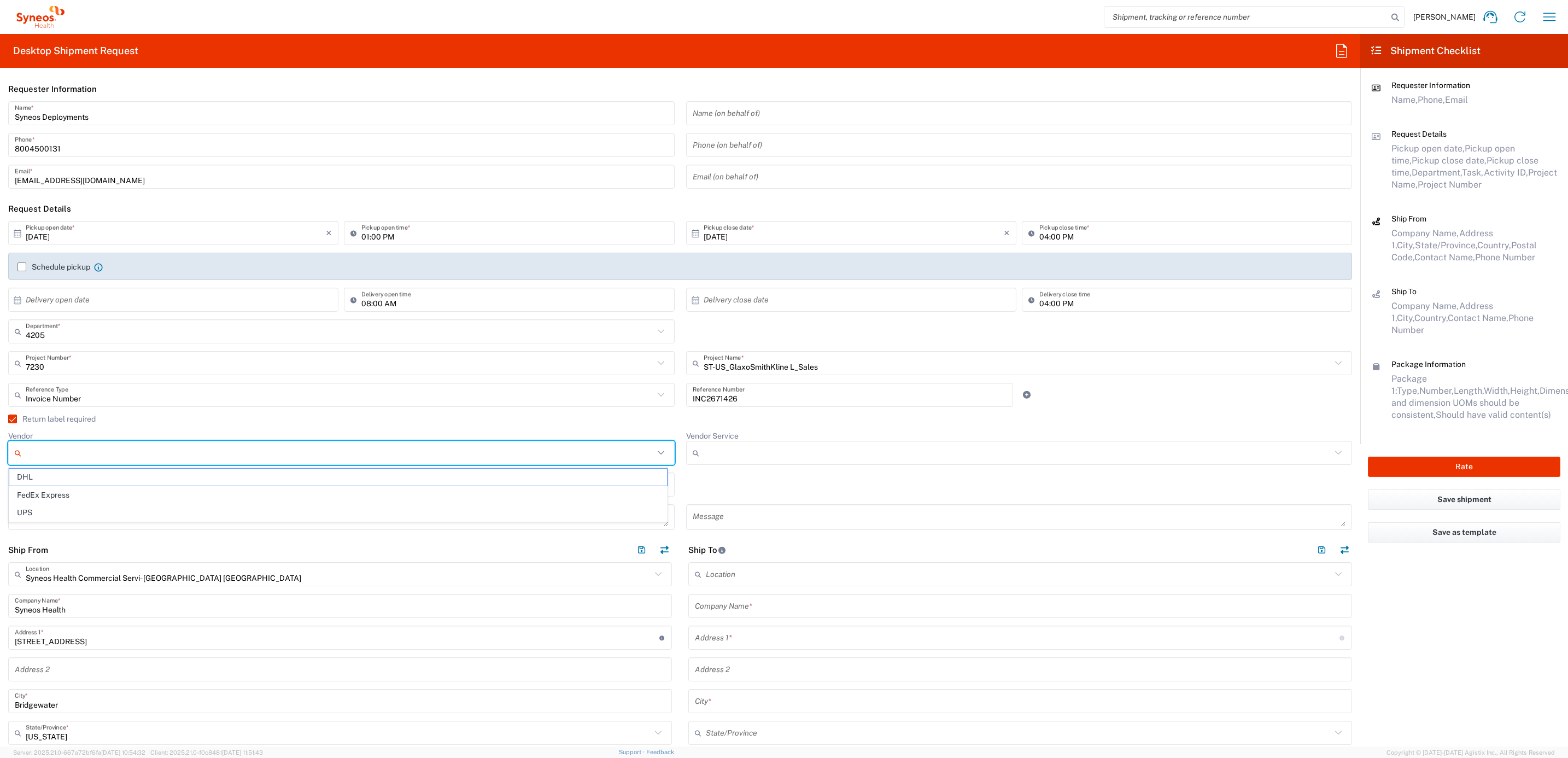
click at [90, 449] on input "Vendor" at bounding box center [340, 452] width 628 height 18
click at [91, 508] on span "UPS" at bounding box center [338, 513] width 658 height 17
type input "UPS"
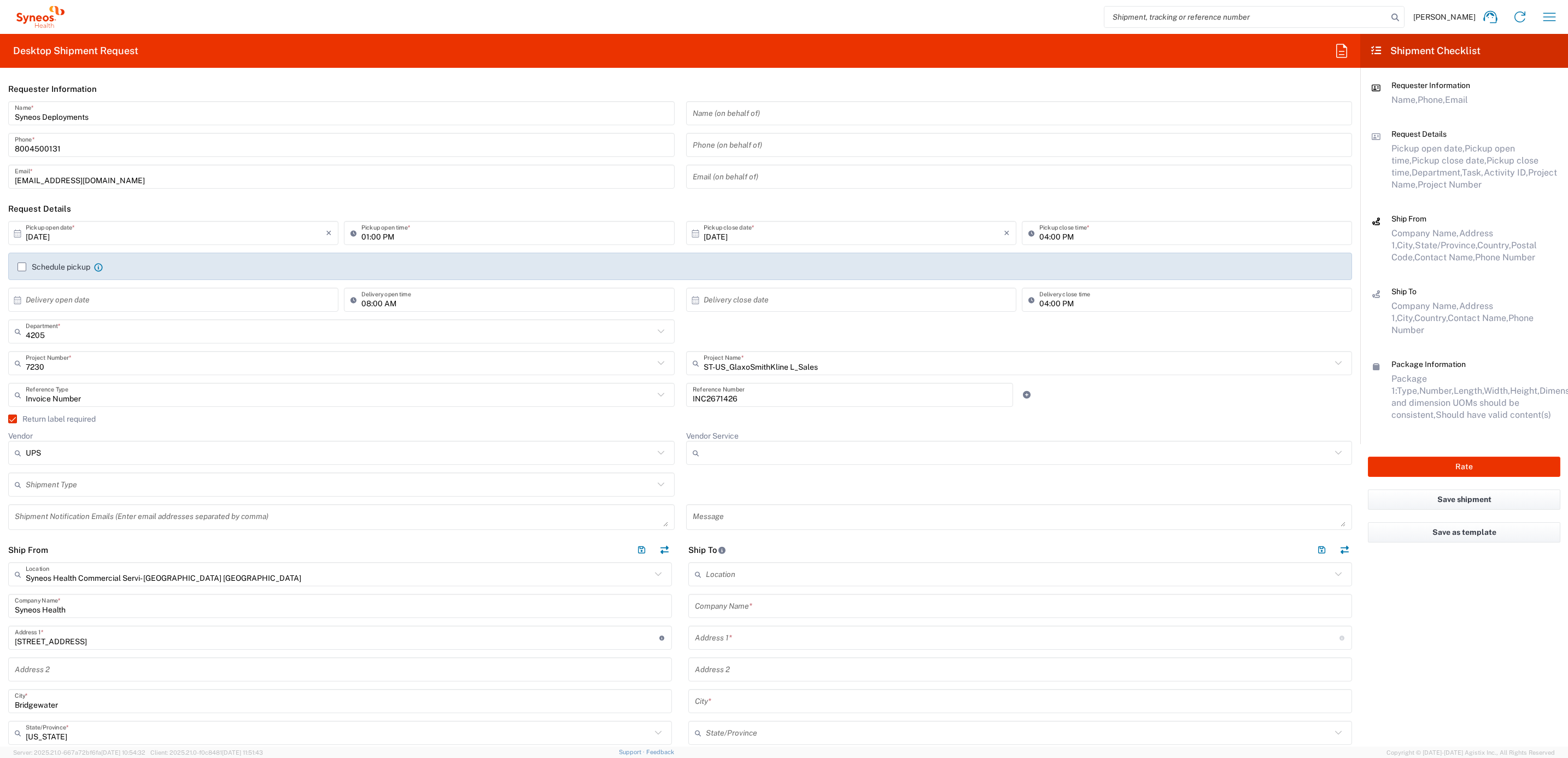
click at [723, 452] on input "Vendor Service" at bounding box center [1018, 452] width 628 height 18
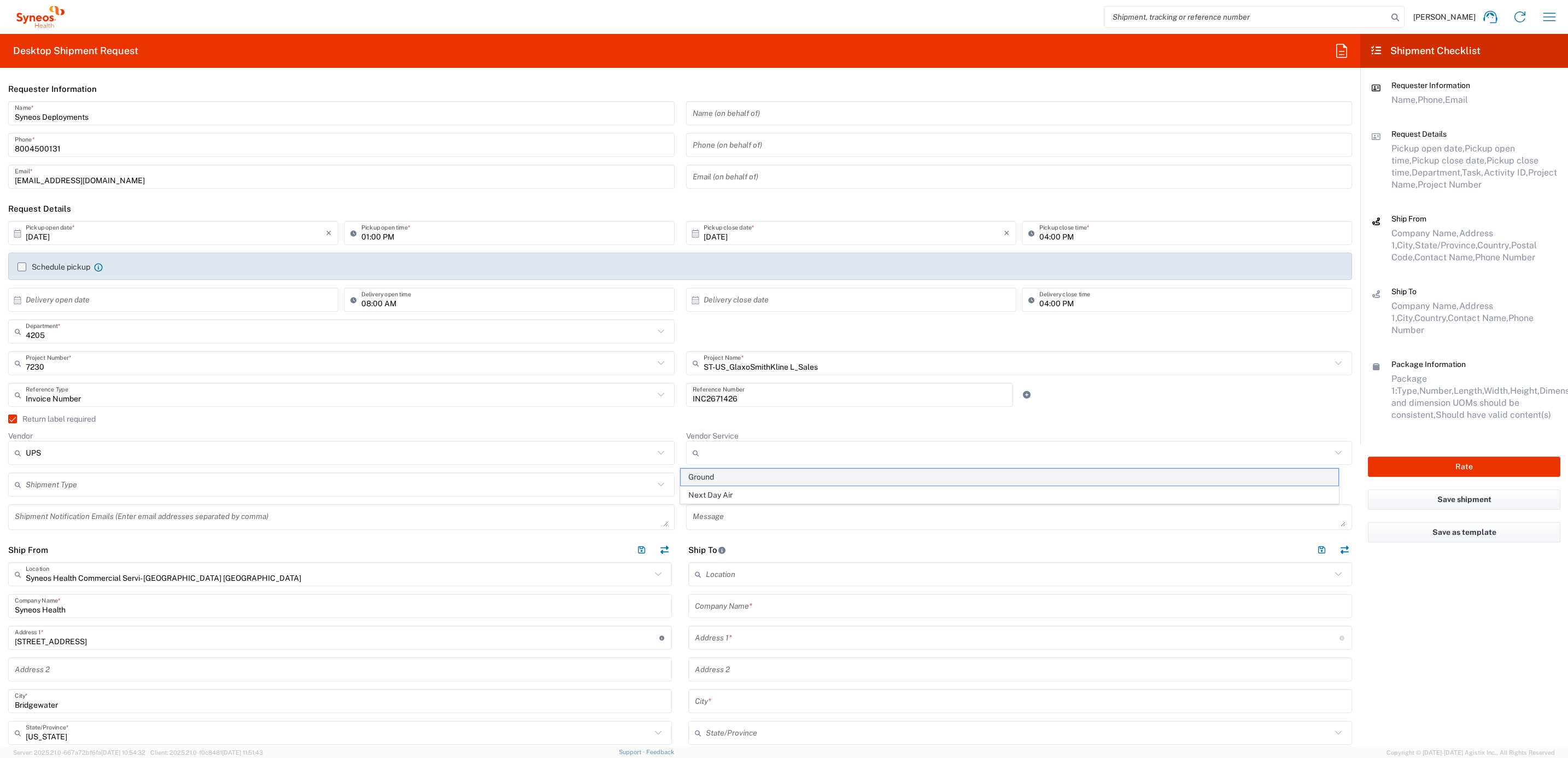
click at [735, 480] on span "Ground" at bounding box center [1009, 477] width 658 height 17
type input "Ground"
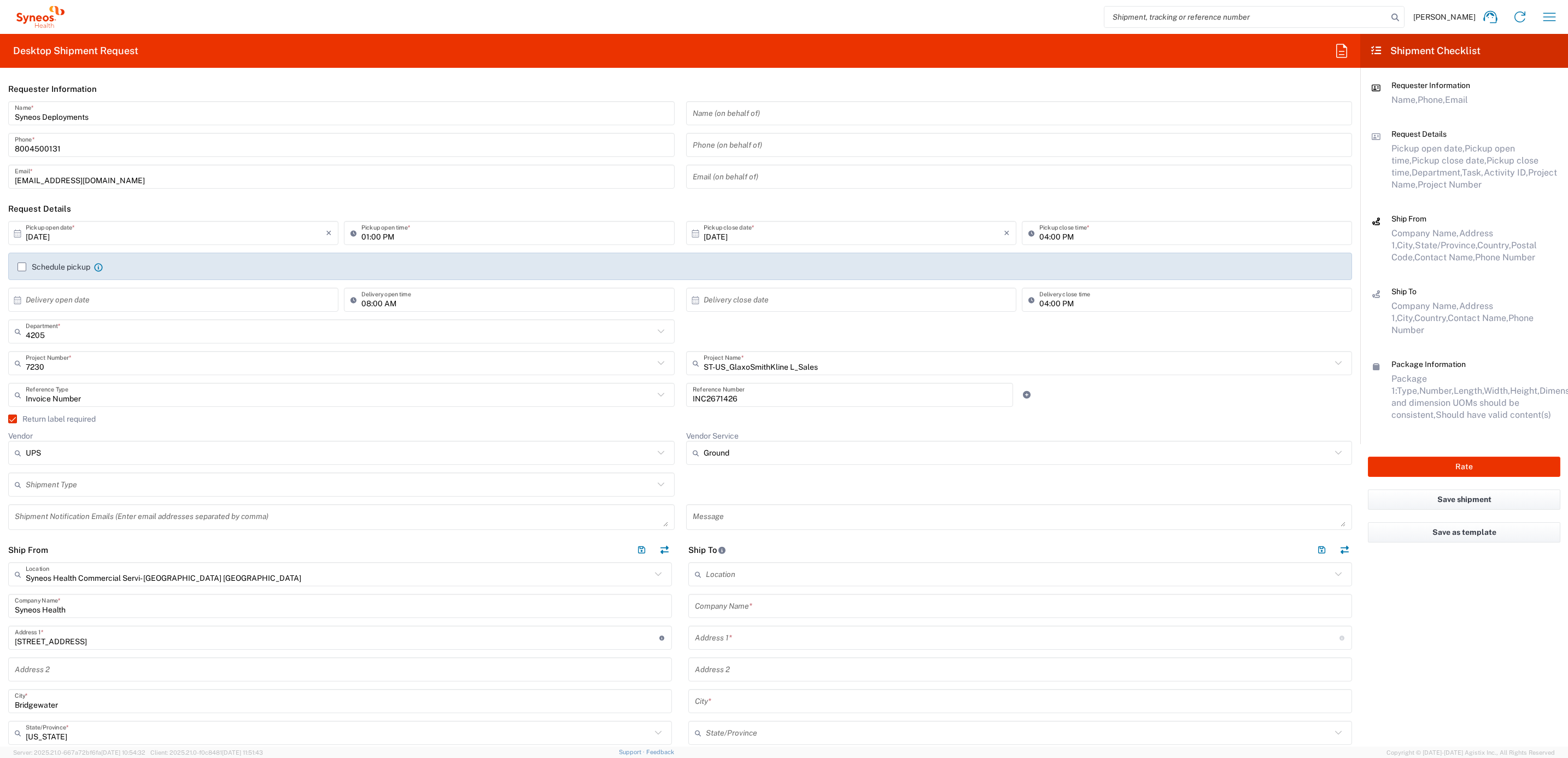
click at [681, 422] on agx-checkbox-control "Return label required" at bounding box center [680, 419] width 1344 height 9
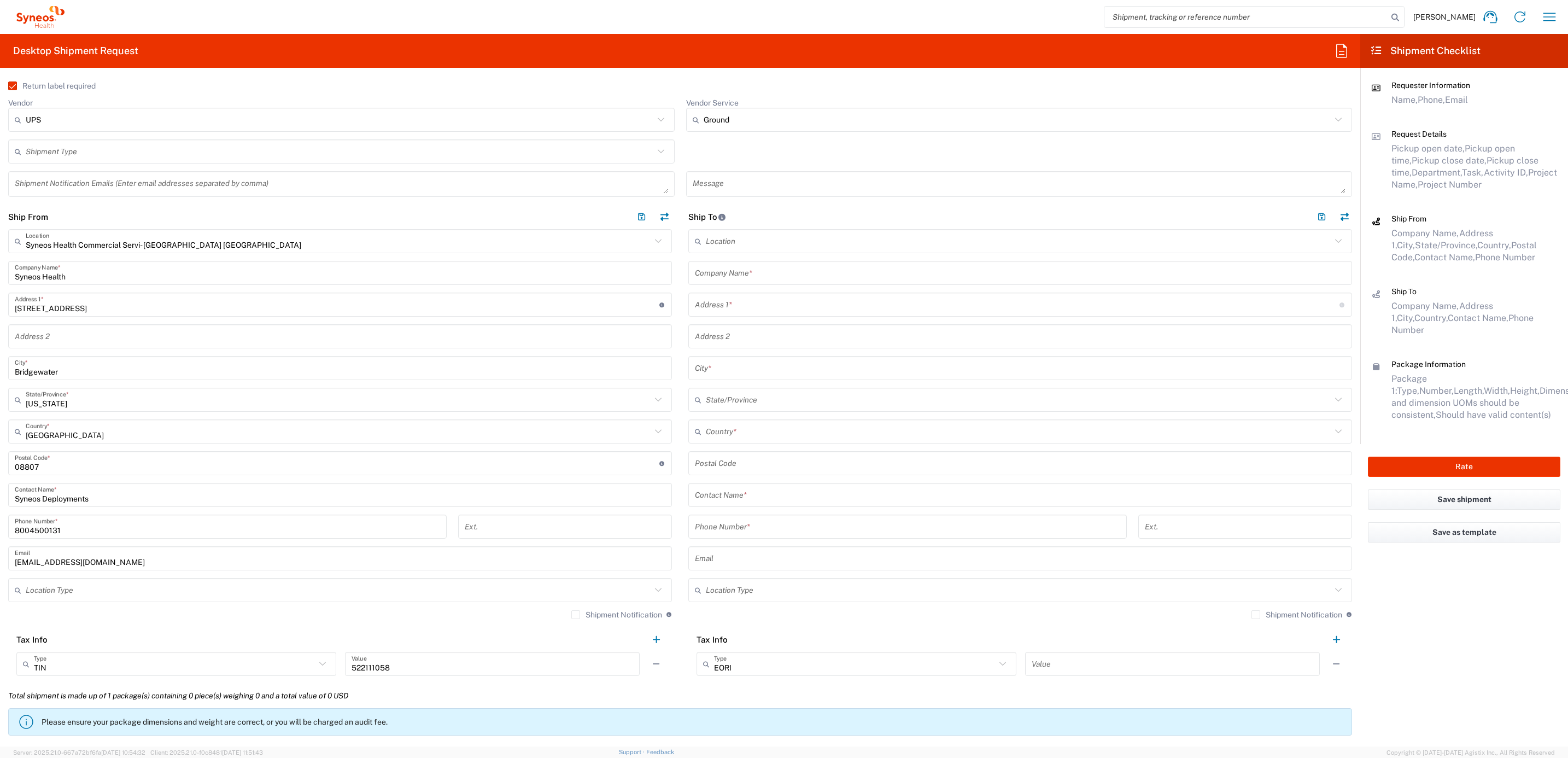
scroll to position [246, 0]
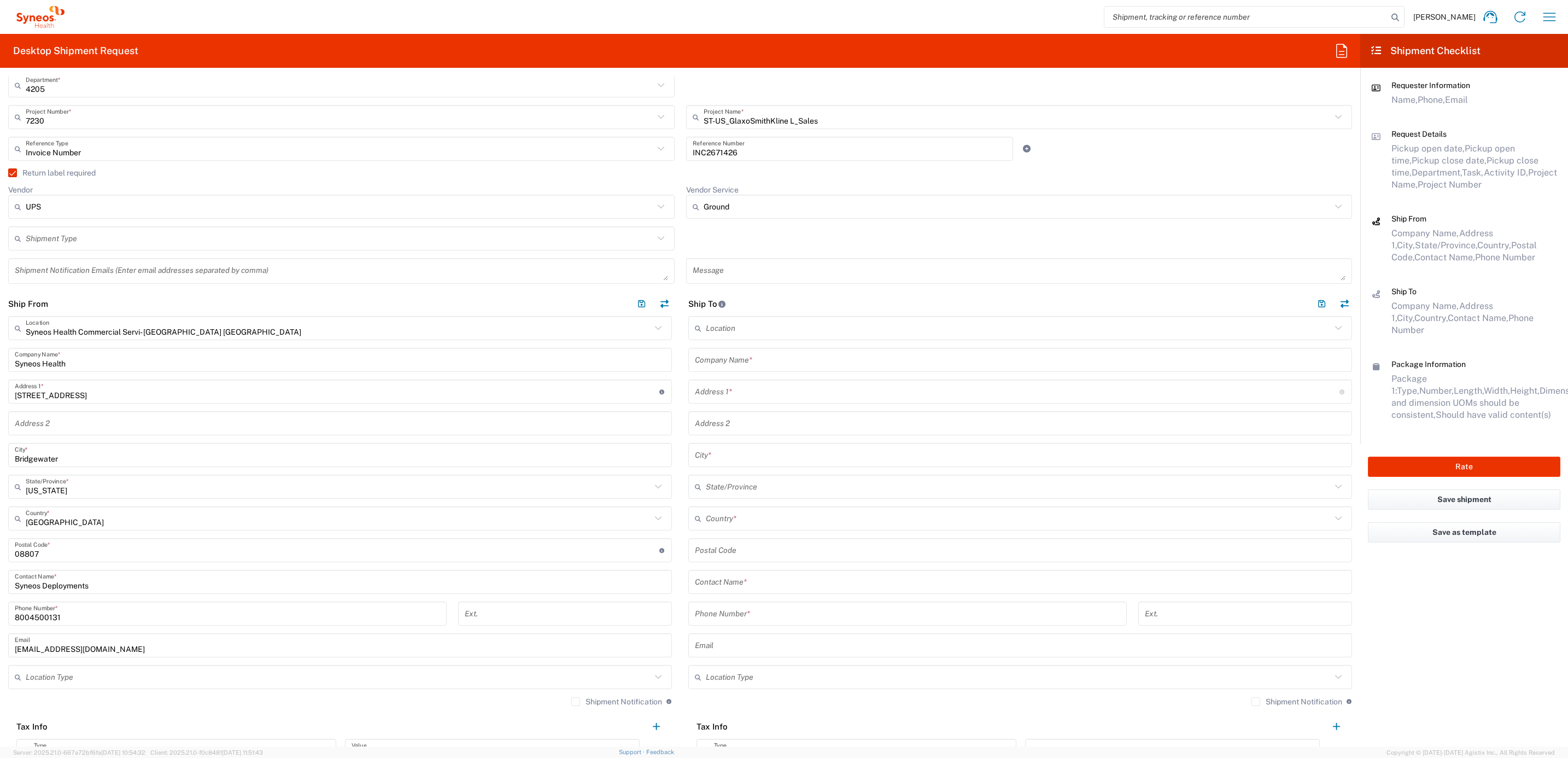
click at [721, 363] on input "text" at bounding box center [1020, 360] width 651 height 19
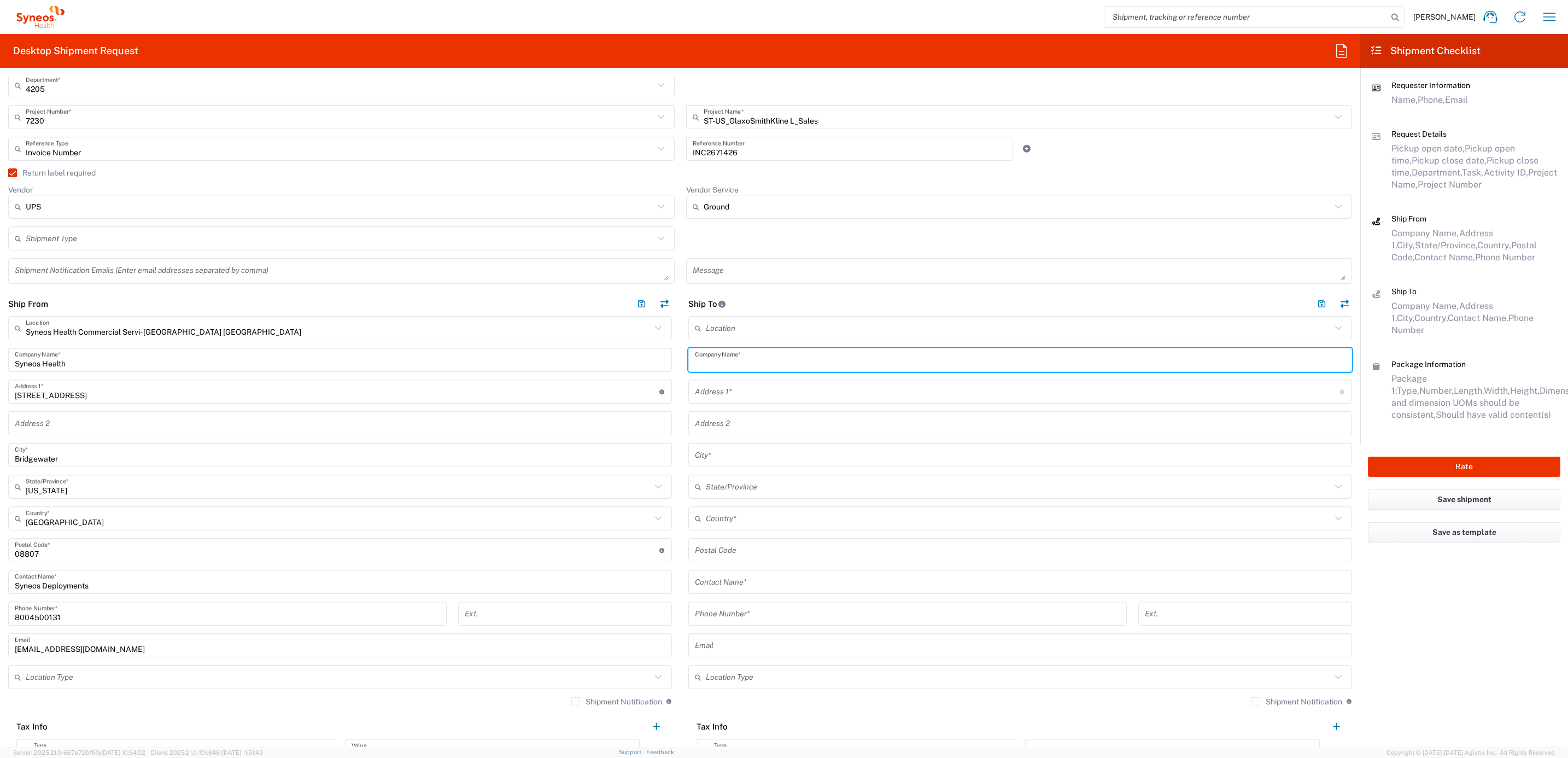
paste input "[PERSON_NAME]"
type input "[PERSON_NAME]"
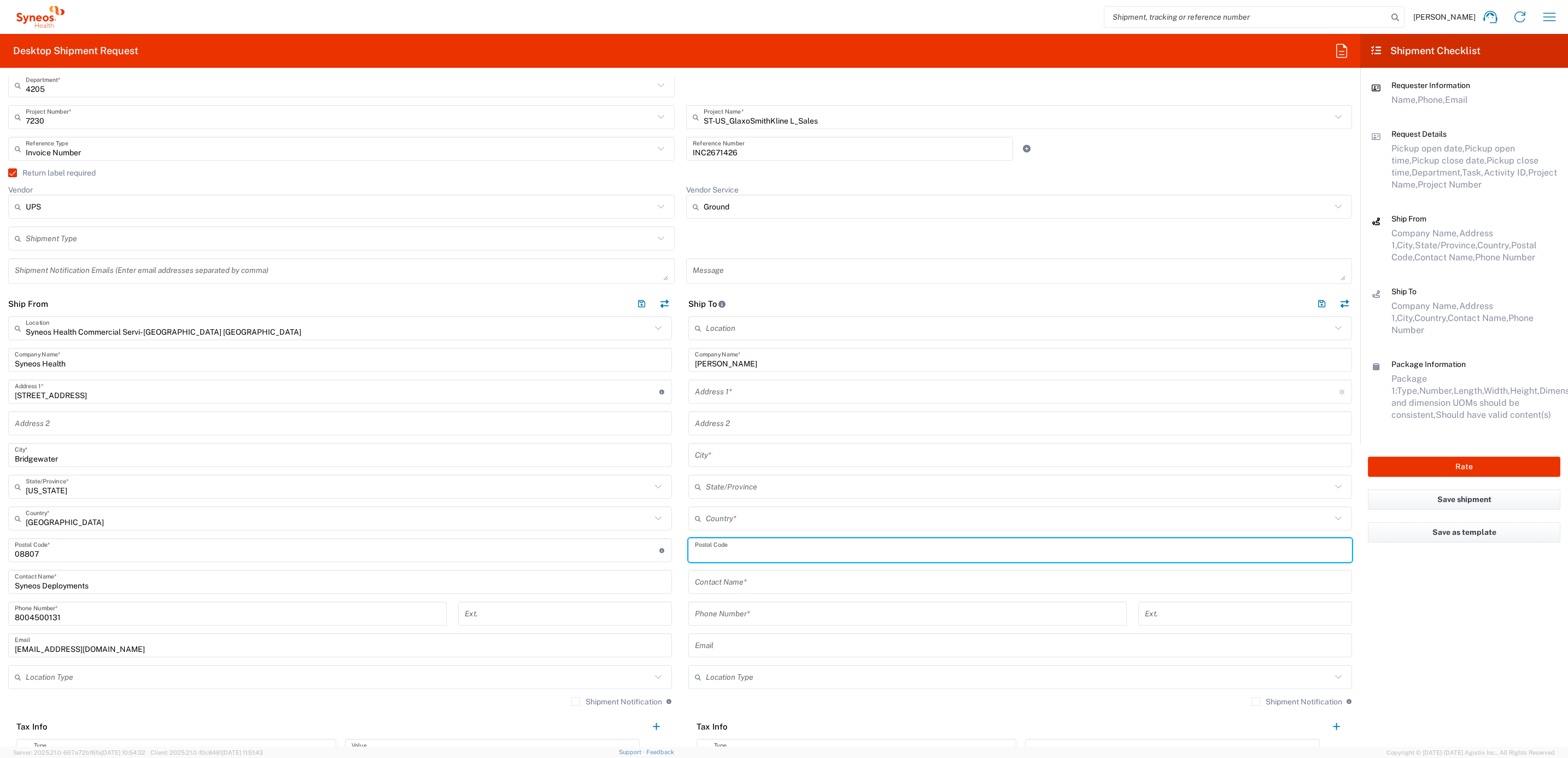
click at [730, 560] on input "undefined" at bounding box center [1020, 550] width 651 height 19
click at [729, 572] on div "Contact Name *" at bounding box center [1020, 582] width 663 height 24
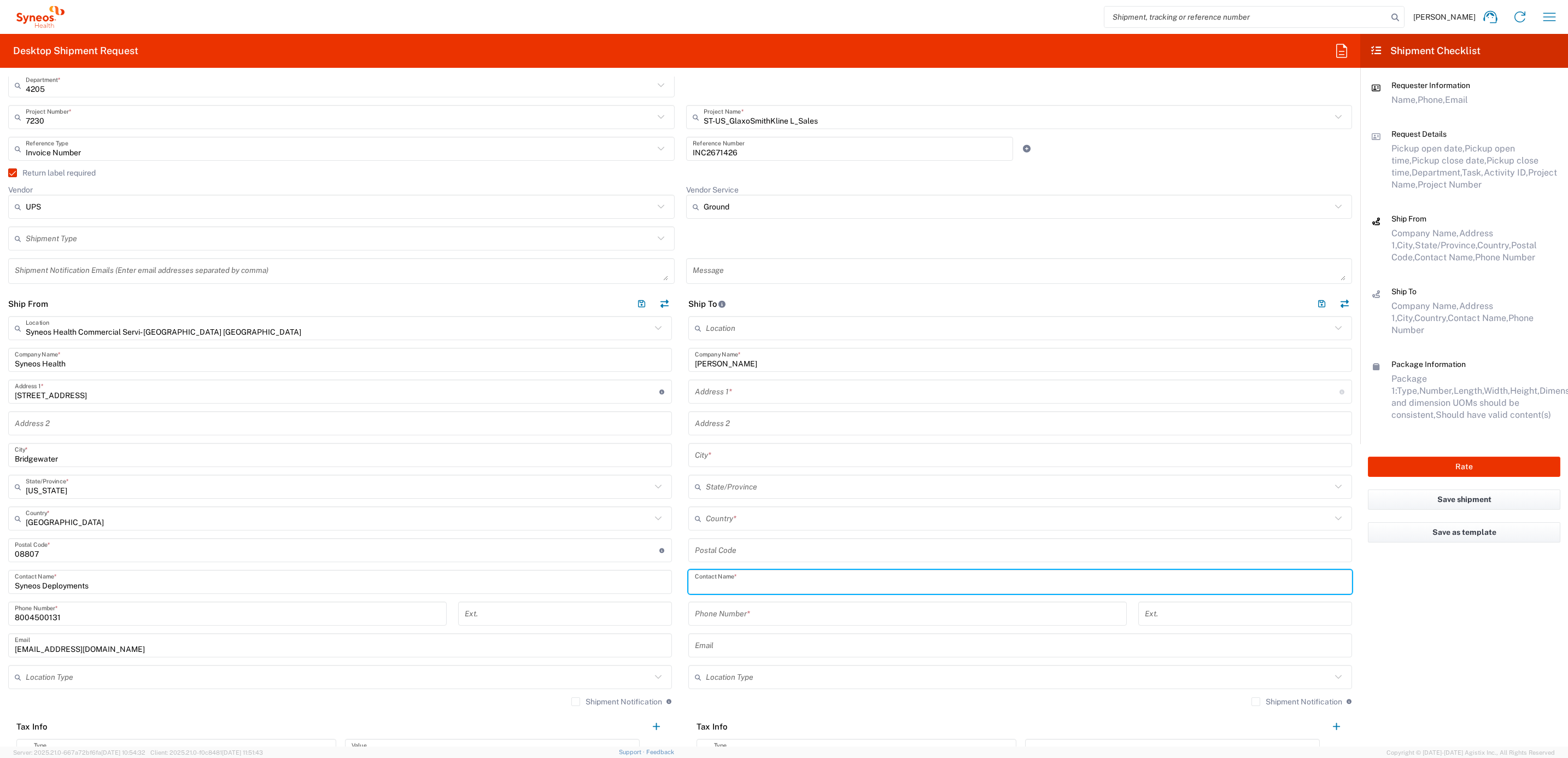
paste input "[PERSON_NAME]"
type input "[PERSON_NAME]"
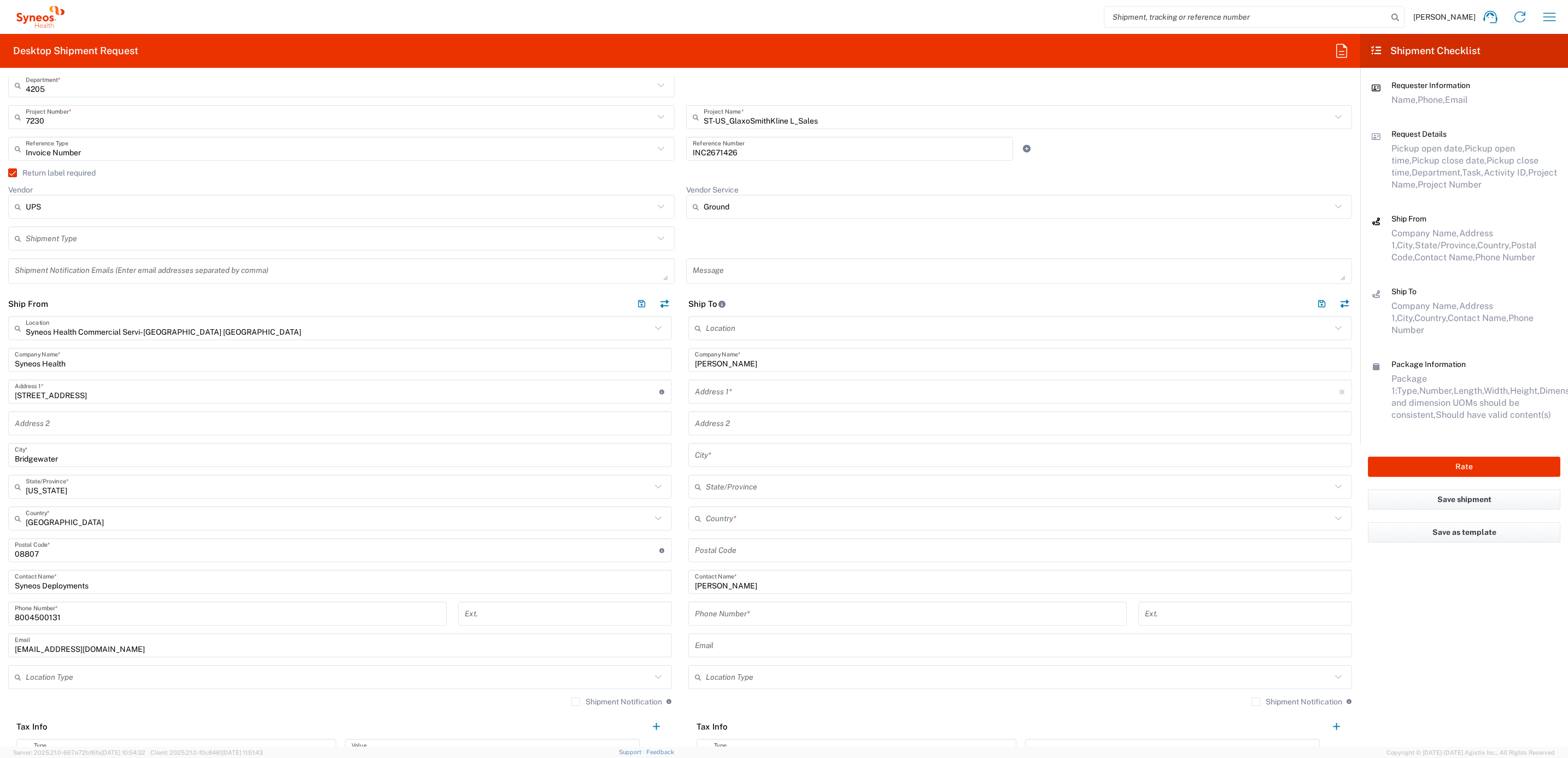
drag, startPoint x: 733, startPoint y: 395, endPoint x: 171, endPoint y: 520, distance: 575.7
click at [733, 395] on input "text" at bounding box center [1017, 391] width 645 height 19
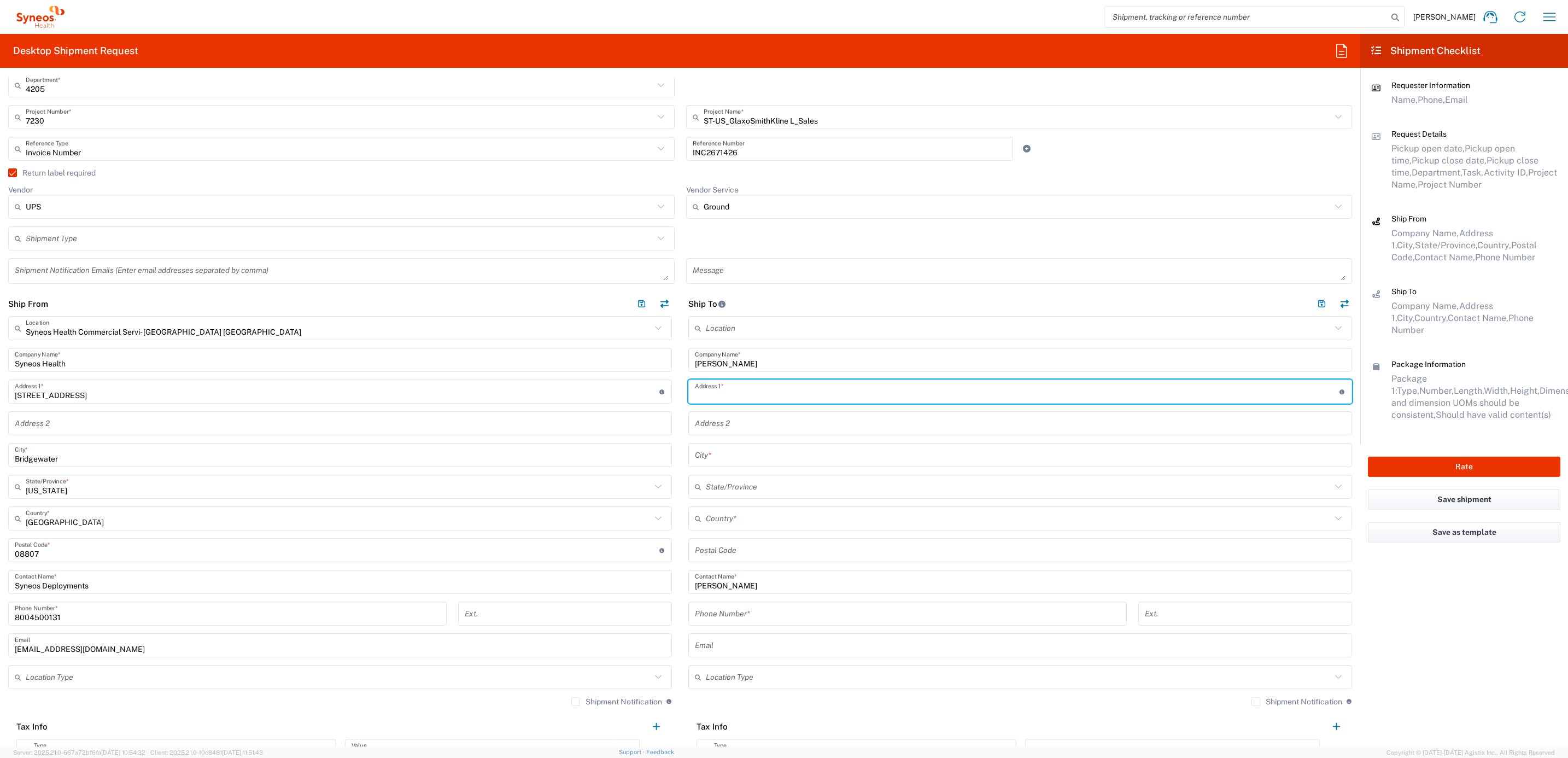
paste input "[STREET_ADDRESS]"
type input "[STREET_ADDRESS]"
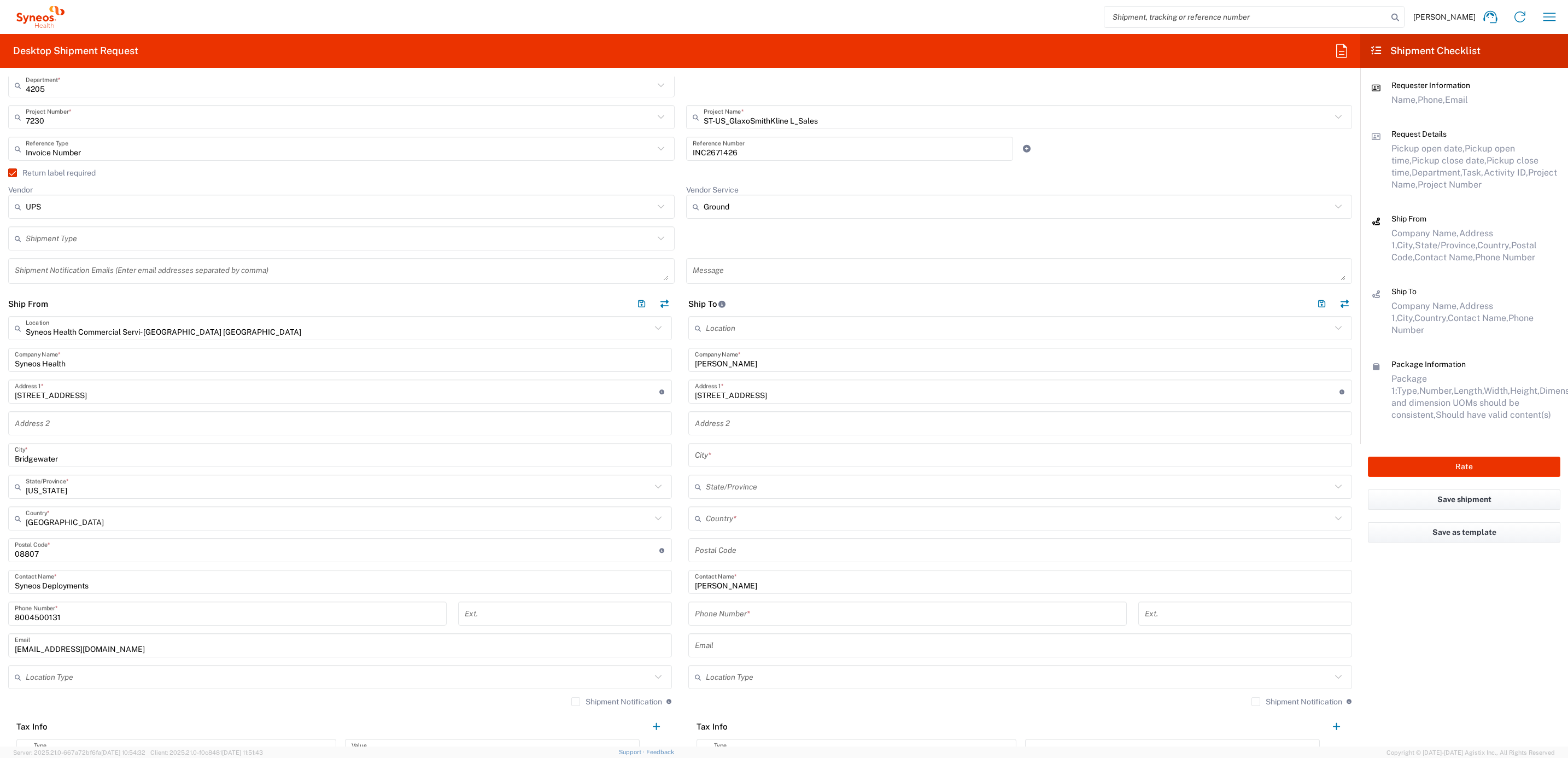
click at [713, 417] on input "text" at bounding box center [1020, 423] width 651 height 19
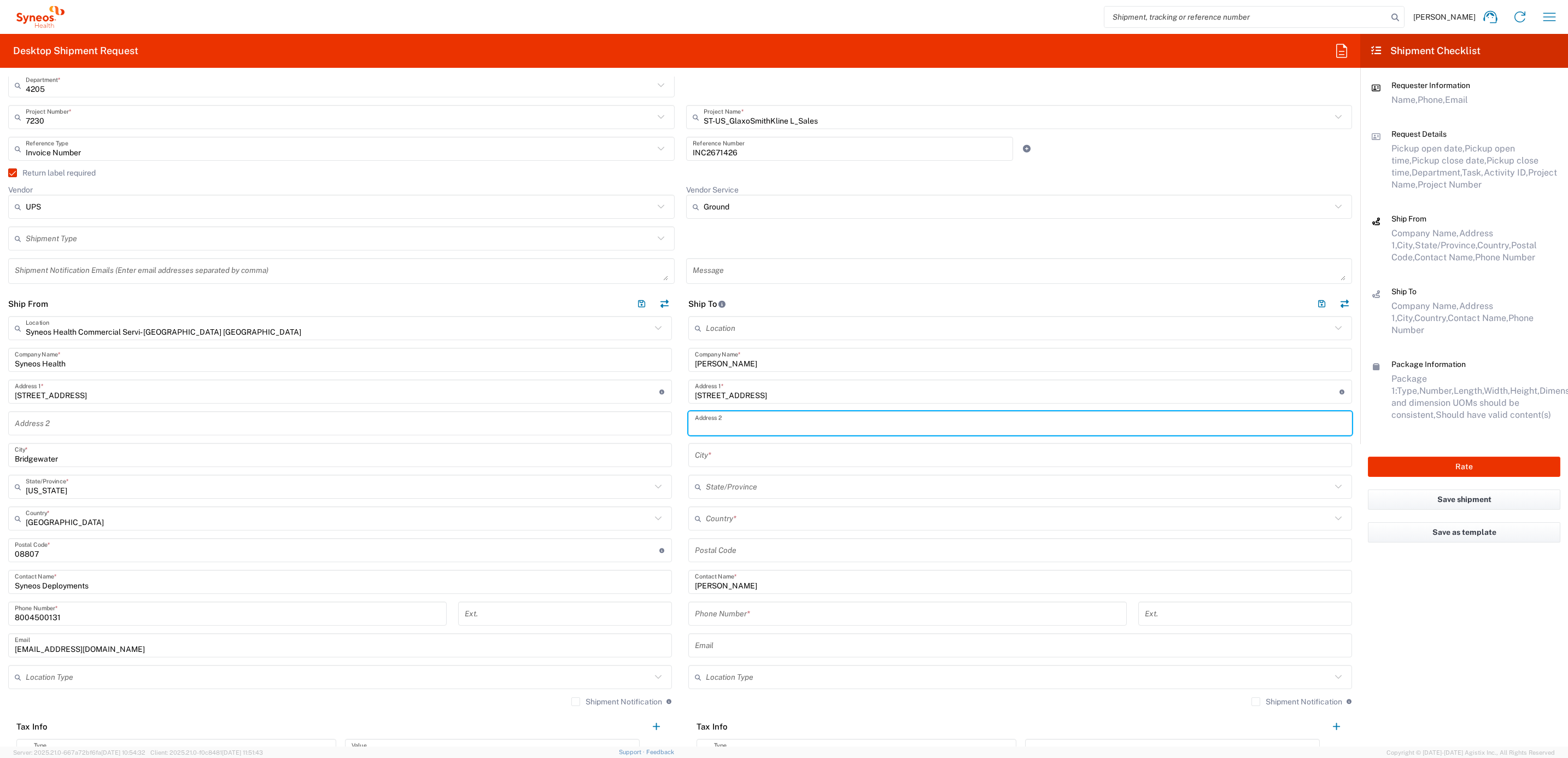
paste input "Apt C"
type input "Apt C"
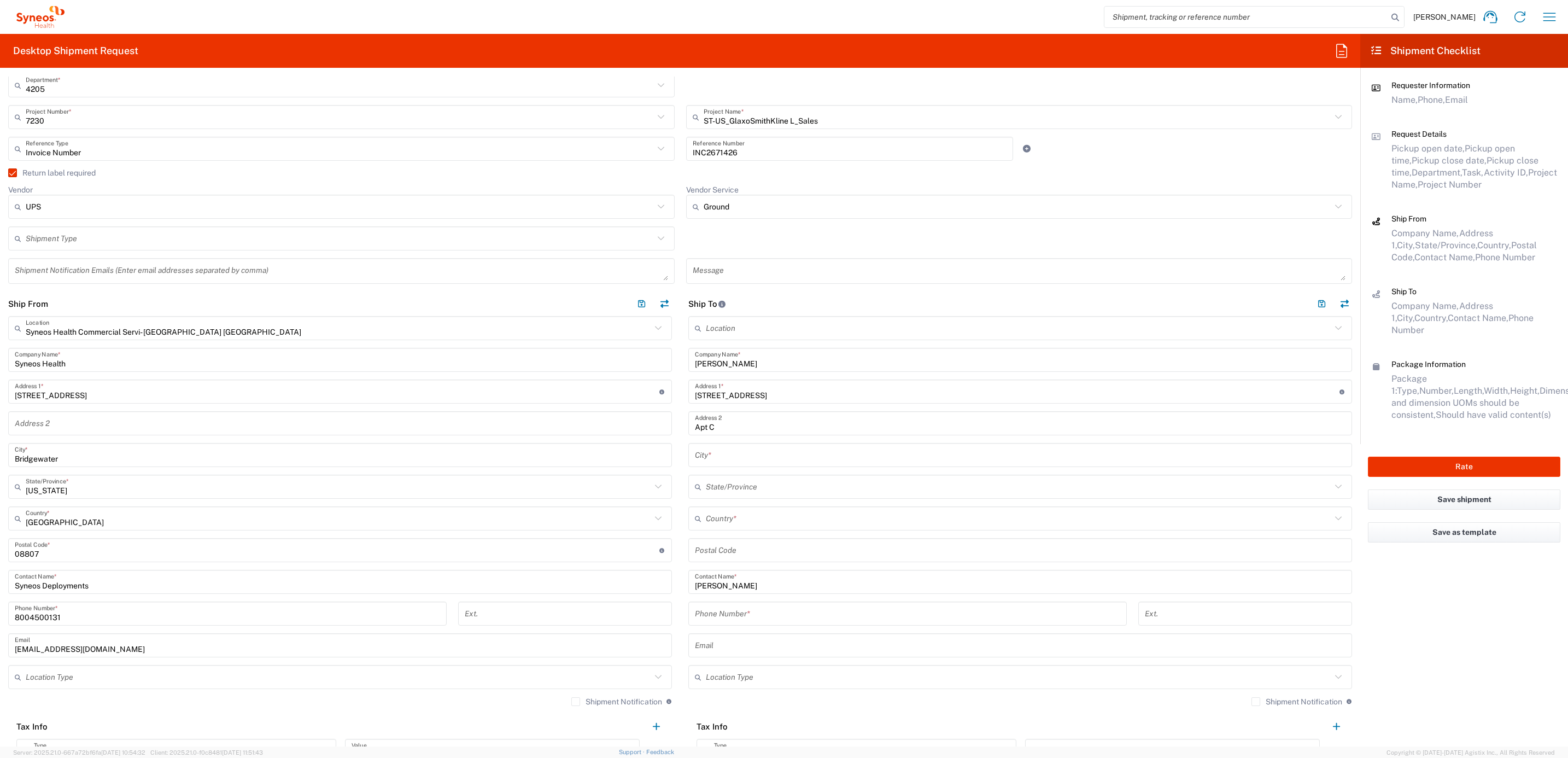
click at [702, 453] on input "text" at bounding box center [1020, 455] width 651 height 19
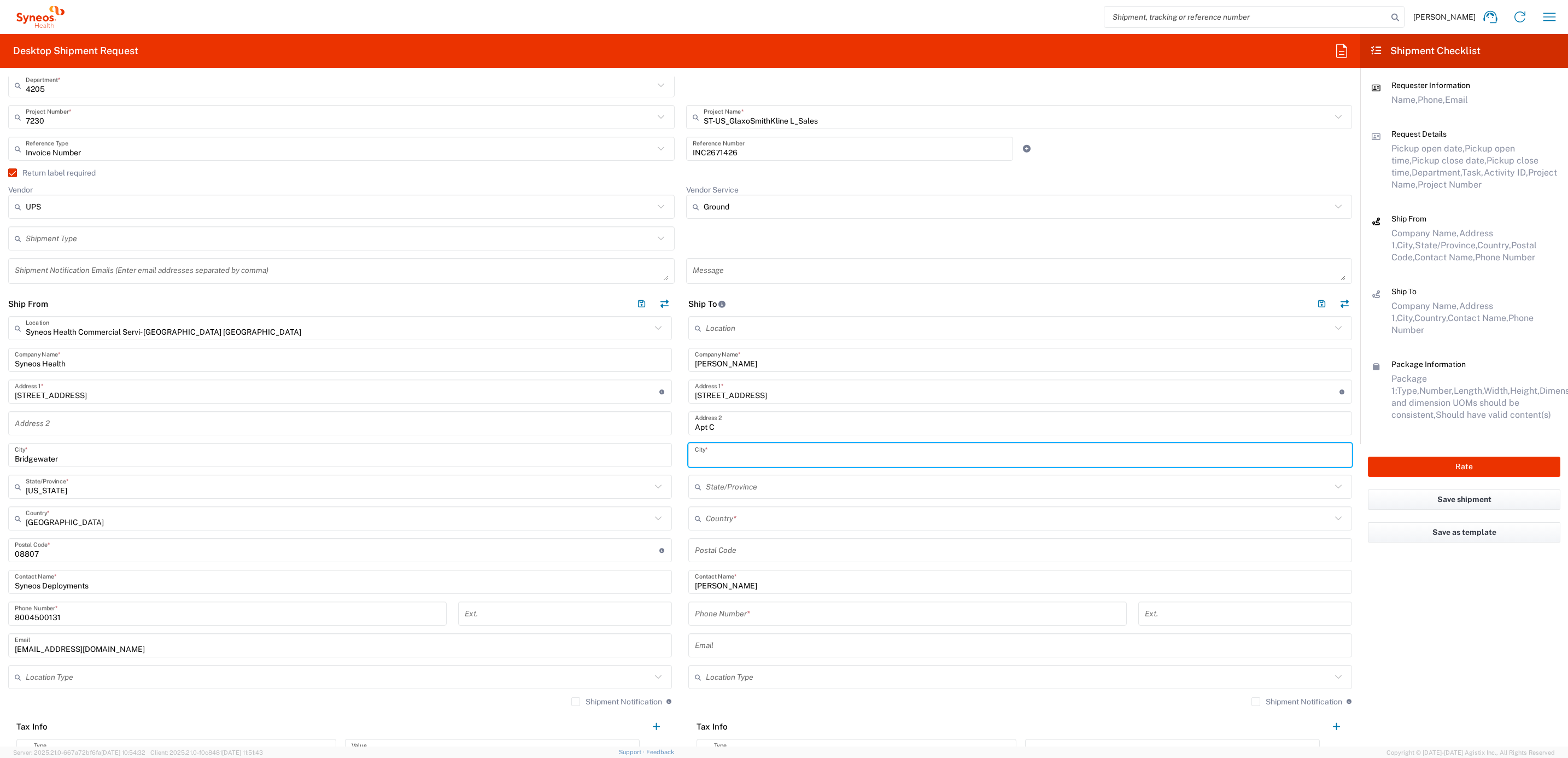
paste input "Seal Beach"
type input "Seal Beach"
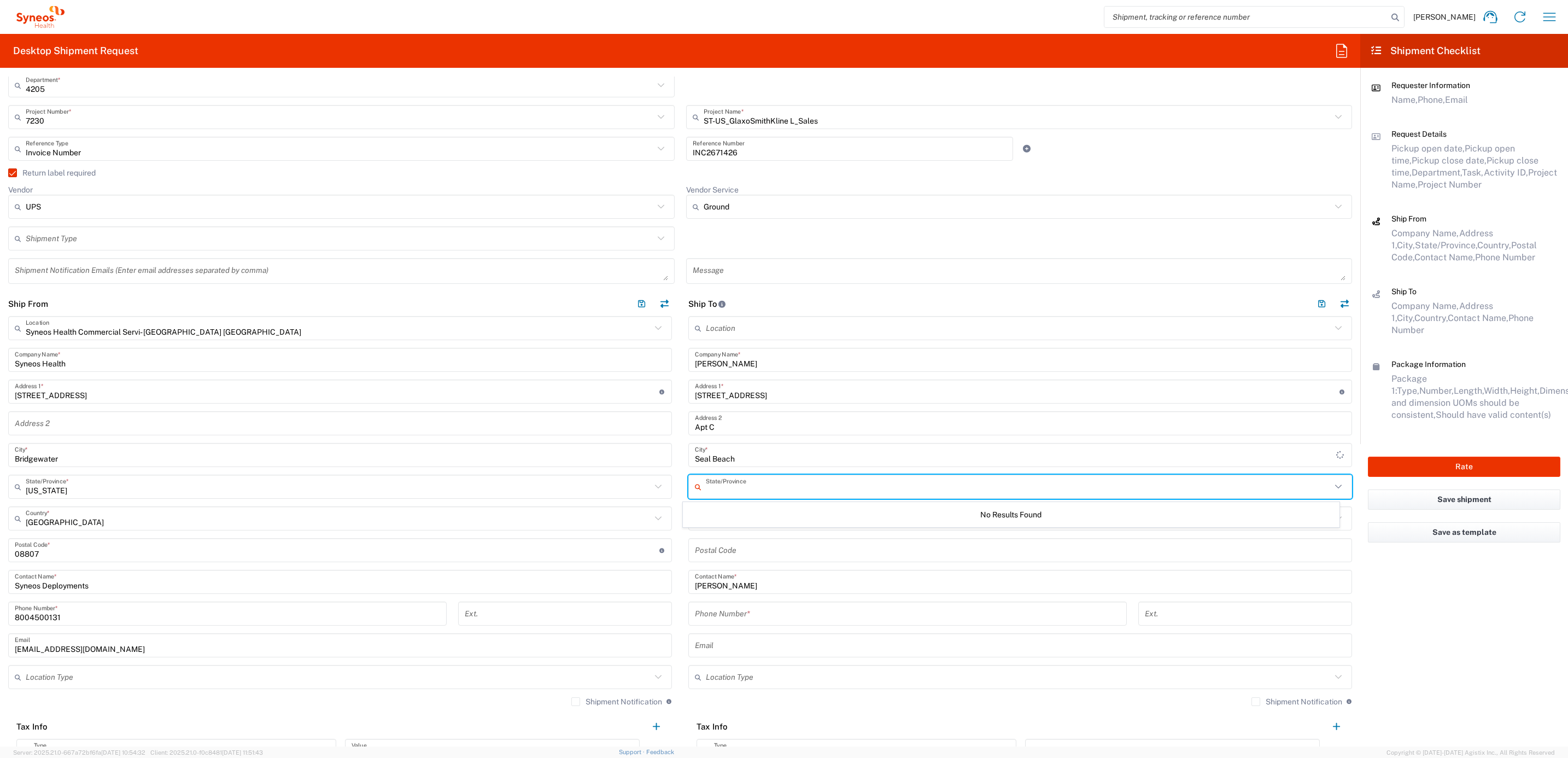
drag, startPoint x: 705, startPoint y: 486, endPoint x: 681, endPoint y: 488, distance: 24.1
click at [706, 486] on input "text" at bounding box center [1019, 486] width 626 height 19
type input "cal"
click at [698, 486] on icon at bounding box center [701, 486] width 11 height 18
click at [732, 486] on input "cal" at bounding box center [1019, 486] width 626 height 19
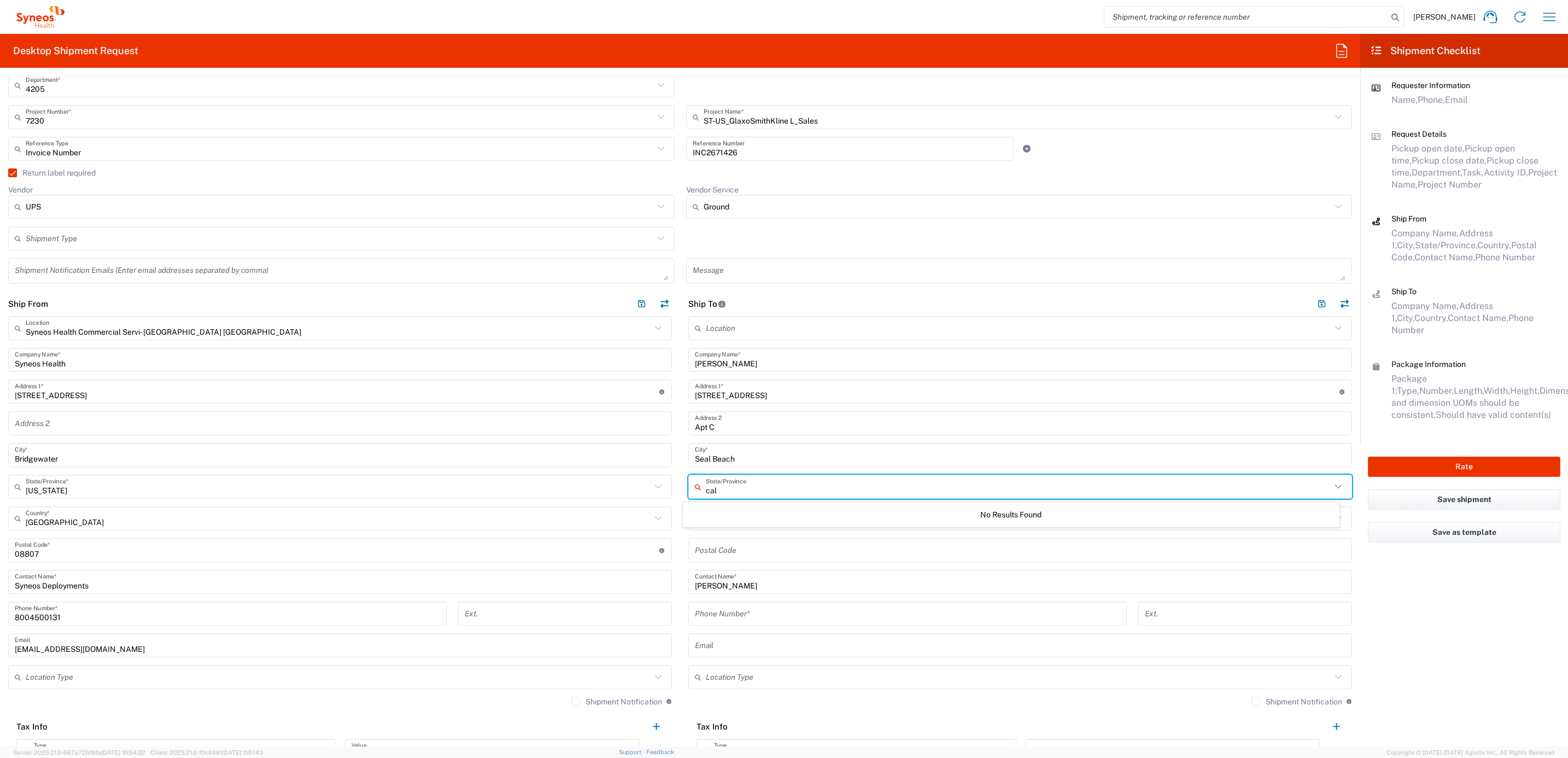
click at [666, 530] on main "Syneos Health Commercial Servi- [GEOGRAPHIC_DATA] [GEOGRAPHIC_DATA] Location Sy…" at bounding box center [340, 543] width 680 height 454
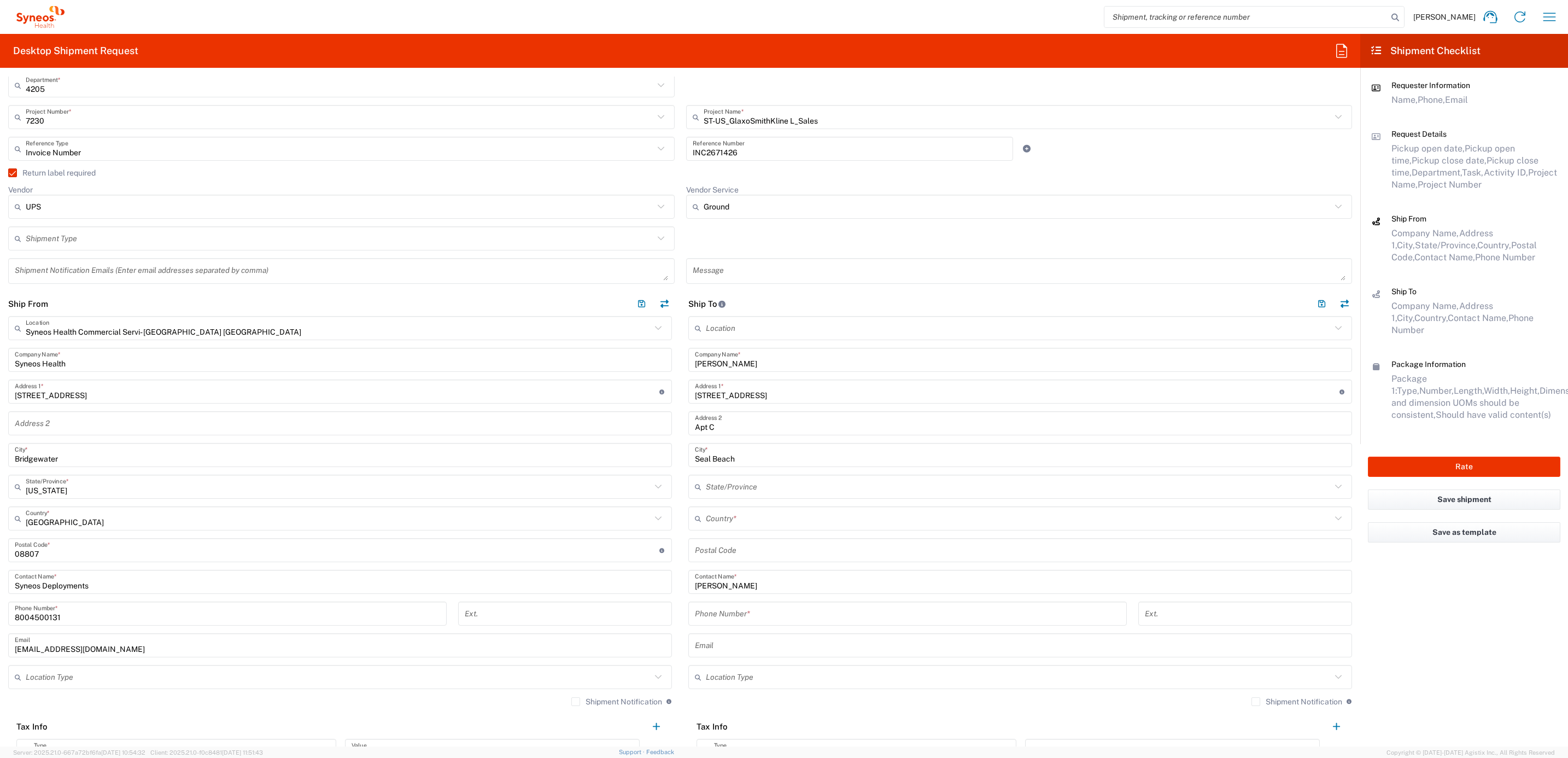
click at [707, 509] on input "text" at bounding box center [1019, 518] width 626 height 19
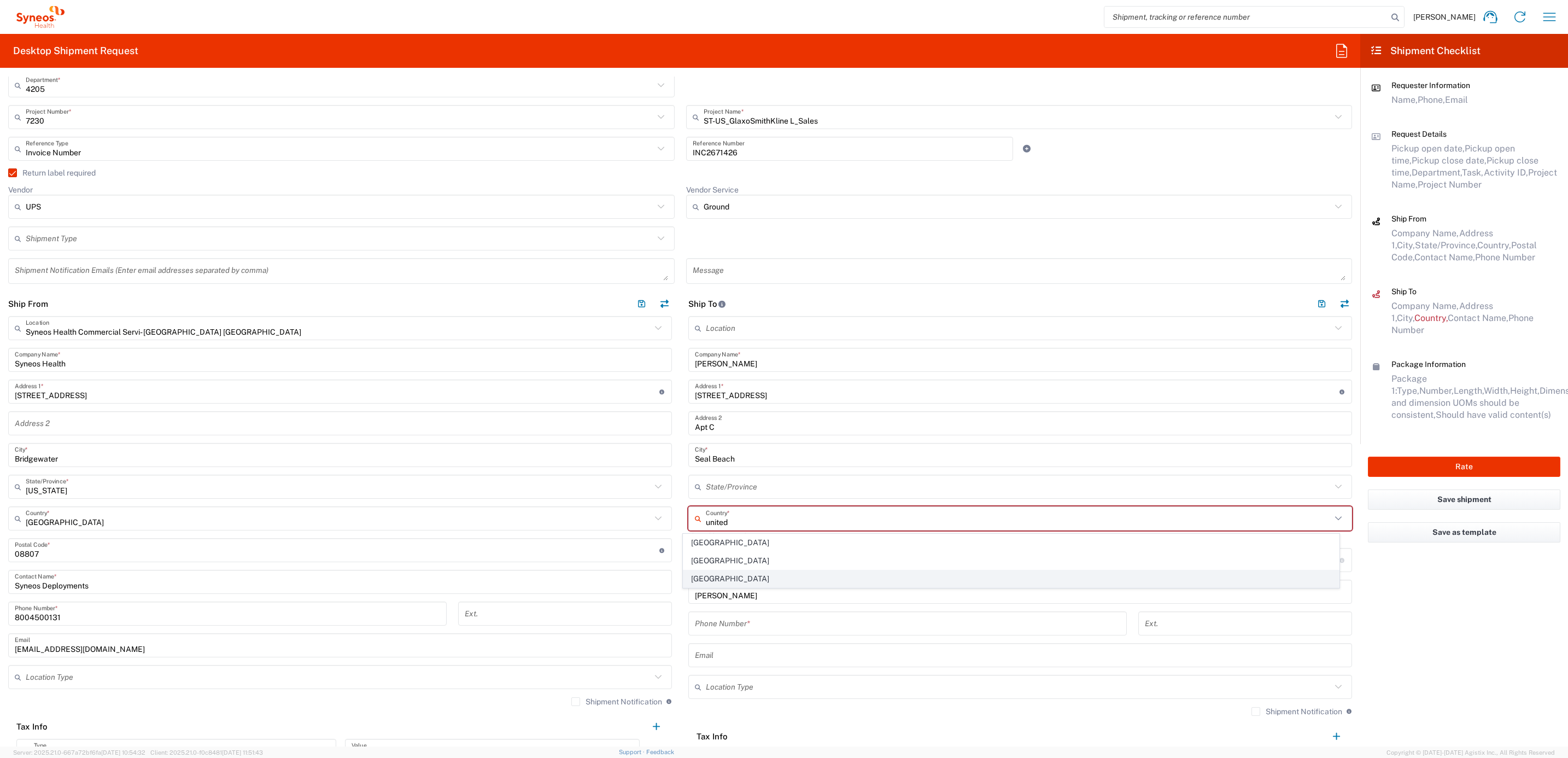
click at [705, 576] on span "[GEOGRAPHIC_DATA]" at bounding box center [1011, 579] width 656 height 17
type input "[GEOGRAPHIC_DATA]"
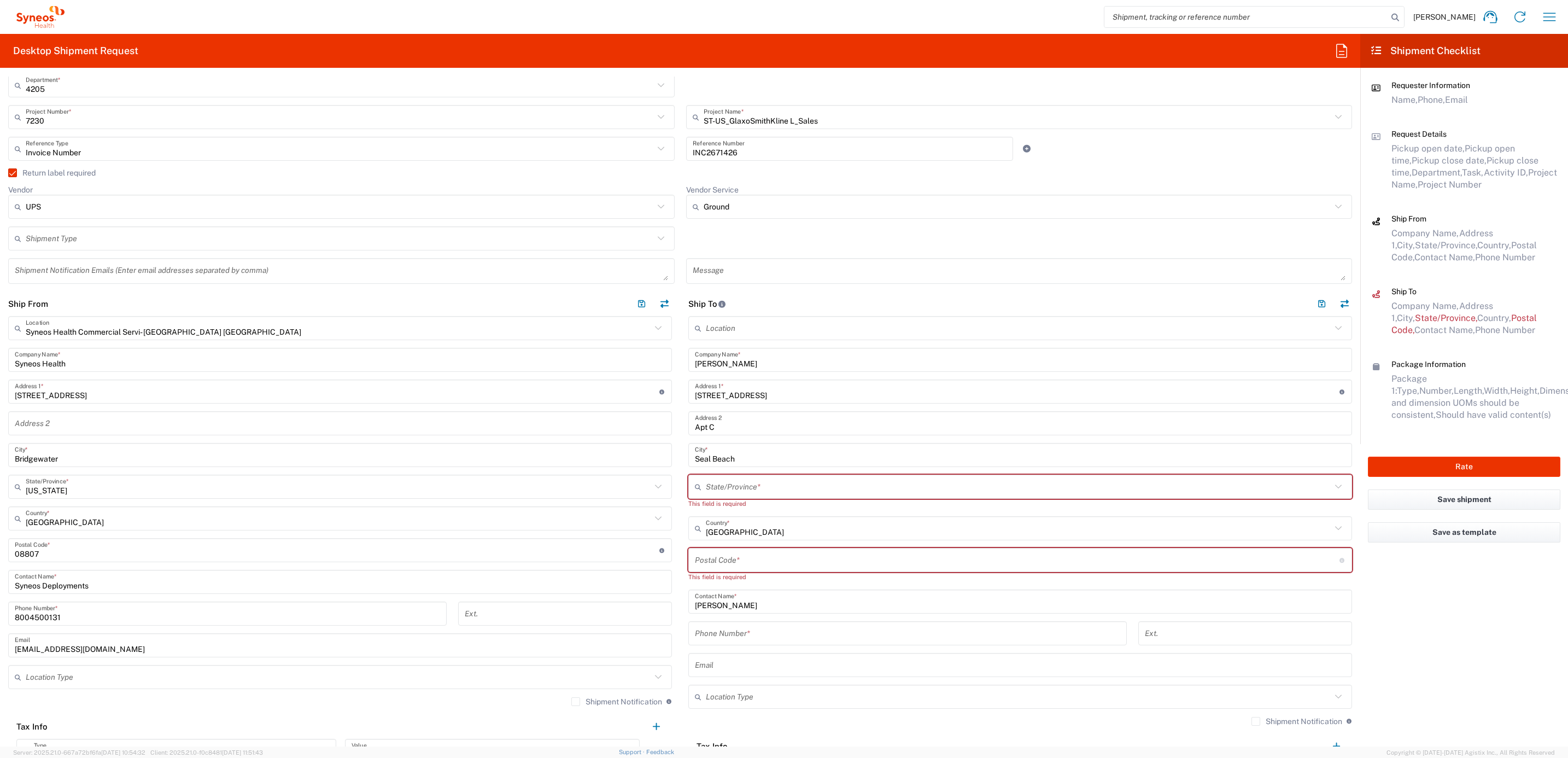
click at [723, 486] on input "text" at bounding box center [1019, 486] width 626 height 19
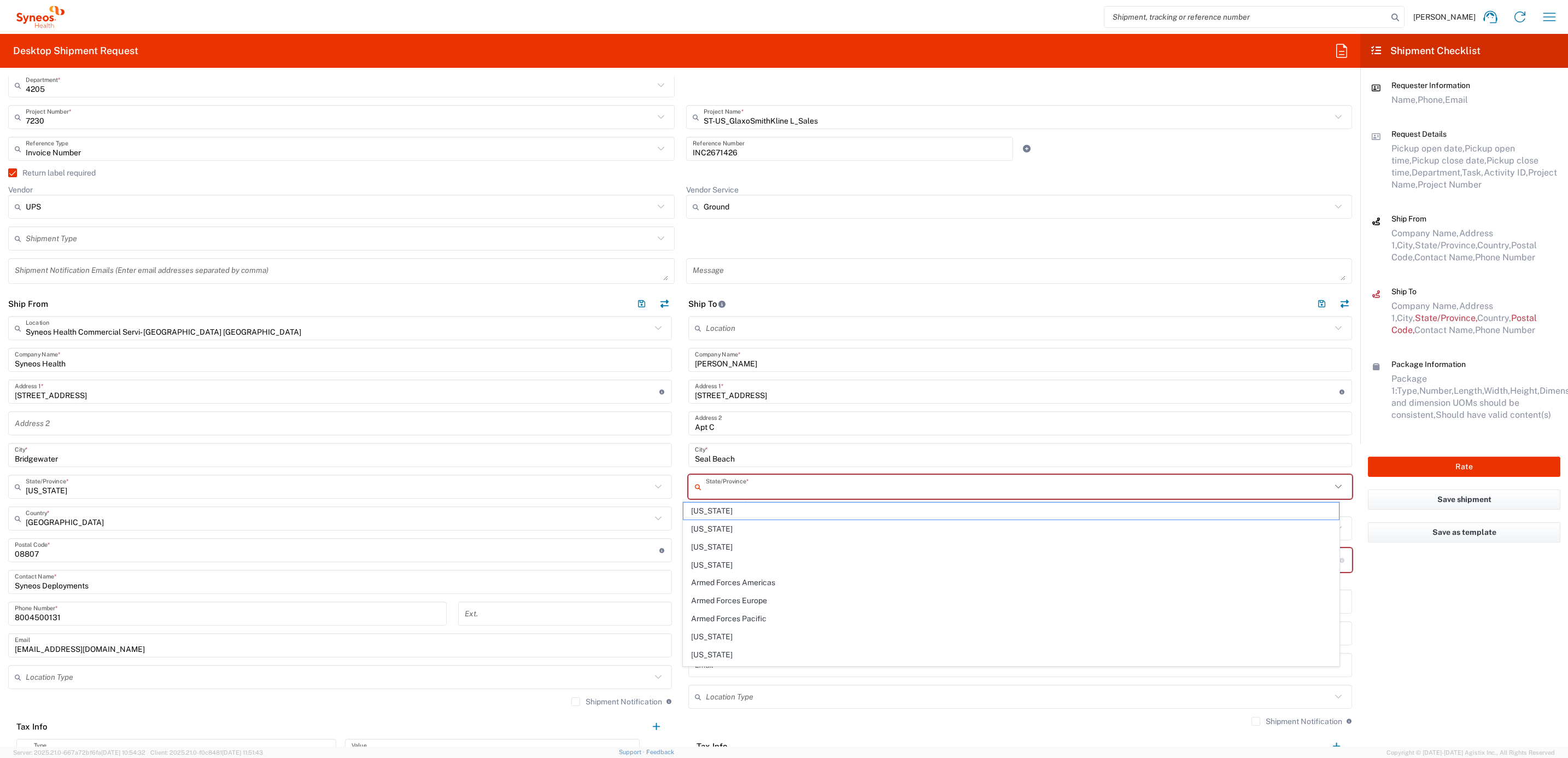
click at [671, 543] on main "Syneos Health Commercial Servi- [GEOGRAPHIC_DATA] [GEOGRAPHIC_DATA] Location Sy…" at bounding box center [340, 543] width 680 height 454
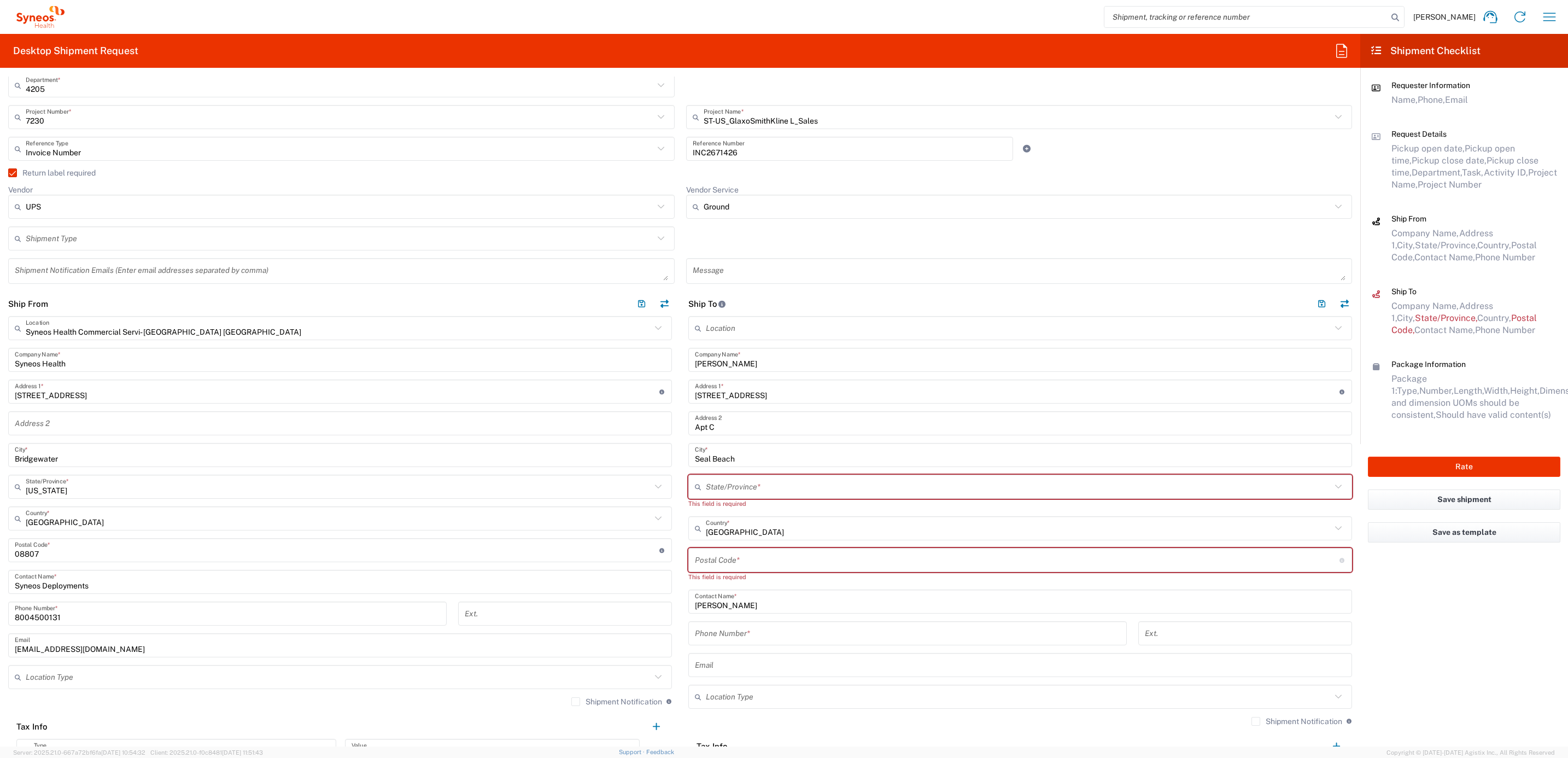
click at [721, 488] on input "text" at bounding box center [1019, 486] width 626 height 19
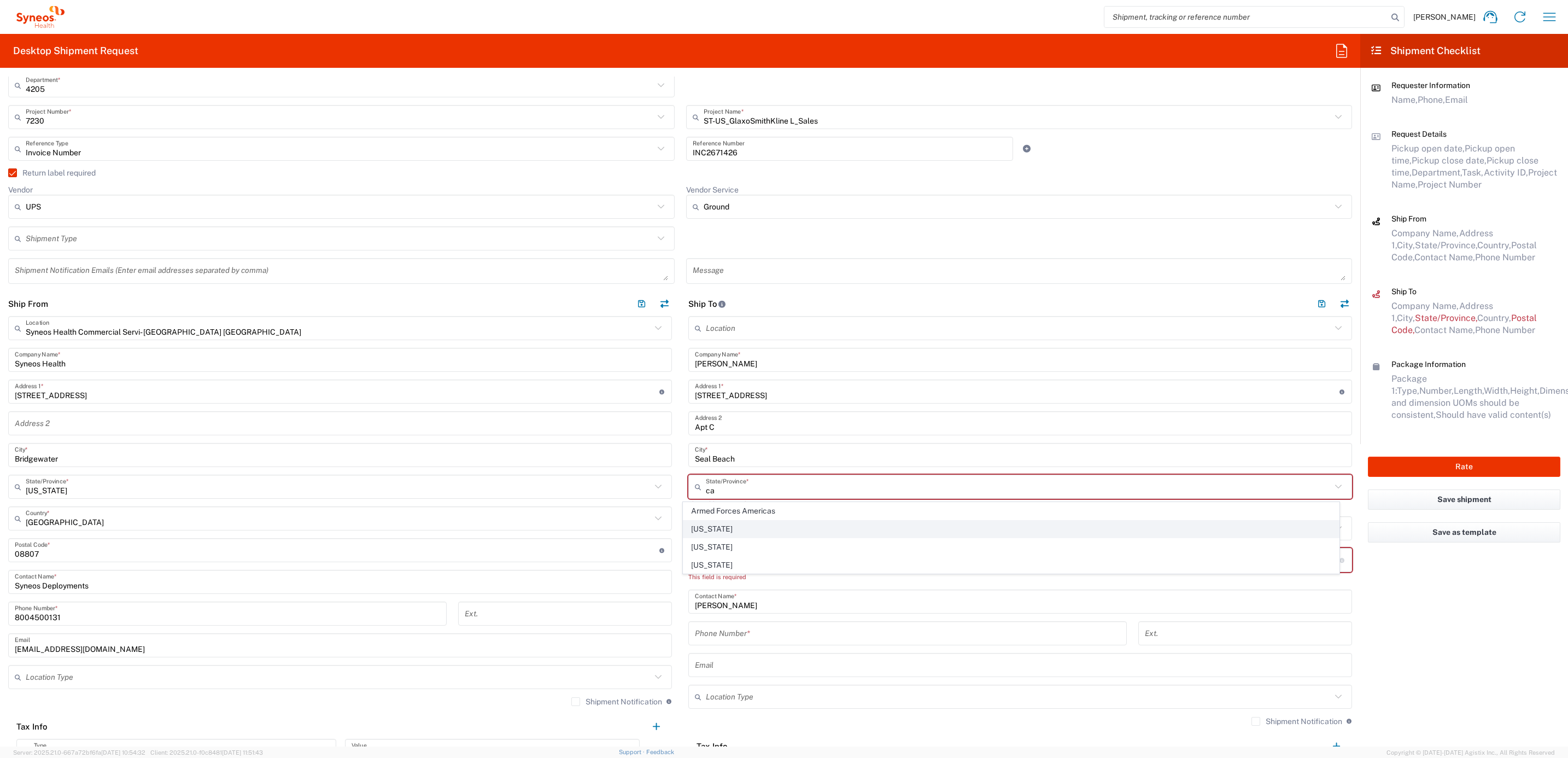
click at [718, 532] on span "[US_STATE]" at bounding box center [1011, 529] width 656 height 17
type input "[US_STATE]"
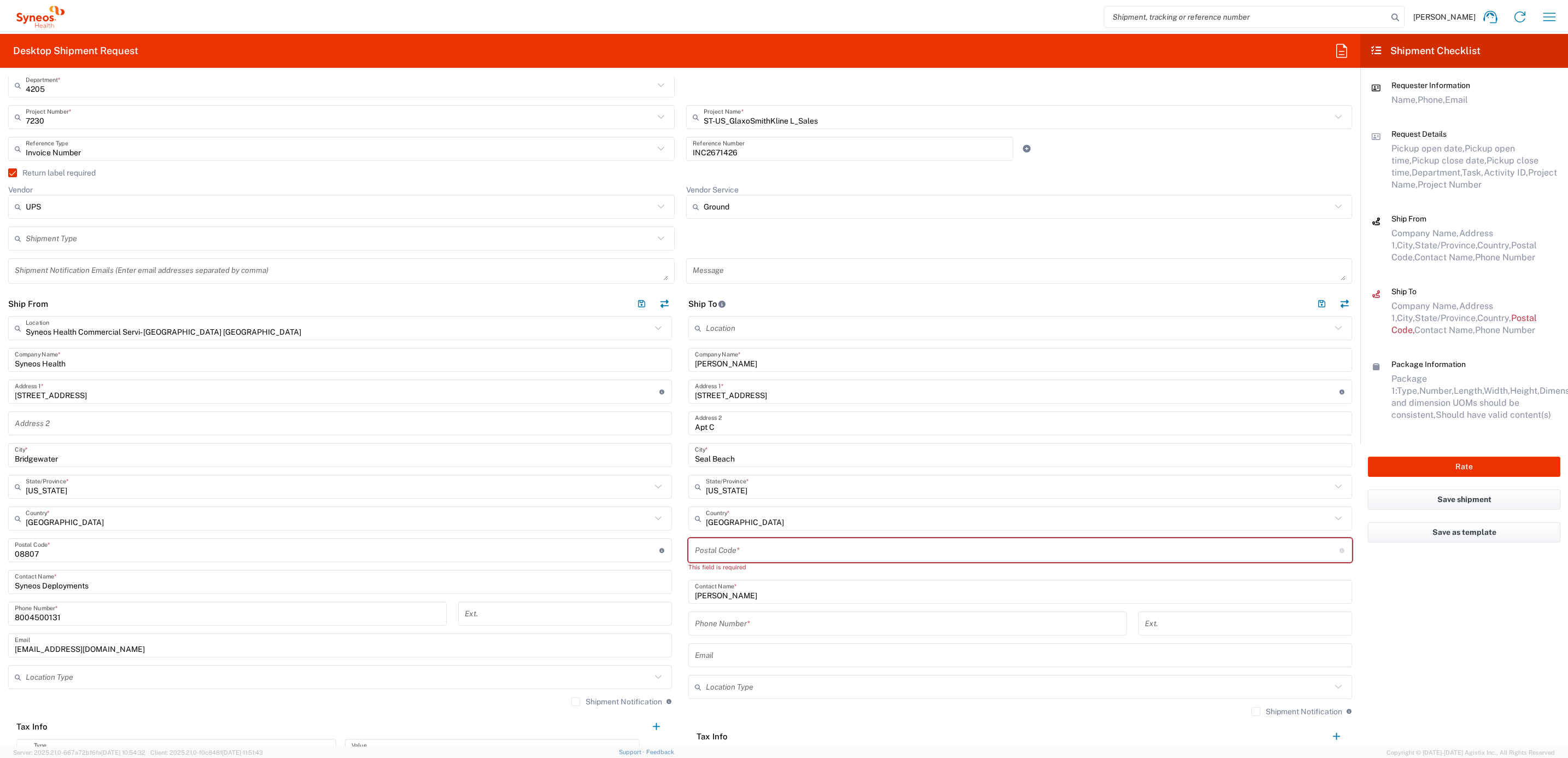
click at [695, 555] on input "undefined" at bounding box center [1017, 550] width 645 height 19
drag, startPoint x: 705, startPoint y: 553, endPoint x: 718, endPoint y: 553, distance: 13.0
click at [705, 553] on input "undefined" at bounding box center [1017, 550] width 645 height 19
paste input "90740"
type input "90740"
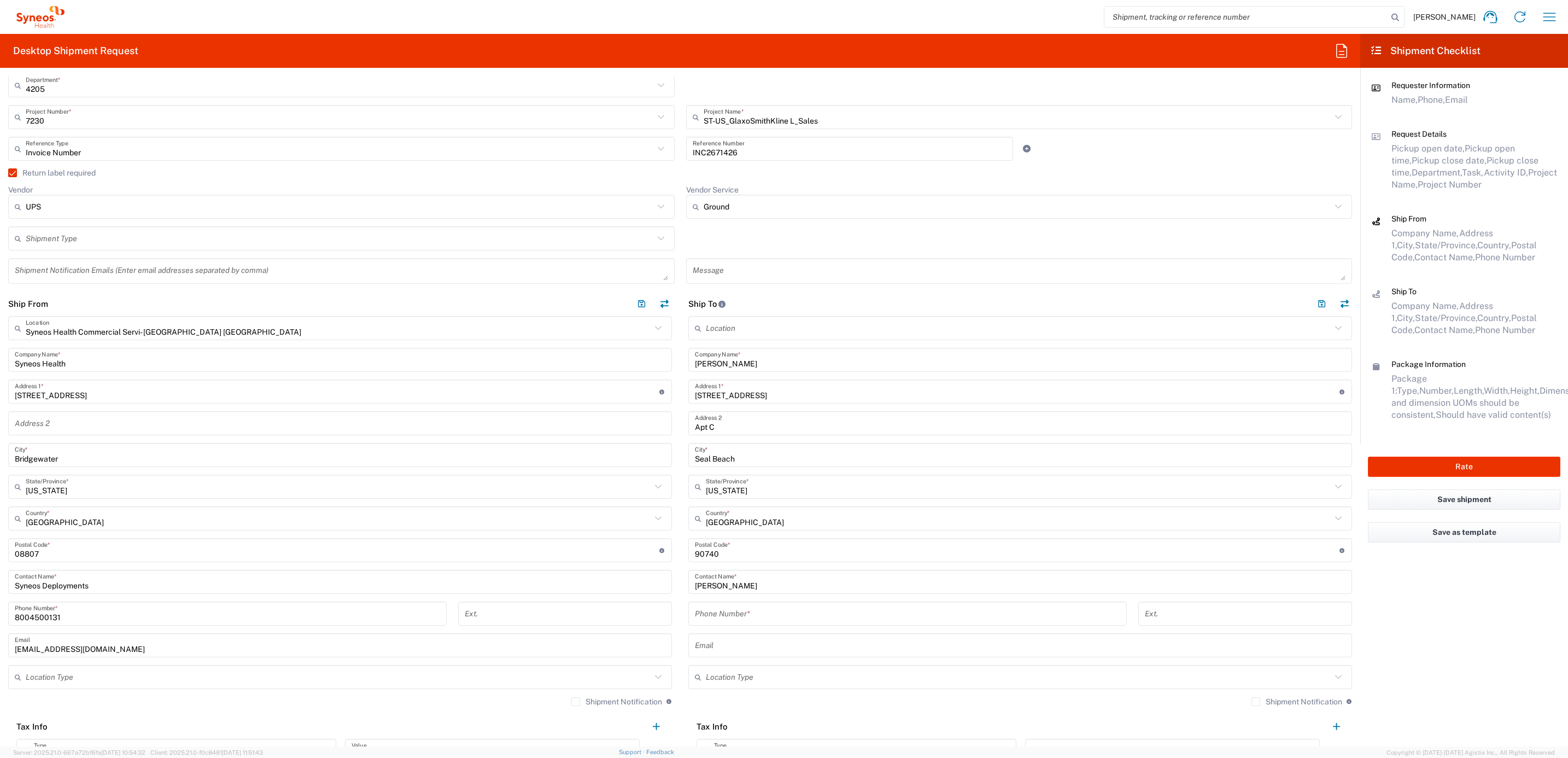
click at [712, 601] on div "Location [PERSON_NAME] LLC-[GEOGRAPHIC_DATA] [GEOGRAPHIC_DATA] [GEOGRAPHIC_DATA…" at bounding box center [1020, 543] width 663 height 454
click at [713, 612] on input "tel" at bounding box center [908, 613] width 425 height 19
paste input "7023249021"
type input "7023249021"
click at [680, 597] on main "Location [PERSON_NAME] LLC-[GEOGRAPHIC_DATA] [GEOGRAPHIC_DATA] [GEOGRAPHIC_DATA…" at bounding box center [1020, 543] width 680 height 454
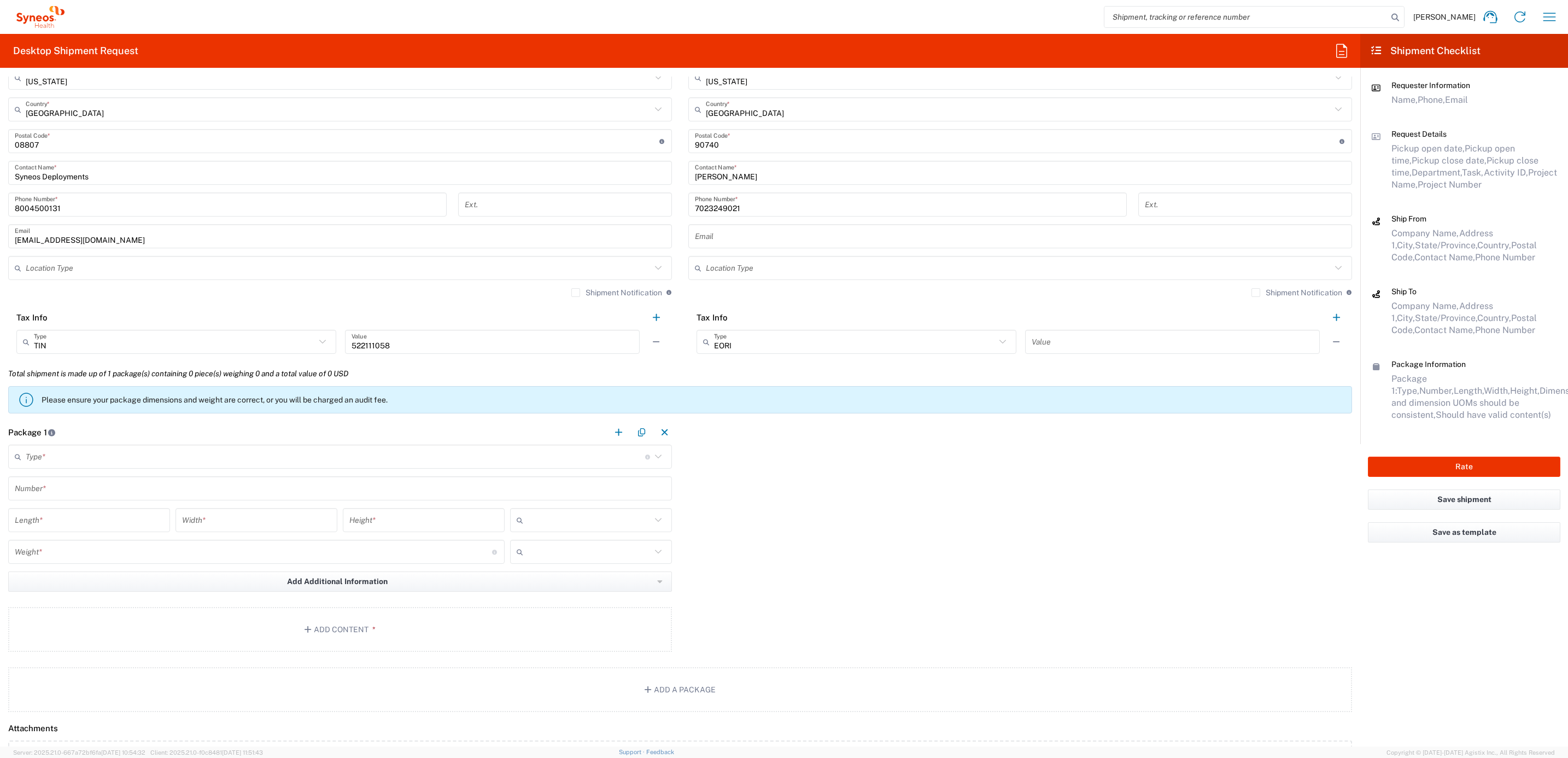
scroll to position [656, 0]
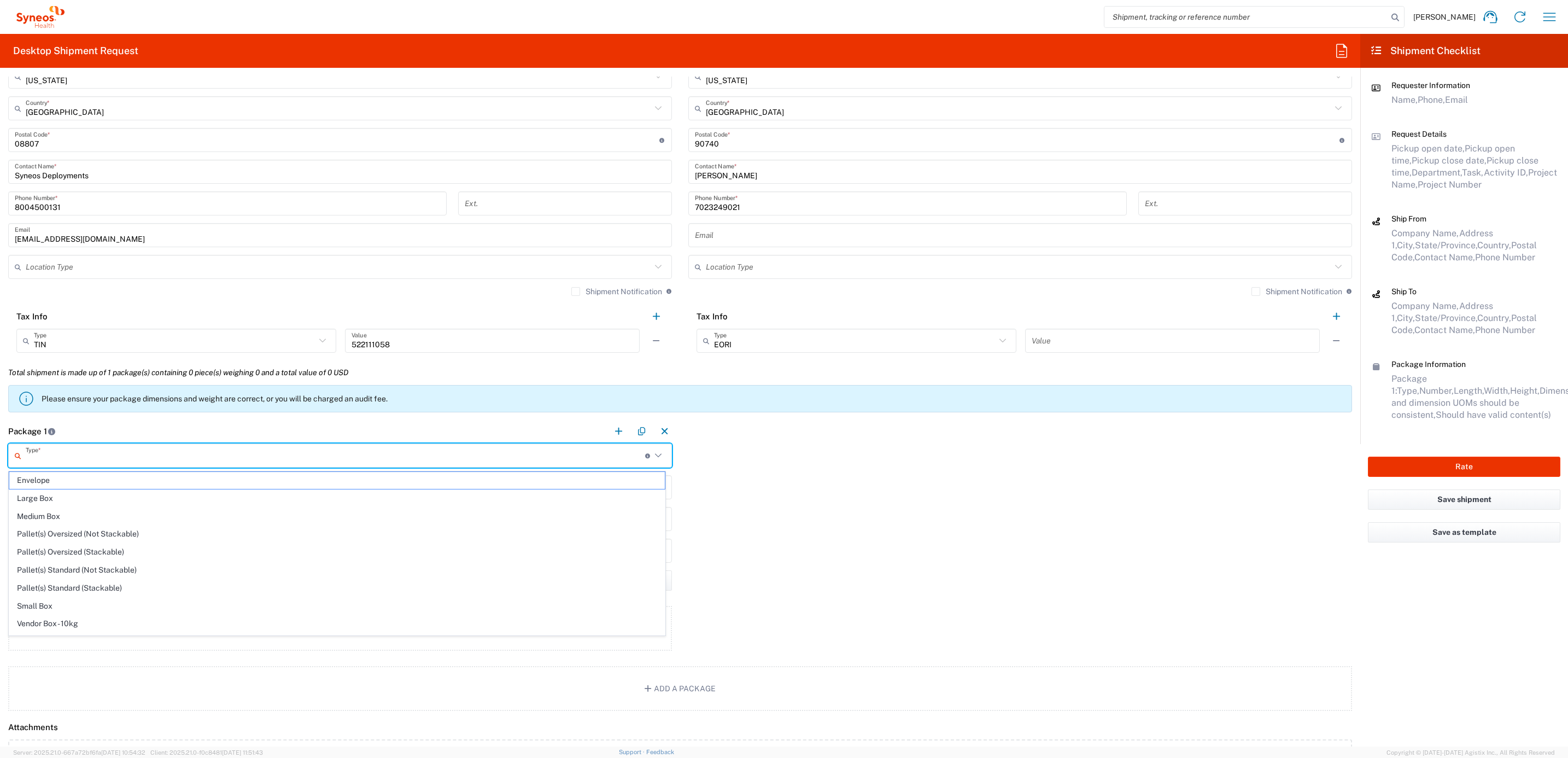
click at [61, 452] on input "text" at bounding box center [335, 455] width 620 height 19
click at [50, 626] on span "Your Packaging" at bounding box center [337, 626] width 656 height 17
type input "Your Packaging"
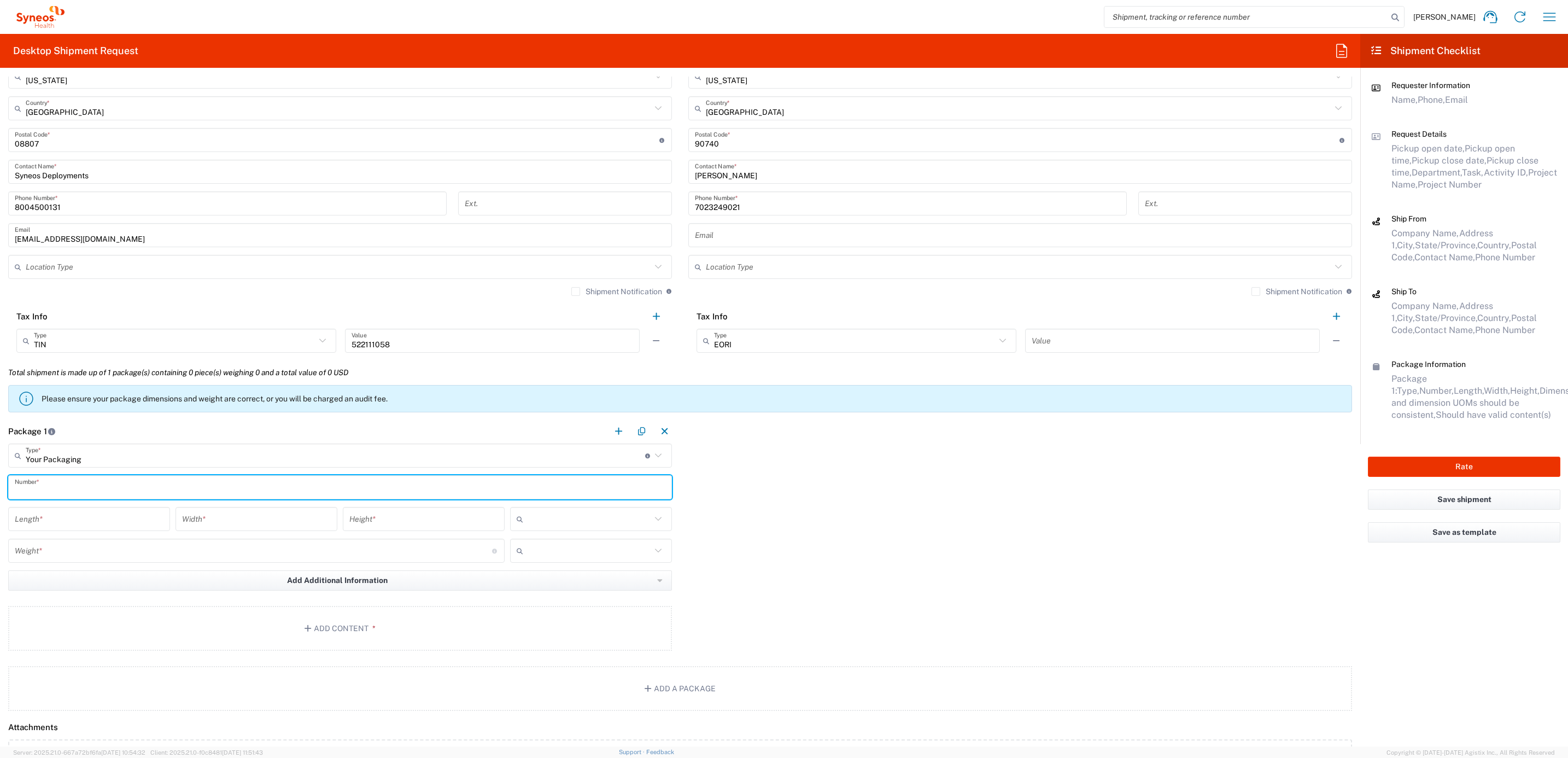
click at [68, 482] on input "text" at bounding box center [340, 487] width 651 height 19
type input "1"
click at [62, 522] on input "number" at bounding box center [89, 519] width 149 height 19
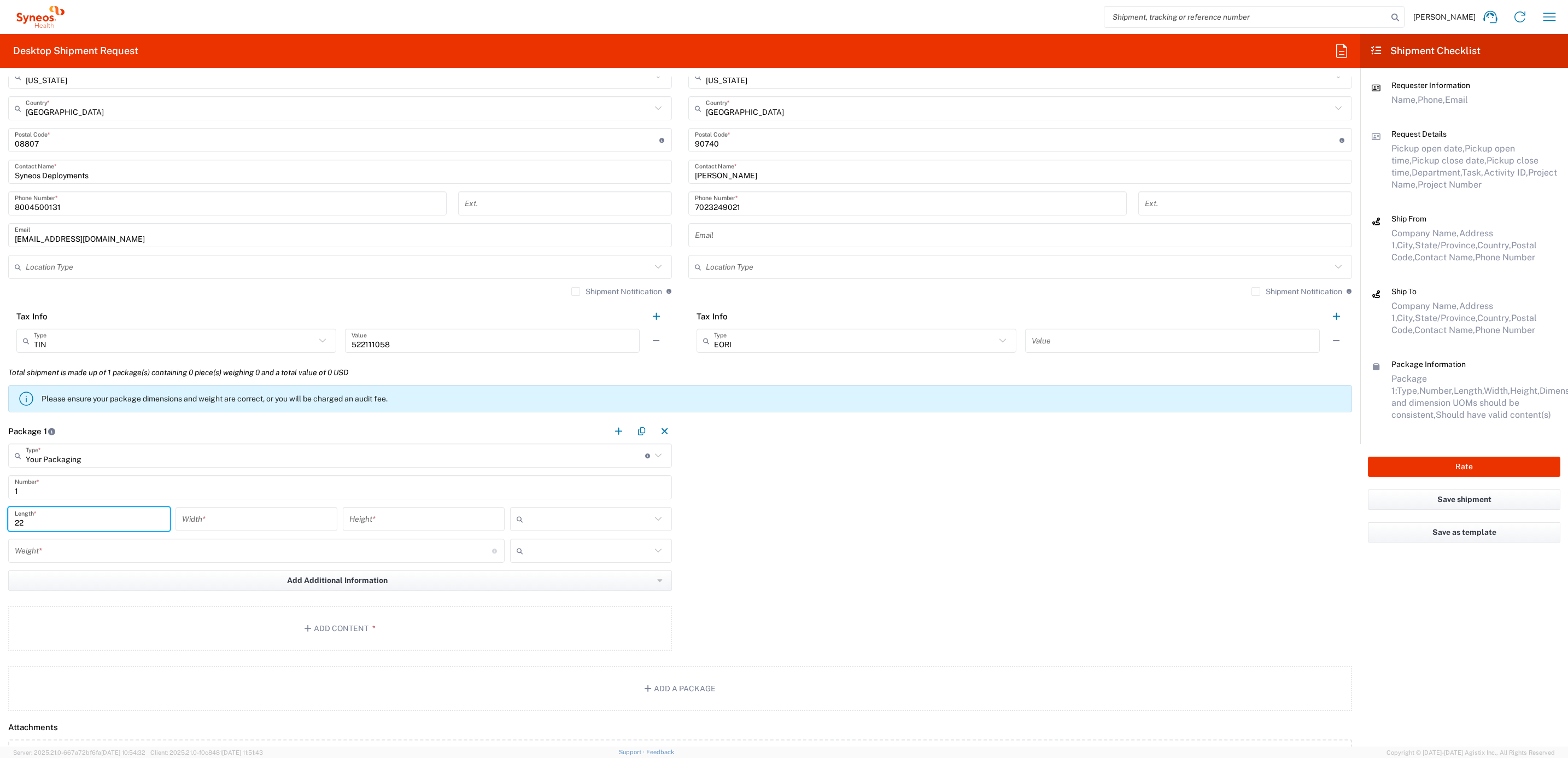
type input "22"
type input "16"
click at [40, 515] on input "22" at bounding box center [89, 519] width 149 height 19
type input "17"
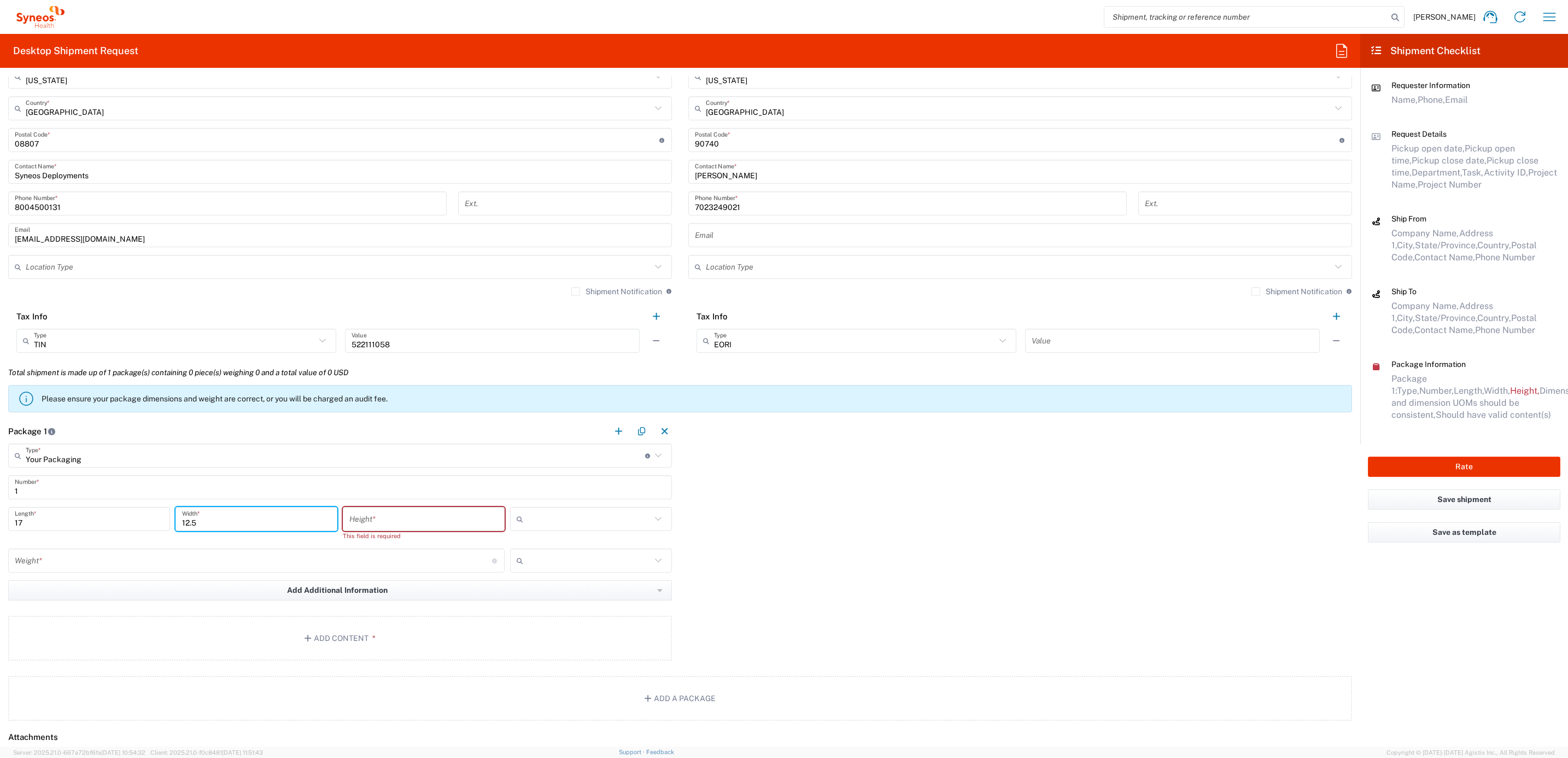
type input "12.5"
type input "7"
click at [586, 513] on input "text" at bounding box center [589, 519] width 124 height 18
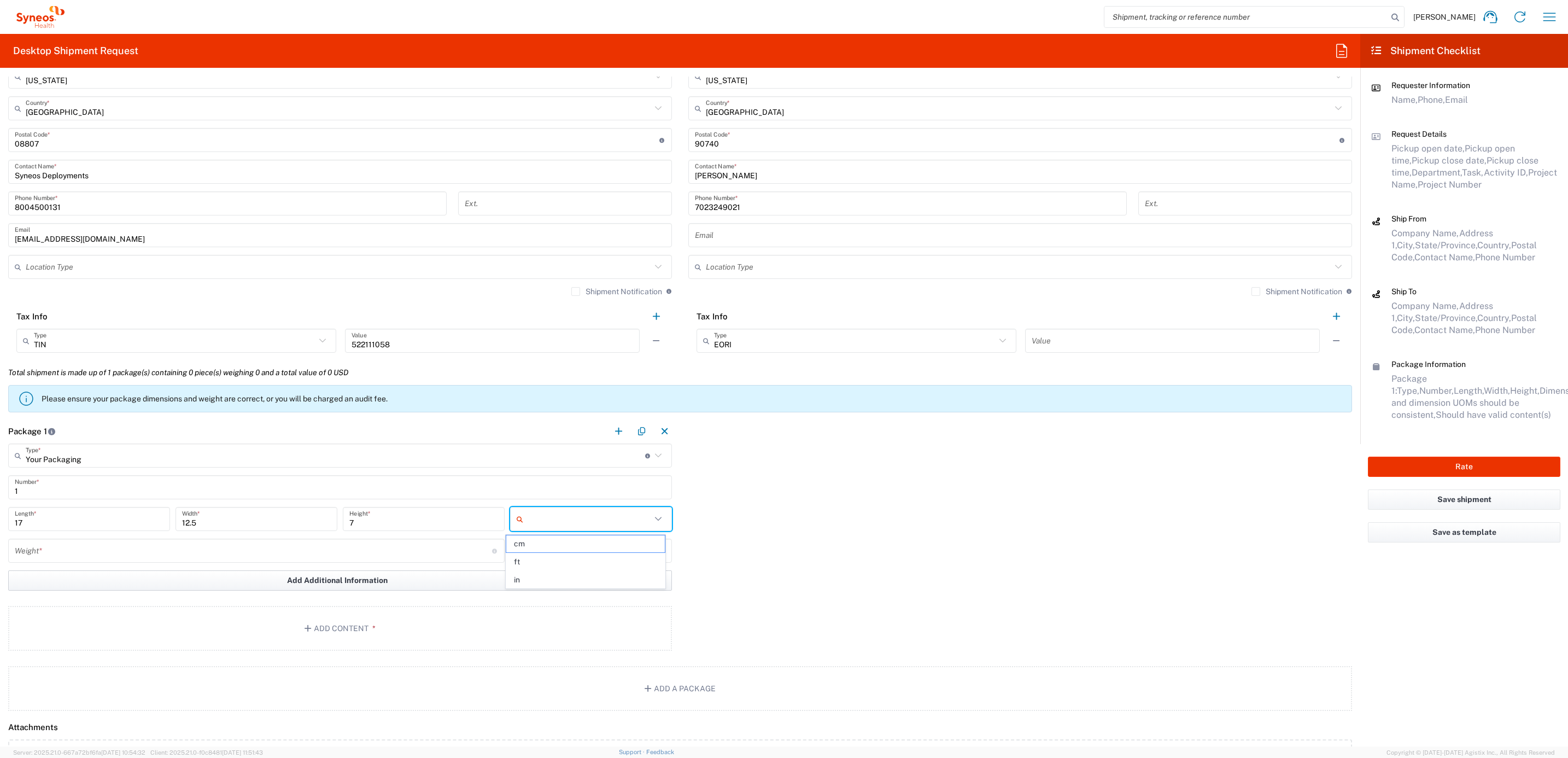
drag, startPoint x: 540, startPoint y: 579, endPoint x: 501, endPoint y: 576, distance: 39.1
click at [539, 579] on span "in" at bounding box center [586, 580] width 158 height 17
type input "in"
click at [312, 555] on input "number" at bounding box center [253, 550] width 477 height 19
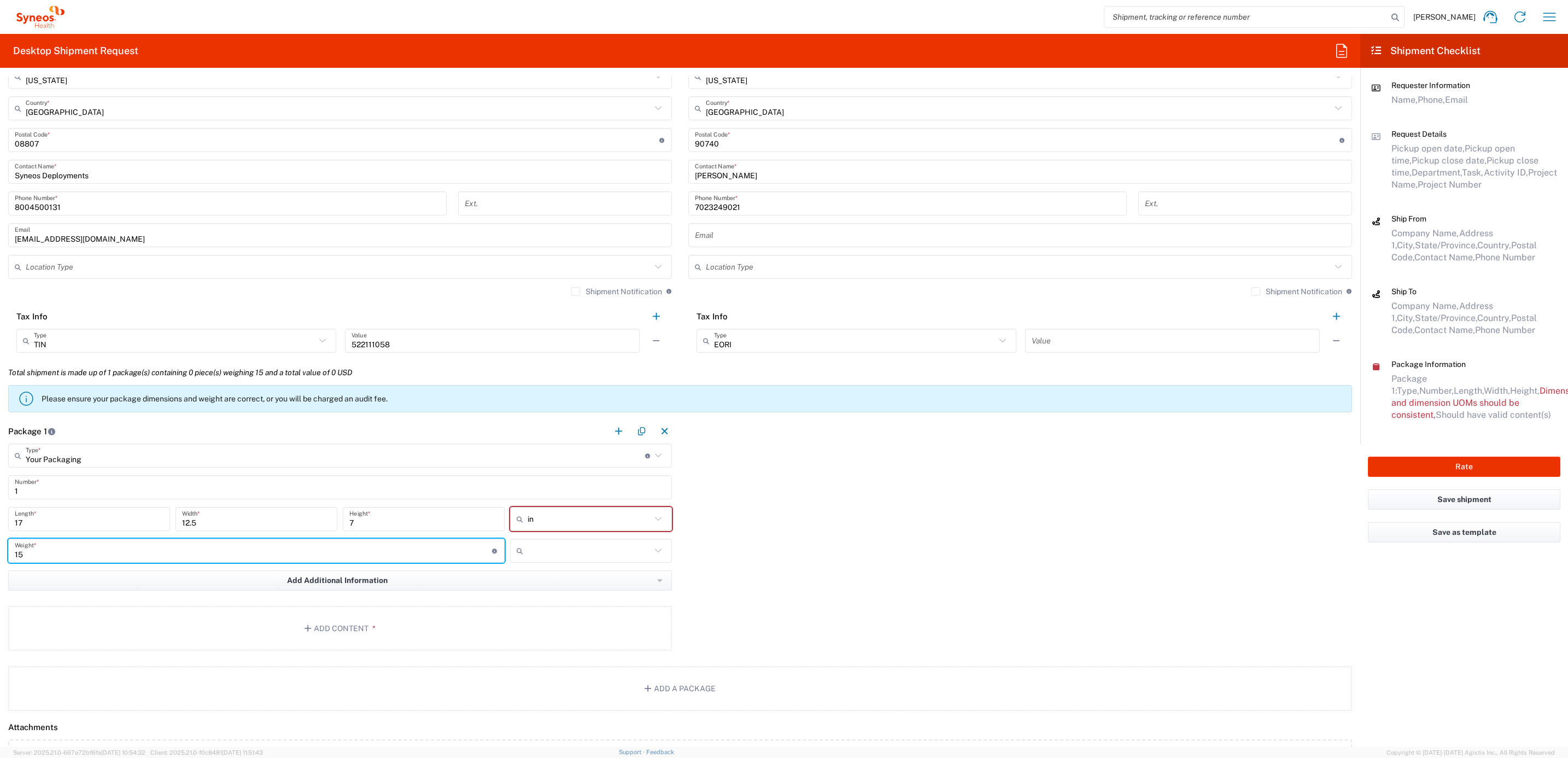
type input "15"
click at [583, 552] on input "text" at bounding box center [589, 550] width 124 height 18
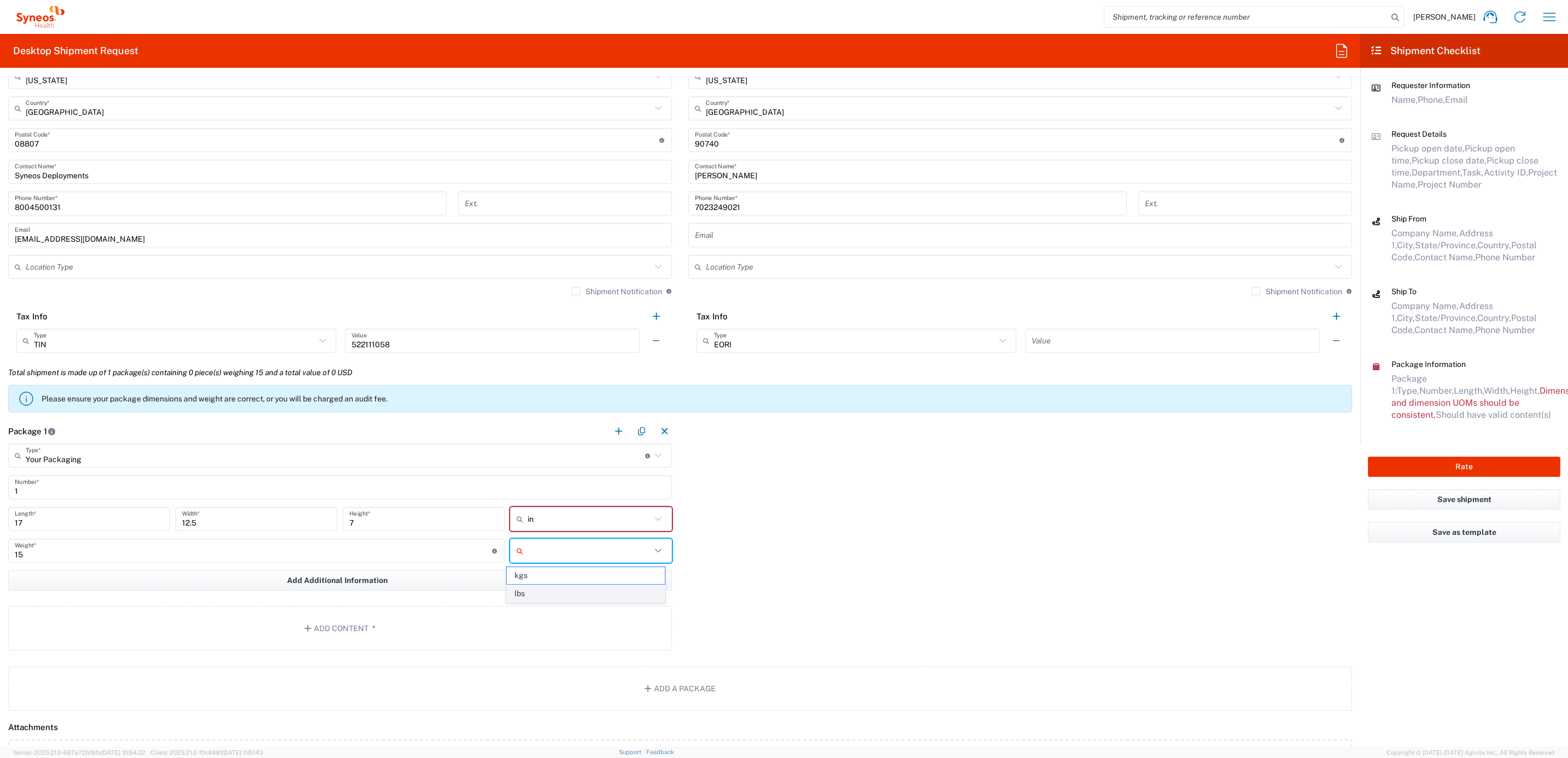
click at [550, 591] on span "lbs" at bounding box center [586, 594] width 158 height 17
type input "lbs"
click at [331, 617] on button "Add Content *" at bounding box center [340, 628] width 663 height 45
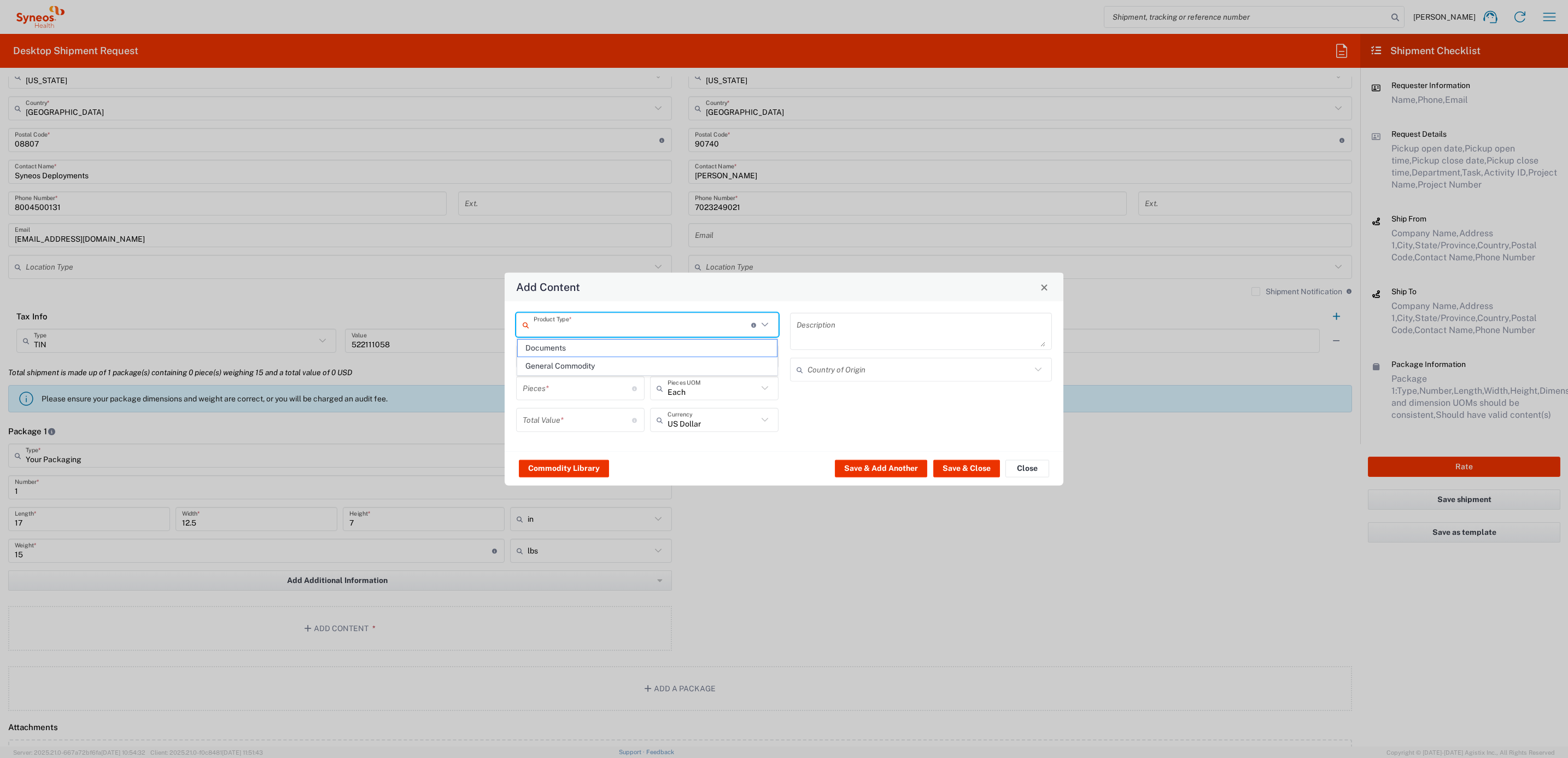
click at [615, 323] on input "text" at bounding box center [642, 324] width 217 height 19
click at [586, 368] on span "General Commodity" at bounding box center [648, 366] width 260 height 17
type input "General Commodity"
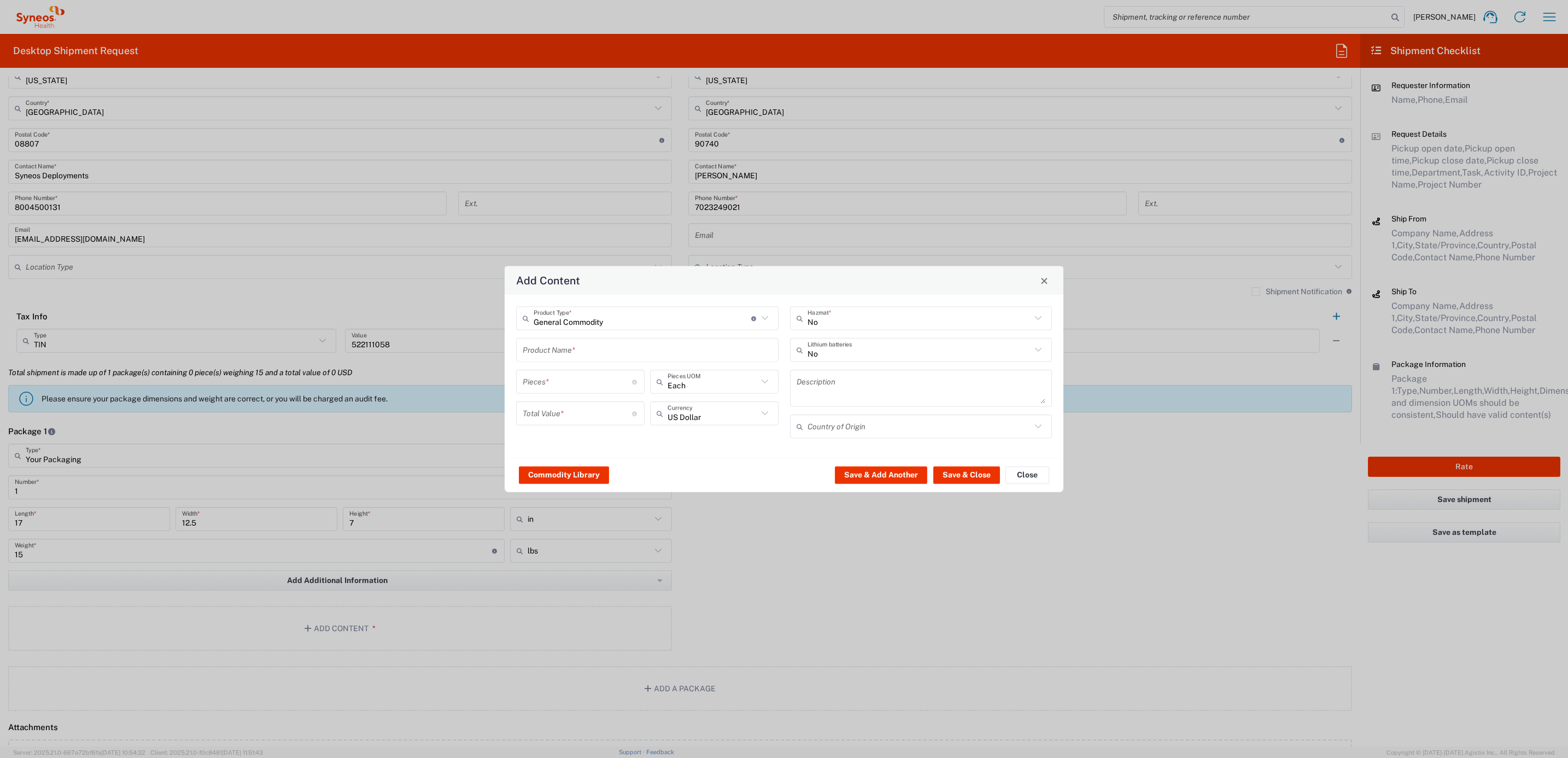
click at [567, 362] on div "General Commodity Product Type * Document: Paper document generated internally …" at bounding box center [648, 376] width 274 height 140
click at [575, 352] on input "text" at bounding box center [648, 349] width 250 height 19
click at [599, 428] on div "ThinkPad T14 Gen 1 Laptop -16 GB RAM" at bounding box center [648, 431] width 261 height 19
type input "ThinkPad T14 Gen 1 Laptop -16 GB RAM"
type textarea "Intel Core i5-10210U- 14"- 512 GB SSD"
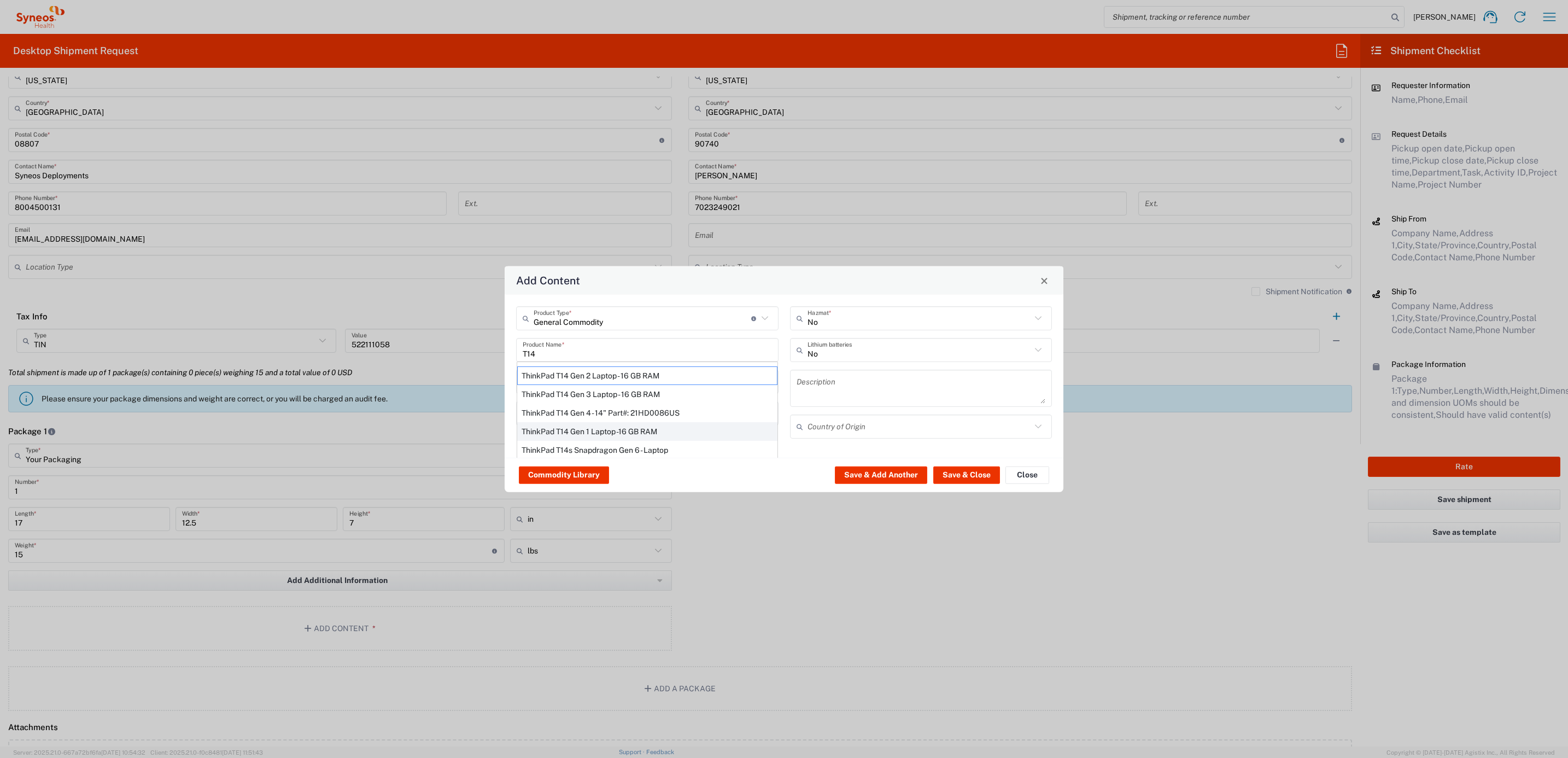
type input "[GEOGRAPHIC_DATA]"
type input "Yes"
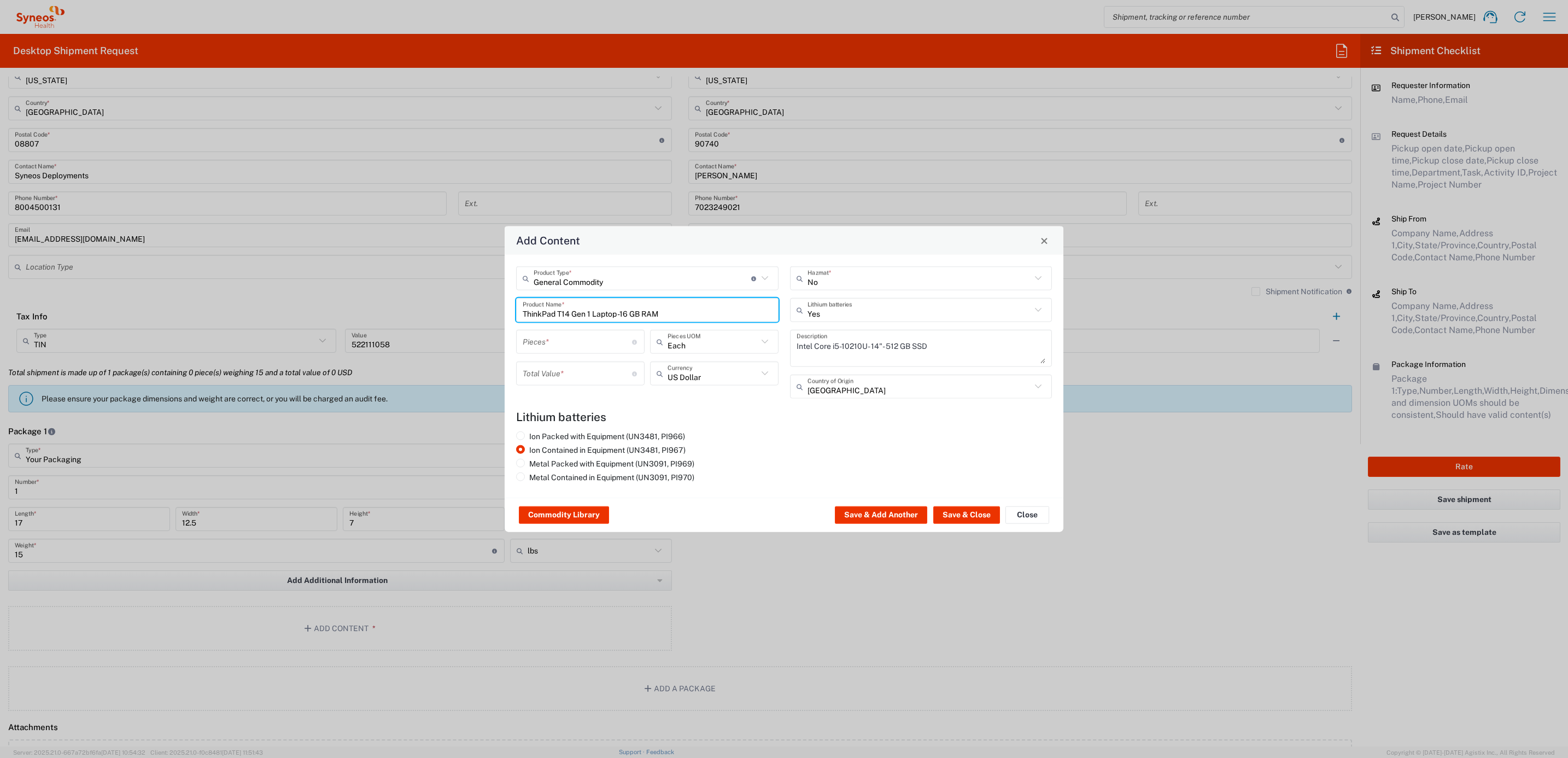
click at [556, 336] on input "number" at bounding box center [578, 341] width 110 height 19
type input "1"
click at [555, 371] on input "number" at bounding box center [578, 373] width 110 height 19
type input "1000"
click at [945, 513] on button "Save & Close" at bounding box center [967, 515] width 67 height 18
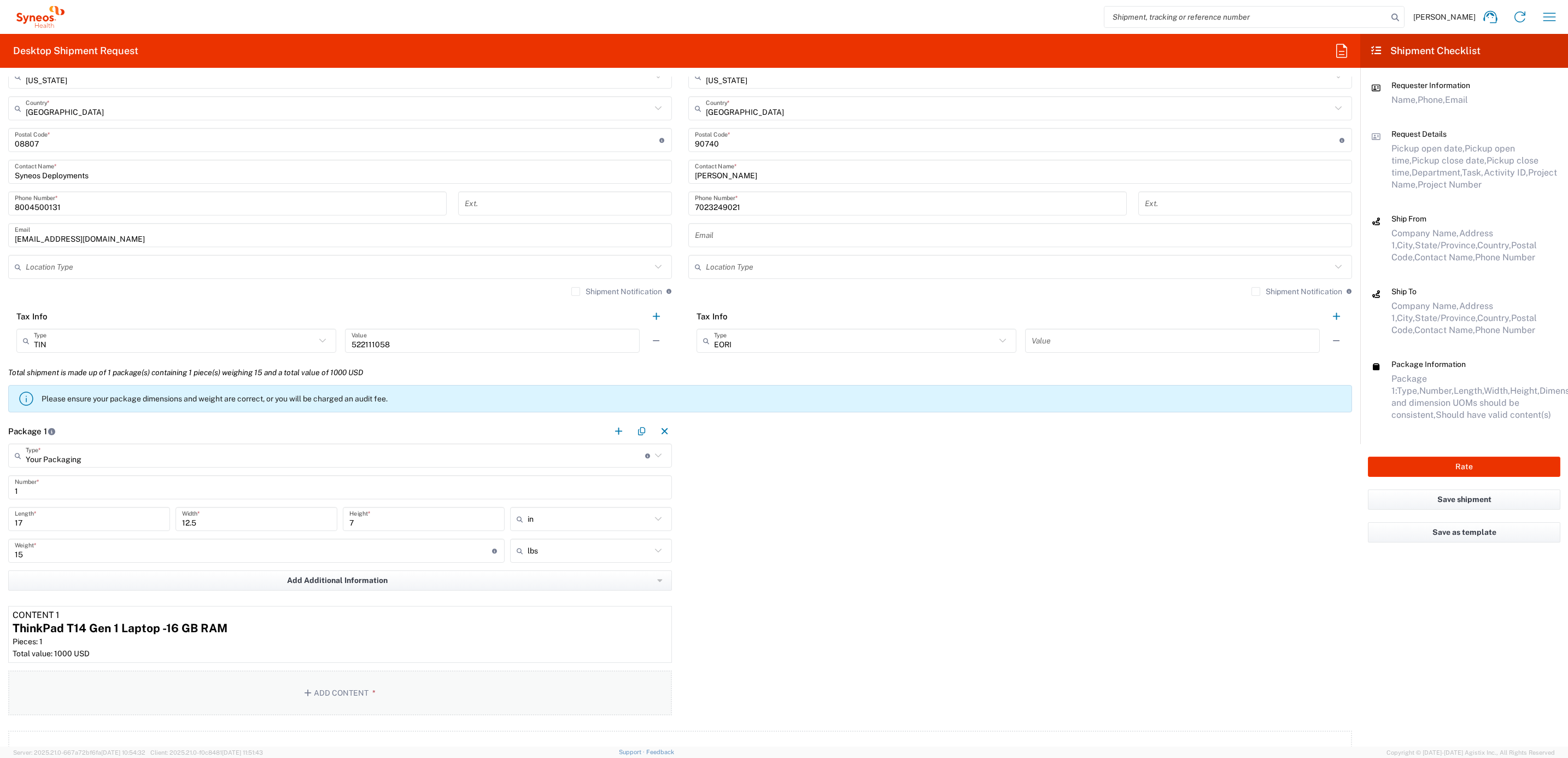
click at [301, 704] on button "Add Content *" at bounding box center [340, 693] width 663 height 45
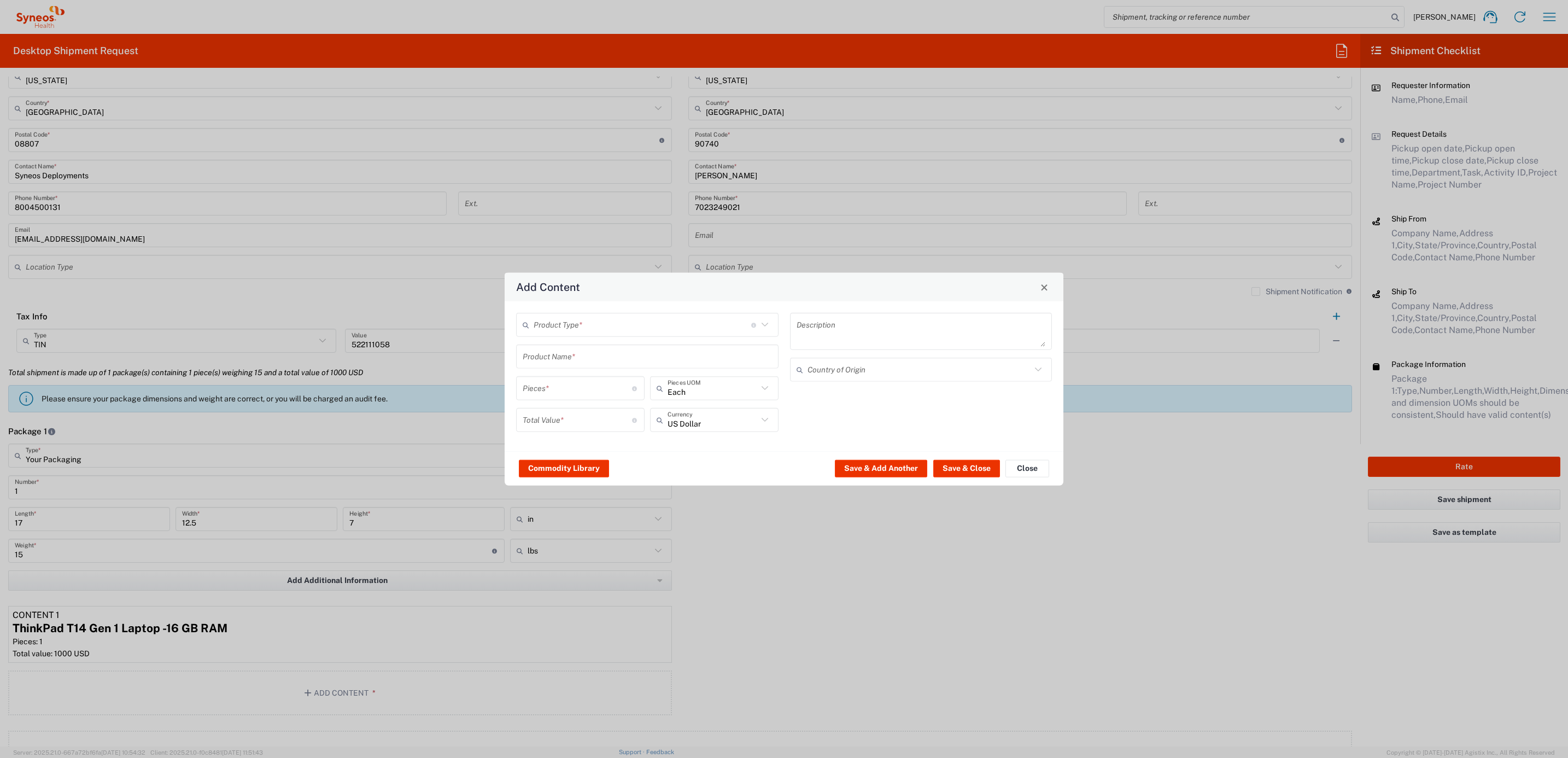
click at [569, 313] on agx-material-input "Product Type * Document: Paper document generated internally by Syneos, a clien…" at bounding box center [647, 325] width 262 height 24
click at [576, 323] on input "text" at bounding box center [642, 324] width 217 height 19
click at [576, 368] on span "General Commodity" at bounding box center [648, 366] width 260 height 17
type input "General Commodity"
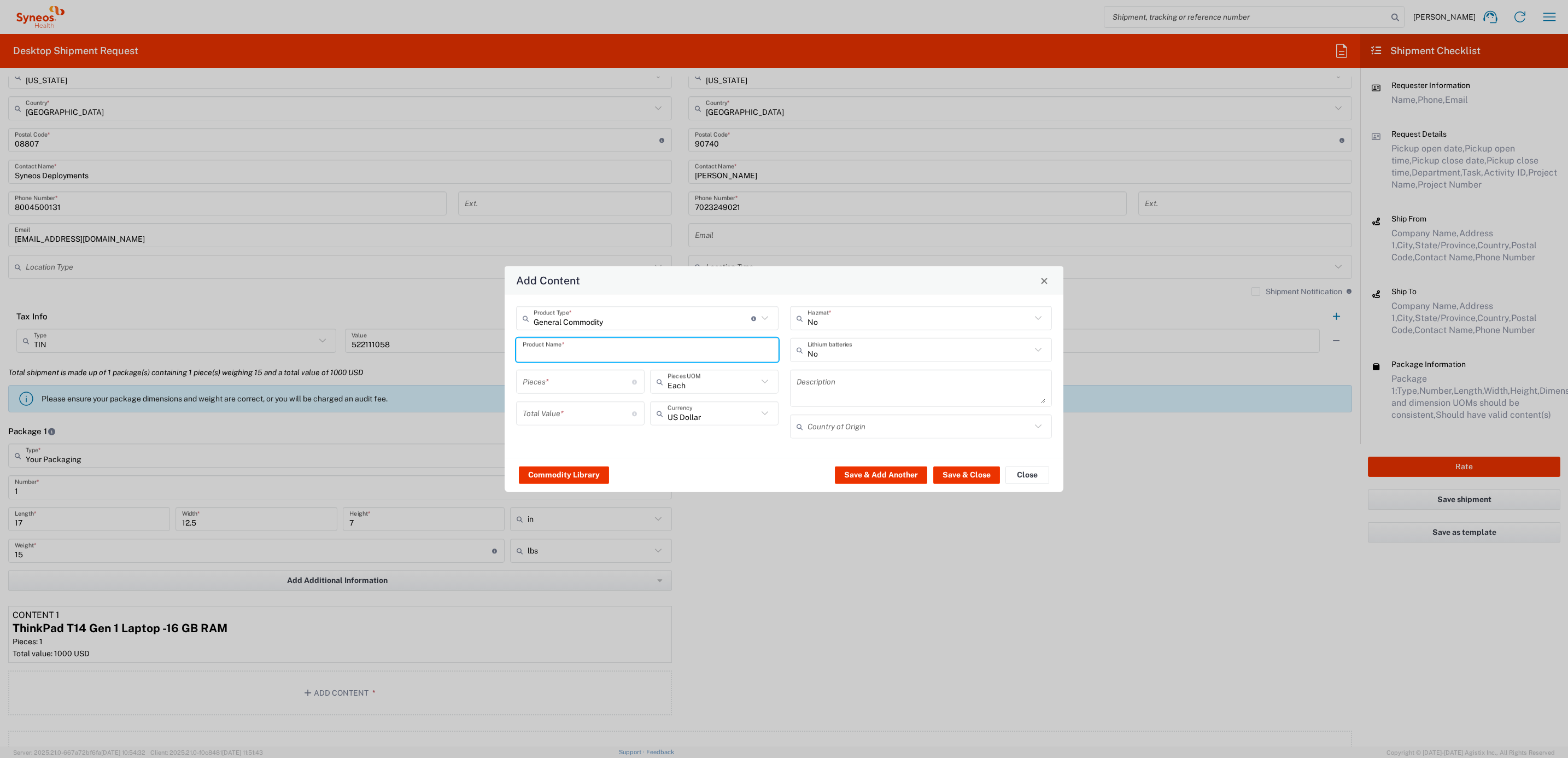
click at [572, 345] on input "text" at bounding box center [648, 349] width 250 height 19
click at [589, 405] on div "iPad Pro 12.9"" at bounding box center [648, 413] width 261 height 19
type input "iPad Pro 12.9""
type input "1"
type textarea "iPad Pro 12.9""
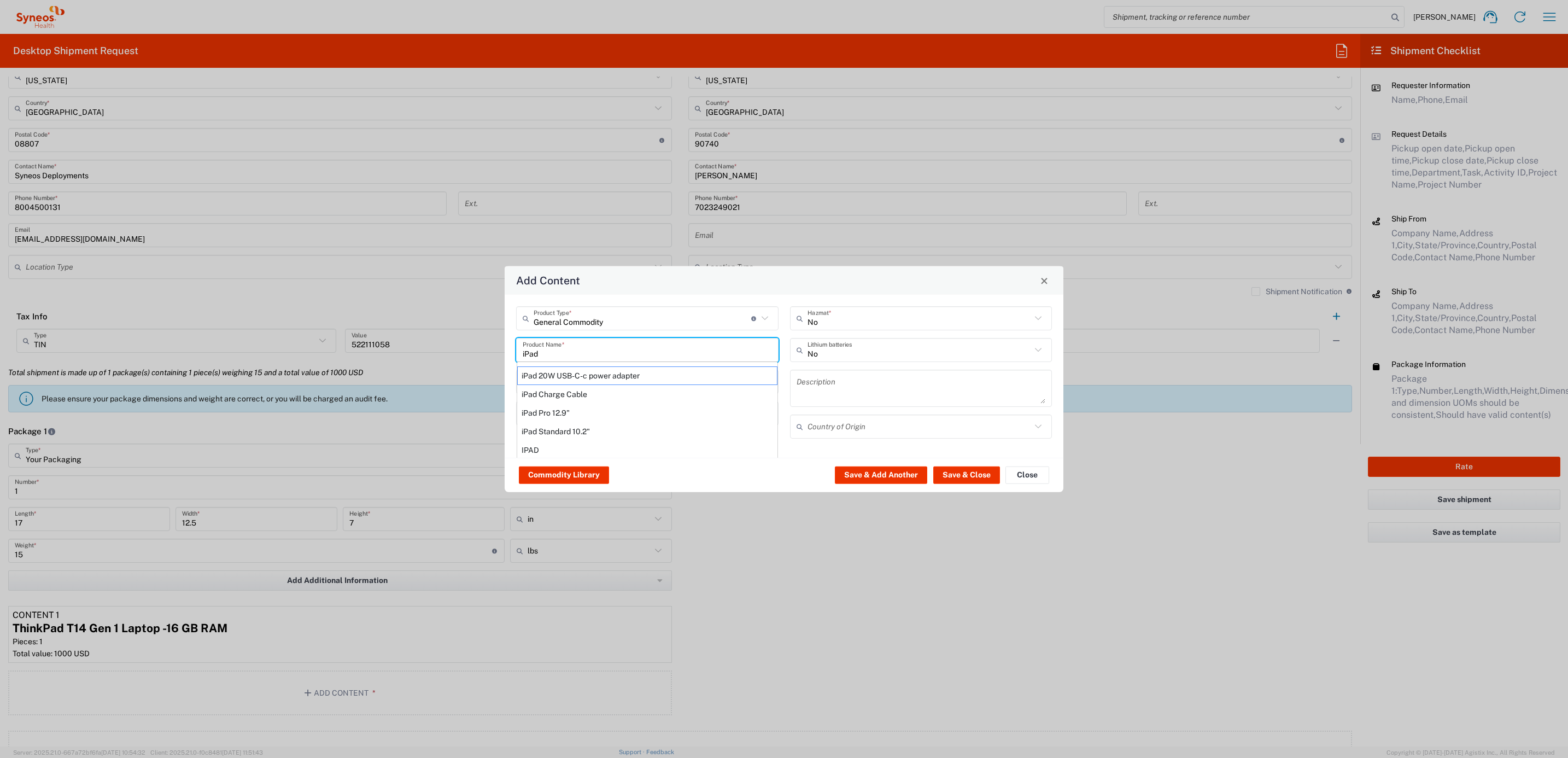
type input "[GEOGRAPHIC_DATA]"
type input "Yes"
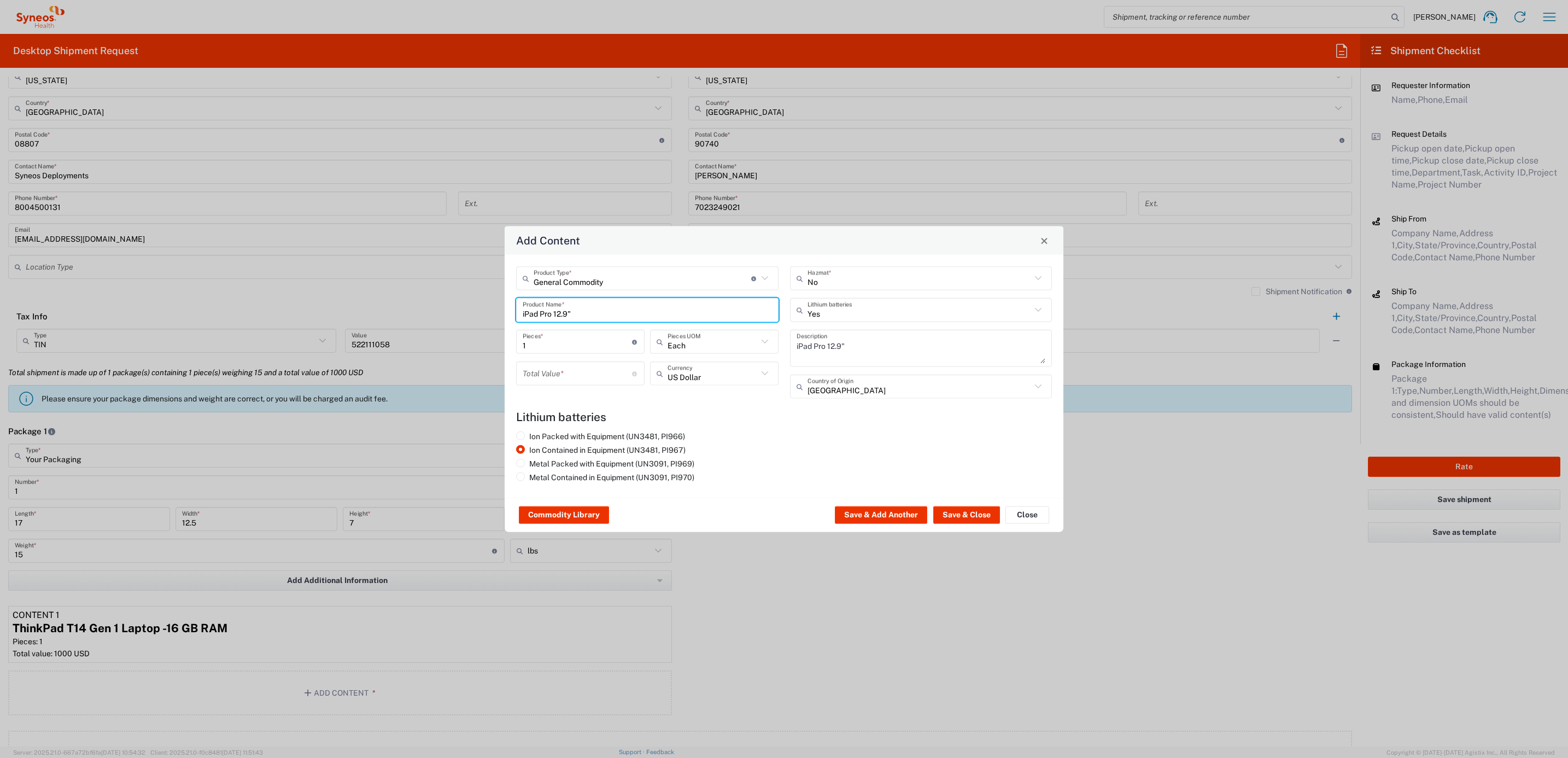
click at [571, 379] on input "number" at bounding box center [578, 373] width 110 height 19
type input "1000"
click at [945, 507] on button "Save & Close" at bounding box center [967, 515] width 67 height 18
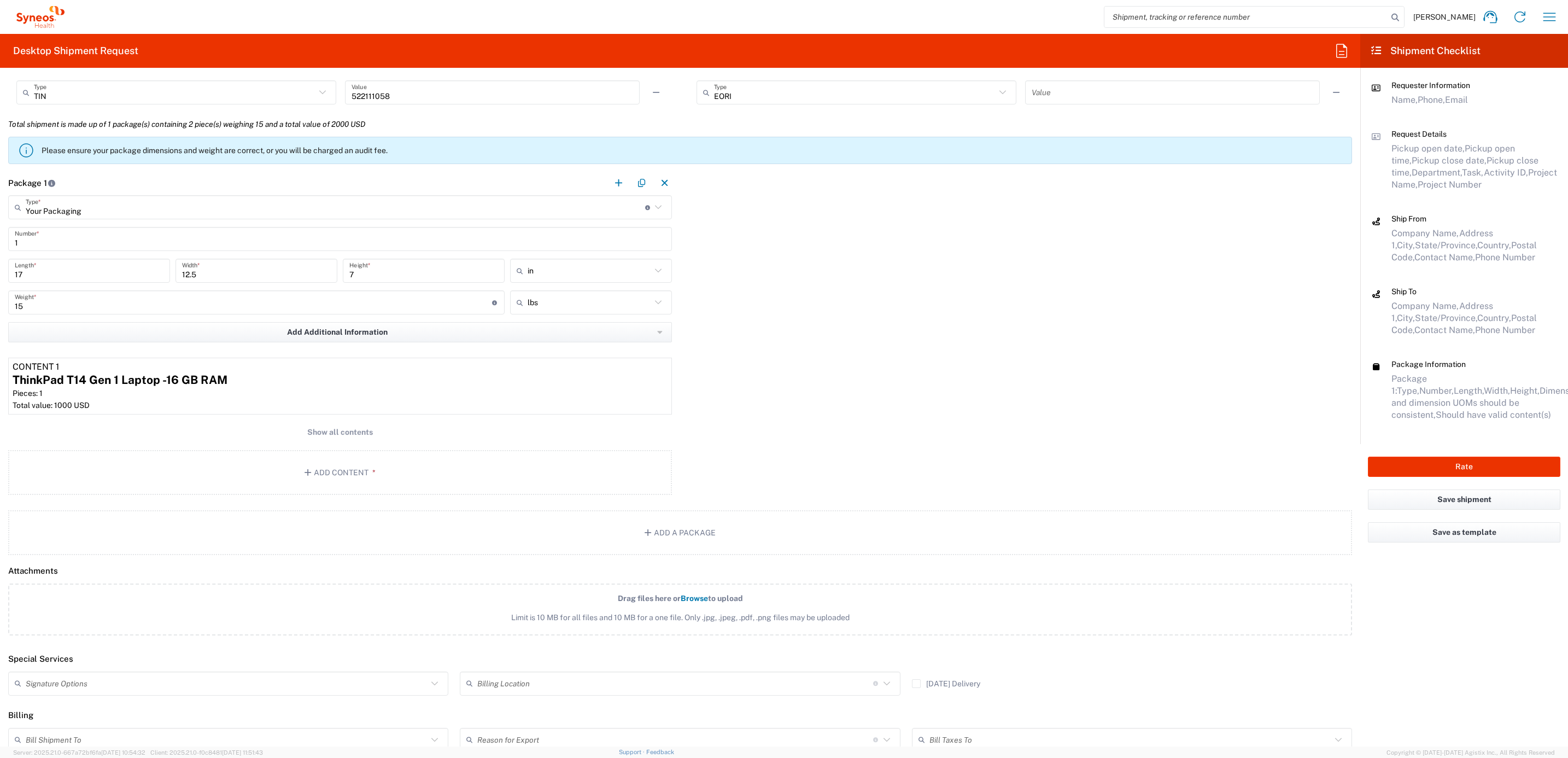
scroll to position [984, 0]
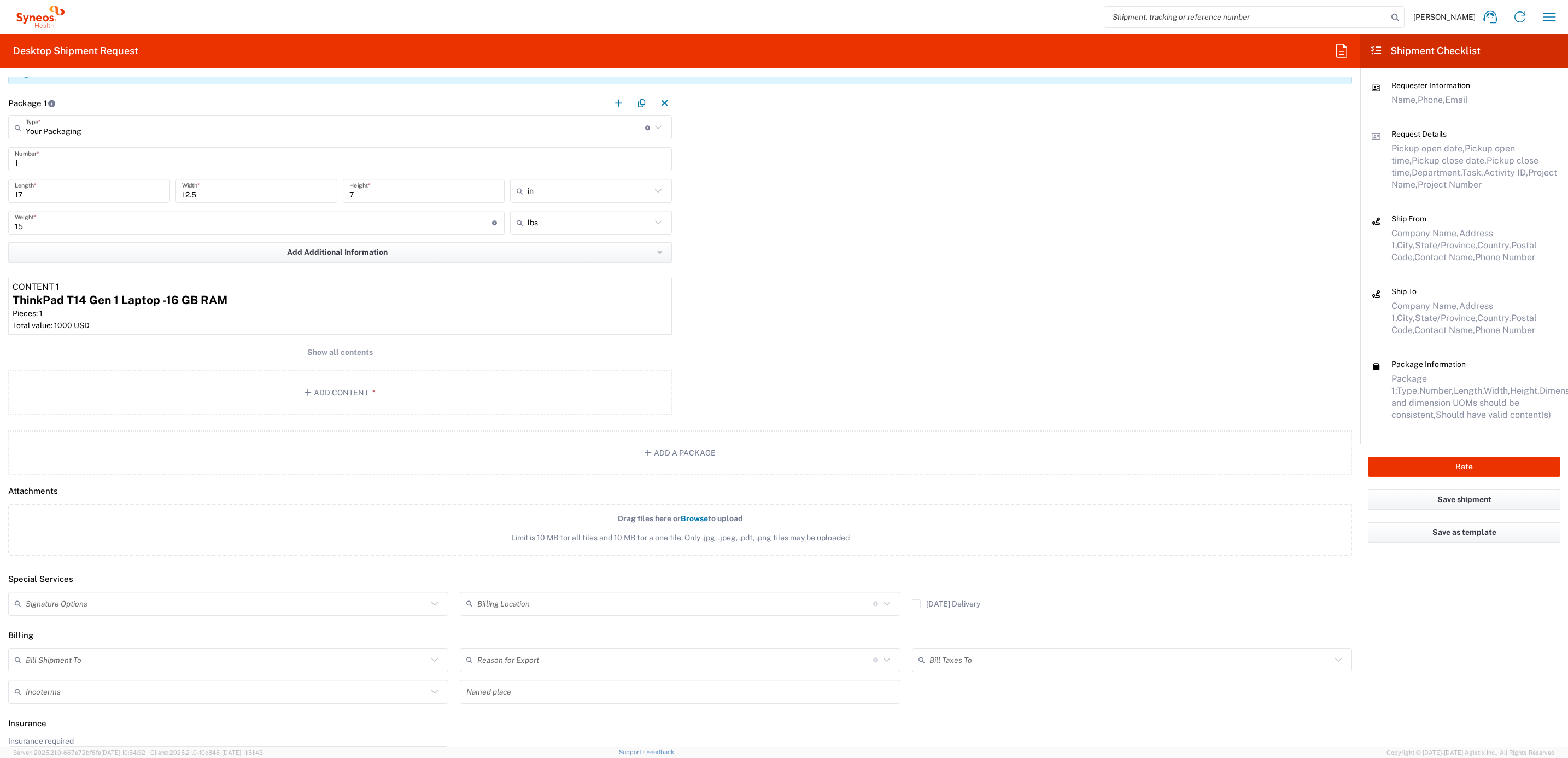
click at [127, 602] on input "text" at bounding box center [226, 603] width 402 height 19
click at [115, 629] on span "Adult Signature Required" at bounding box center [226, 629] width 434 height 17
type input "Adult Signature Required"
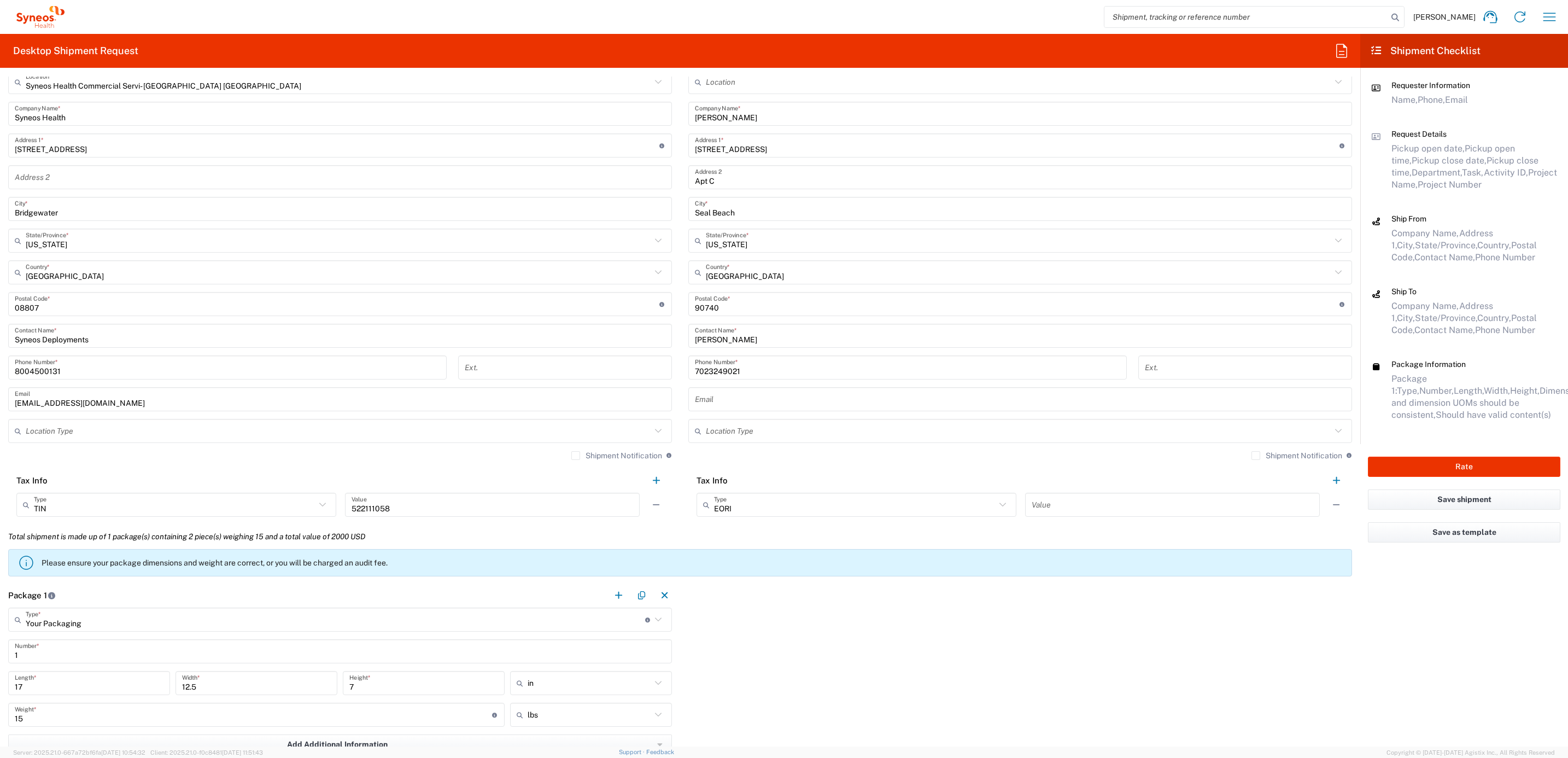
scroll to position [739, 0]
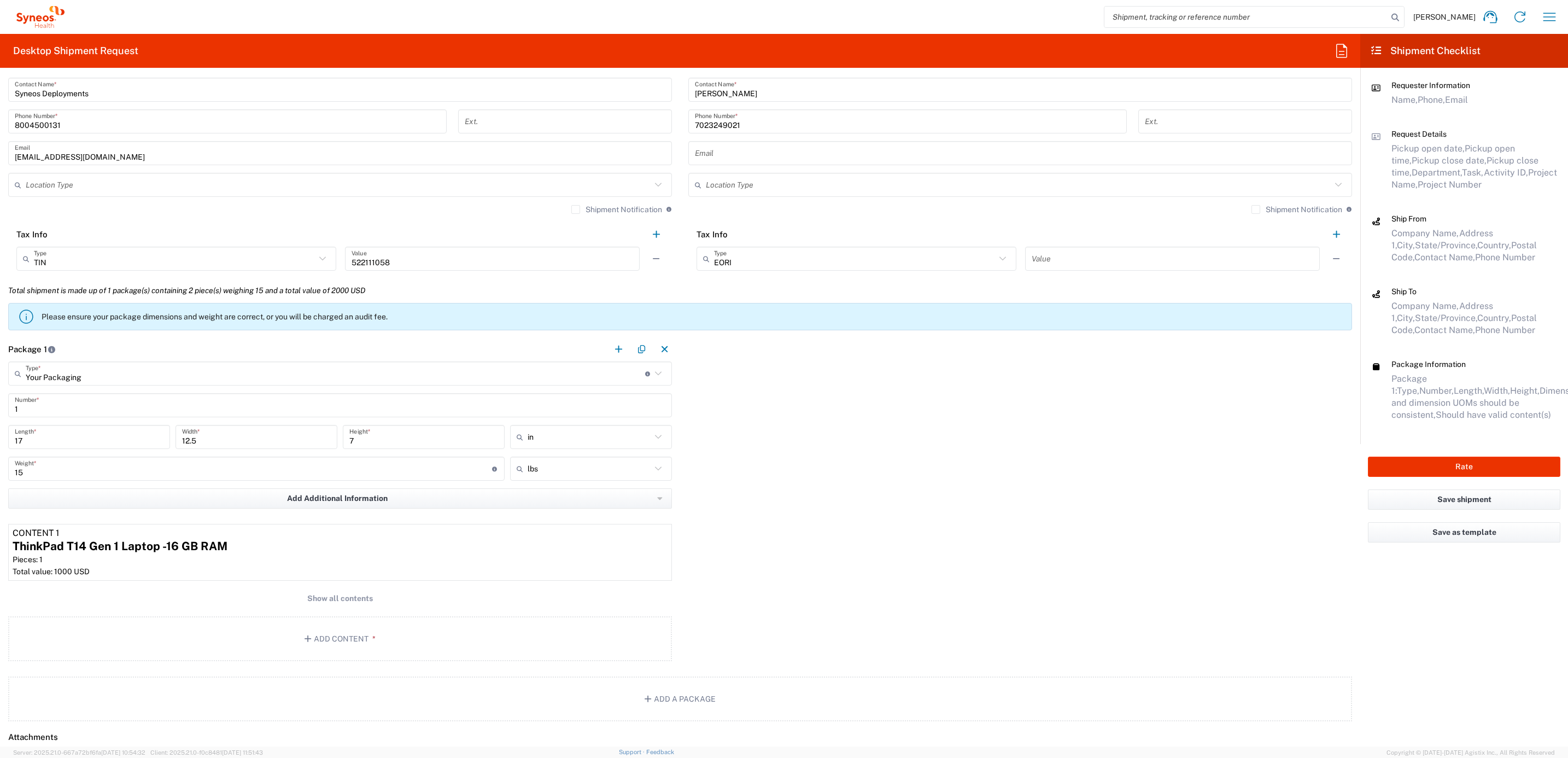
click at [1447, 454] on div "Rate" at bounding box center [1464, 466] width 208 height 46
click at [1448, 459] on button "Rate" at bounding box center [1464, 466] width 192 height 20
type input "4205"
type input "7230"
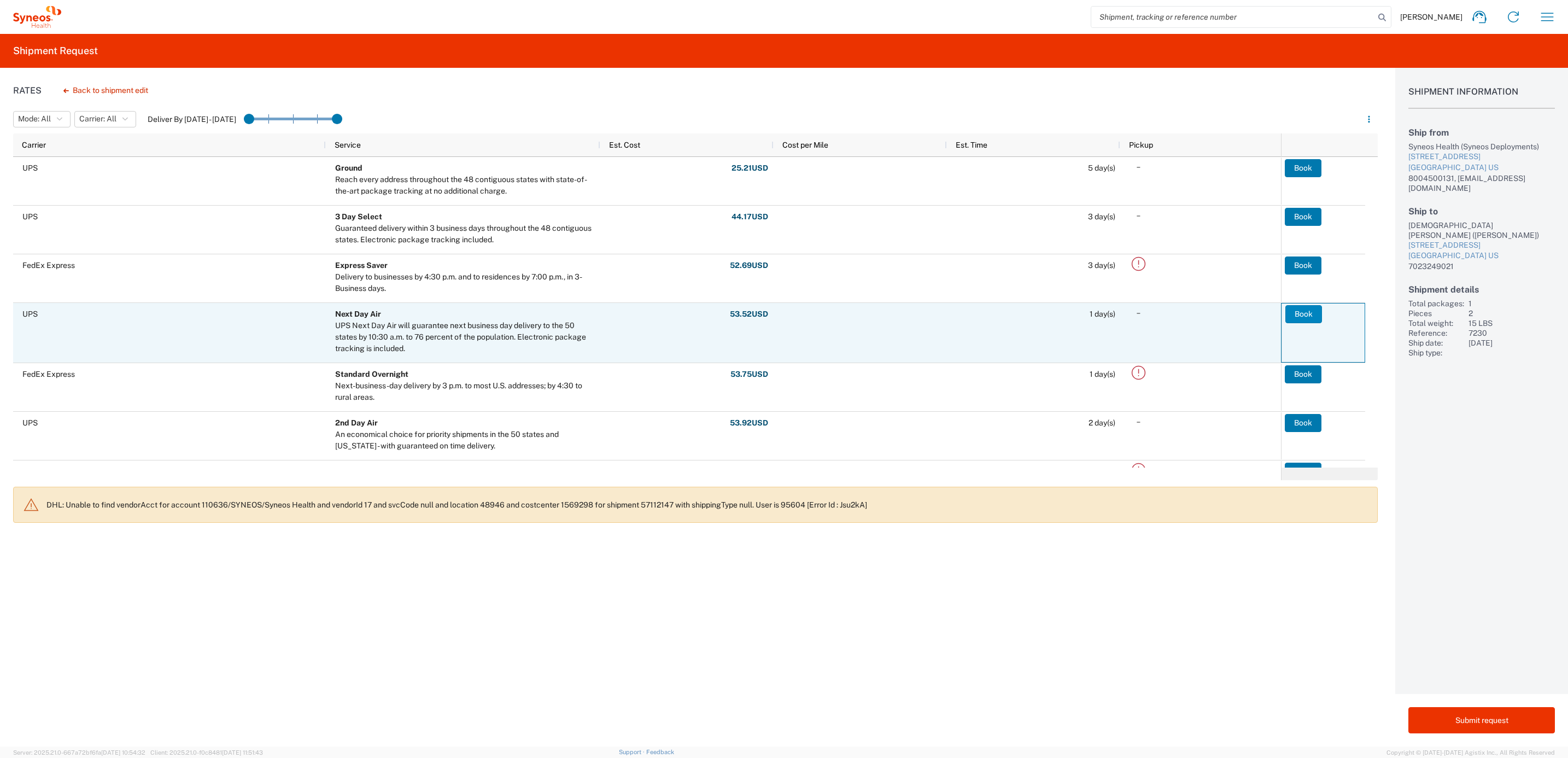
click at [1311, 309] on button "Book" at bounding box center [1304, 314] width 37 height 18
